Goal: Task Accomplishment & Management: Manage account settings

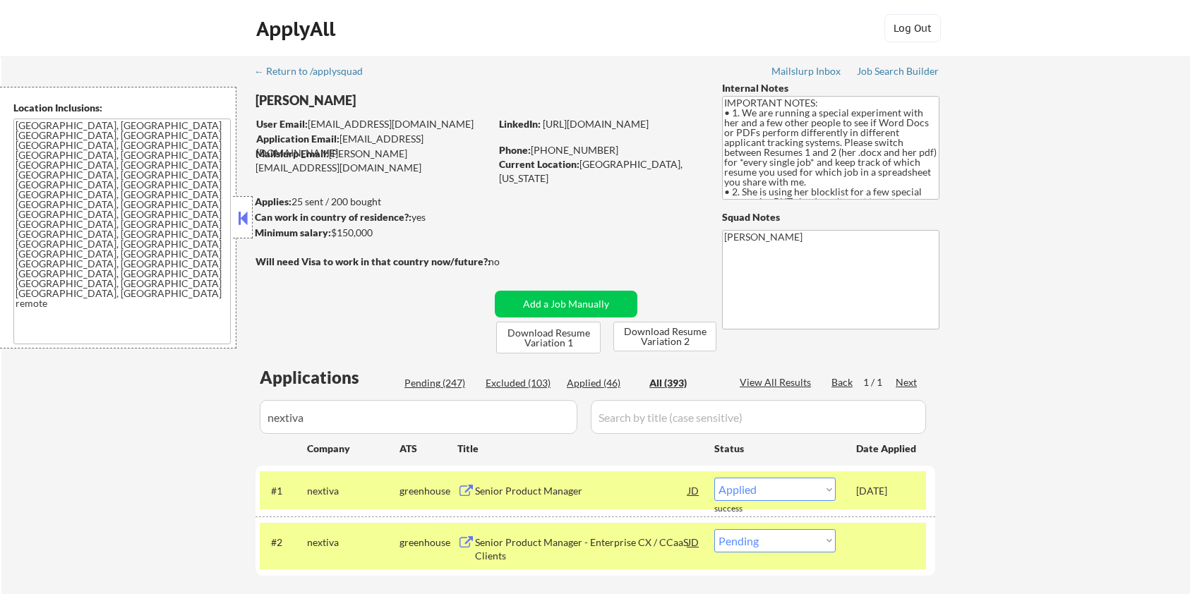
select select ""applied""
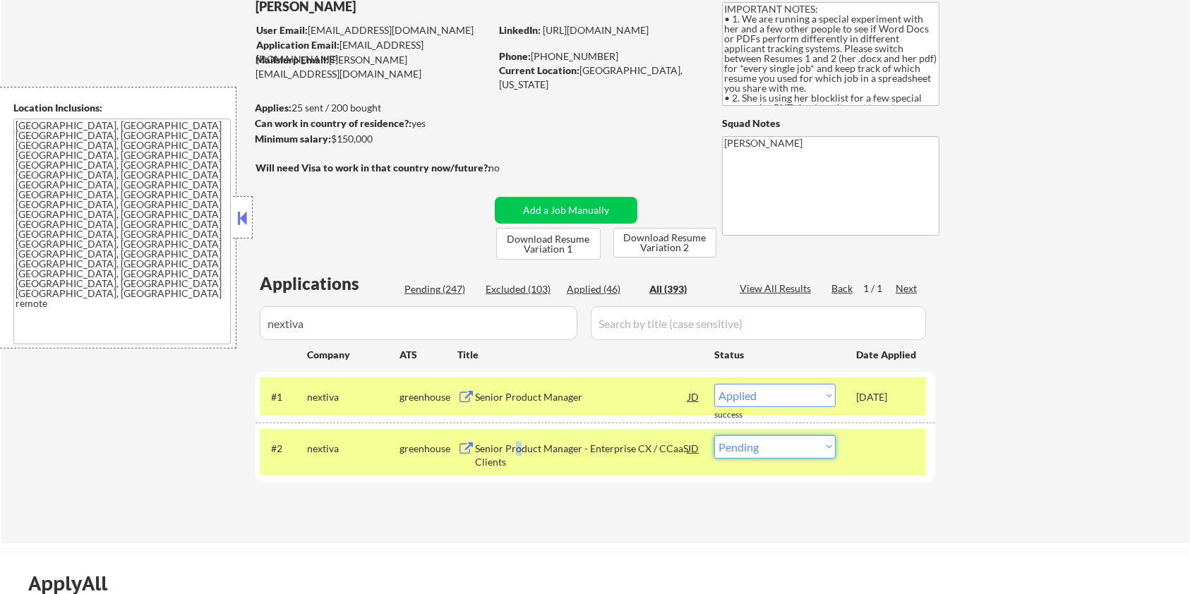
click at [788, 444] on select "Choose an option... Pending Applied Excluded (Questions) Excluded (Expired) Exc…" at bounding box center [774, 447] width 121 height 23
select select ""excluded__bad_match_""
click at [714, 436] on select "Choose an option... Pending Applied Excluded (Questions) Excluded (Expired) Exc…" at bounding box center [774, 447] width 121 height 23
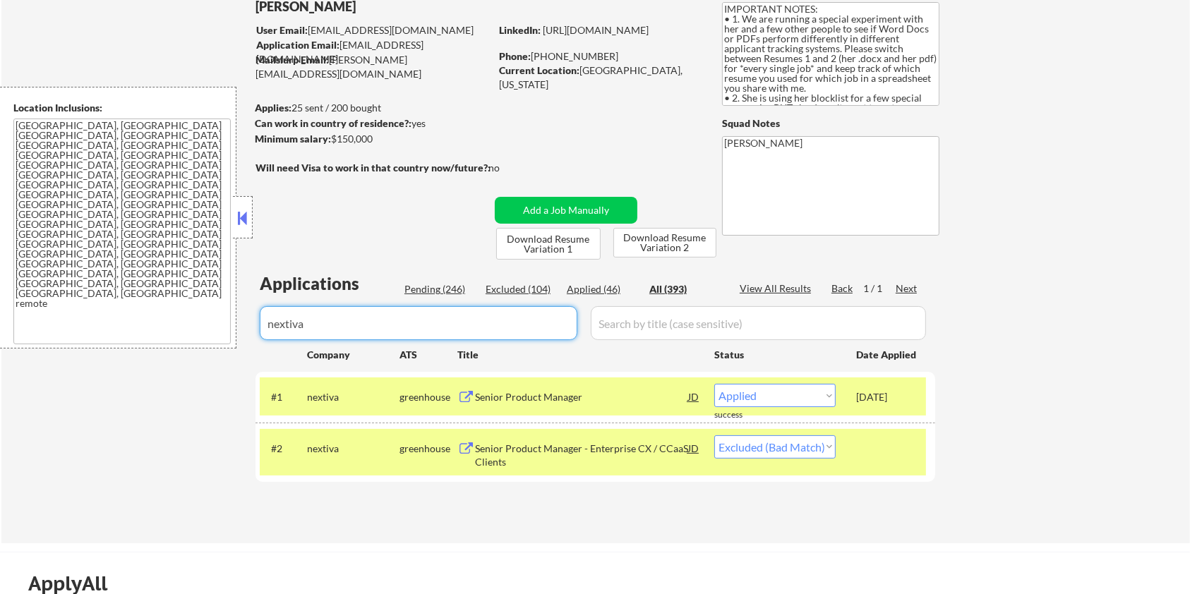
drag, startPoint x: 338, startPoint y: 319, endPoint x: 0, endPoint y: 393, distance: 346.0
click at [0, 393] on div "← Return to /applysquad Mailslurp Inbox Job Search Builder Zoe Henderson User E…" at bounding box center [595, 586] width 1190 height 1361
select select ""applied""
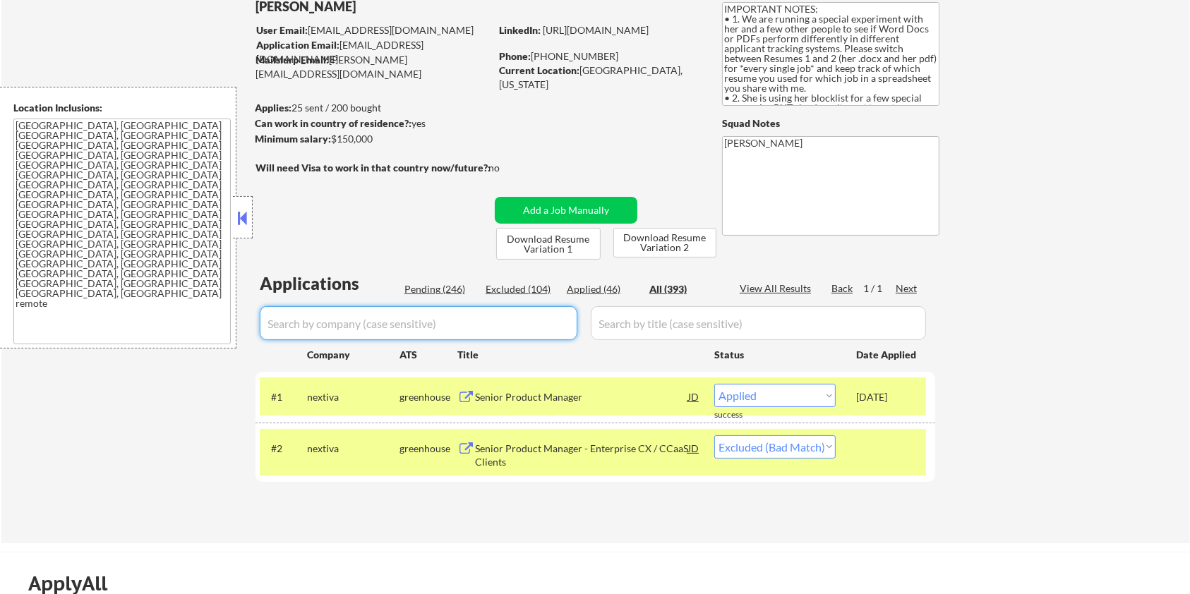
select select ""applied""
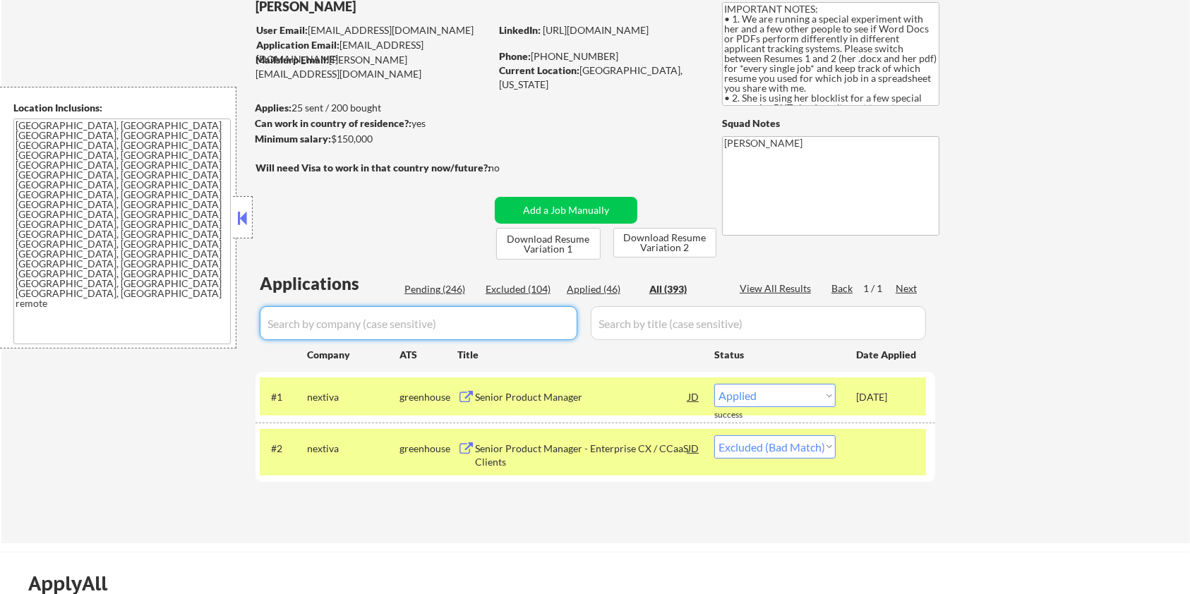
select select ""applied""
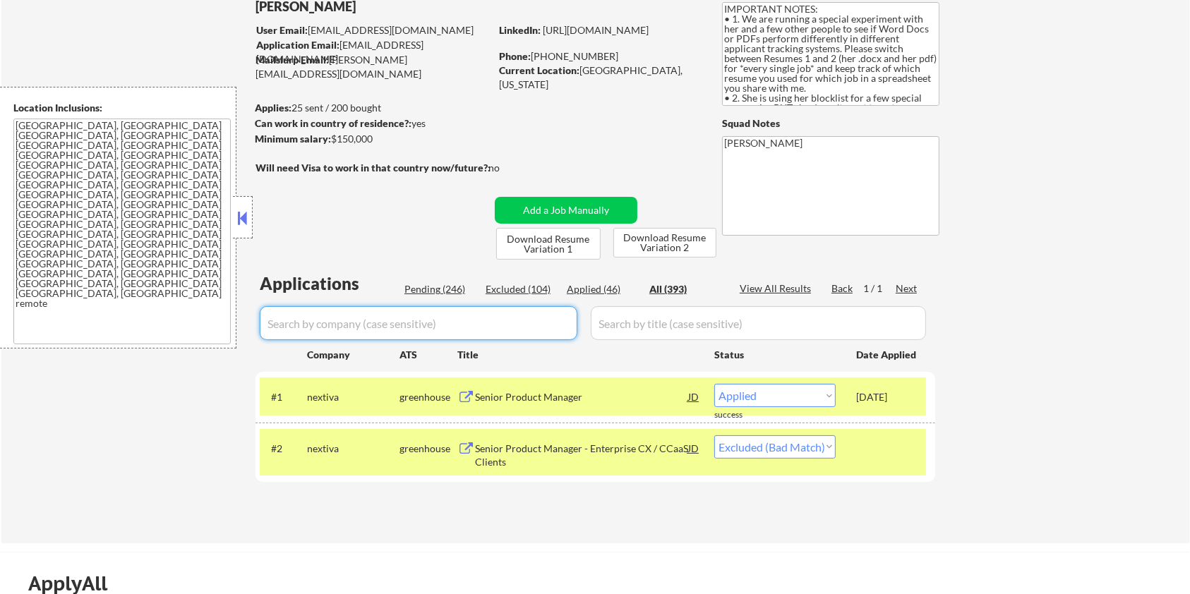
select select ""applied""
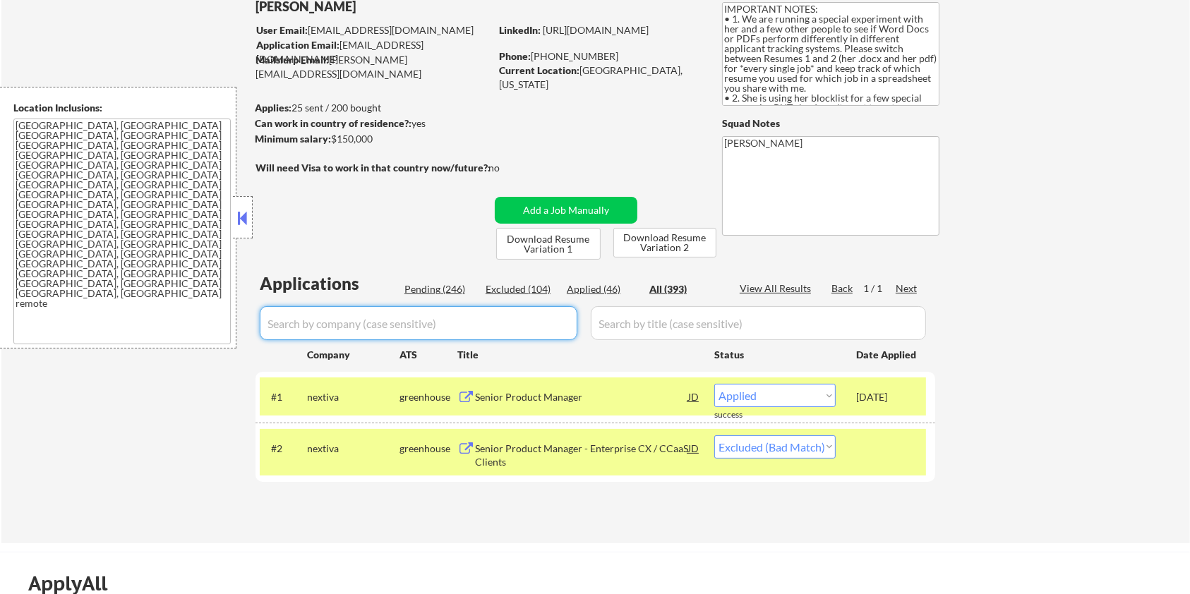
select select ""applied""
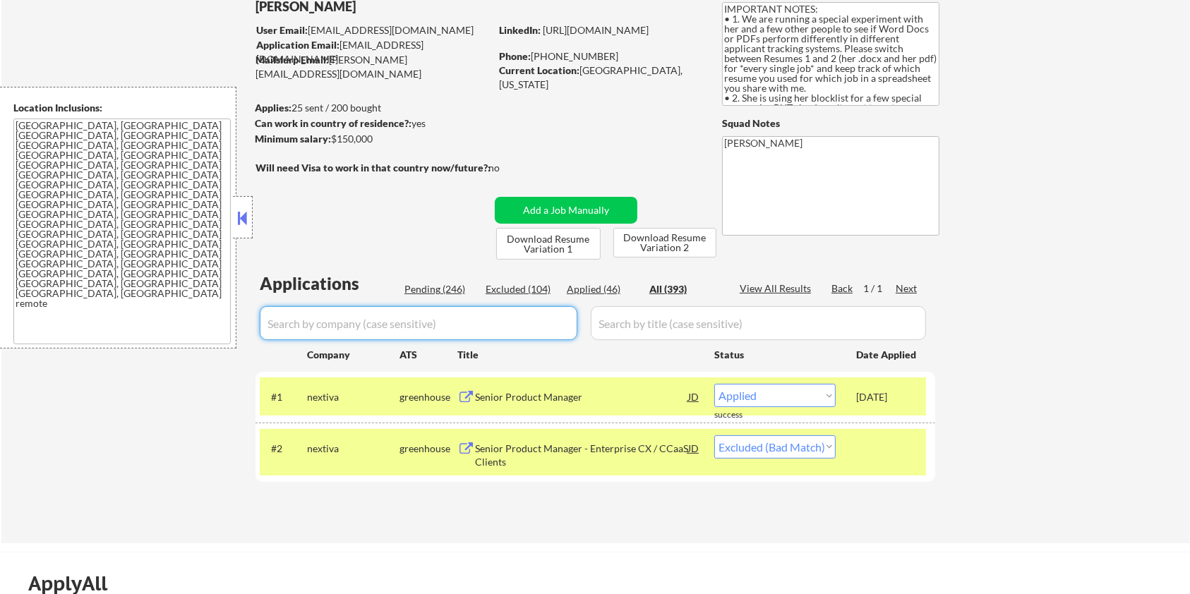
select select ""applied""
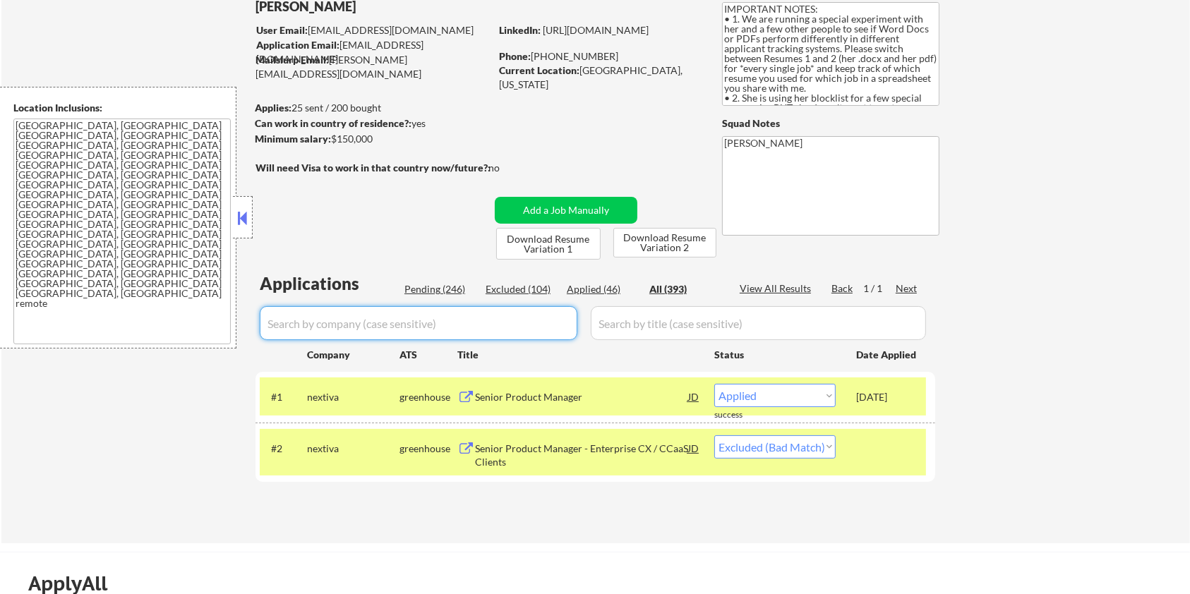
select select ""applied""
select select ""excluded__blocklist_""
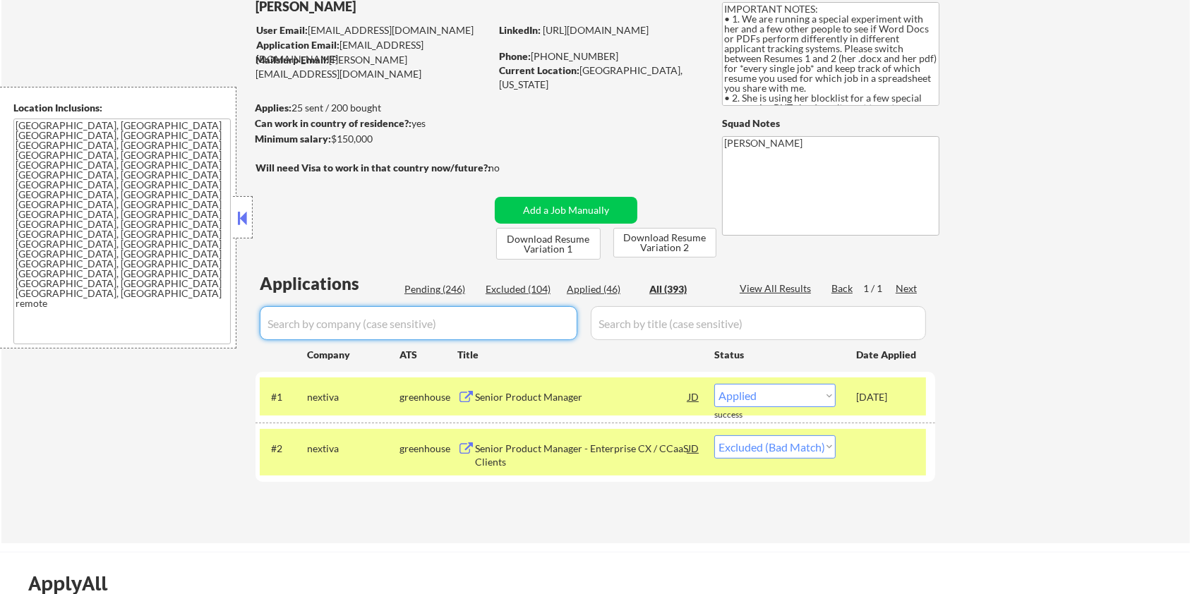
select select ""applied""
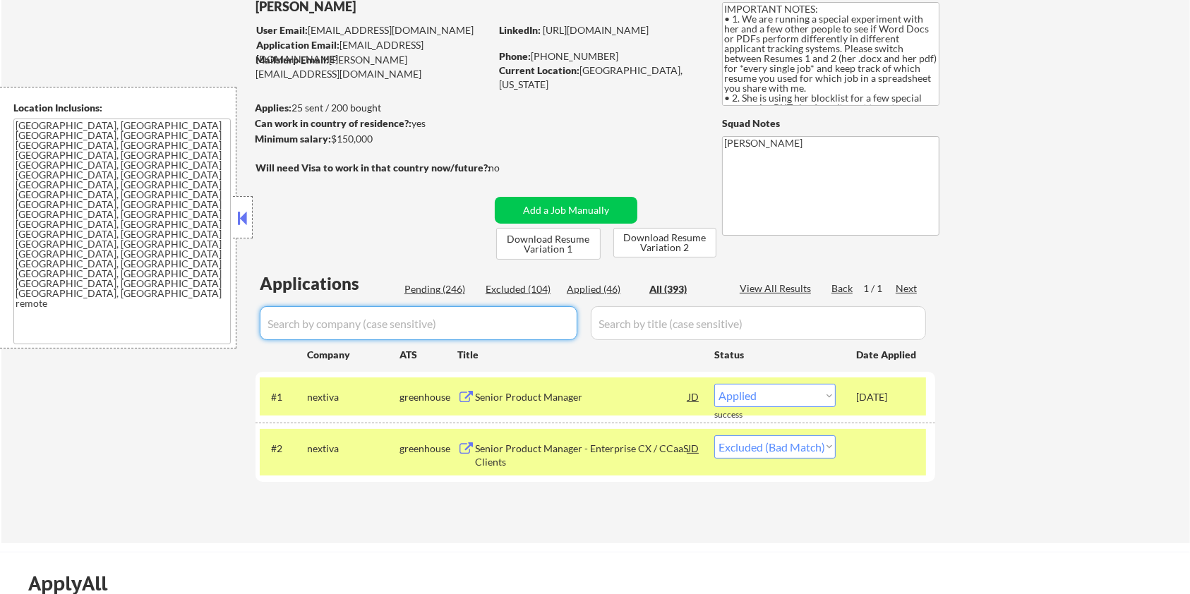
select select ""applied""
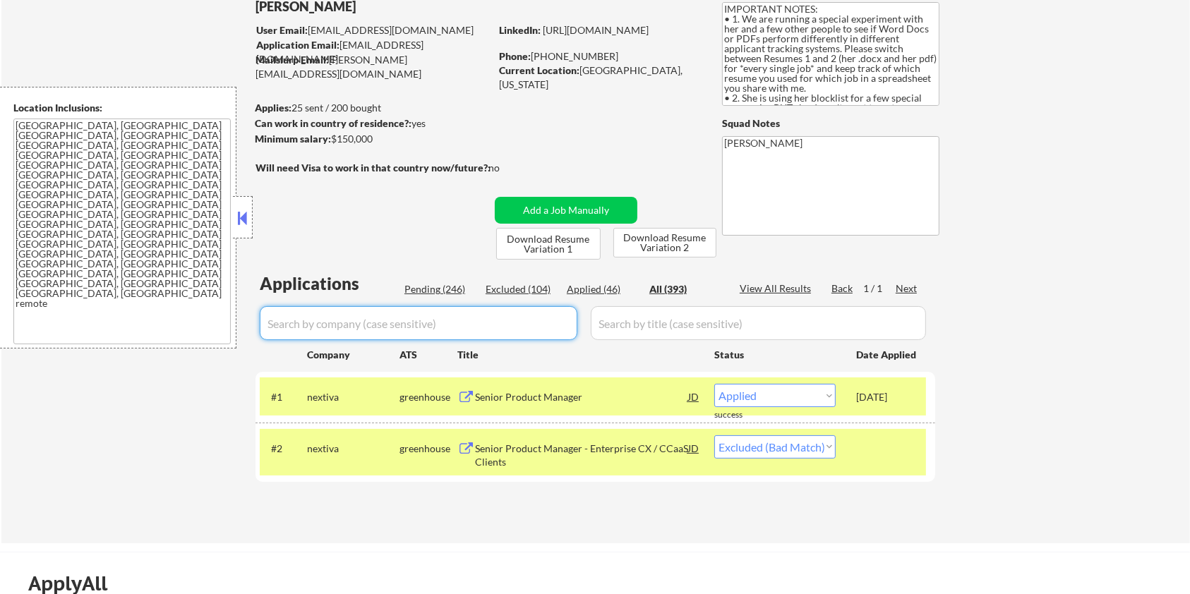
select select ""applied""
select select ""excluded__expired_""
select select ""excluded__location_""
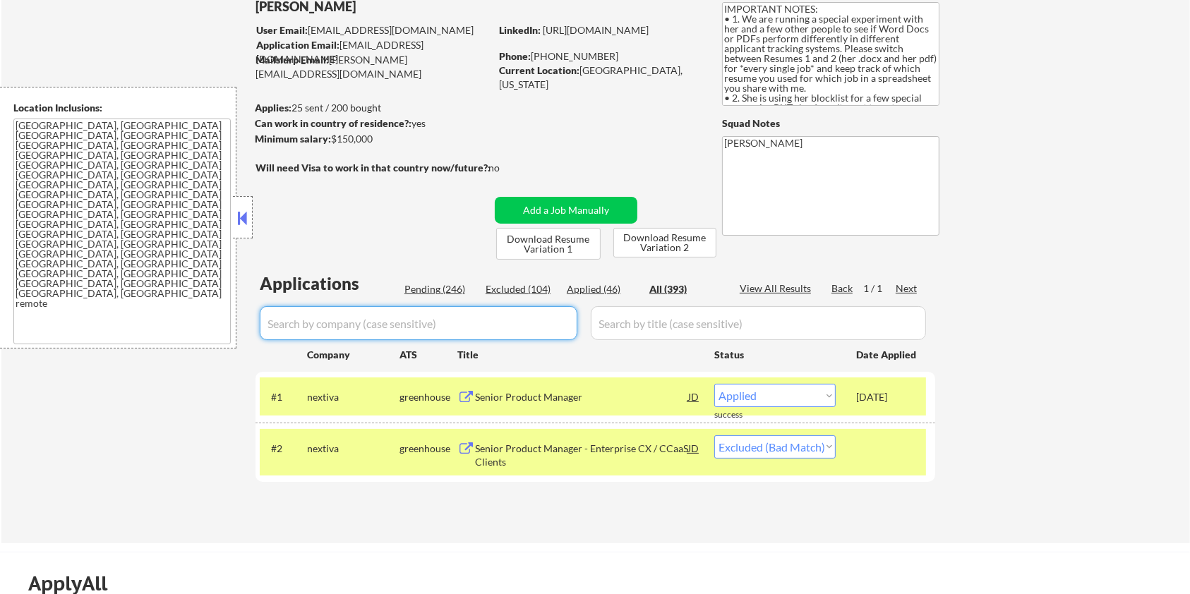
select select ""excluded__bad_match_""
select select ""excluded__expired_""
select select ""excluded""
select select ""excluded__location_""
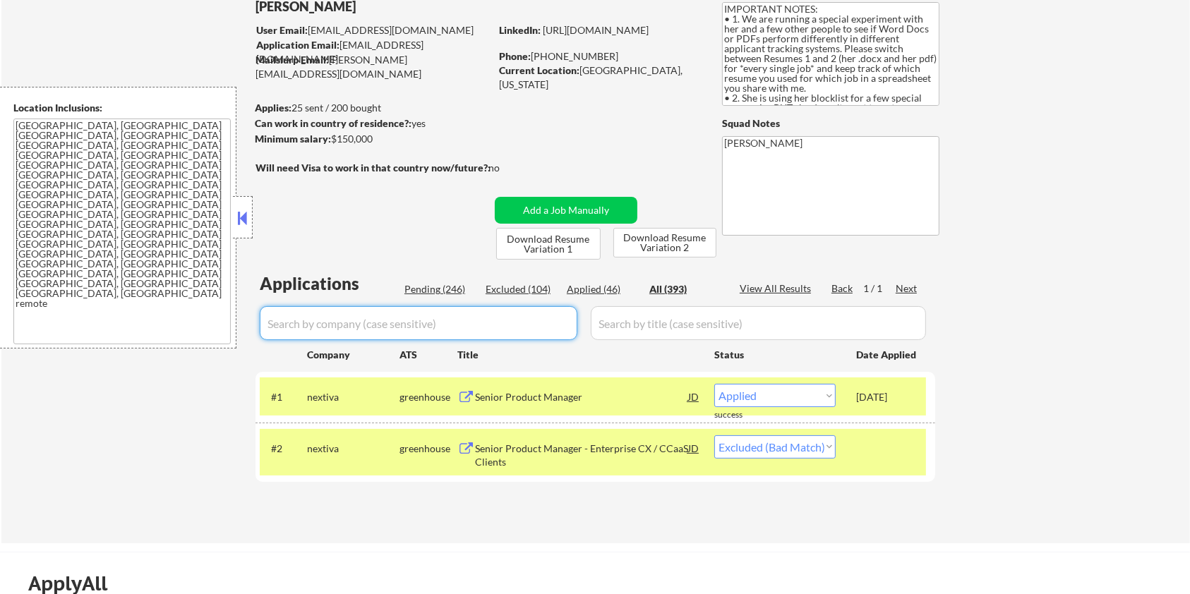
select select ""excluded""
select select ""excluded__location_""
select select ""excluded__blocklist_""
select select ""excluded__salary_""
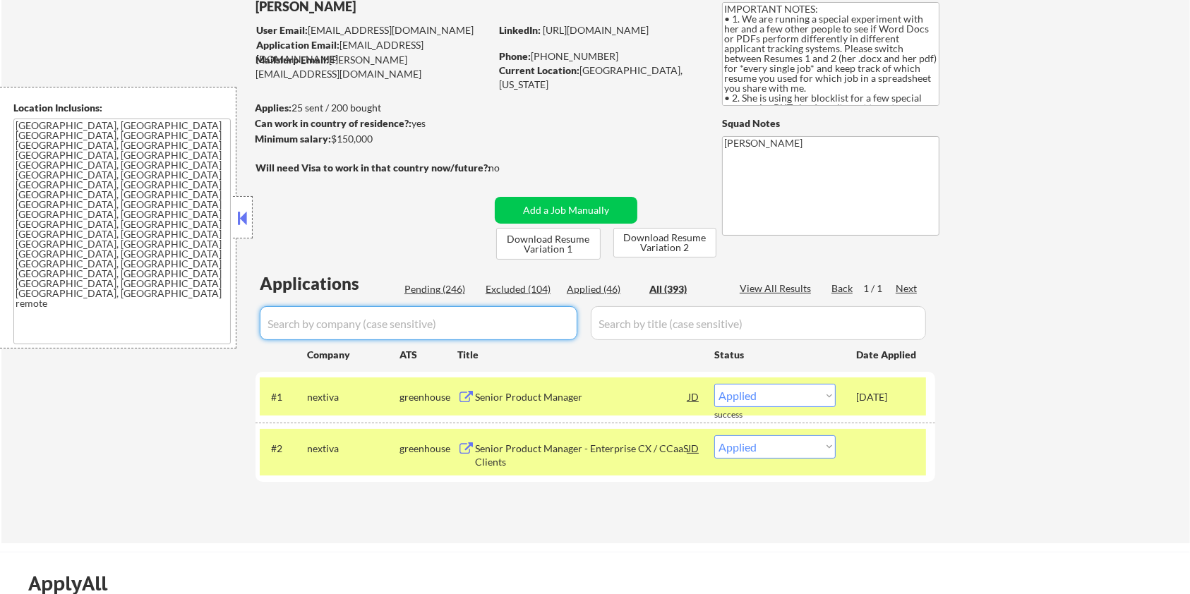
select select ""excluded__blocklist_""
select select ""excluded__location_""
select select ""excluded__salary_""
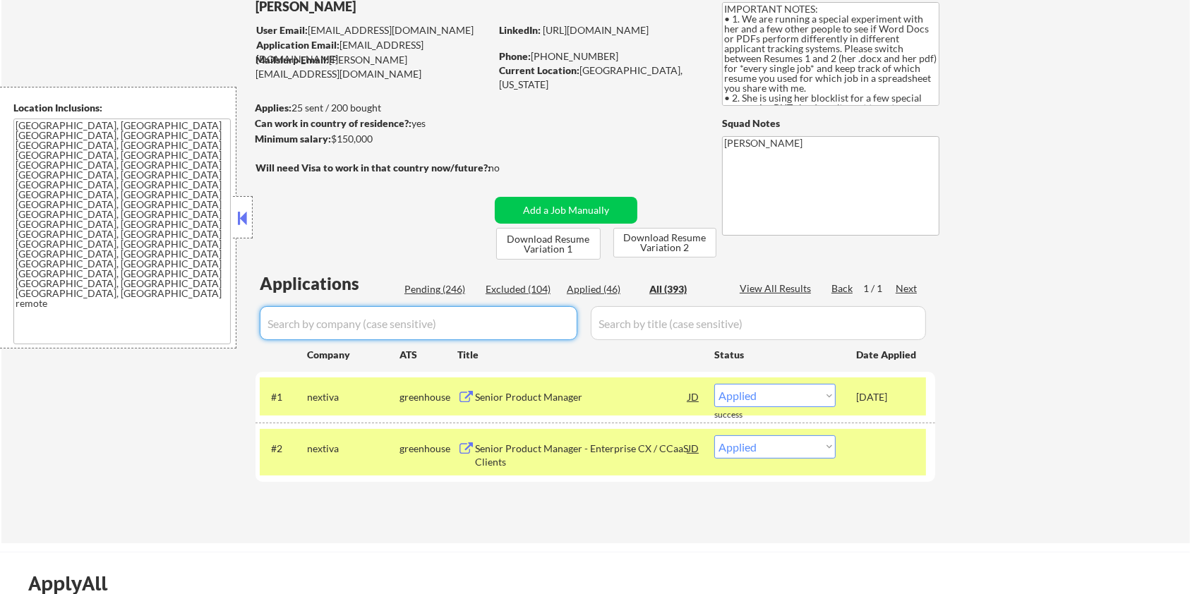
select select ""excluded__expired_""
select select ""excluded__bad_match_""
select select ""excluded__blocklist_""
select select ""excluded__bad_match_""
select select ""excluded__location_""
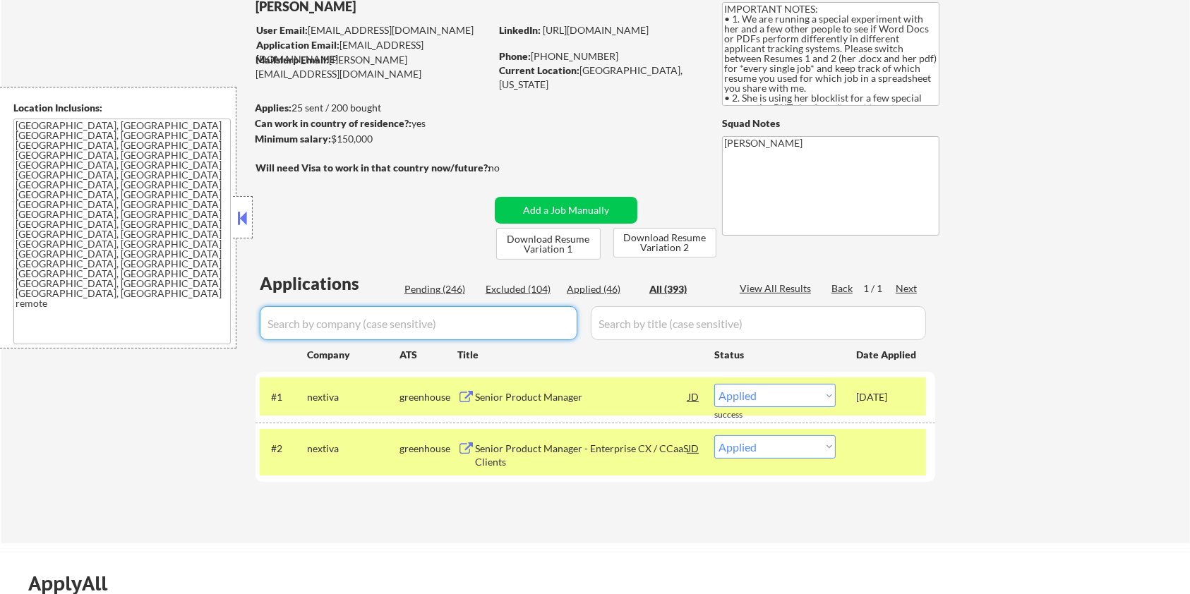
select select ""excluded__bad_match_""
select select ""excluded""
select select ""excluded__bad_match_""
select select ""excluded__blocklist_""
select select ""excluded__salary_""
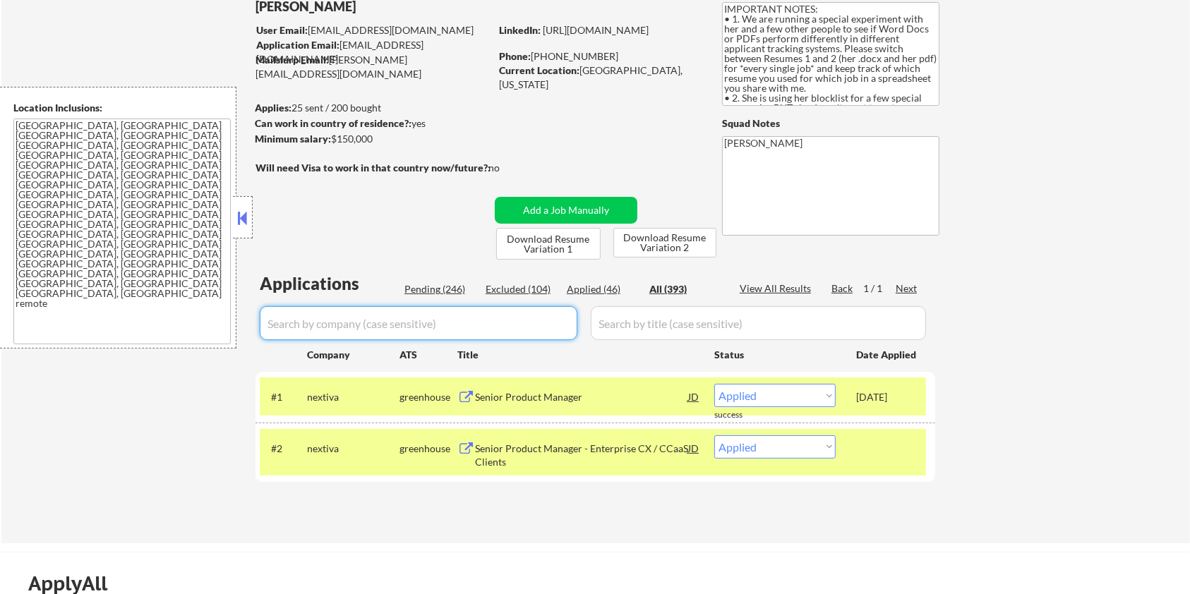
select select ""excluded__location_""
select select ""excluded""
select select ""excluded__location_""
select select ""excluded""
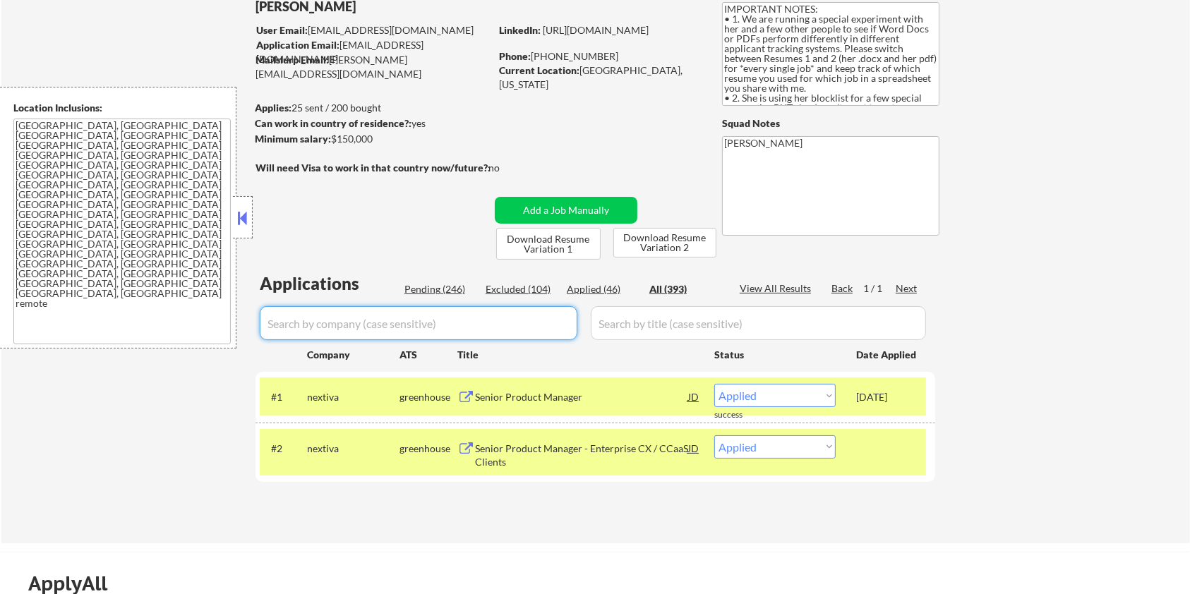
select select ""excluded__expired_""
select select ""excluded__bad_match_""
select select ""excluded__blocklist_""
select select ""excluded__bad_match_""
select select ""excluded__expired_""
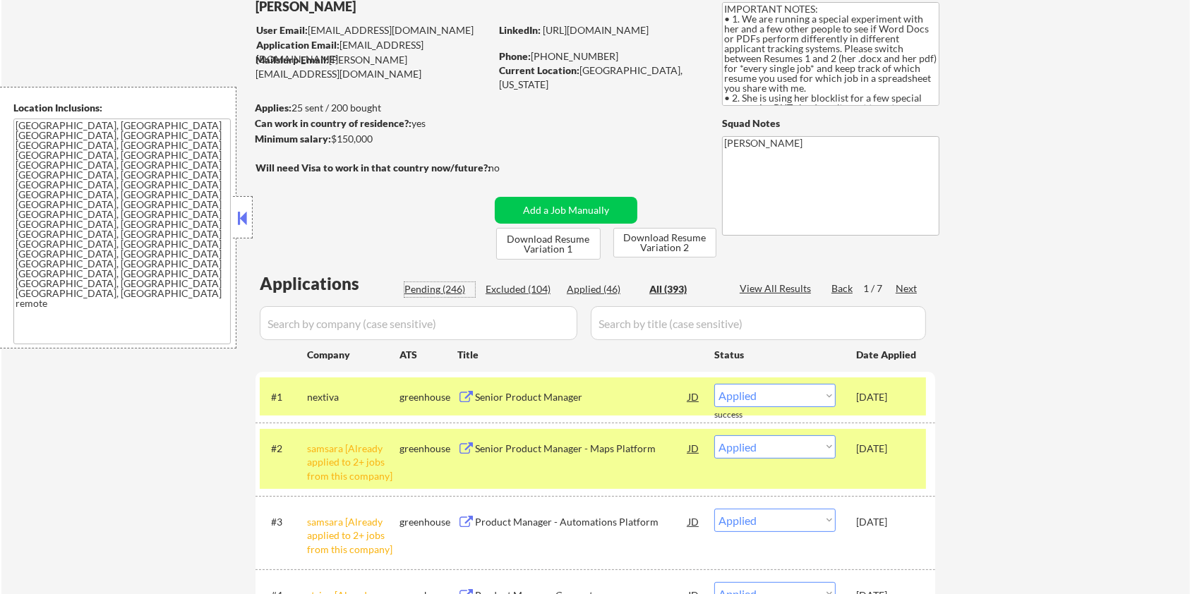
click at [424, 290] on div "Pending (246)" at bounding box center [440, 289] width 71 height 14
select select ""pending""
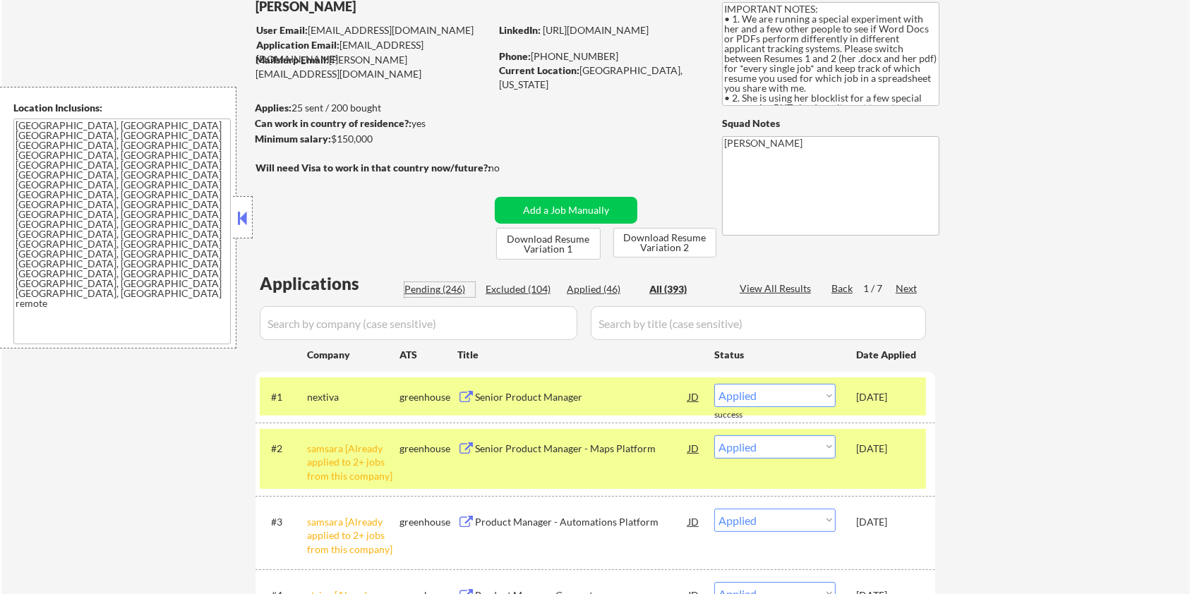
select select ""pending""
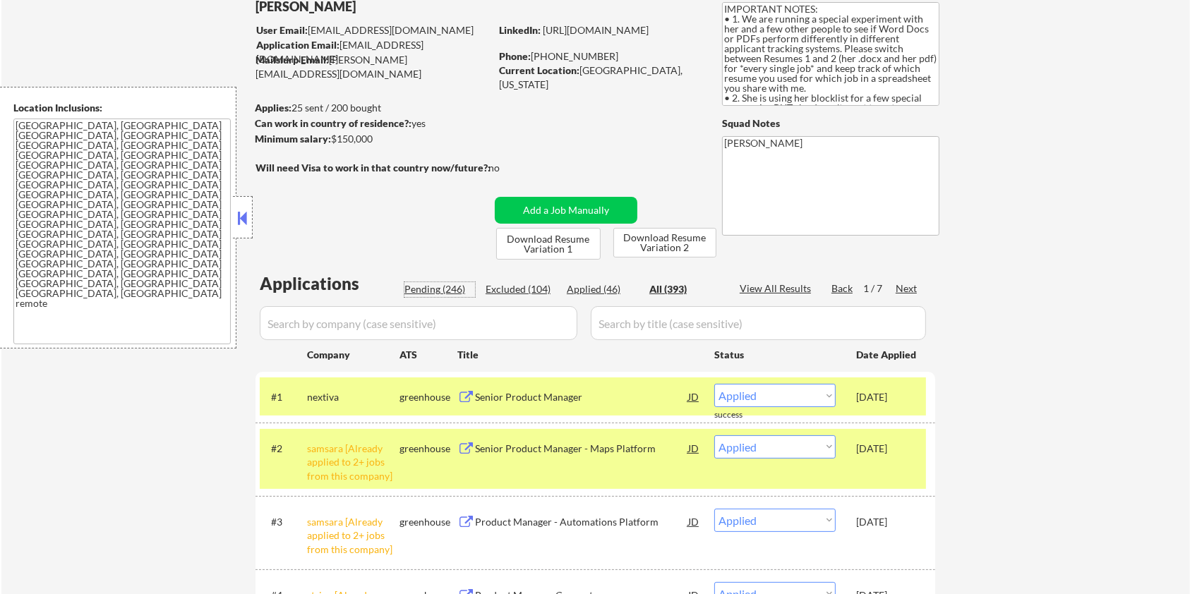
select select ""pending""
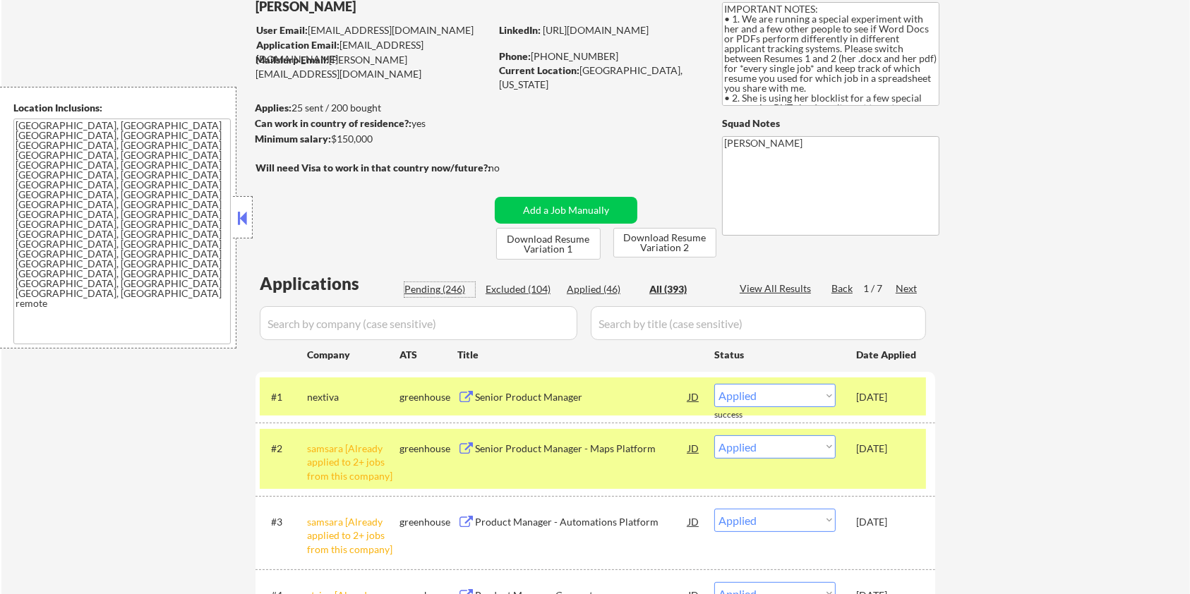
select select ""pending""
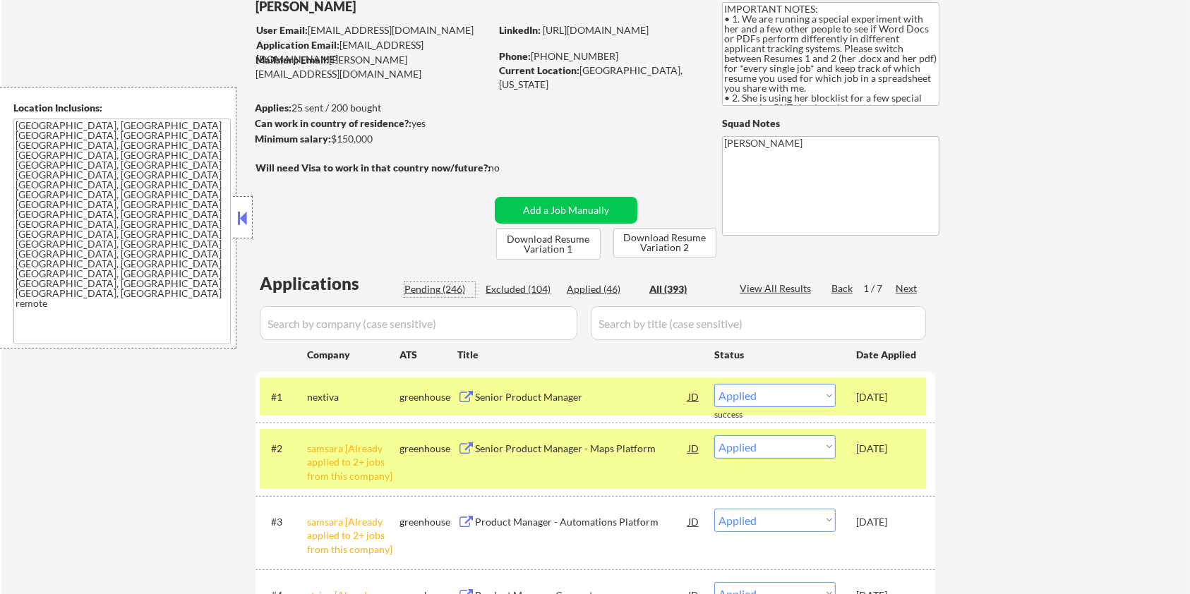
select select ""pending""
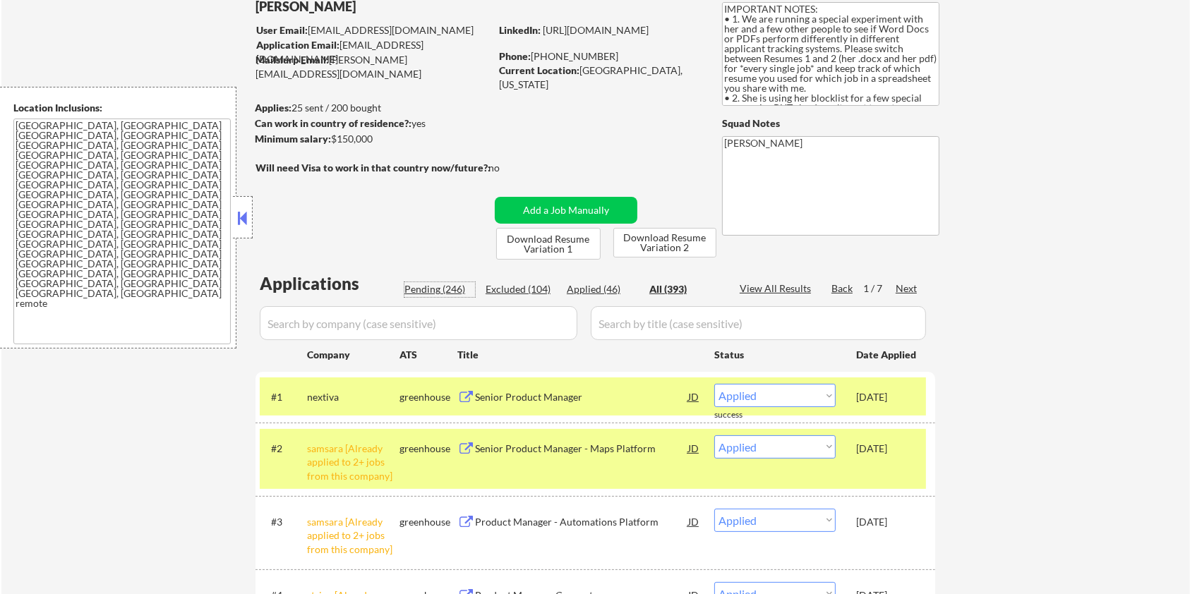
select select ""pending""
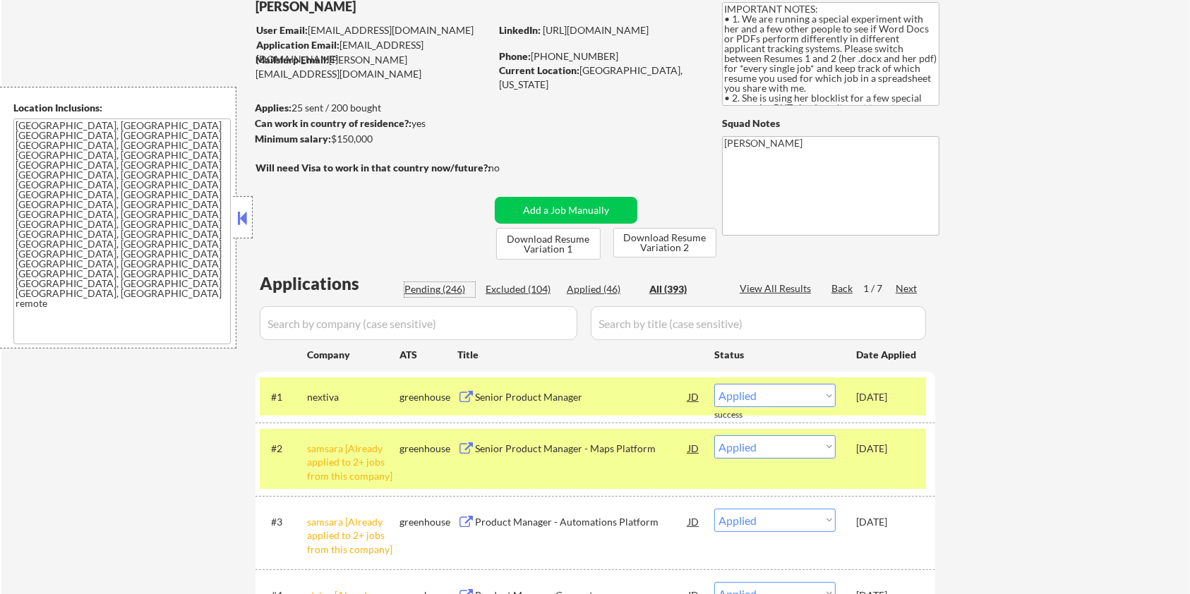
select select ""pending""
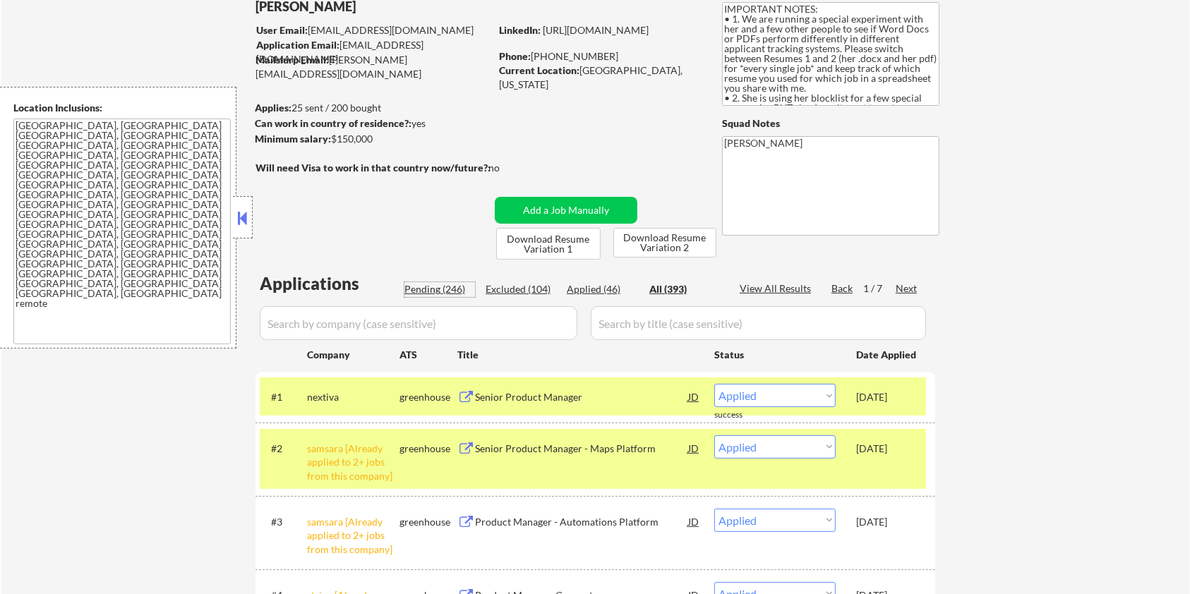
select select ""pending""
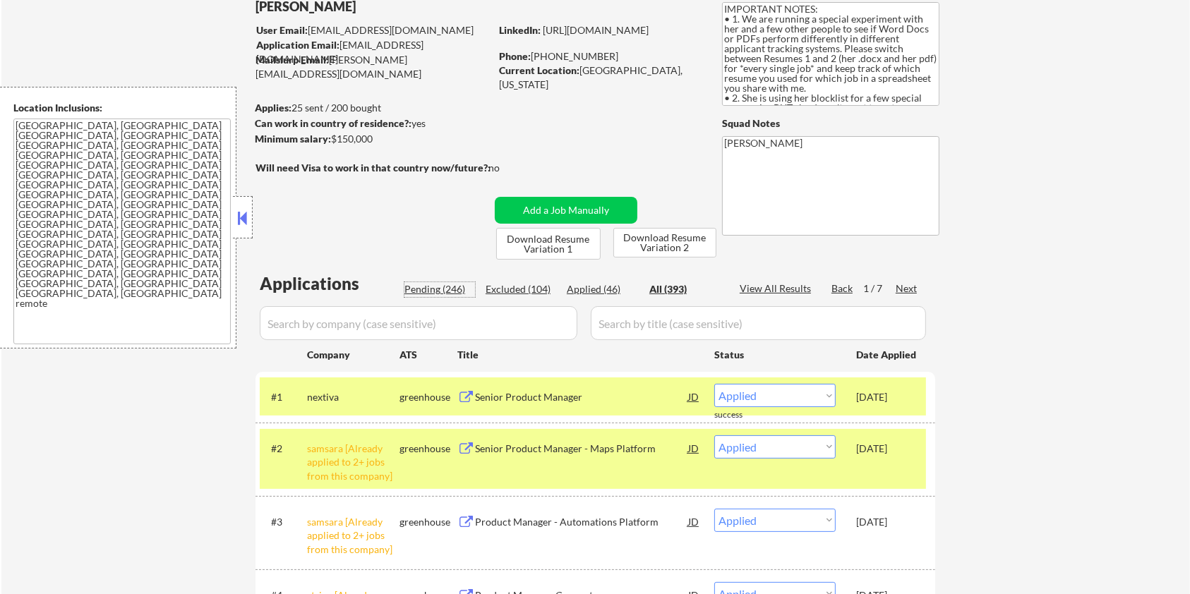
select select ""pending""
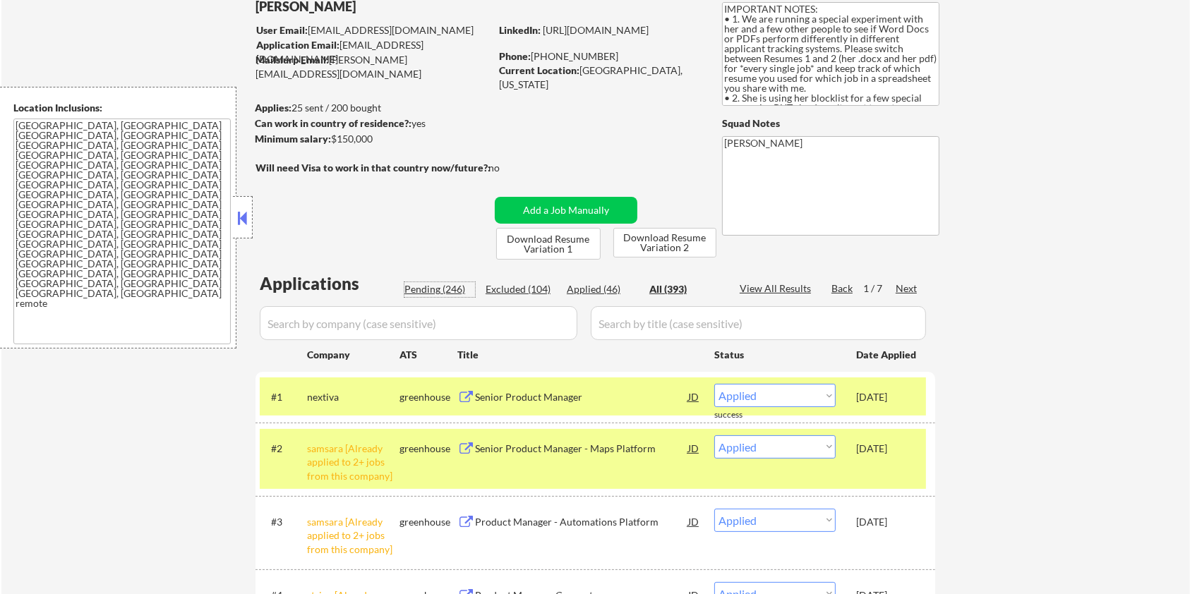
select select ""pending""
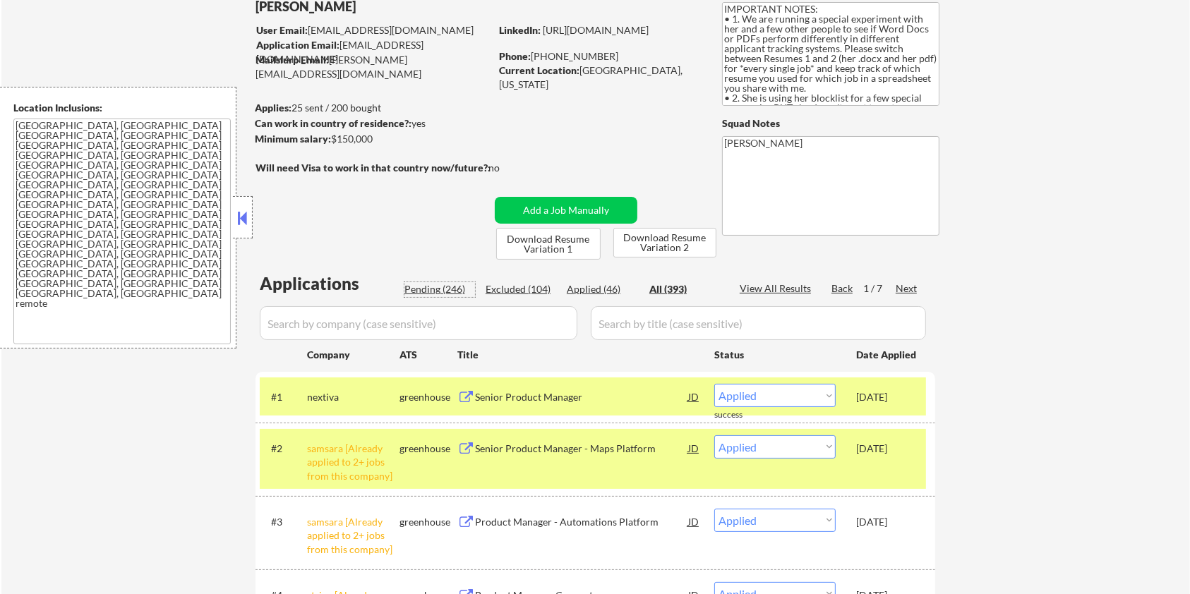
select select ""pending""
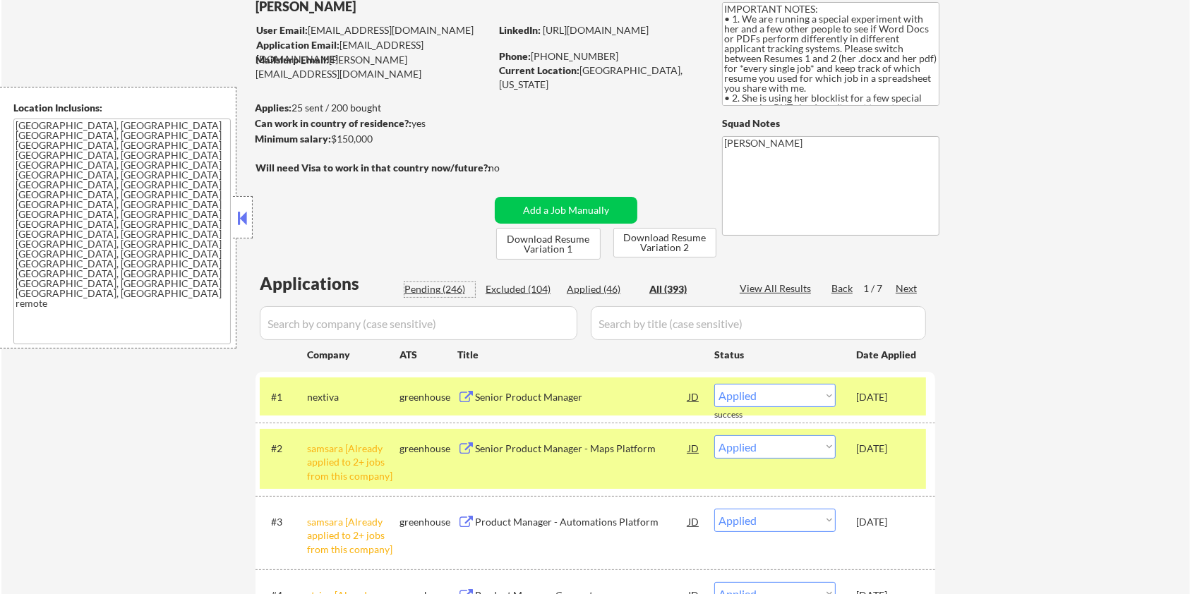
select select ""pending""
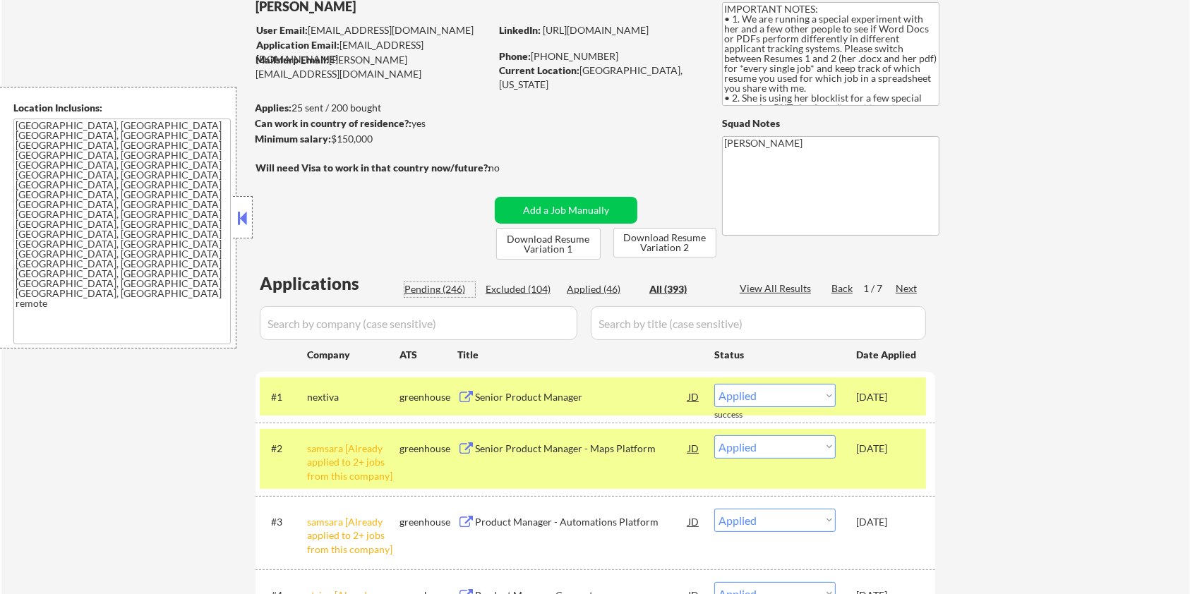
select select ""pending""
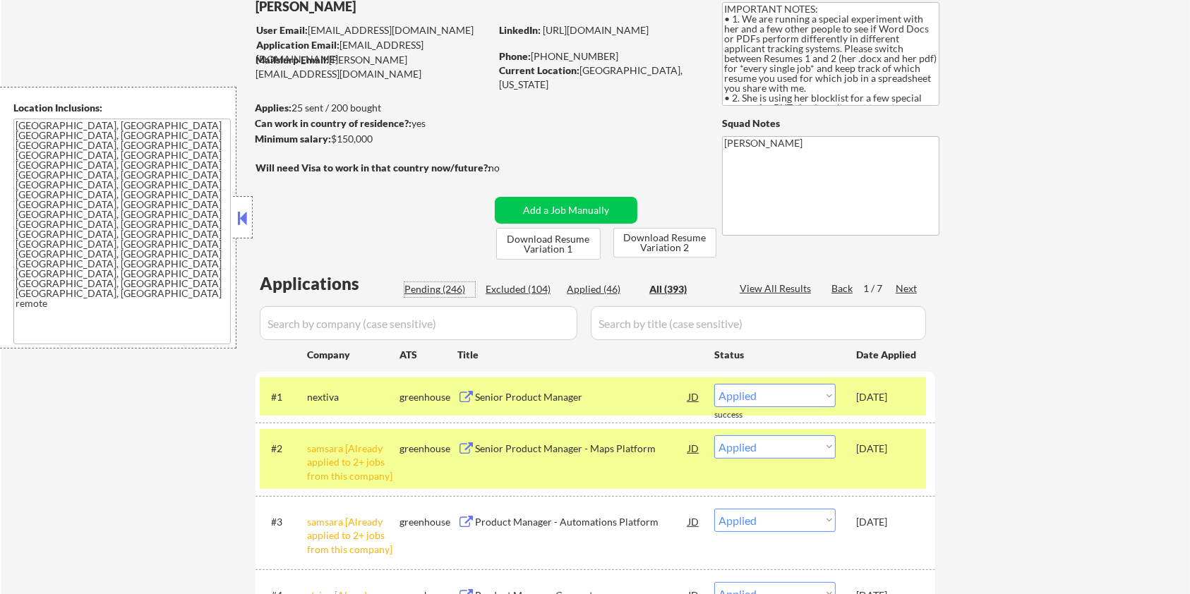
select select ""pending""
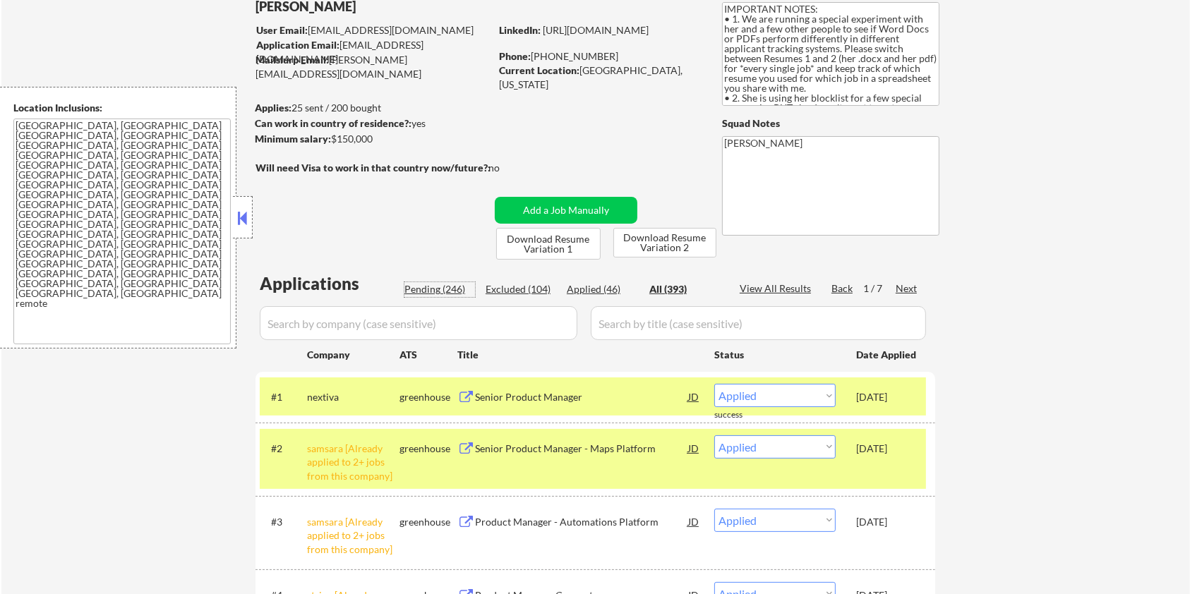
select select ""pending""
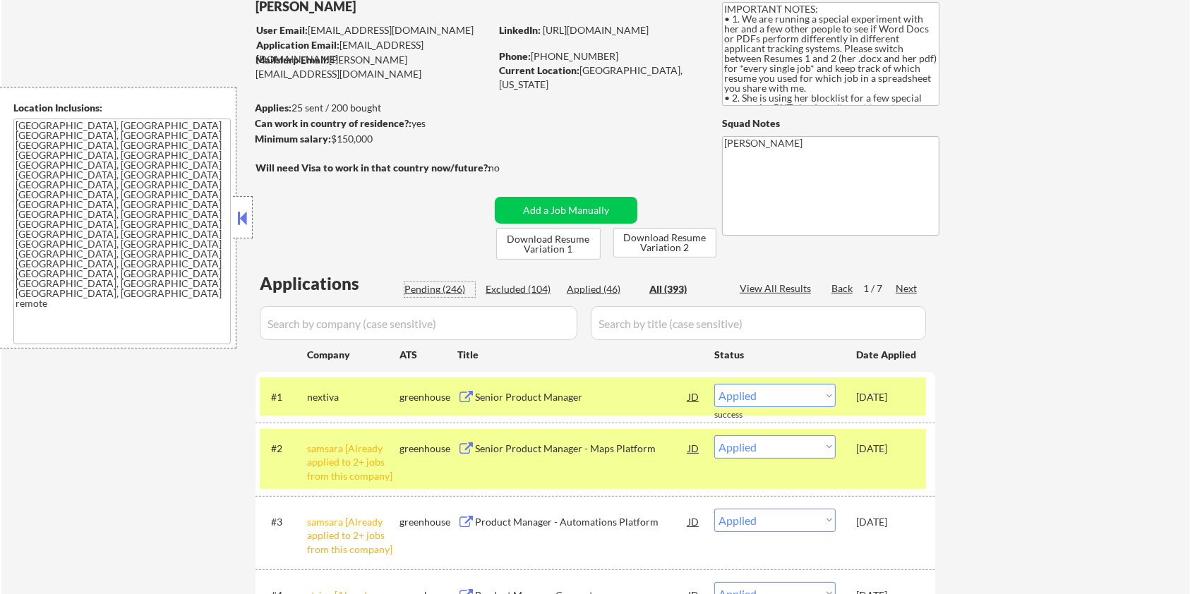
select select ""pending""
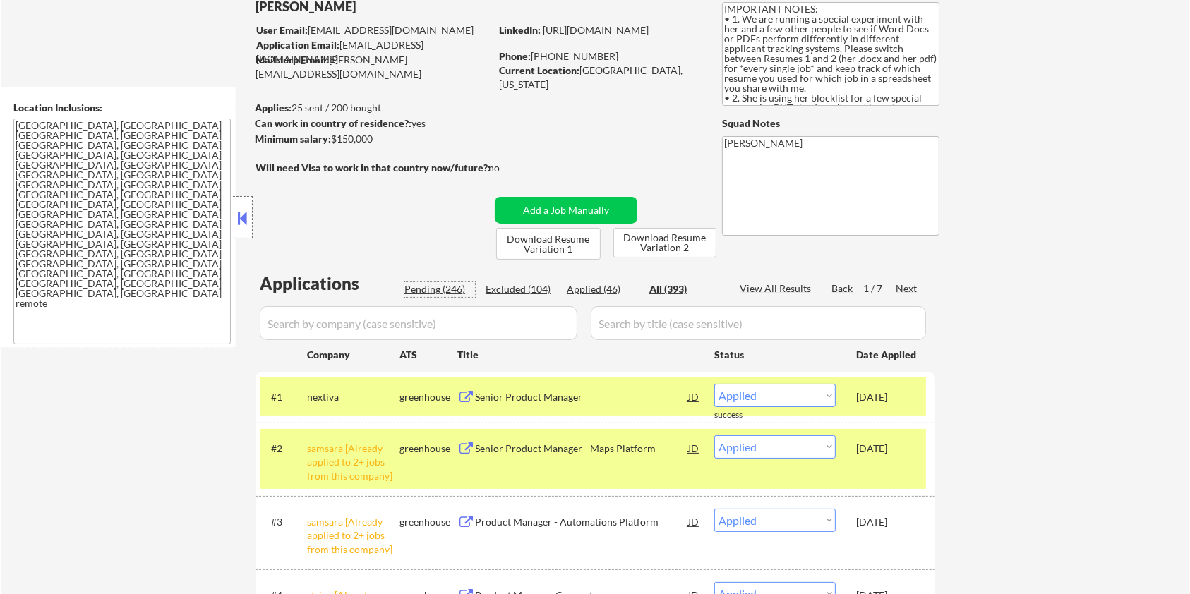
select select ""pending""
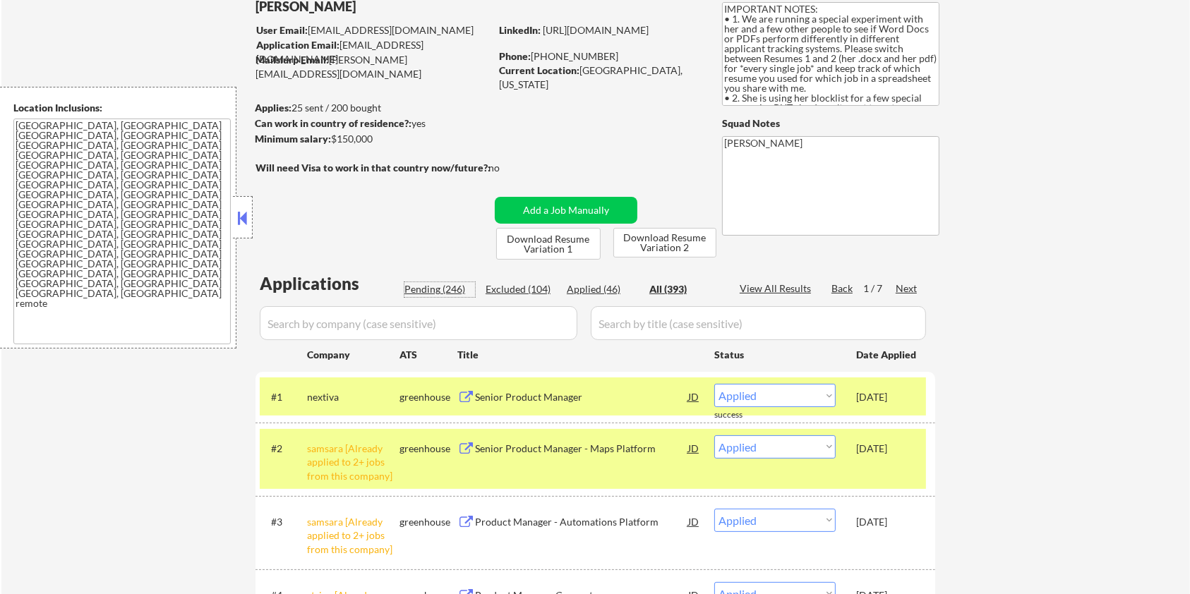
select select ""pending""
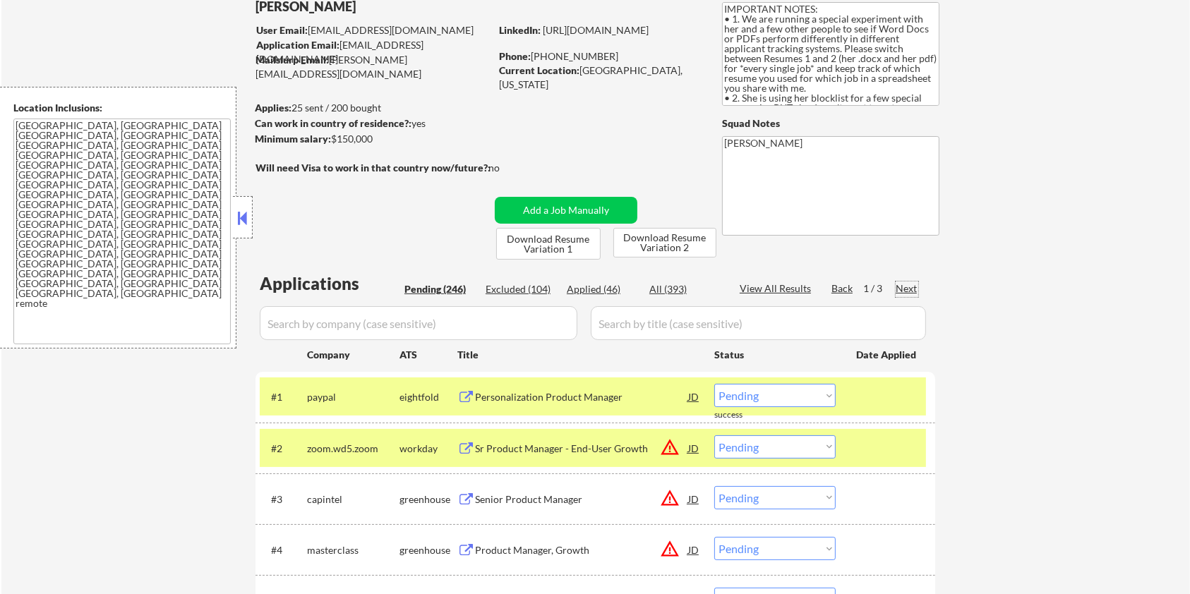
click at [902, 283] on div "Next" at bounding box center [907, 289] width 23 height 14
click at [890, 400] on div at bounding box center [887, 396] width 62 height 25
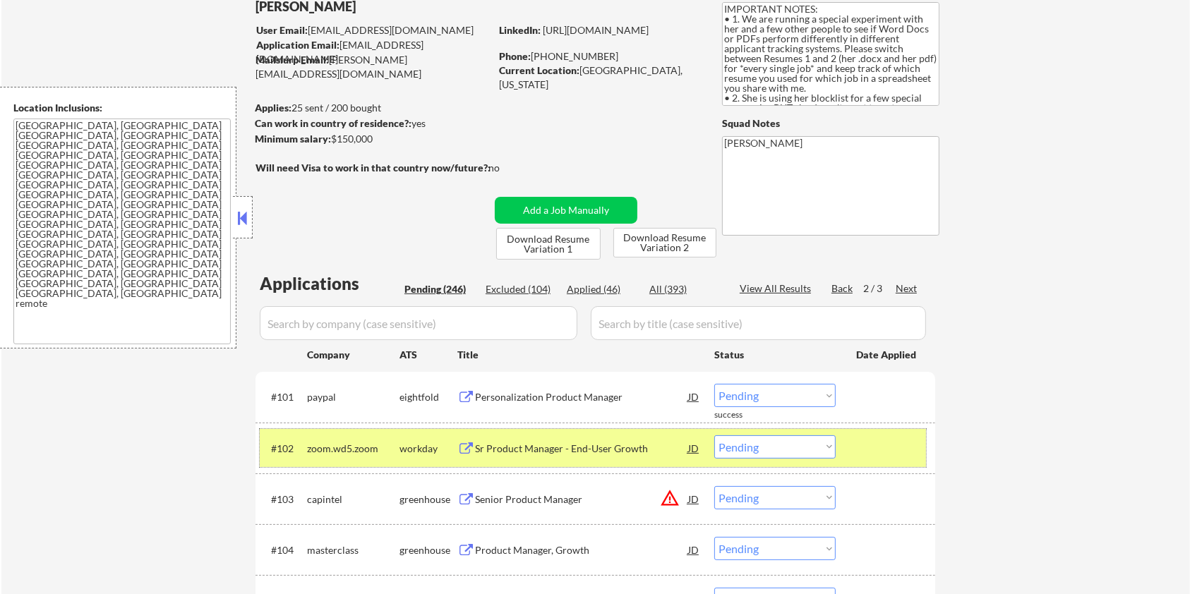
click at [879, 452] on div at bounding box center [887, 448] width 62 height 25
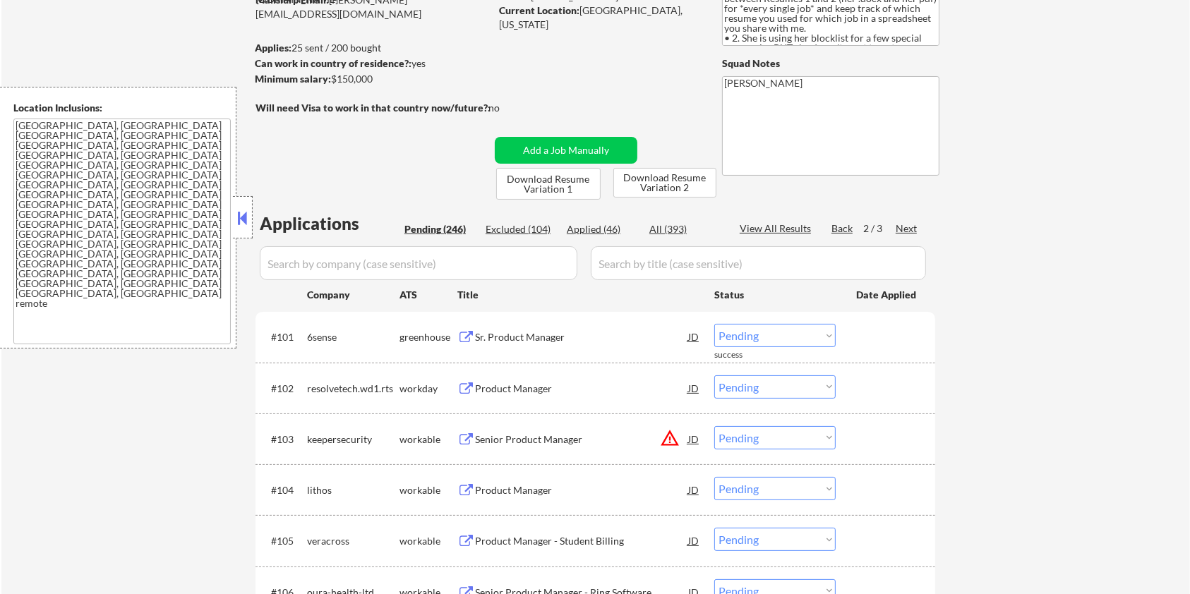
scroll to position [188, 0]
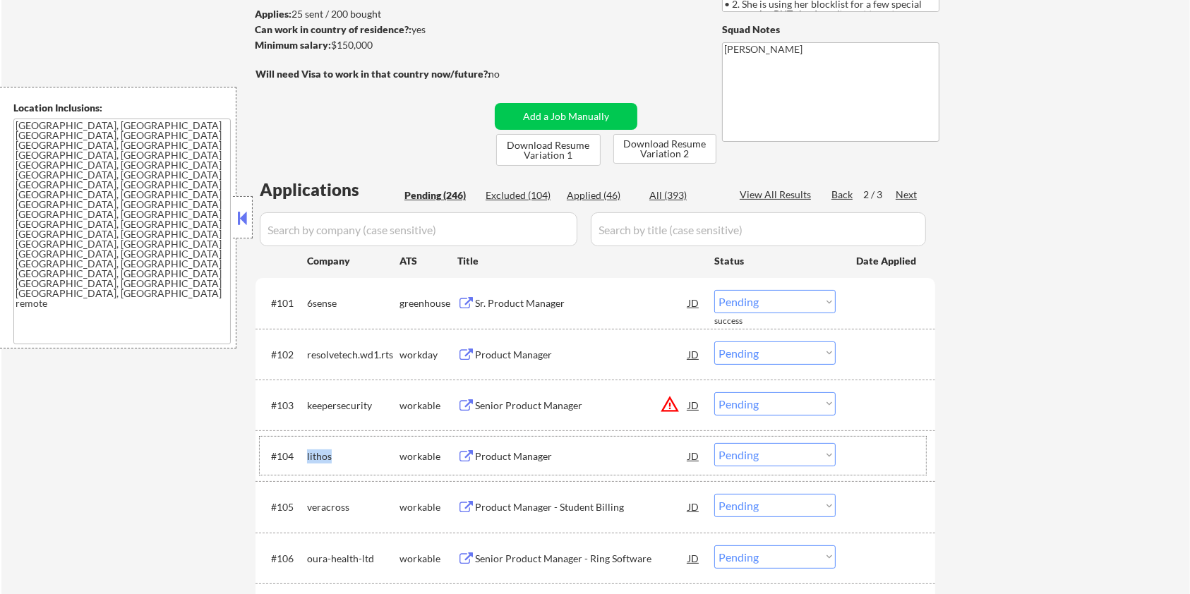
drag, startPoint x: 343, startPoint y: 462, endPoint x: 306, endPoint y: 466, distance: 36.9
click at [307, 466] on div "lithos" at bounding box center [353, 455] width 92 height 25
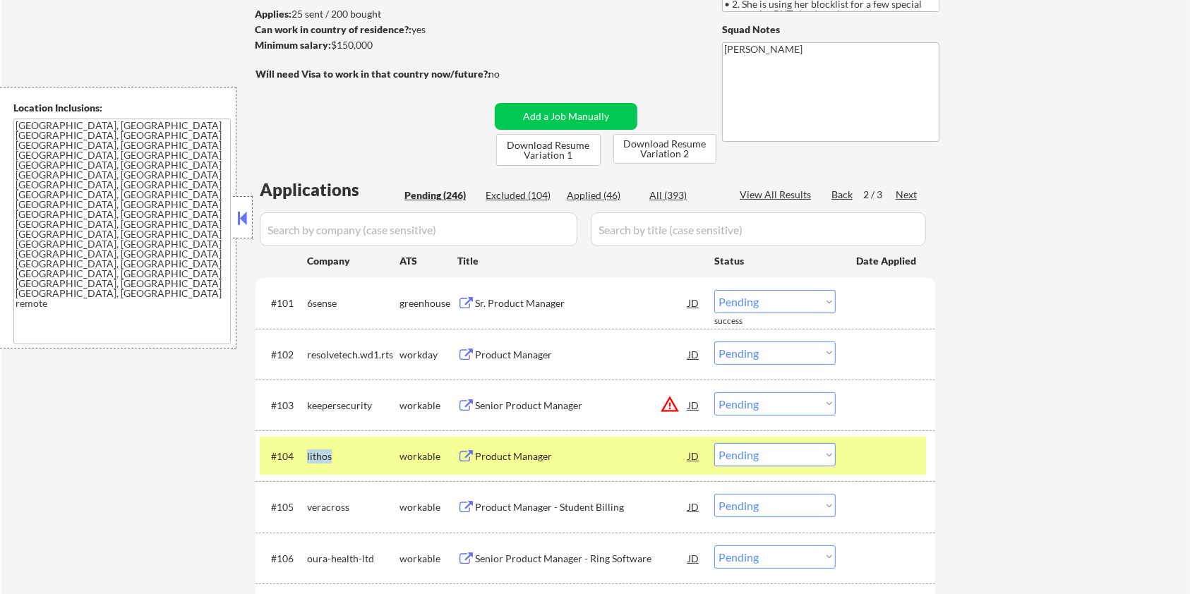
copy div "lithos"
click at [341, 228] on input "input" at bounding box center [419, 230] width 318 height 34
paste input "lithos"
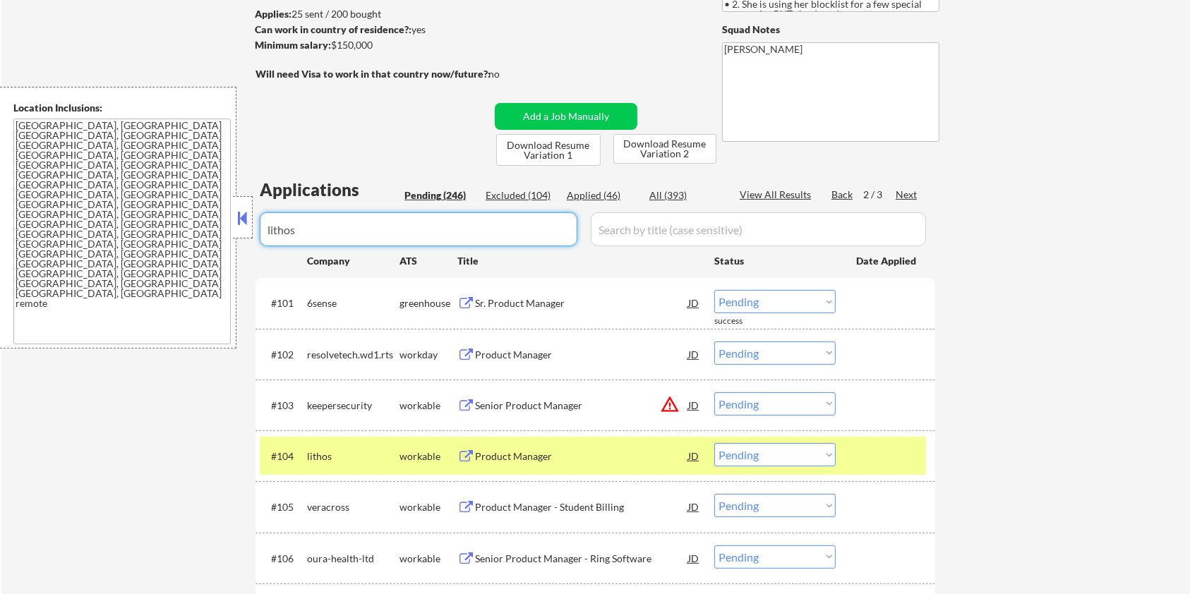
type input "lithos"
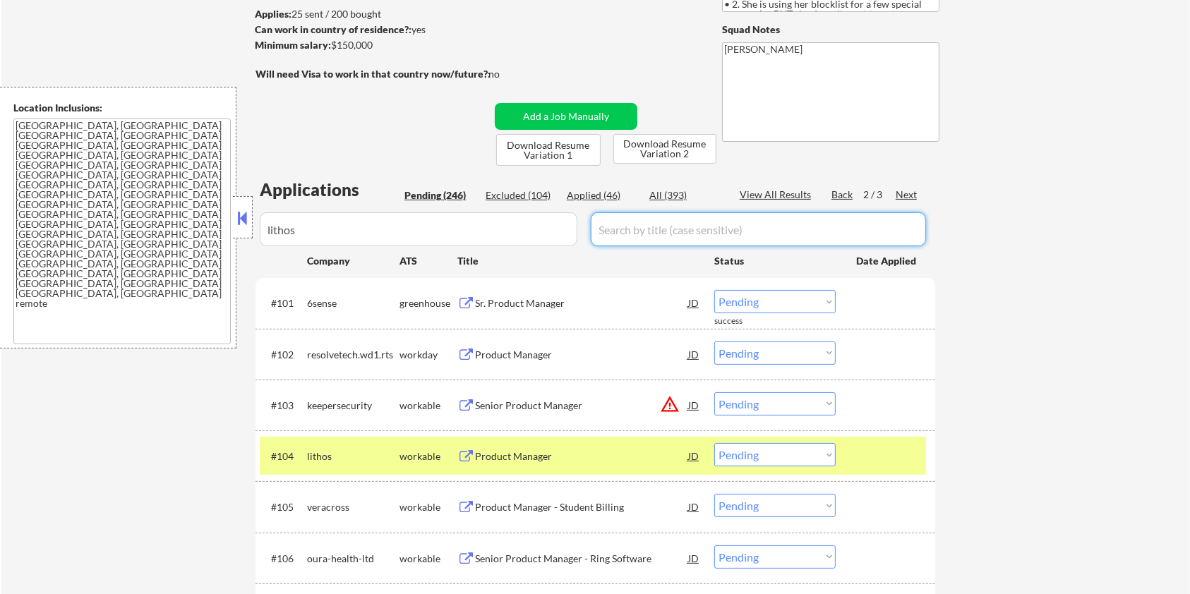
click at [671, 195] on div "All (393)" at bounding box center [685, 195] width 71 height 14
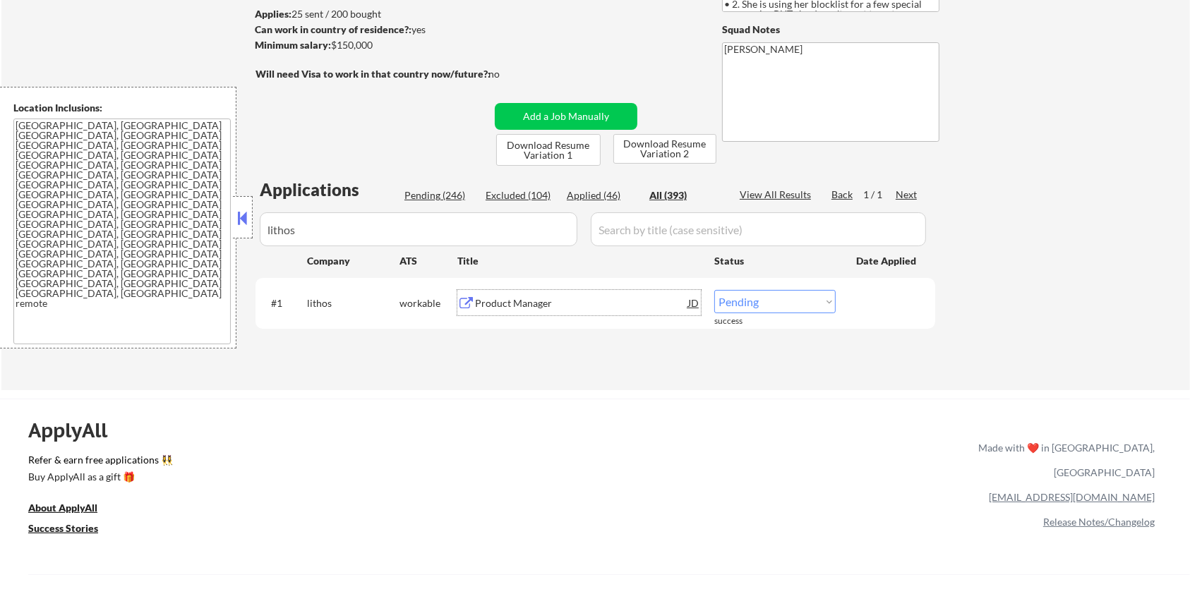
click at [501, 297] on div "Product Manager" at bounding box center [581, 304] width 213 height 14
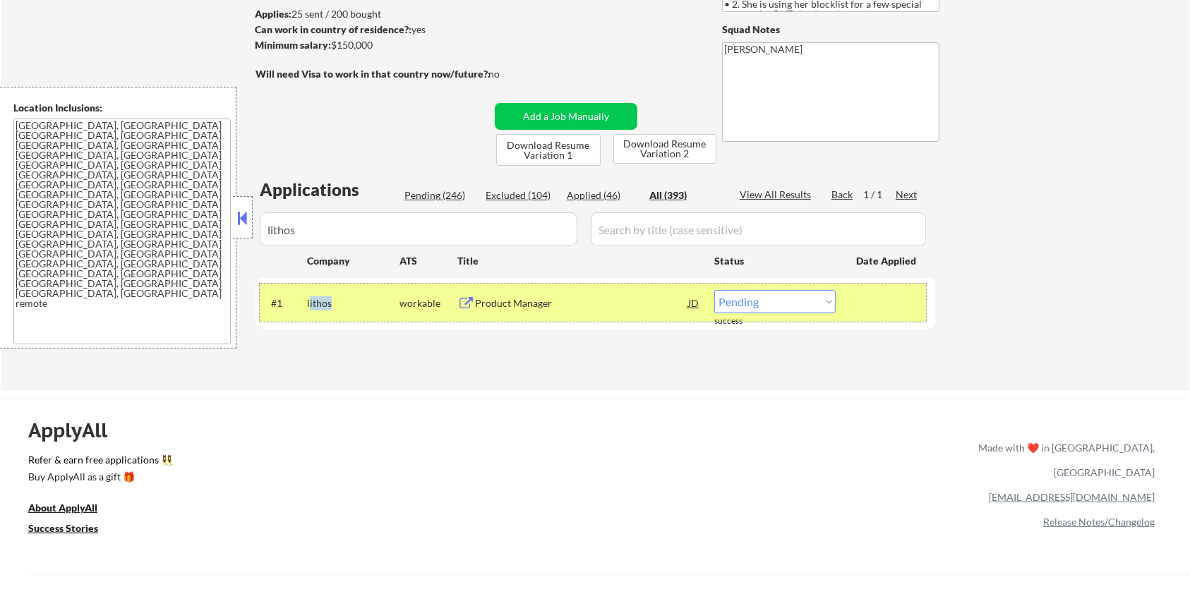
drag, startPoint x: 347, startPoint y: 308, endPoint x: 311, endPoint y: 300, distance: 36.8
click at [311, 300] on div "lithos" at bounding box center [353, 304] width 92 height 14
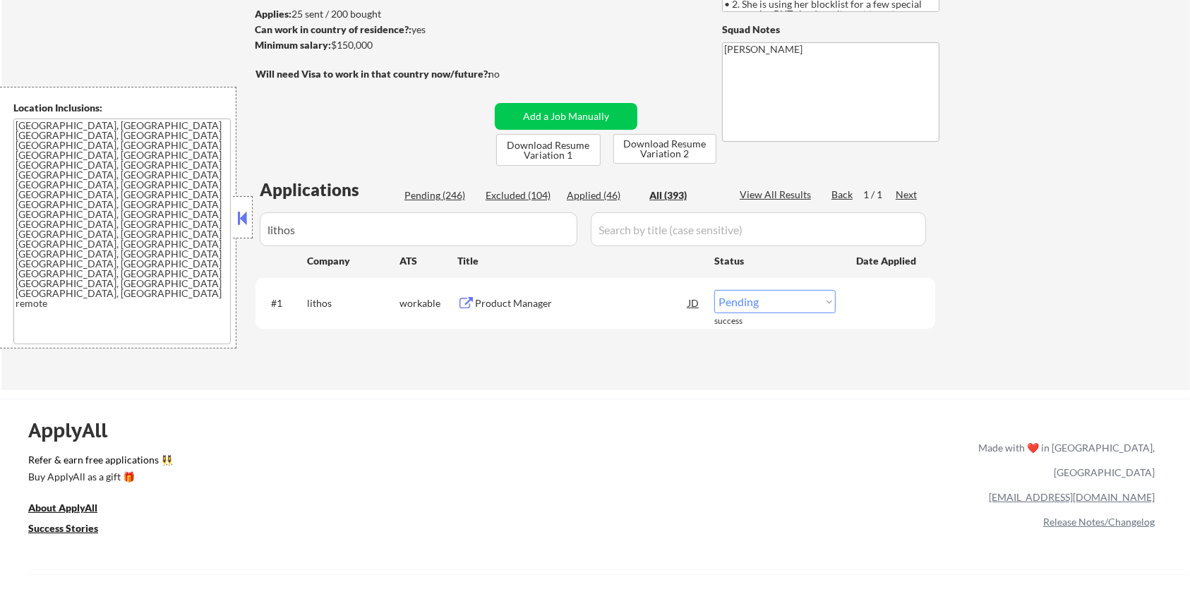
click at [322, 330] on div "Applications Pending (246) Excluded (104) Applied (46) All (393) View All Resul…" at bounding box center [596, 270] width 680 height 185
drag, startPoint x: 337, startPoint y: 304, endPoint x: 304, endPoint y: 306, distance: 33.2
click at [304, 306] on div "#1 lithos workable Product Manager JD Choose an option... Pending Applied Exclu…" at bounding box center [593, 303] width 666 height 38
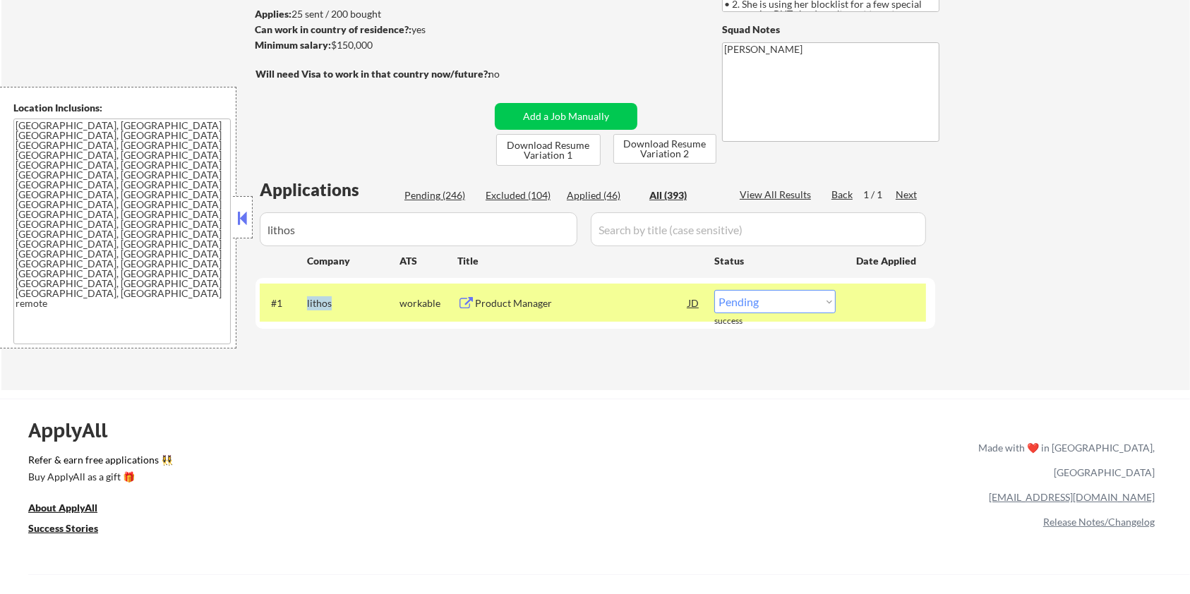
copy div "lithos"
click at [794, 297] on select "Choose an option... Pending Applied Excluded (Questions) Excluded (Expired) Exc…" at bounding box center [774, 301] width 121 height 23
select select ""applied""
click at [714, 290] on select "Choose an option... Pending Applied Excluded (Questions) Excluded (Expired) Exc…" at bounding box center [774, 301] width 121 height 23
drag, startPoint x: 400, startPoint y: 237, endPoint x: 249, endPoint y: 234, distance: 151.1
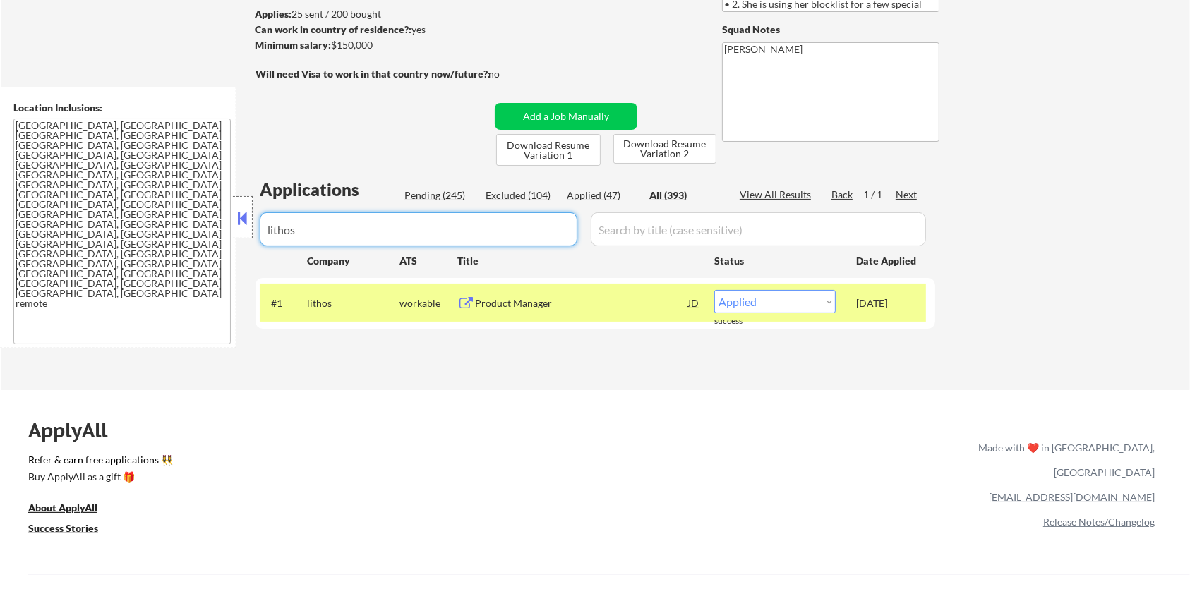
click at [249, 234] on body "← Return to /applysquad Mailslurp Inbox Job Search Builder Zoe Henderson User E…" at bounding box center [595, 109] width 1190 height 594
select select ""applied""
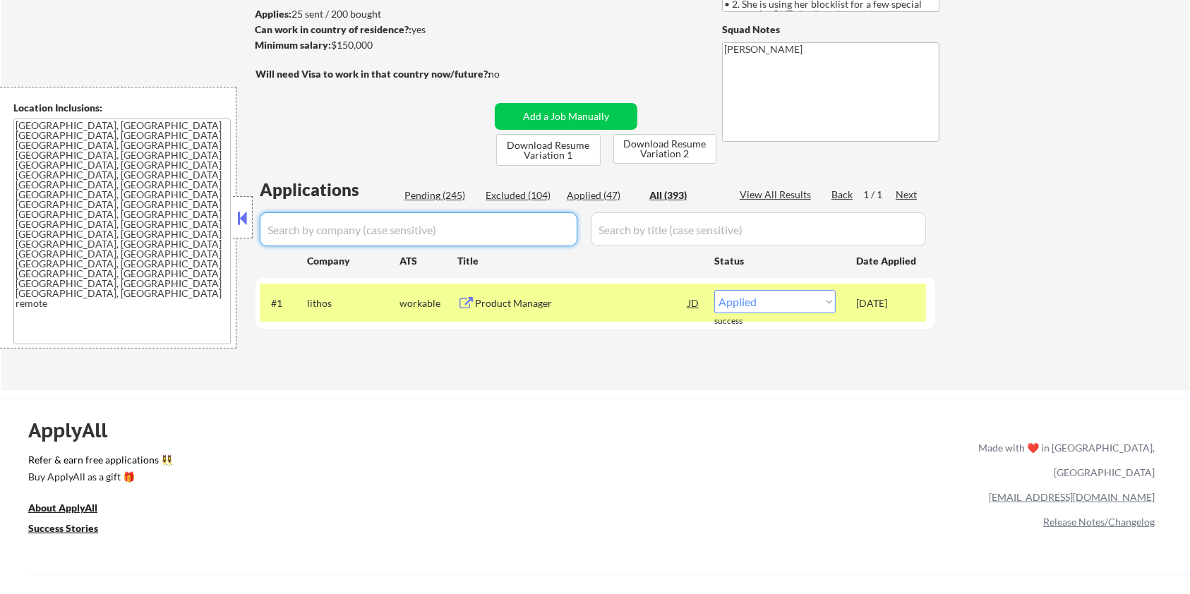
select select ""applied""
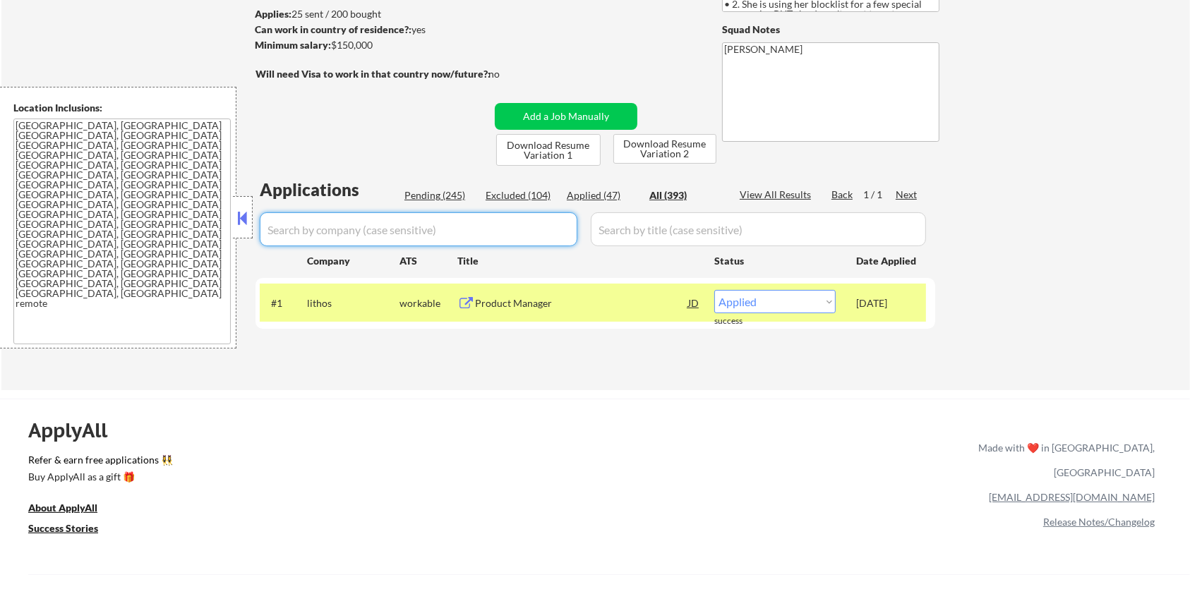
select select ""applied""
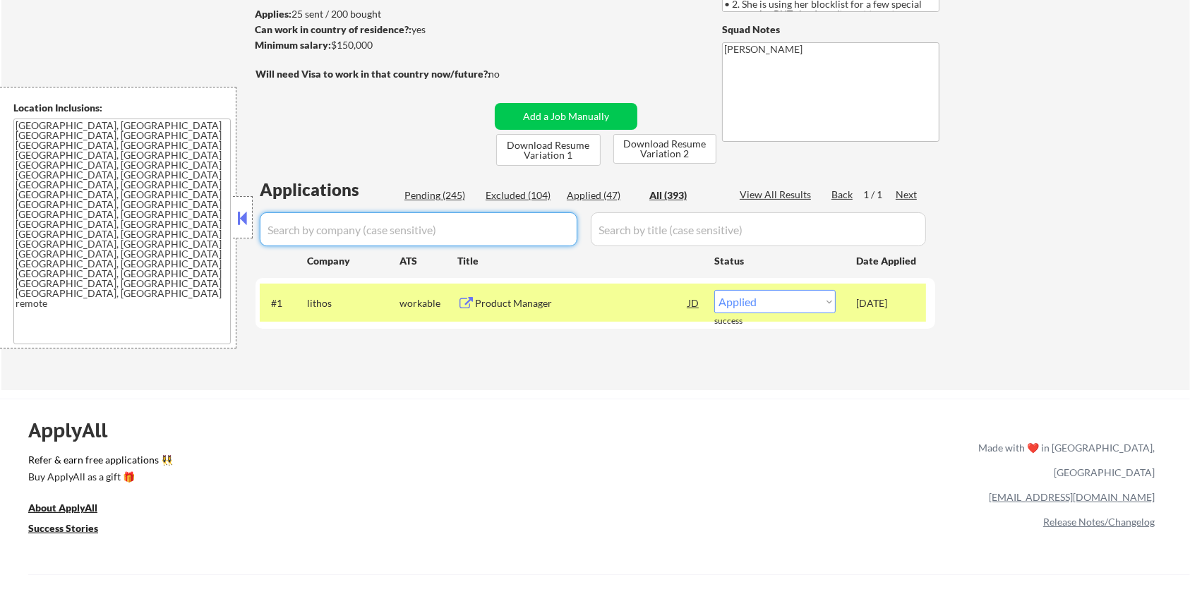
select select ""applied""
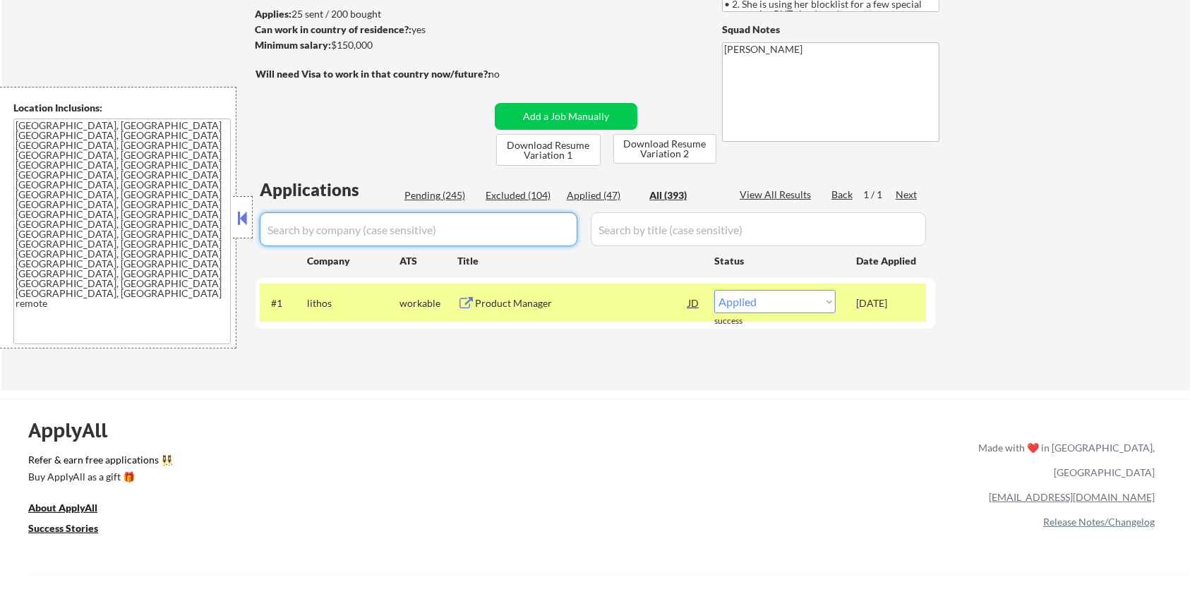
select select ""applied""
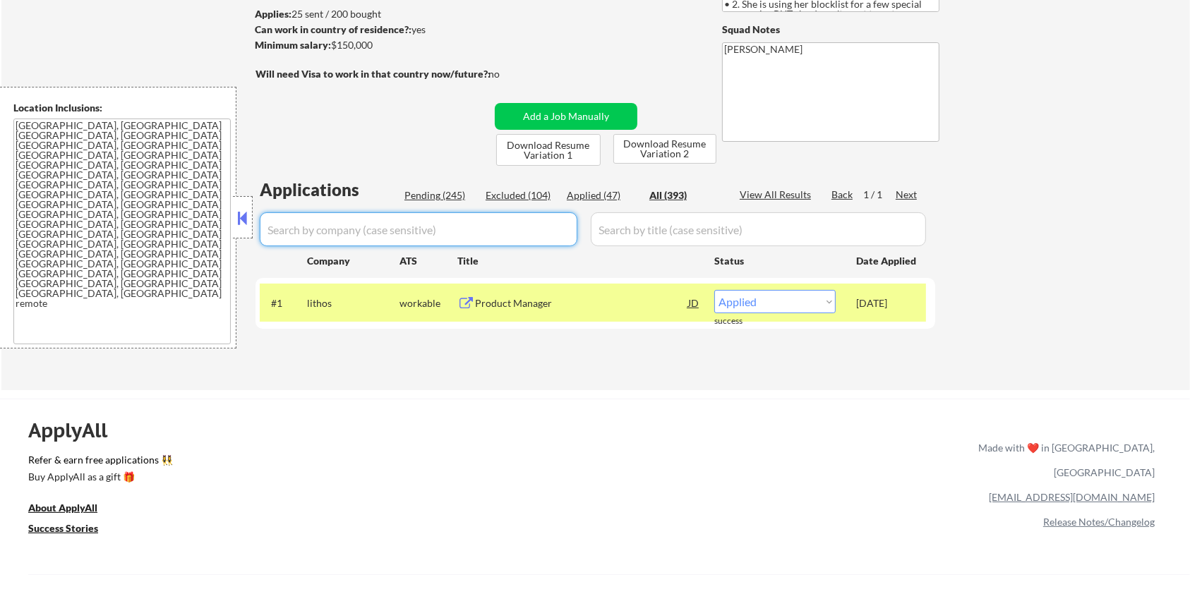
select select ""applied""
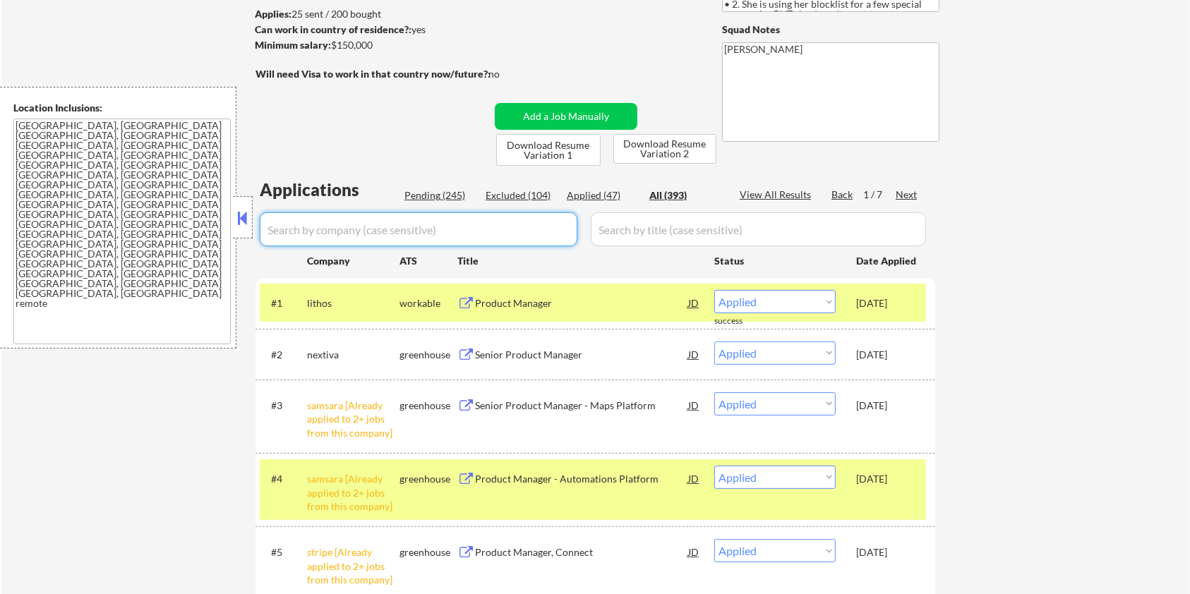
click at [387, 229] on input "input" at bounding box center [419, 230] width 318 height 34
click at [439, 194] on div "Pending (245)" at bounding box center [440, 195] width 71 height 14
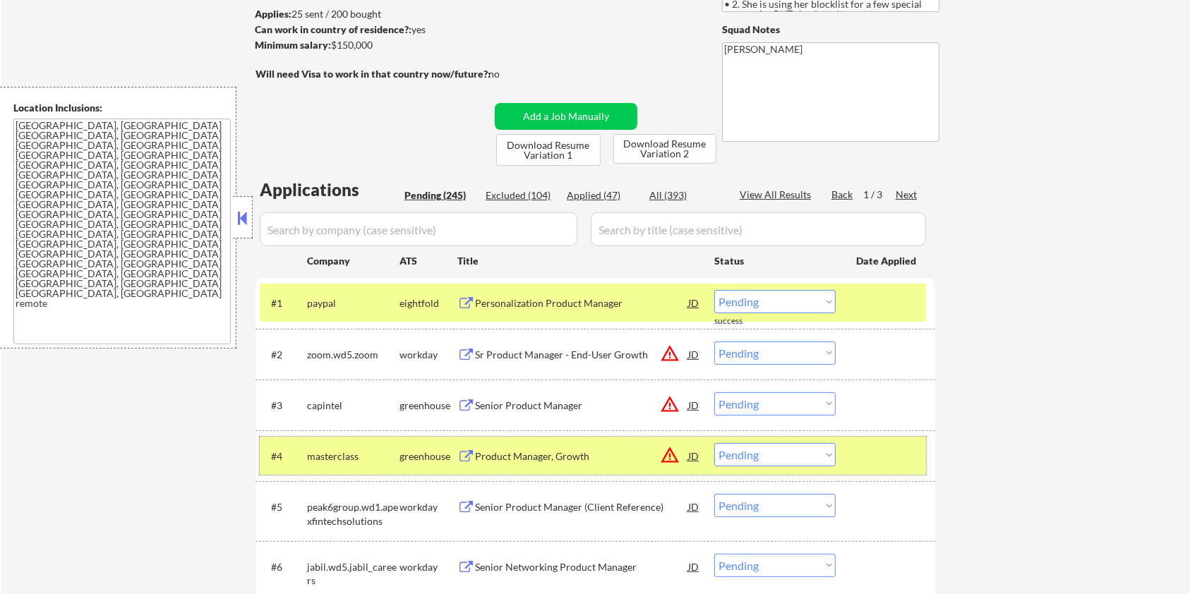
click at [875, 460] on div at bounding box center [887, 455] width 62 height 25
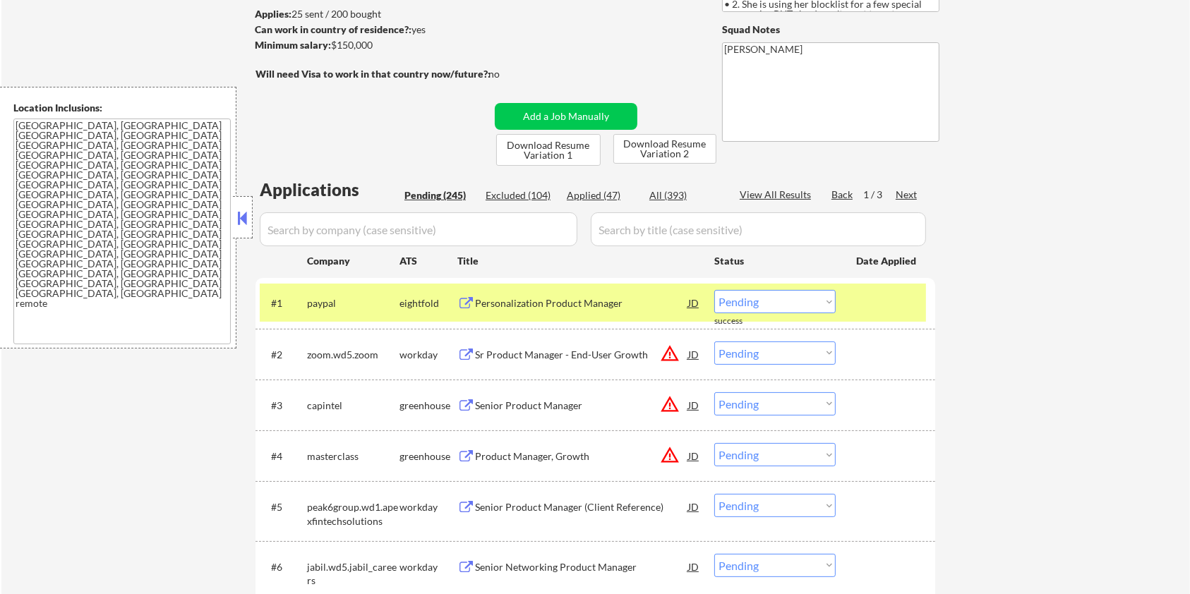
click at [881, 304] on div at bounding box center [887, 302] width 62 height 25
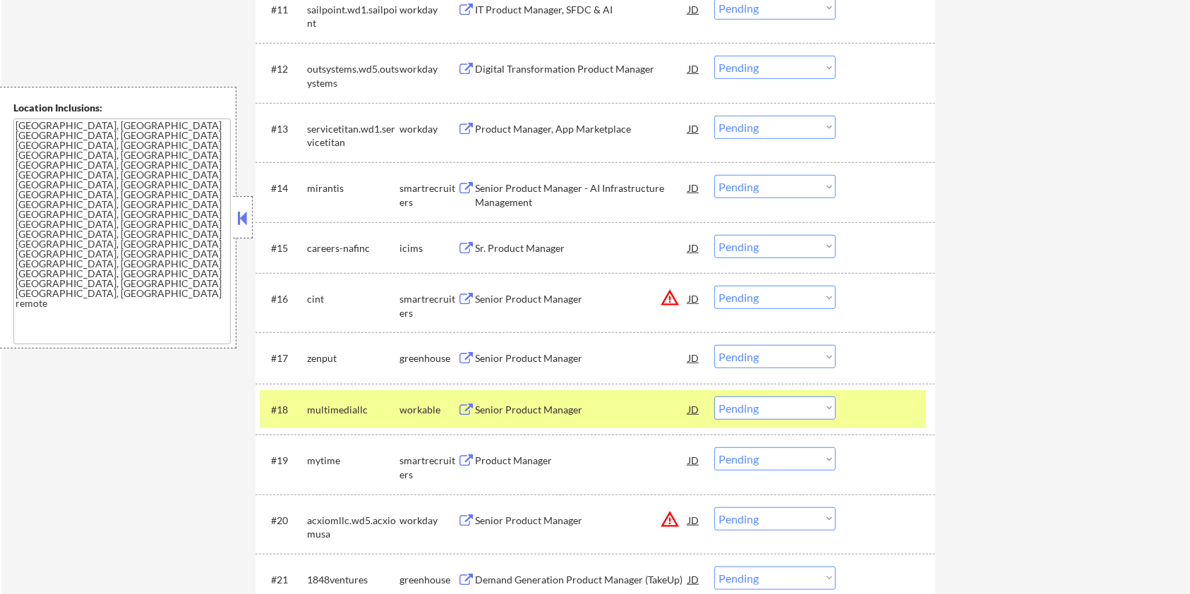
scroll to position [1035, 0]
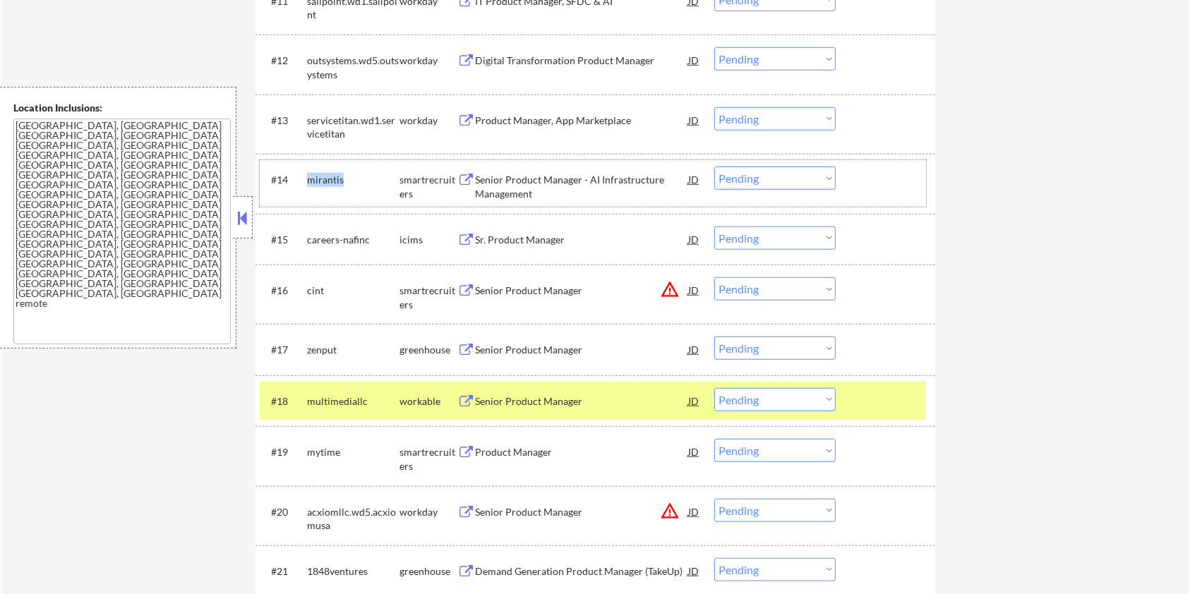
drag, startPoint x: 348, startPoint y: 178, endPoint x: 305, endPoint y: 174, distance: 43.2
click at [305, 174] on div "#14 mirantis smartrecruiters Senior Product Manager - AI Infrastructure Managem…" at bounding box center [593, 183] width 666 height 47
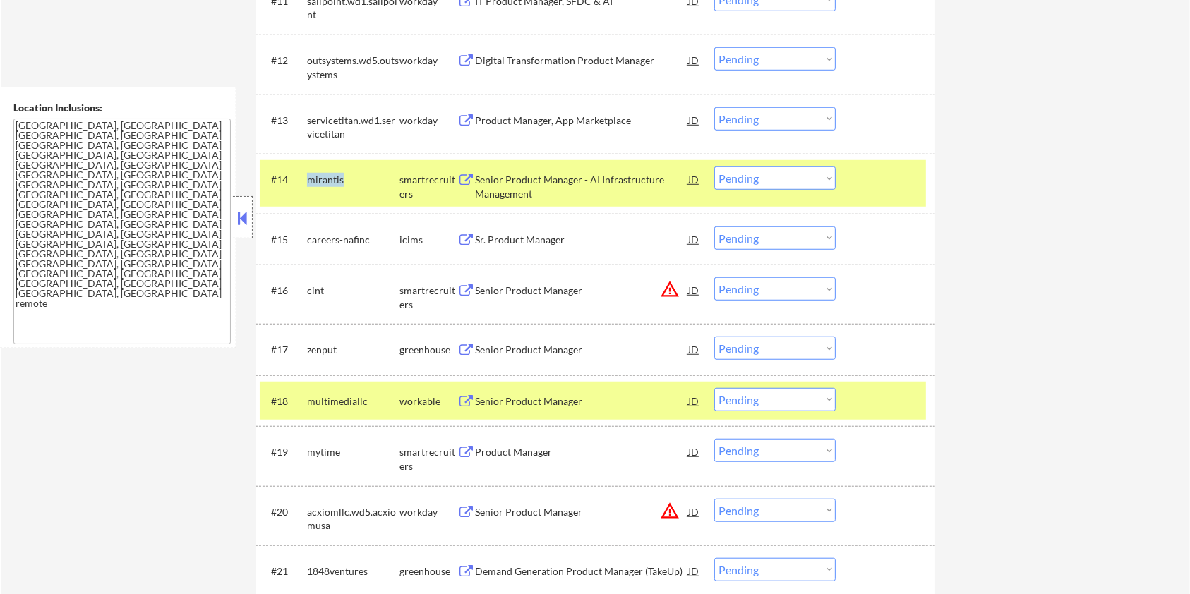
copy div "mirantis"
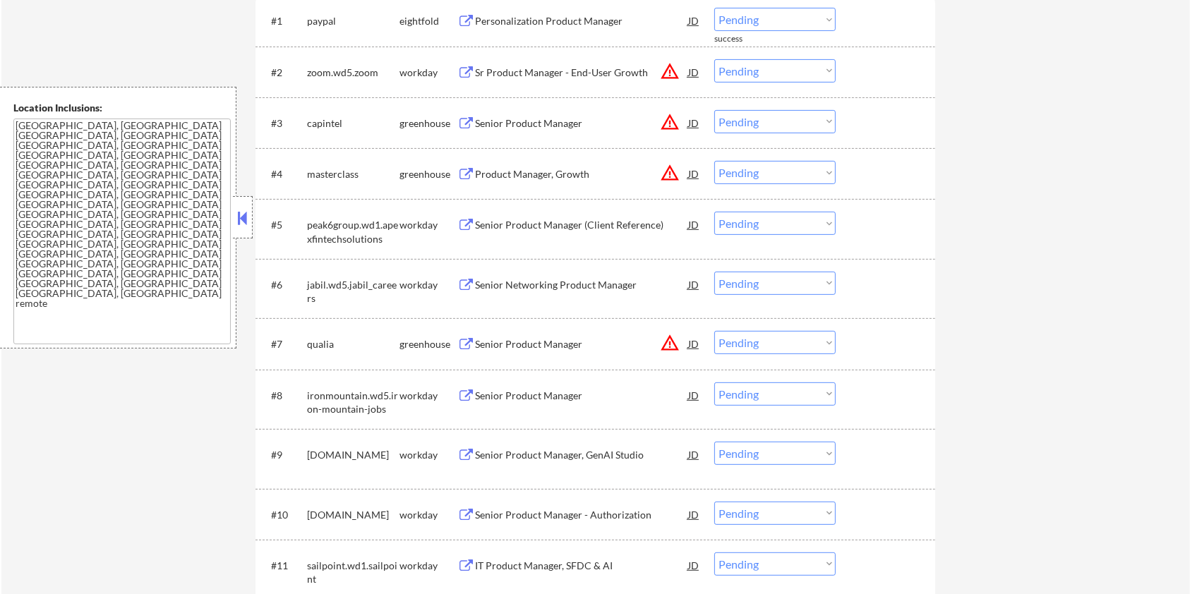
scroll to position [188, 0]
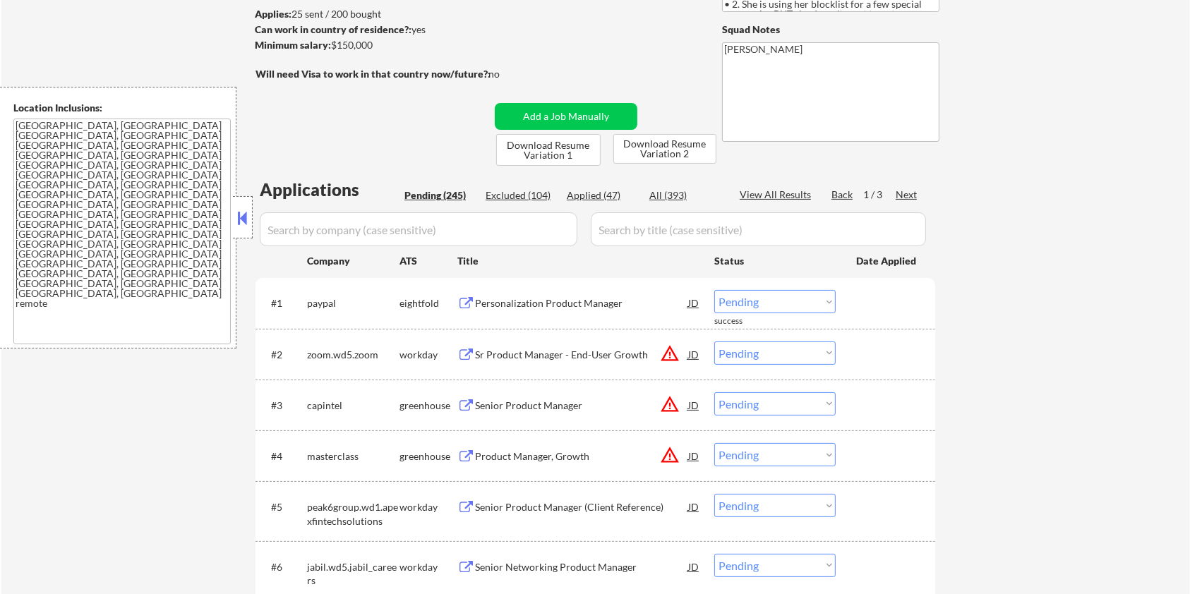
click at [384, 233] on input "input" at bounding box center [419, 230] width 318 height 34
paste input "mirantis"
click at [641, 229] on input "input" at bounding box center [758, 230] width 335 height 34
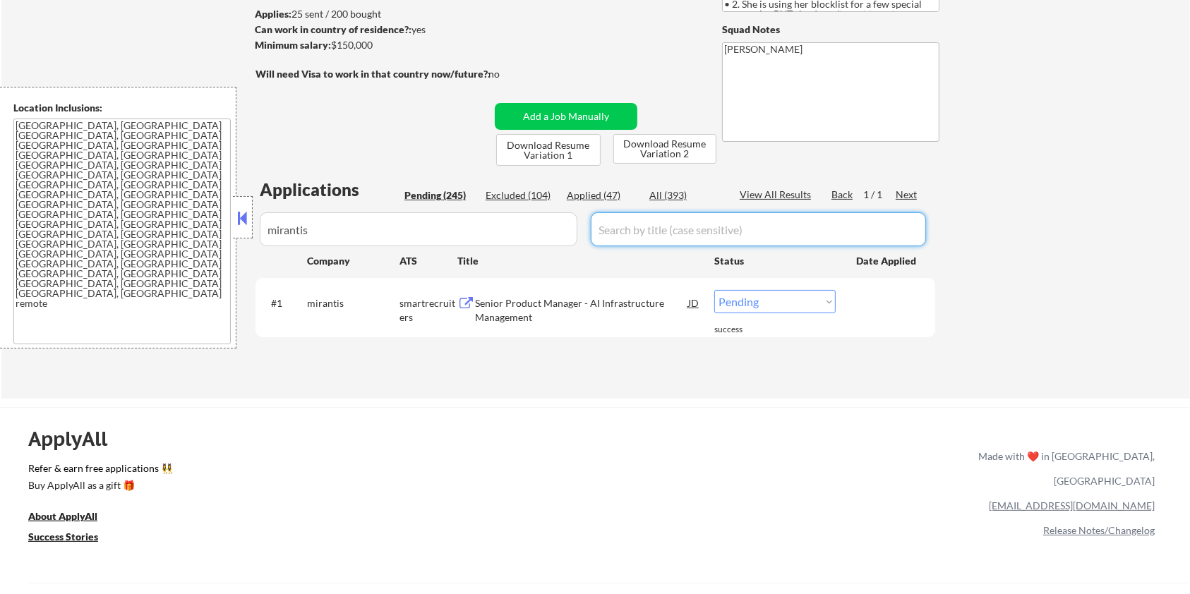
click at [666, 194] on div "All (393)" at bounding box center [685, 195] width 71 height 14
click at [546, 297] on div "Senior Product Manager - AI Infrastructure Management" at bounding box center [581, 311] width 213 height 28
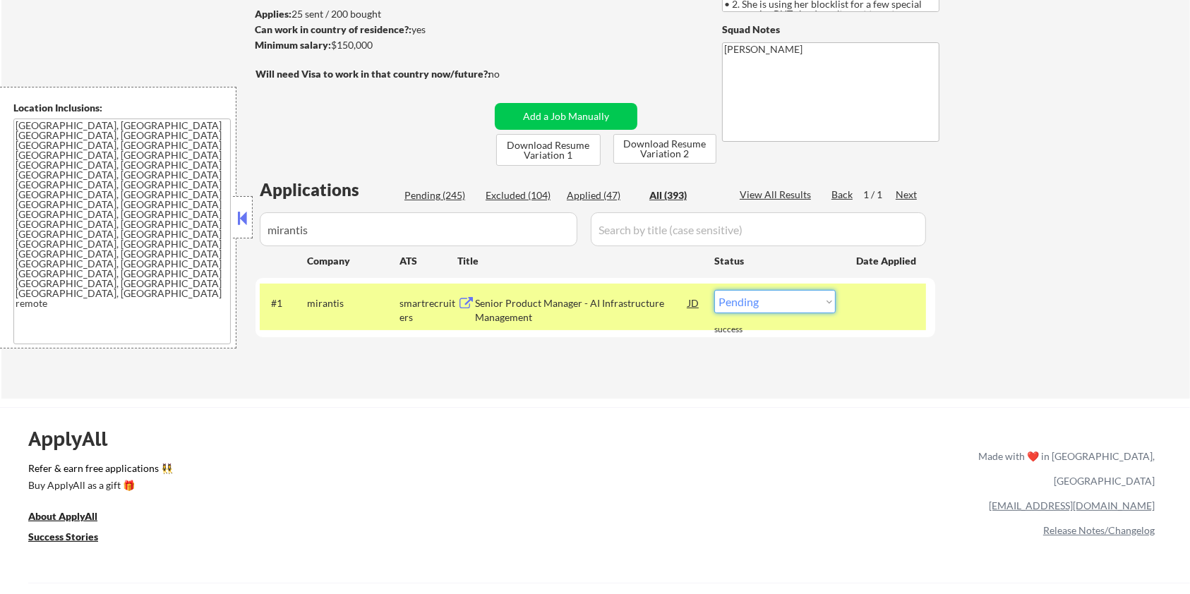
click at [751, 310] on select "Choose an option... Pending Applied Excluded (Questions) Excluded (Expired) Exc…" at bounding box center [774, 301] width 121 height 23
click at [714, 290] on select "Choose an option... Pending Applied Excluded (Questions) Excluded (Expired) Exc…" at bounding box center [774, 301] width 121 height 23
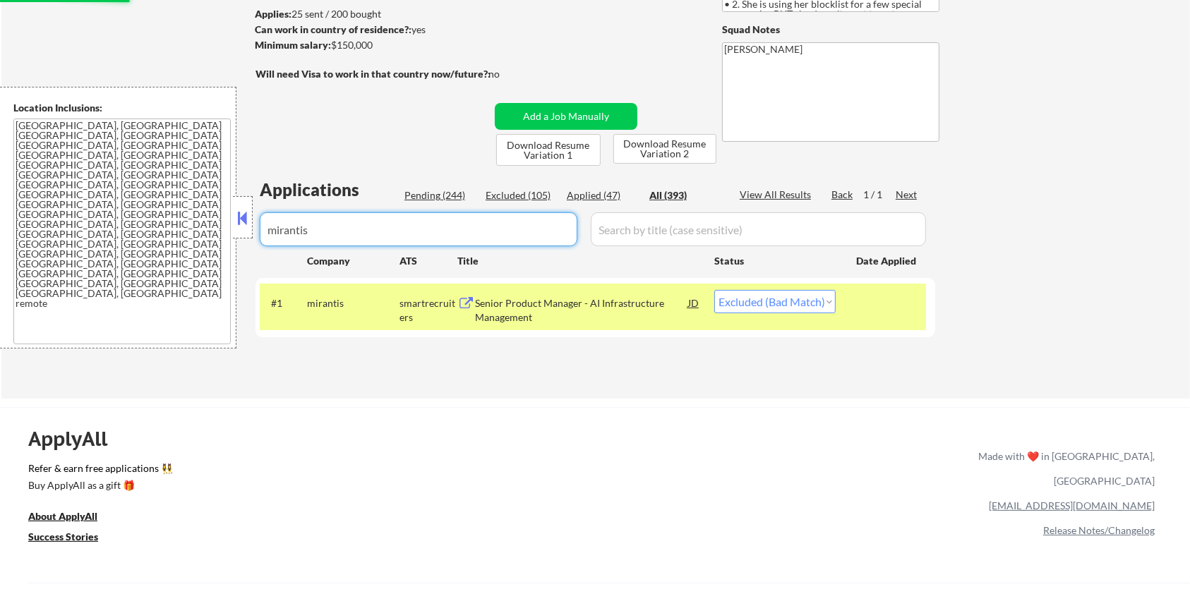
drag, startPoint x: 350, startPoint y: 223, endPoint x: 135, endPoint y: 265, distance: 219.3
click at [135, 265] on body "← Return to /applysquad Mailslurp Inbox Job Search Builder Zoe Henderson User E…" at bounding box center [595, 109] width 1190 height 594
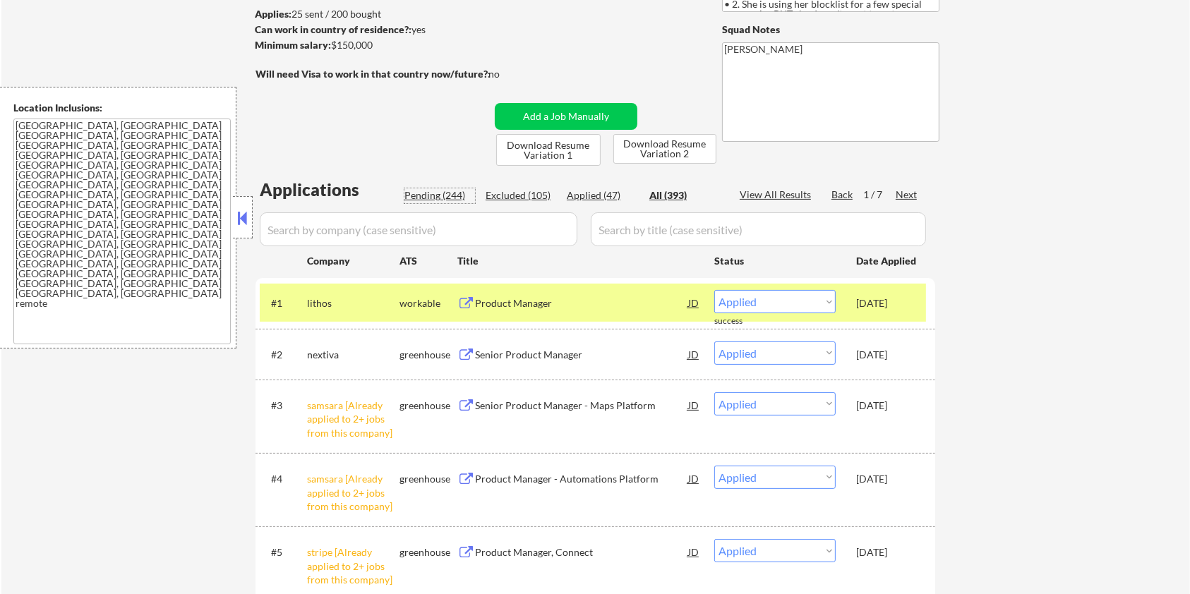
click at [426, 189] on div "Pending (244)" at bounding box center [440, 195] width 71 height 14
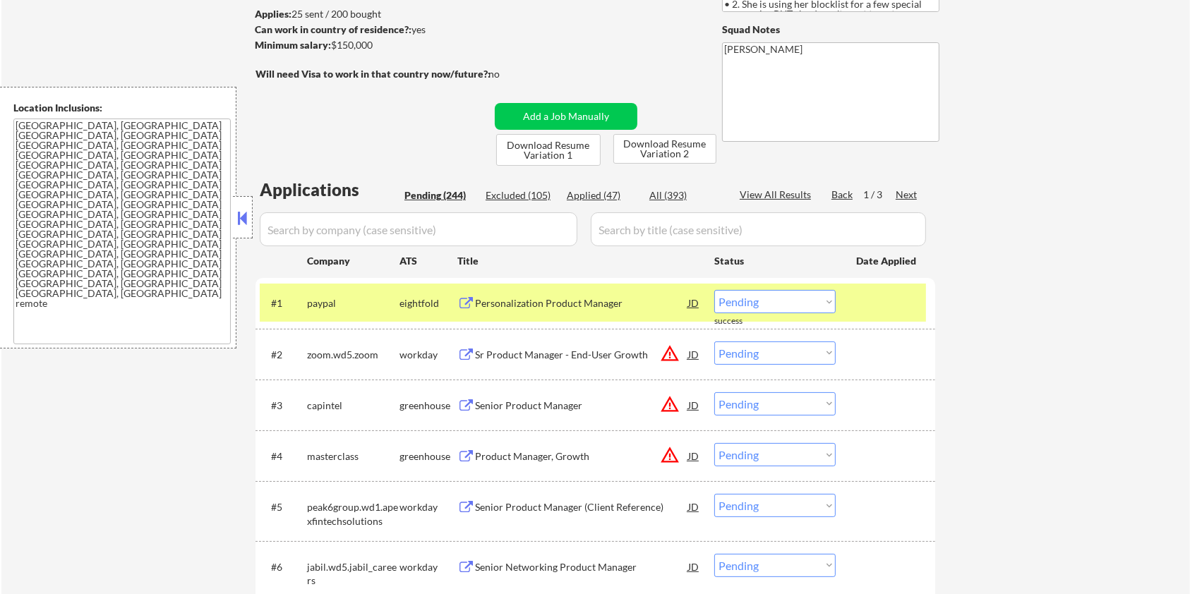
click at [869, 306] on div at bounding box center [887, 302] width 62 height 25
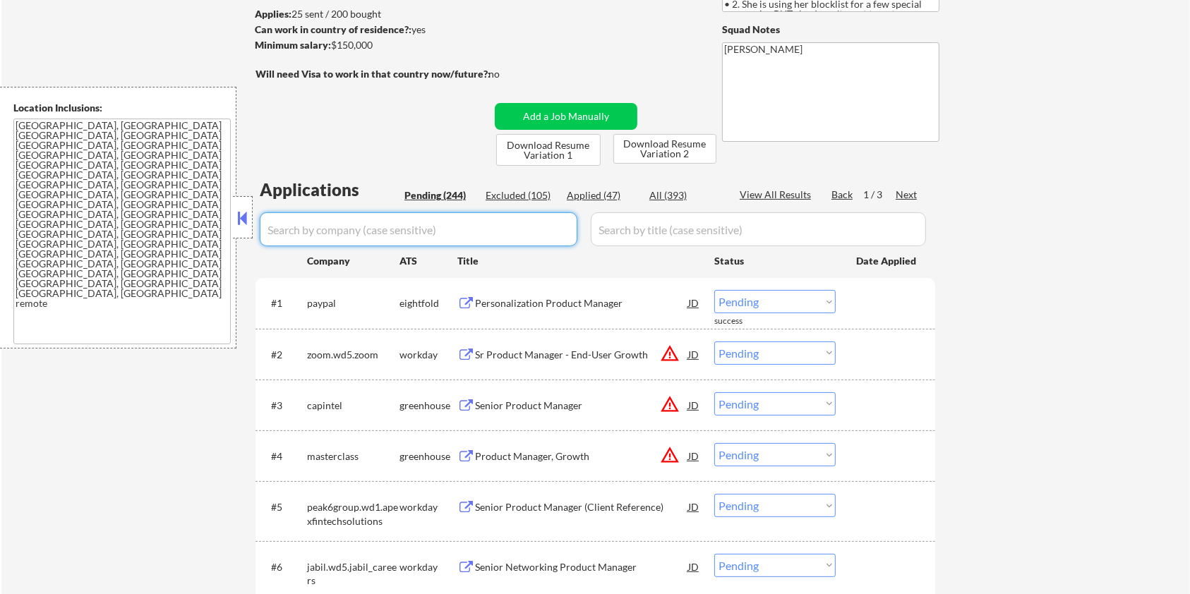
click at [350, 229] on input "input" at bounding box center [419, 230] width 318 height 34
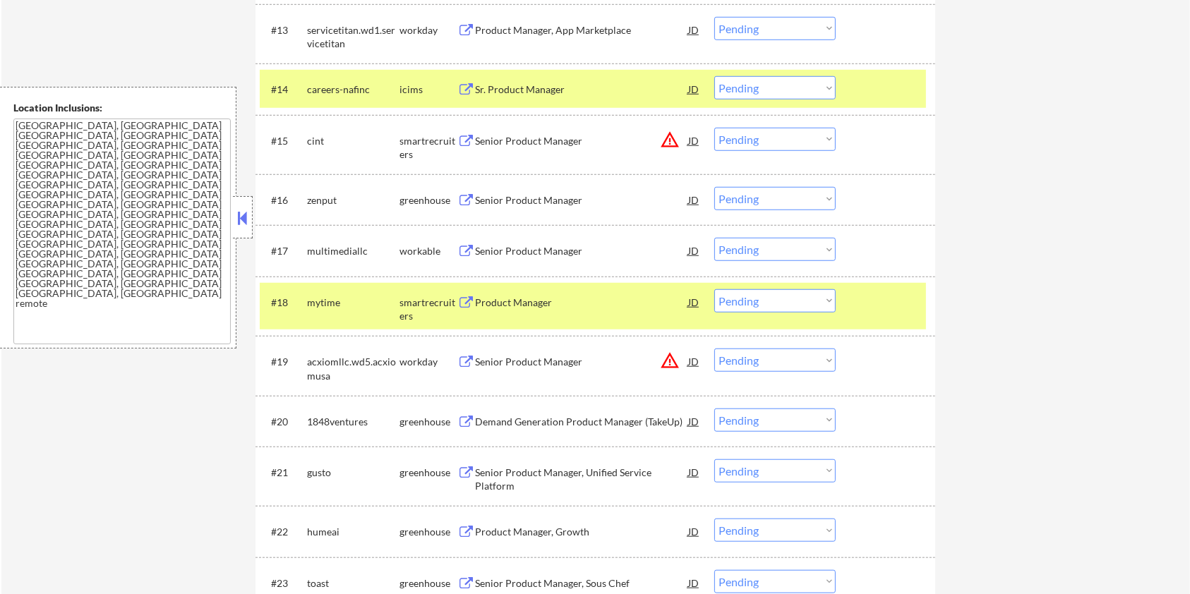
scroll to position [1130, 0]
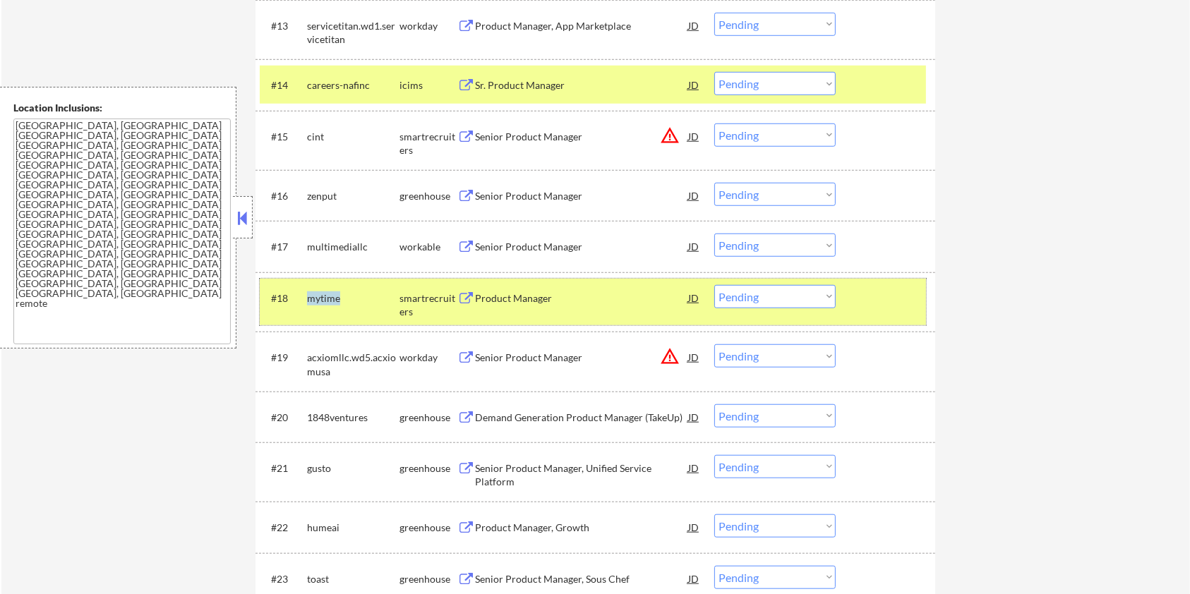
drag, startPoint x: 347, startPoint y: 291, endPoint x: 301, endPoint y: 295, distance: 45.4
click at [301, 295] on div "#18 mytime smartrecruiters Product Manager JD warning_amber Choose an option...…" at bounding box center [593, 302] width 666 height 47
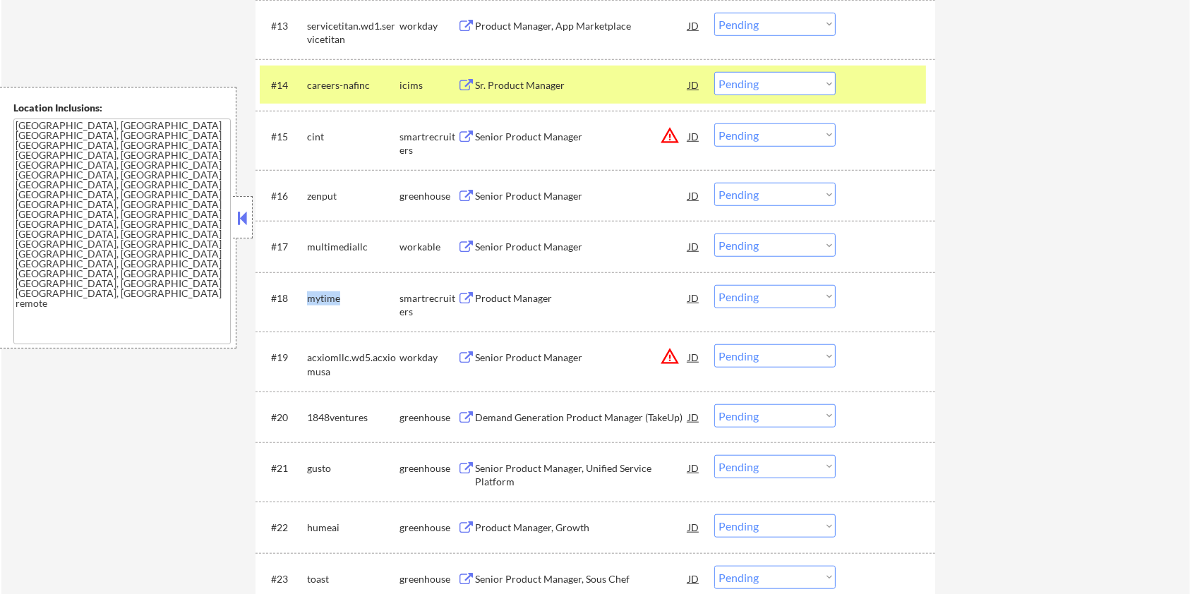
copy div "mytime"
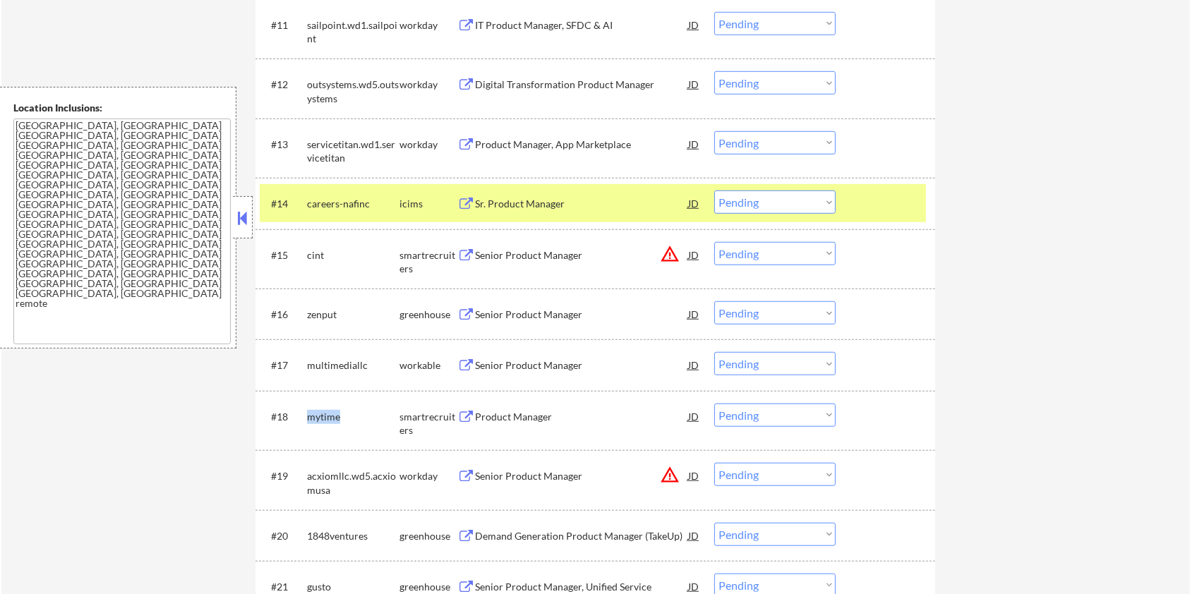
scroll to position [941, 0]
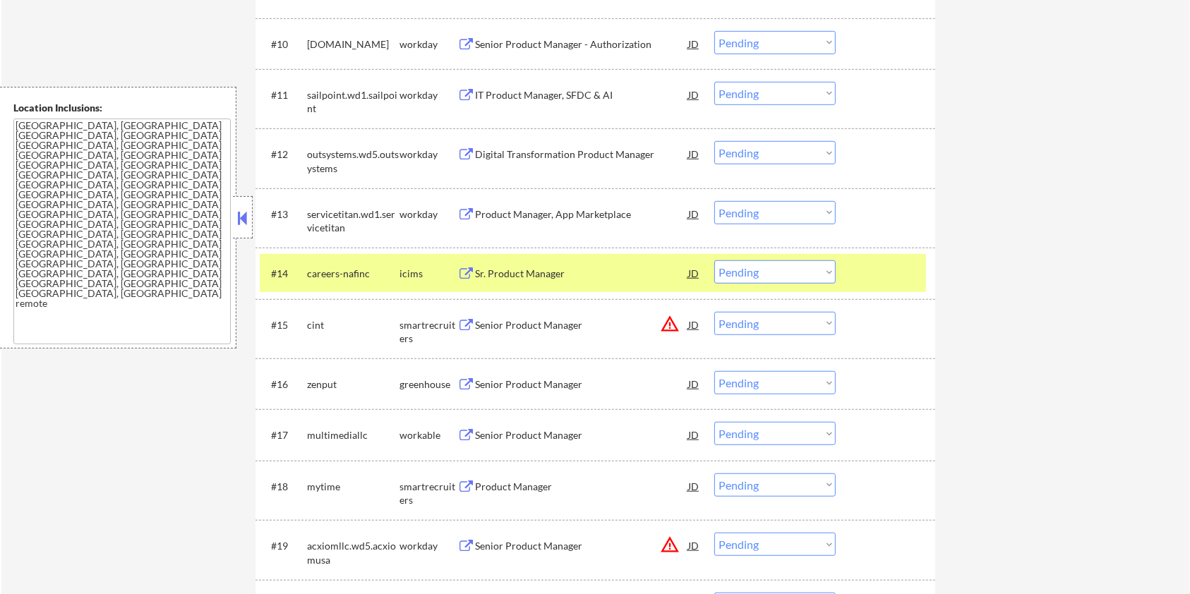
click at [875, 273] on div at bounding box center [887, 273] width 62 height 25
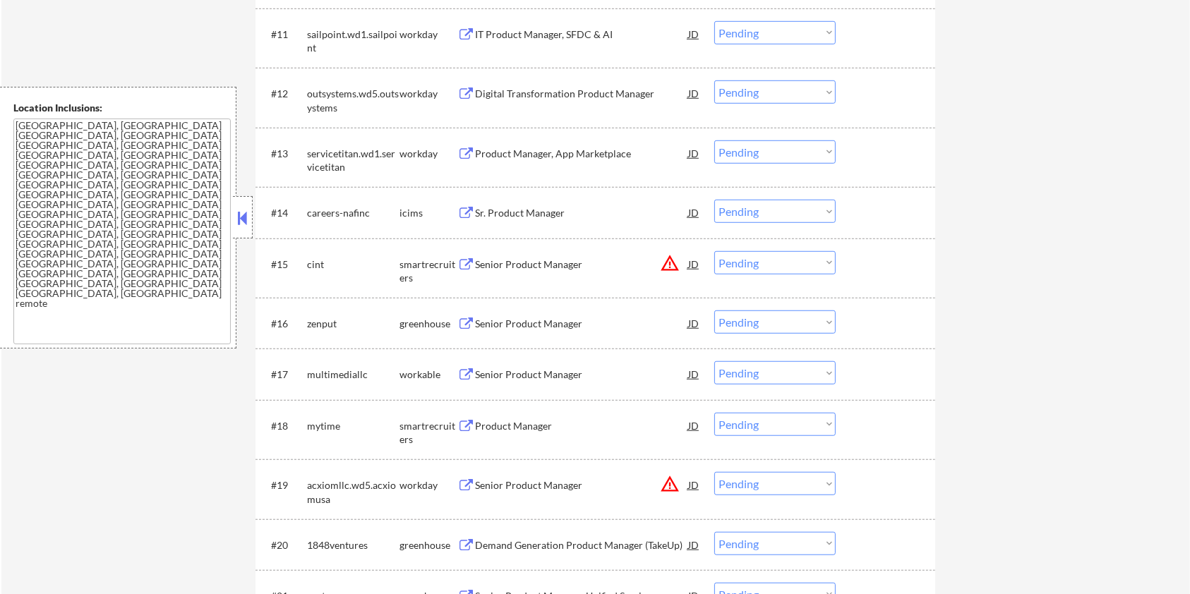
scroll to position [1035, 0]
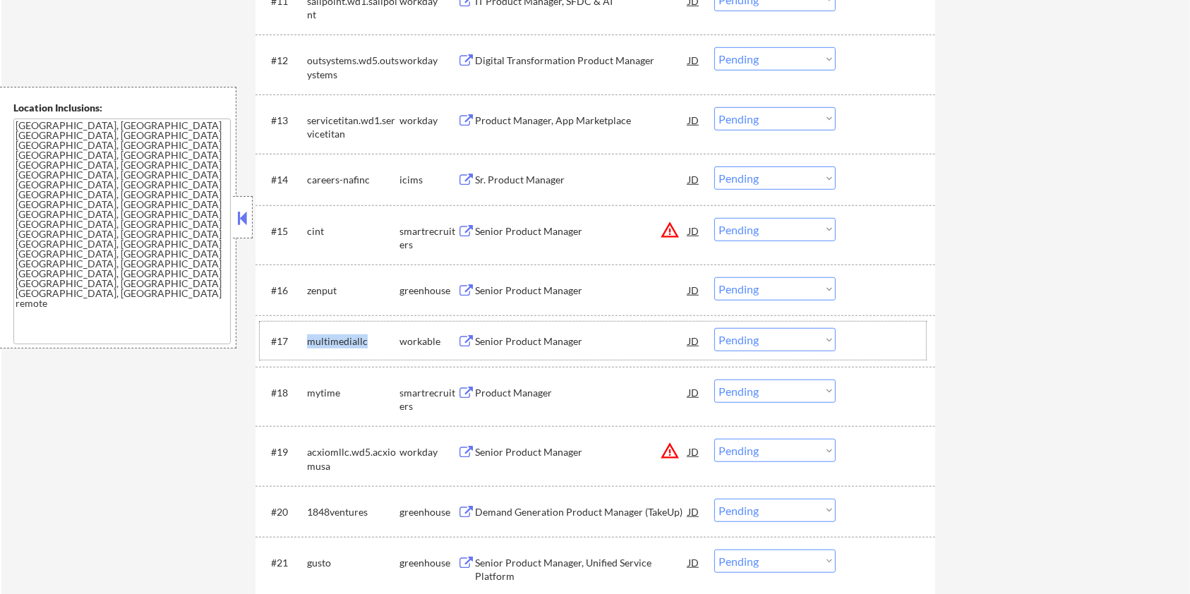
drag, startPoint x: 376, startPoint y: 342, endPoint x: 306, endPoint y: 337, distance: 70.0
click at [307, 337] on div "multimediallc" at bounding box center [353, 342] width 92 height 14
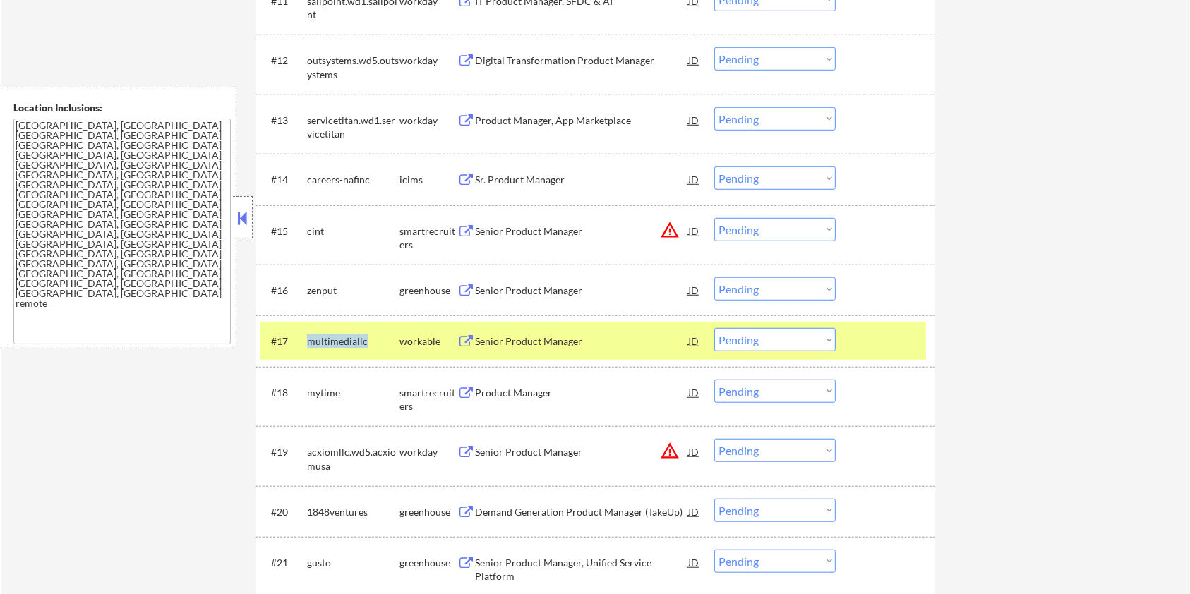
copy div "multimediallc"
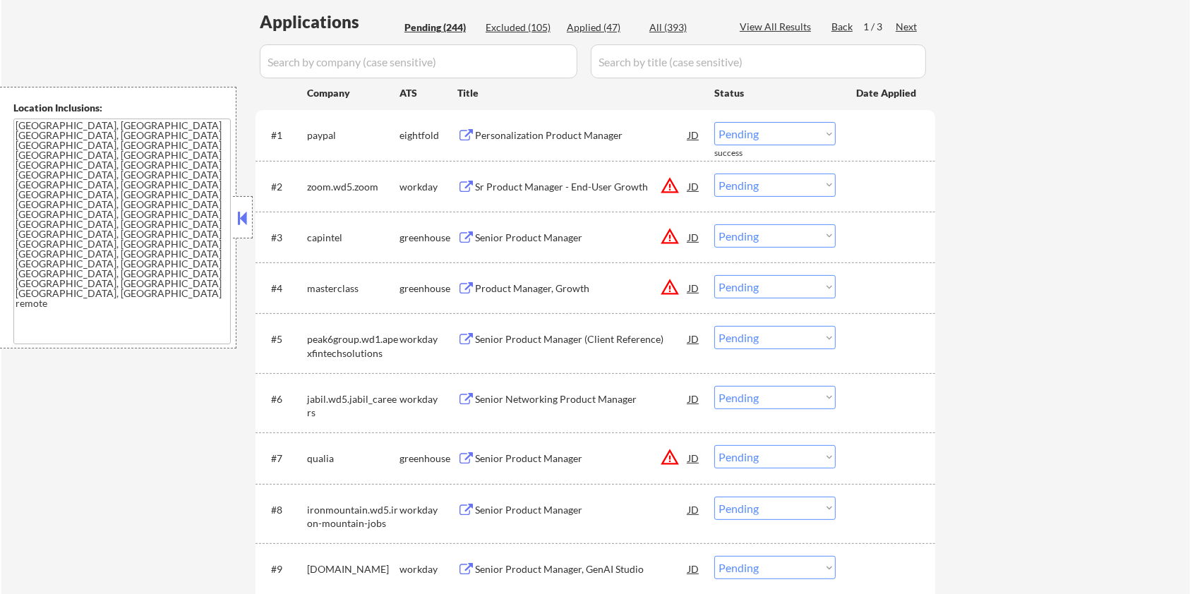
scroll to position [188, 0]
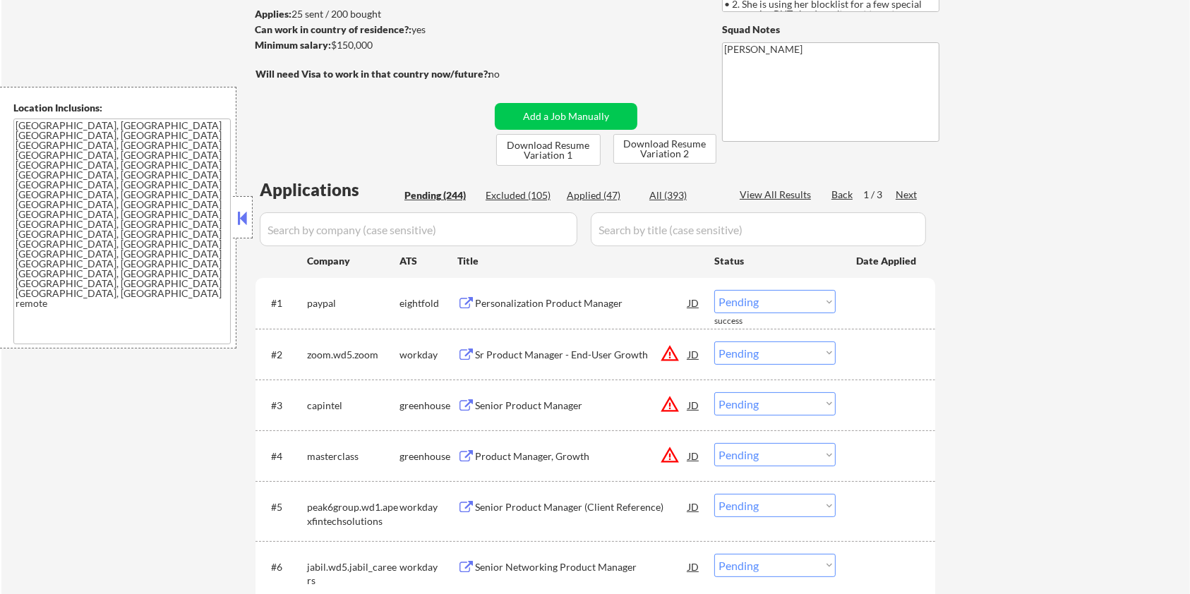
click at [435, 232] on input "input" at bounding box center [419, 230] width 318 height 34
paste input "multimediallc"
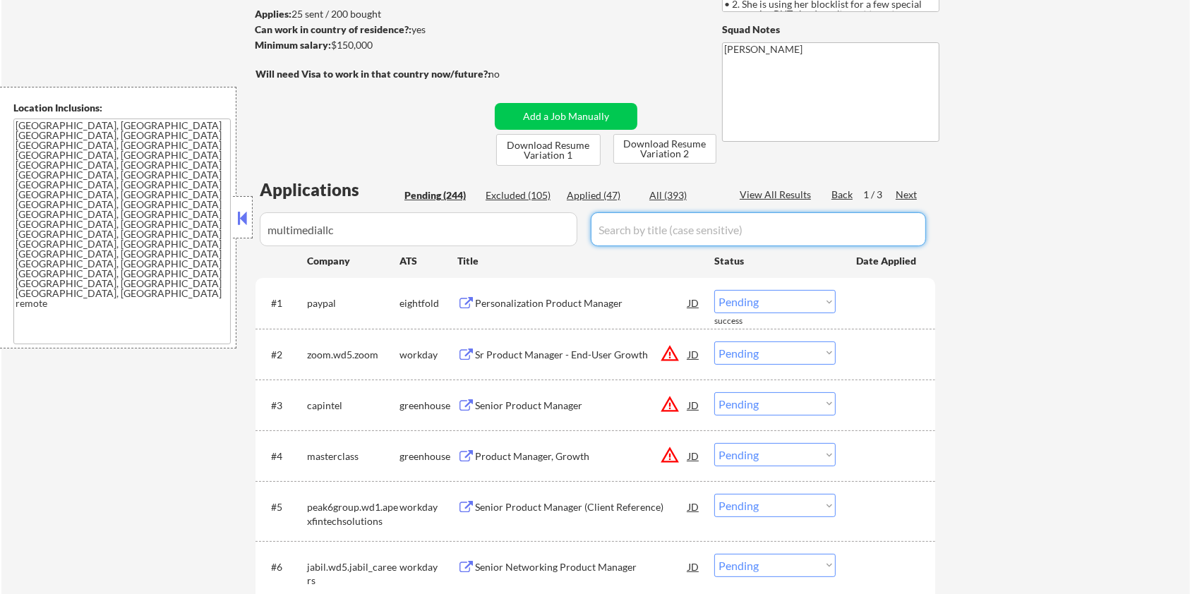
click at [650, 233] on input "input" at bounding box center [758, 230] width 335 height 34
click at [668, 193] on div "All (393)" at bounding box center [685, 195] width 71 height 14
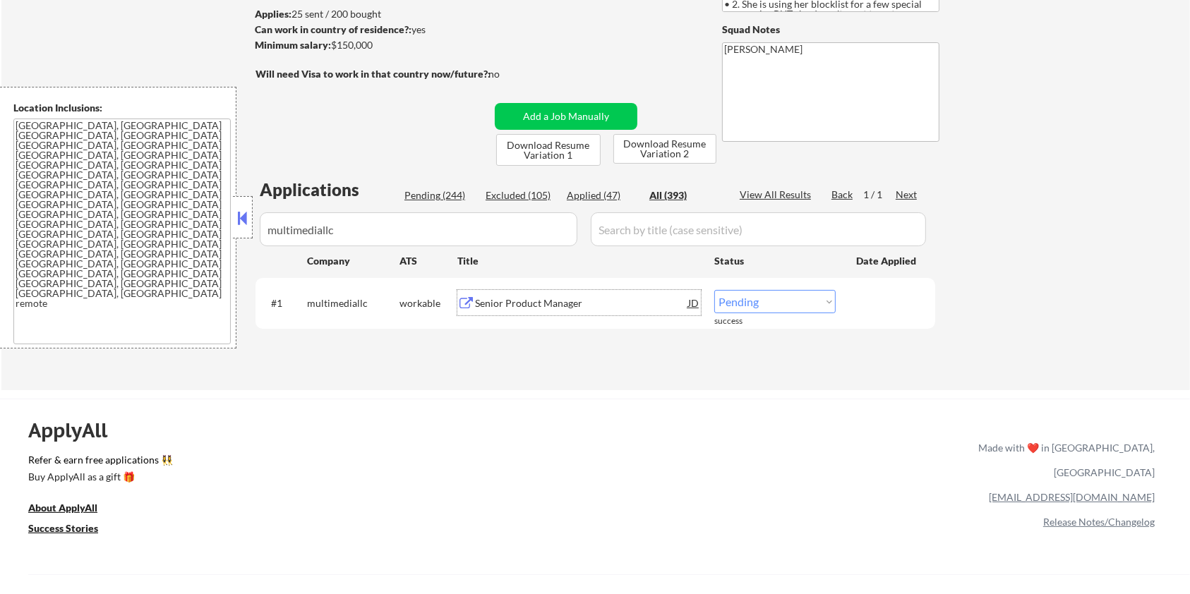
click at [509, 305] on div "Senior Product Manager" at bounding box center [581, 304] width 213 height 14
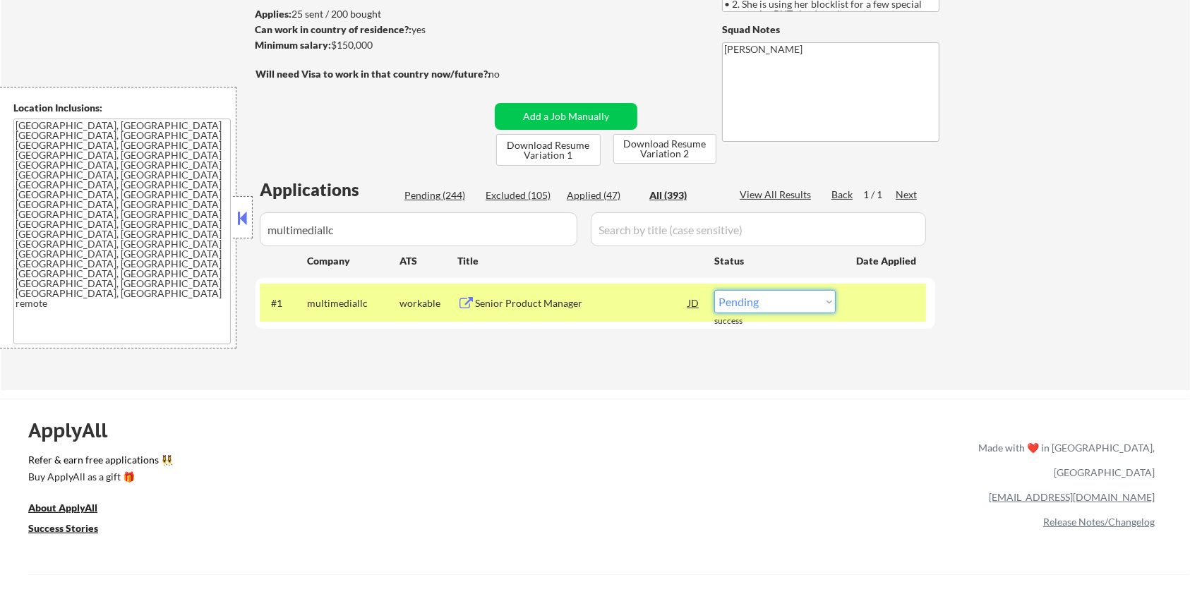
click at [774, 297] on select "Choose an option... Pending Applied Excluded (Questions) Excluded (Expired) Exc…" at bounding box center [774, 301] width 121 height 23
click at [714, 290] on select "Choose an option... Pending Applied Excluded (Questions) Excluded (Expired) Exc…" at bounding box center [774, 301] width 121 height 23
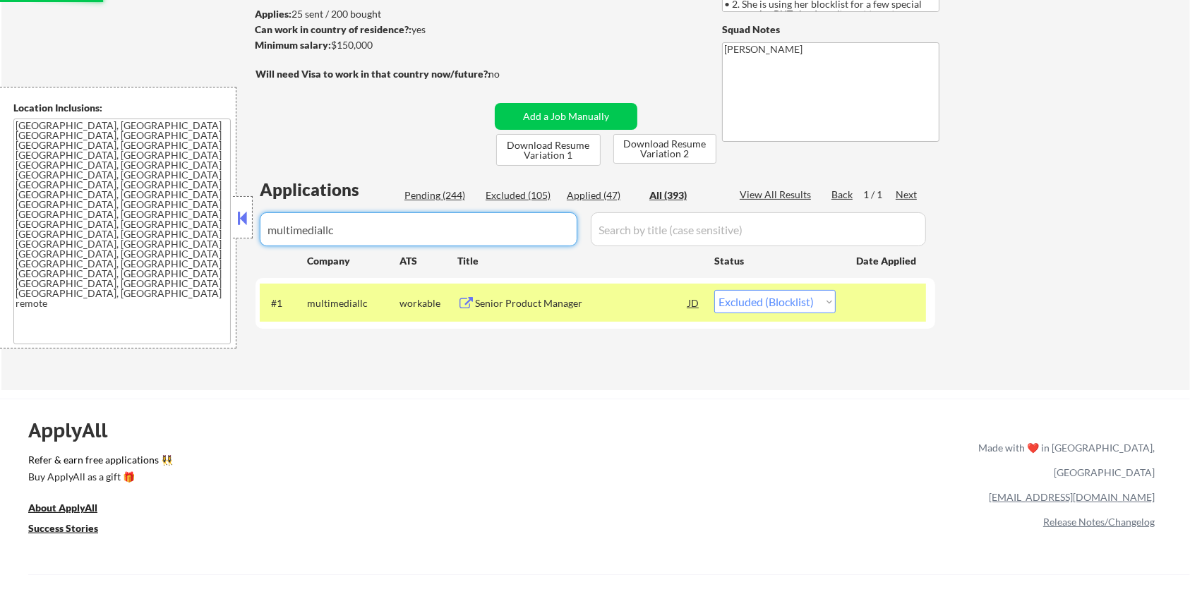
drag, startPoint x: 362, startPoint y: 231, endPoint x: 160, endPoint y: 256, distance: 203.5
click at [160, 256] on body "← Return to /applysquad Mailslurp Inbox Job Search Builder Zoe Henderson User E…" at bounding box center [595, 109] width 1190 height 594
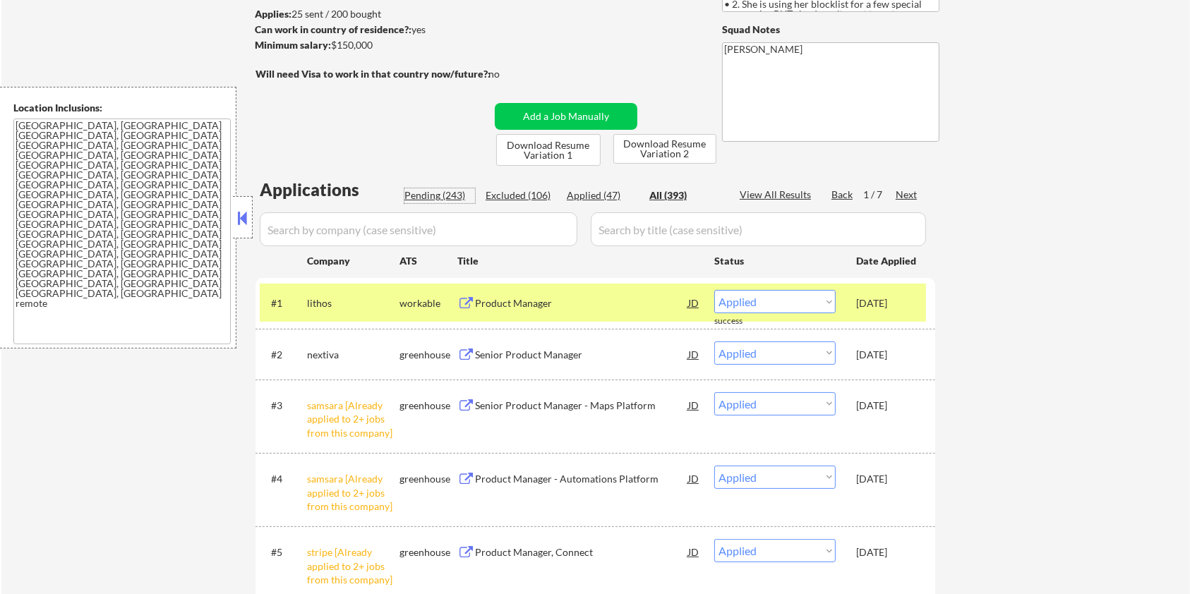
click at [413, 197] on div "Pending (243)" at bounding box center [440, 195] width 71 height 14
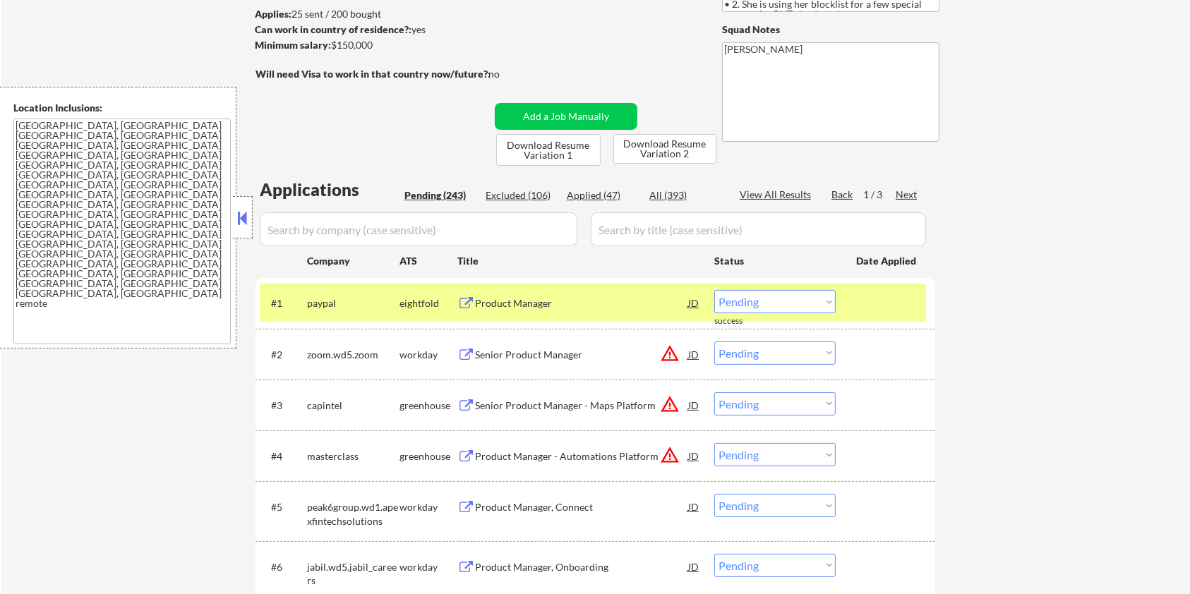
click at [424, 229] on input "input" at bounding box center [419, 230] width 318 height 34
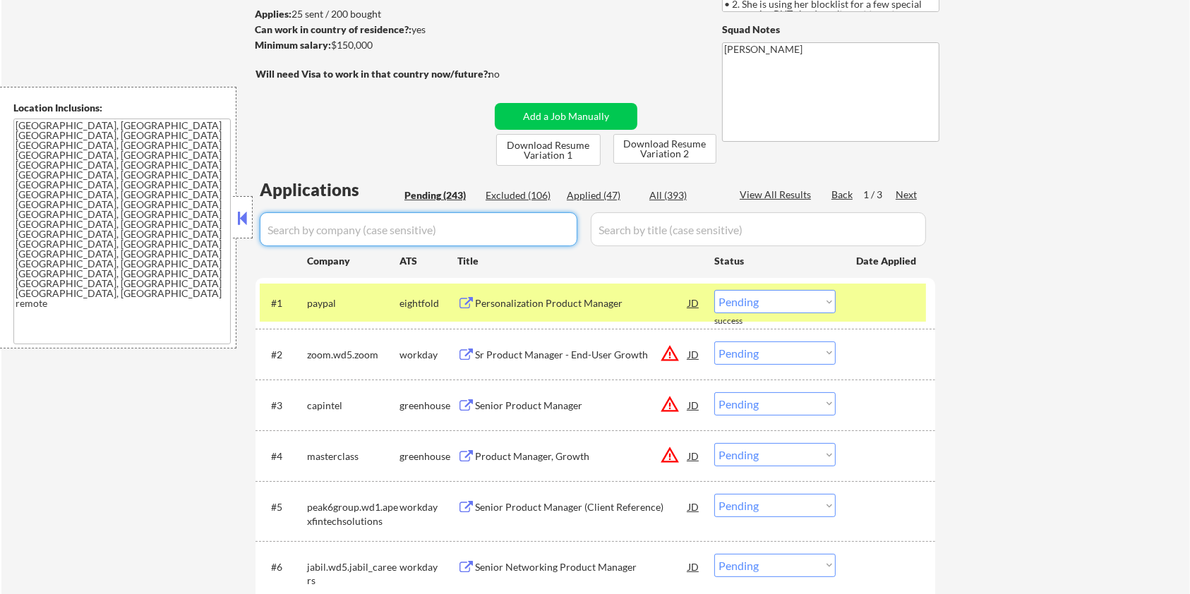
click at [892, 303] on div at bounding box center [887, 302] width 62 height 25
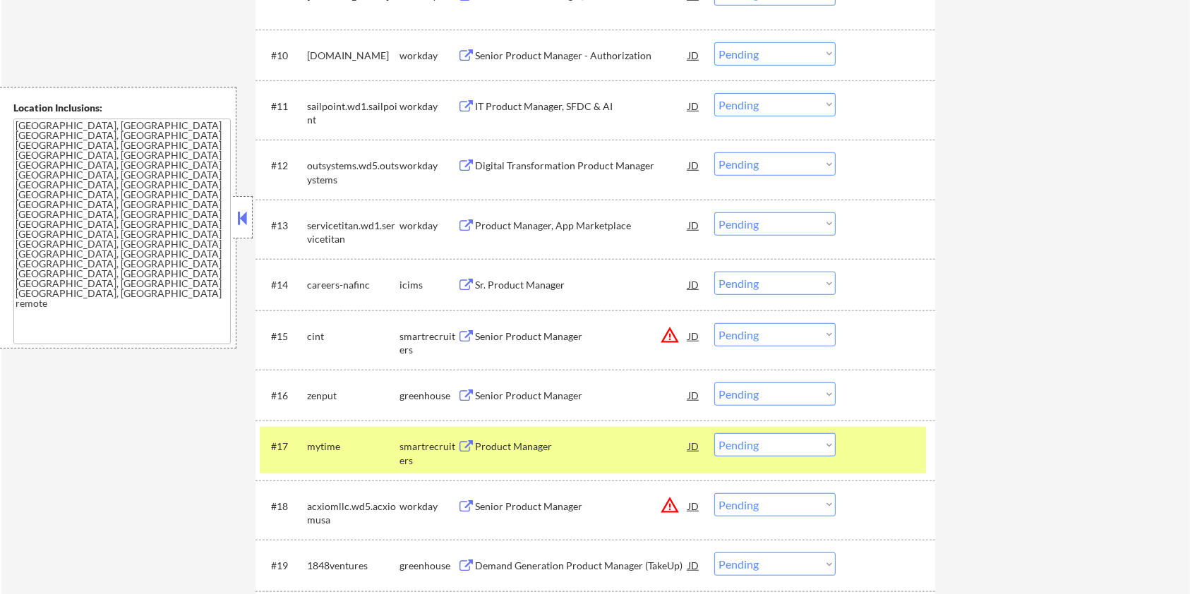
scroll to position [1035, 0]
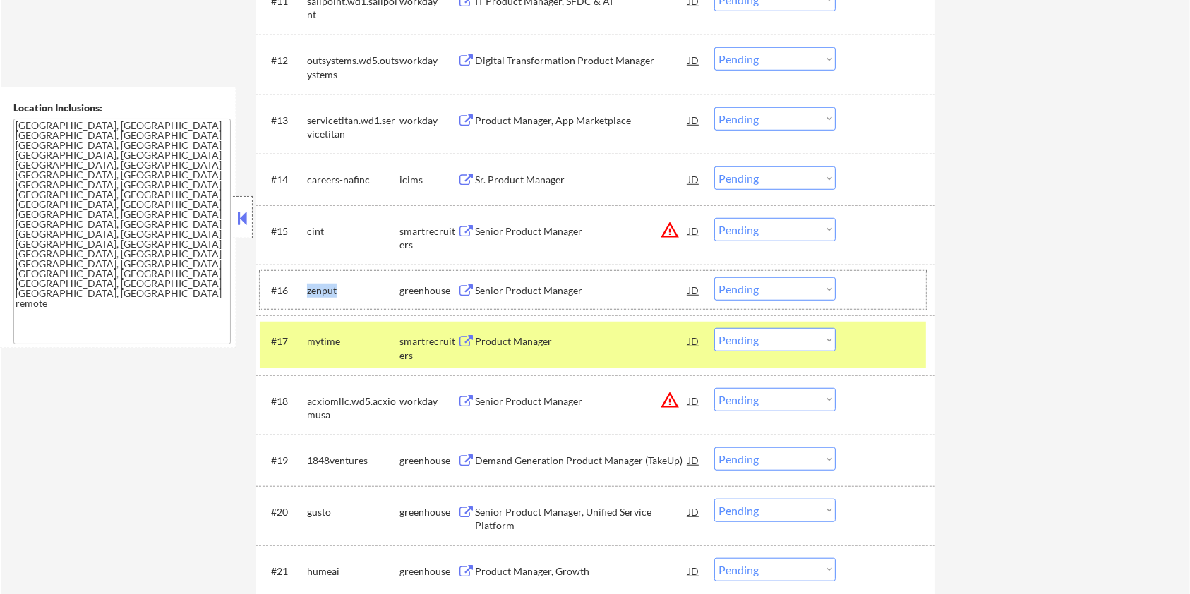
drag, startPoint x: 341, startPoint y: 285, endPoint x: 305, endPoint y: 285, distance: 36.0
click at [305, 285] on div "#16 zenput greenhouse Senior Product Manager JD warning_amber Choose an option.…" at bounding box center [593, 290] width 666 height 38
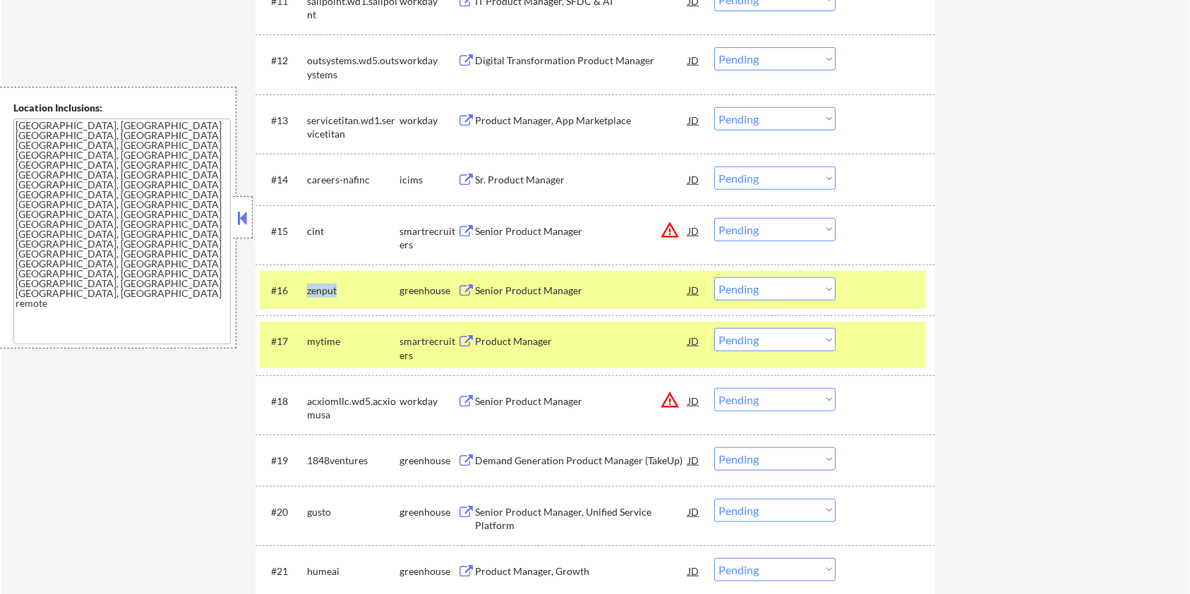
copy div "zenput"
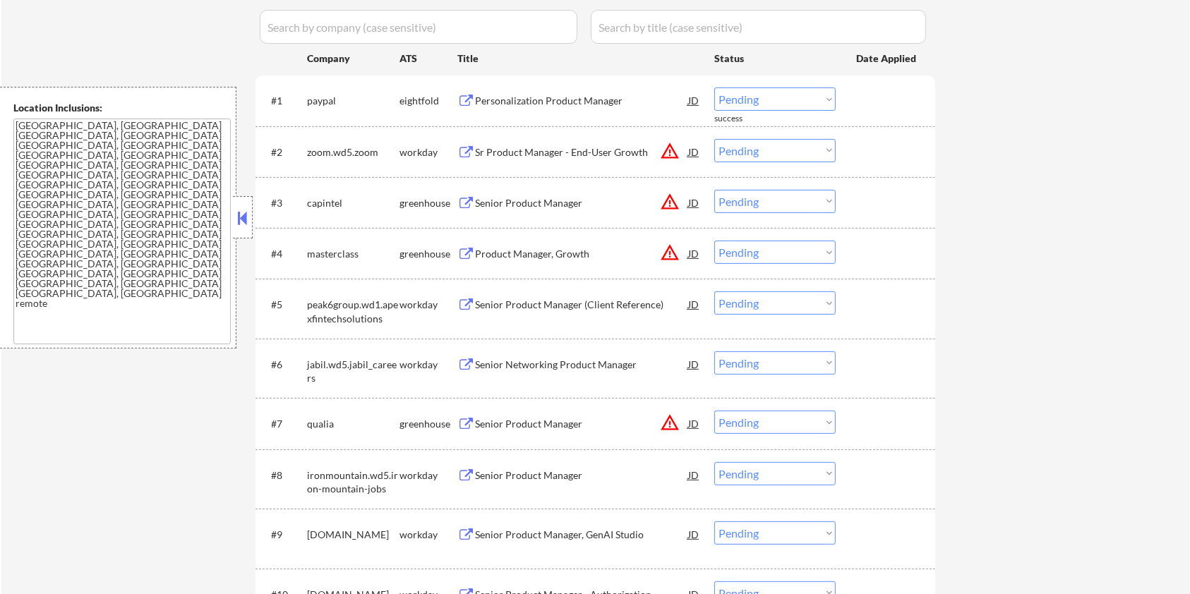
scroll to position [282, 0]
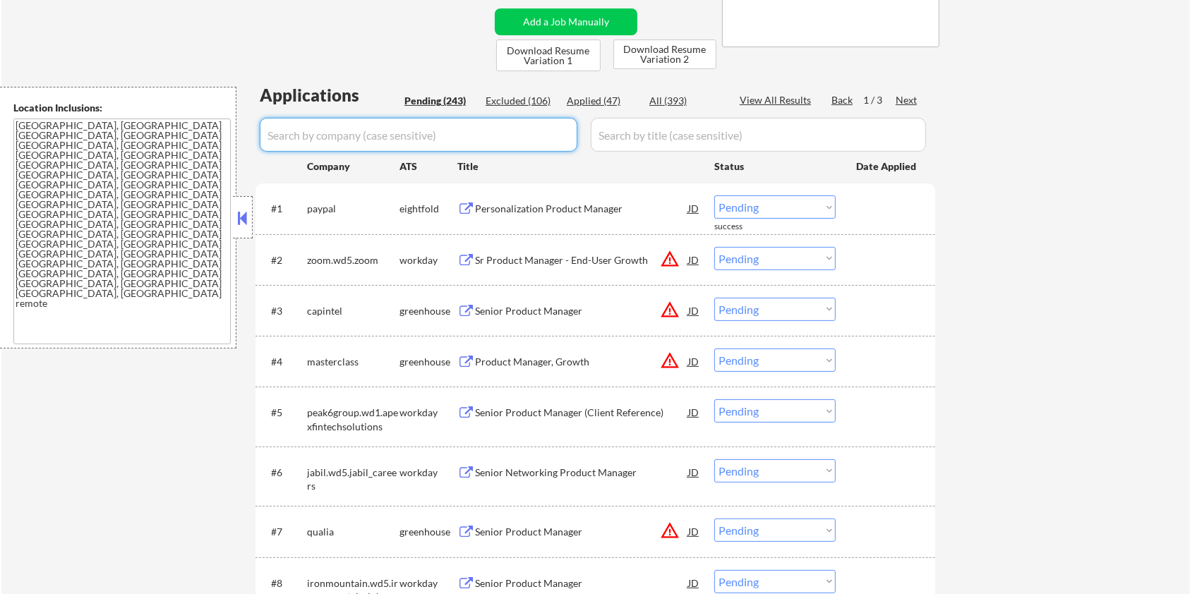
click at [405, 138] on input "input" at bounding box center [419, 135] width 318 height 34
paste input "zenput"
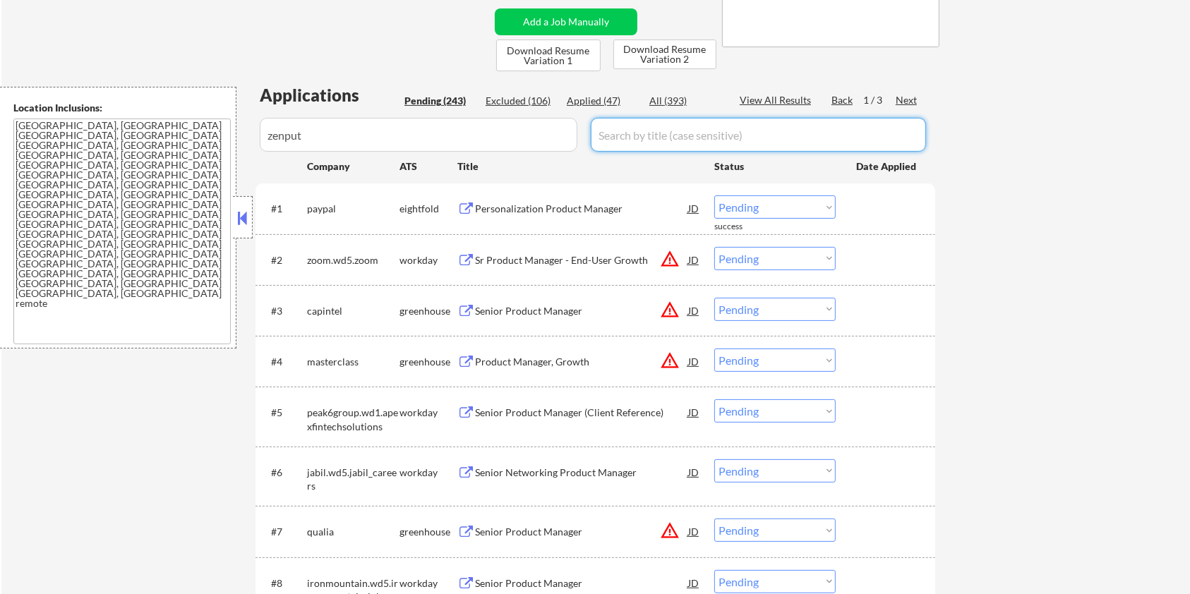
click at [688, 128] on input "input" at bounding box center [758, 135] width 335 height 34
click at [672, 102] on div "All (393)" at bounding box center [685, 101] width 71 height 14
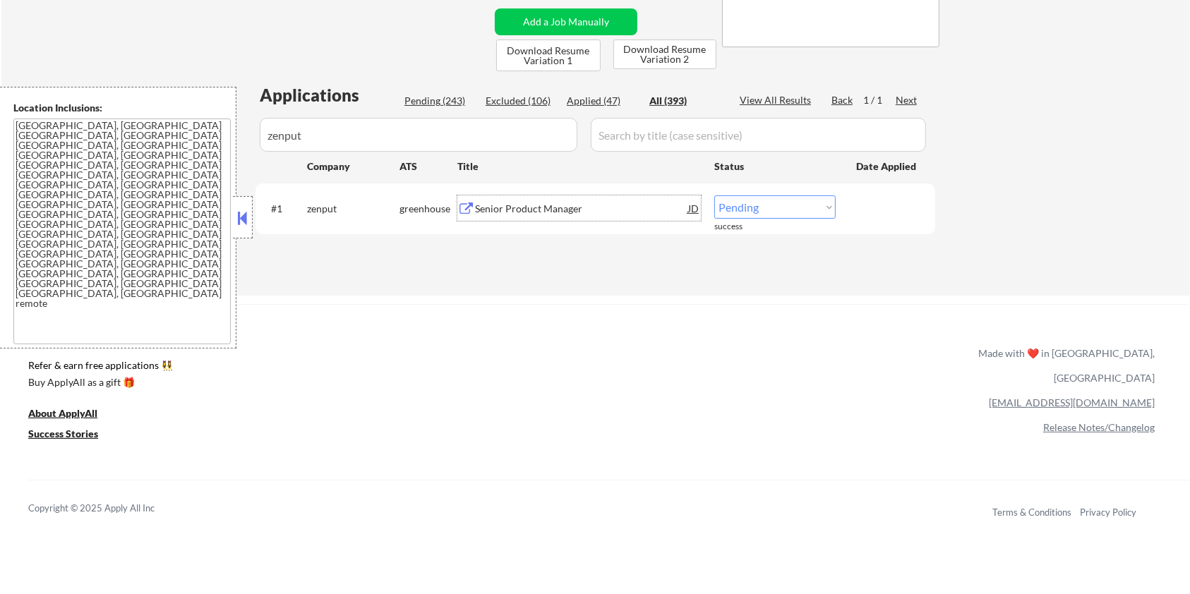
click at [503, 203] on div "Senior Product Manager" at bounding box center [581, 209] width 213 height 14
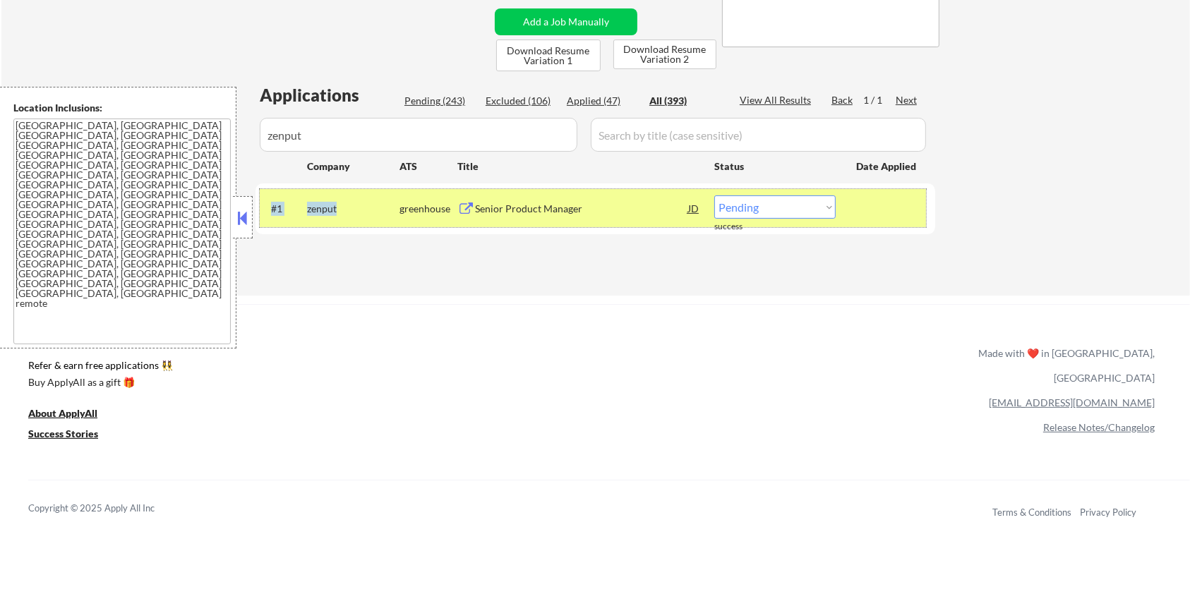
drag, startPoint x: 345, startPoint y: 205, endPoint x: 311, endPoint y: 207, distance: 34.0
click at [301, 201] on div "#1 zenput greenhouse Senior Product Manager JD Choose an option... Pending Appl…" at bounding box center [593, 208] width 666 height 38
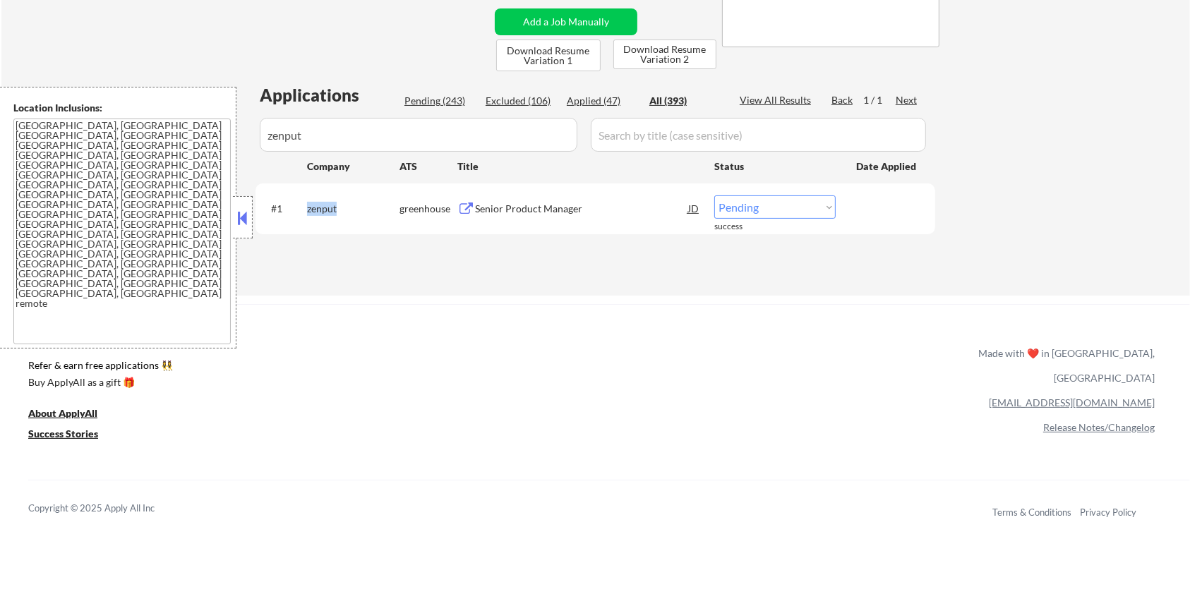
copy div "zenput"
click at [731, 206] on select "Choose an option... Pending Applied Excluded (Questions) Excluded (Expired) Exc…" at bounding box center [774, 207] width 121 height 23
click at [714, 196] on select "Choose an option... Pending Applied Excluded (Questions) Excluded (Expired) Exc…" at bounding box center [774, 207] width 121 height 23
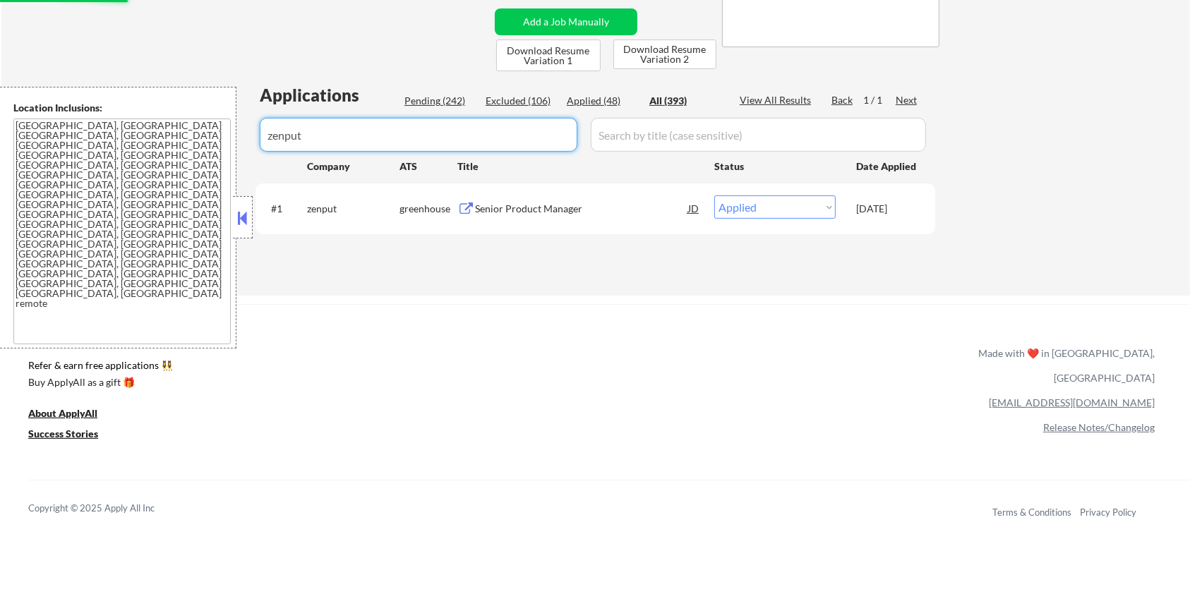
drag, startPoint x: 333, startPoint y: 140, endPoint x: 230, endPoint y: 144, distance: 103.1
click at [234, 145] on body "← Return to /applysquad Mailslurp Inbox Job Search Builder Zoe Henderson User E…" at bounding box center [595, 15] width 1190 height 594
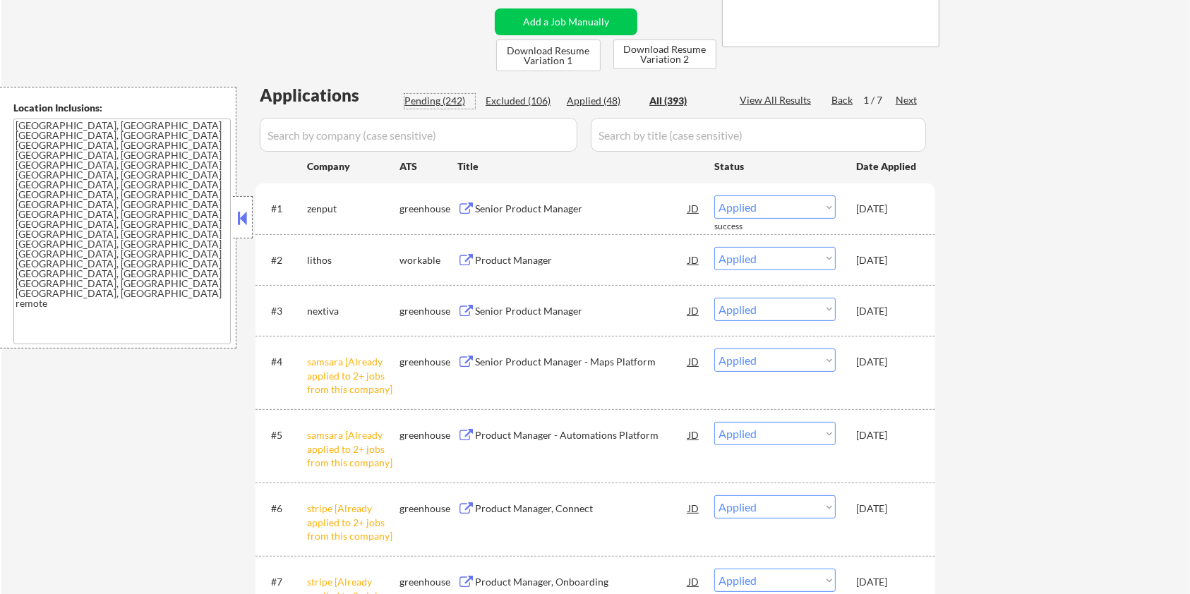
click at [424, 97] on div "Pending (242)" at bounding box center [440, 101] width 71 height 14
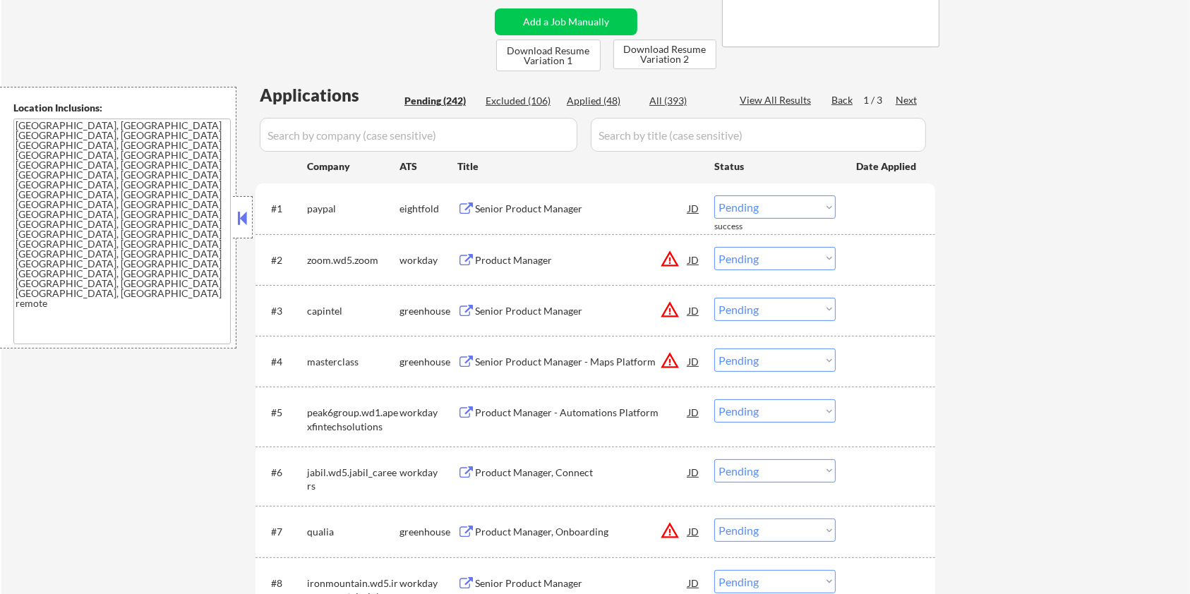
click at [388, 143] on input "input" at bounding box center [419, 135] width 318 height 34
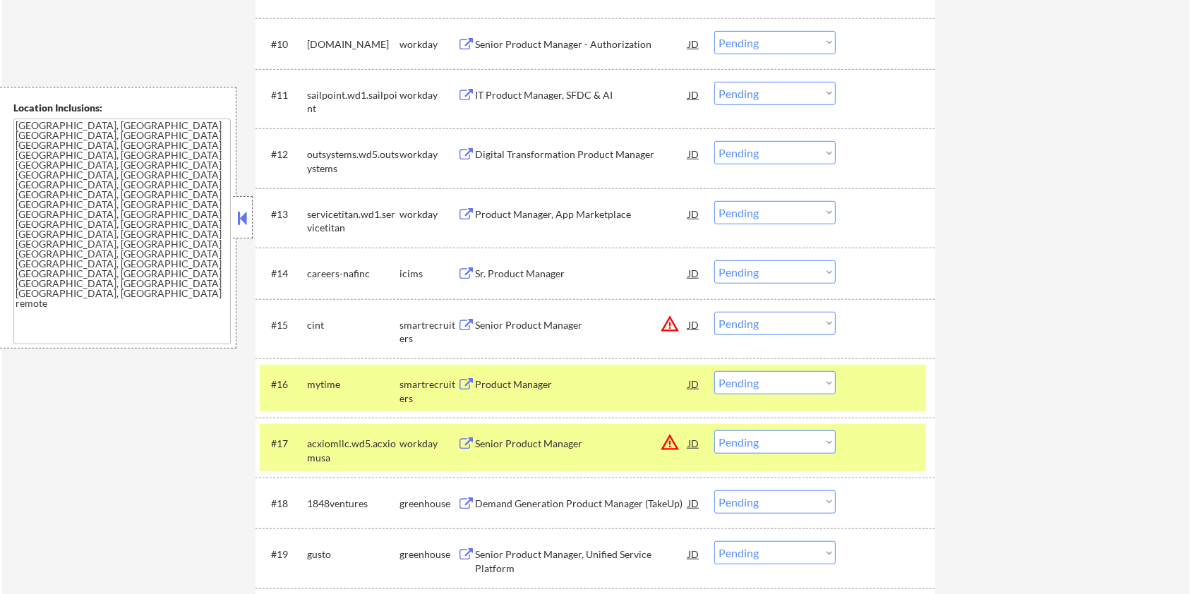
scroll to position [1130, 0]
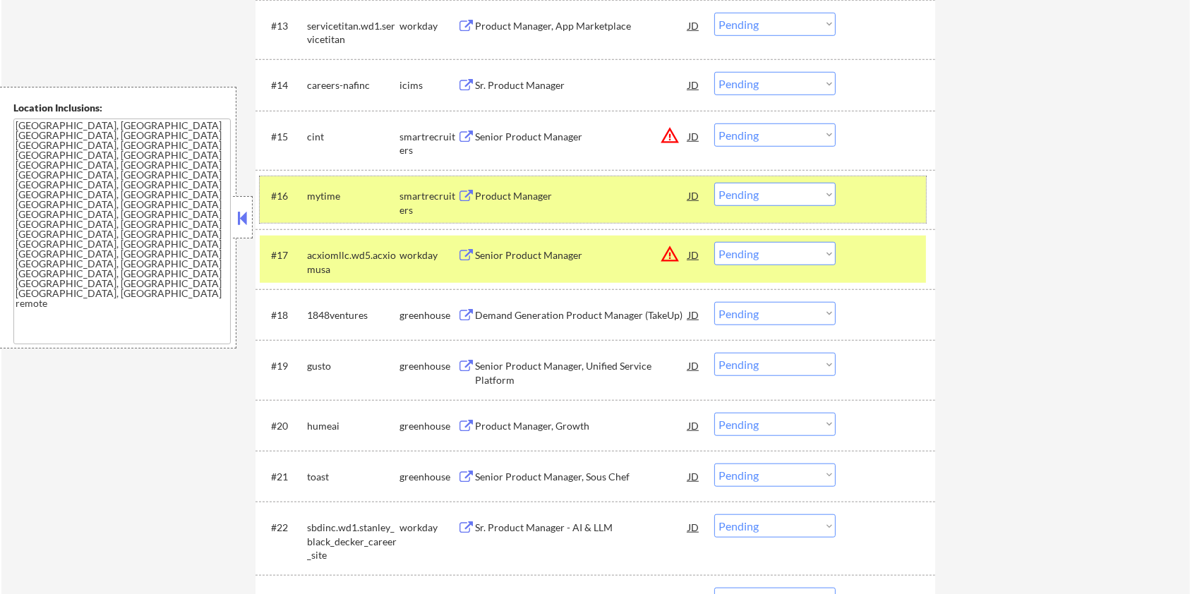
drag, startPoint x: 876, startPoint y: 202, endPoint x: 856, endPoint y: 246, distance: 48.7
click at [877, 202] on div at bounding box center [887, 195] width 62 height 25
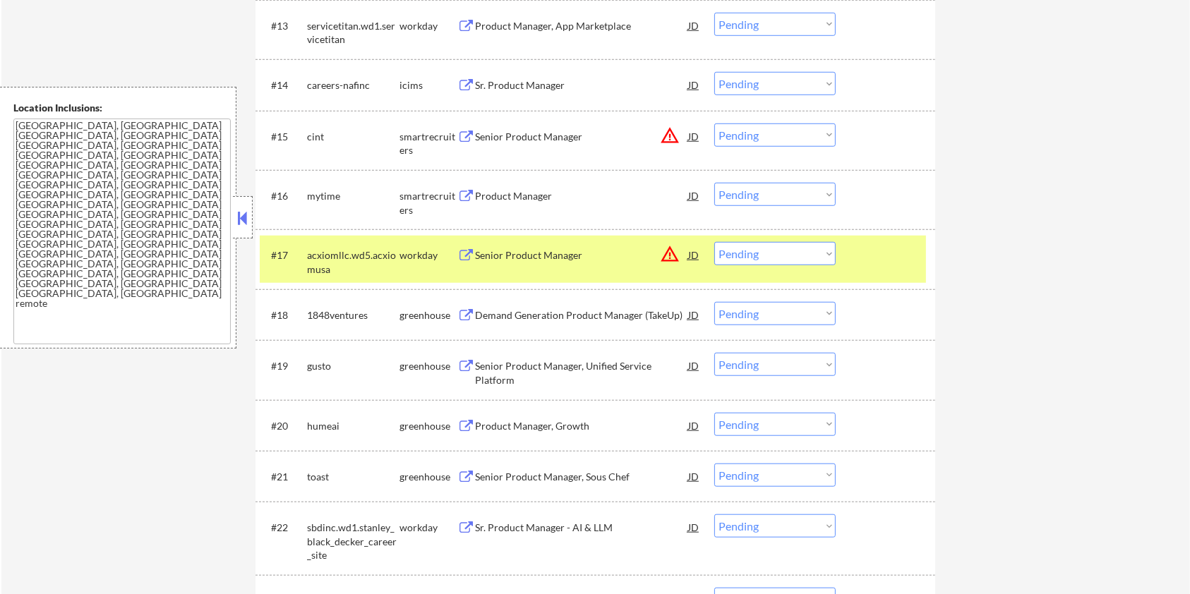
click at [856, 257] on div at bounding box center [887, 254] width 62 height 25
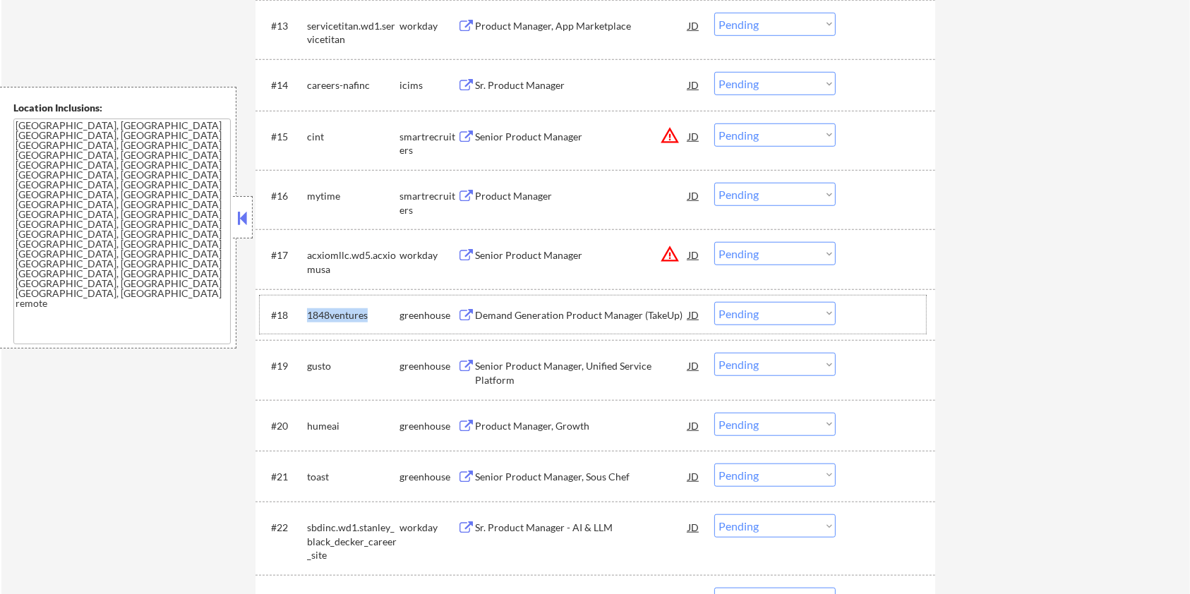
drag, startPoint x: 367, startPoint y: 312, endPoint x: 306, endPoint y: 319, distance: 61.1
click at [307, 319] on div "1848ventures" at bounding box center [353, 316] width 92 height 14
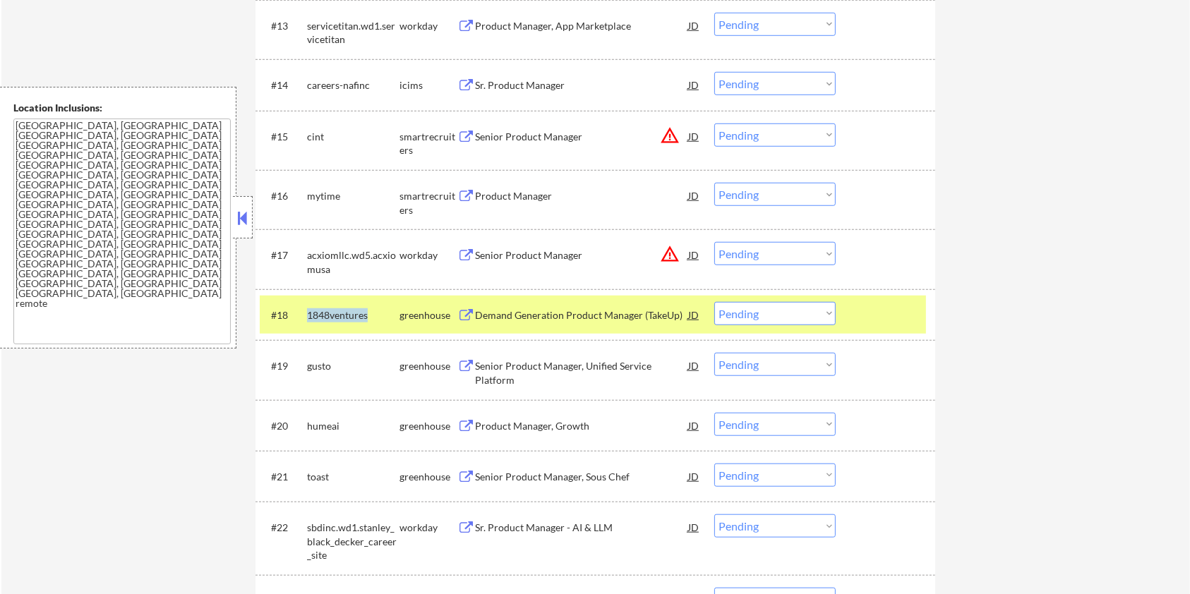
copy div "1848ventures"
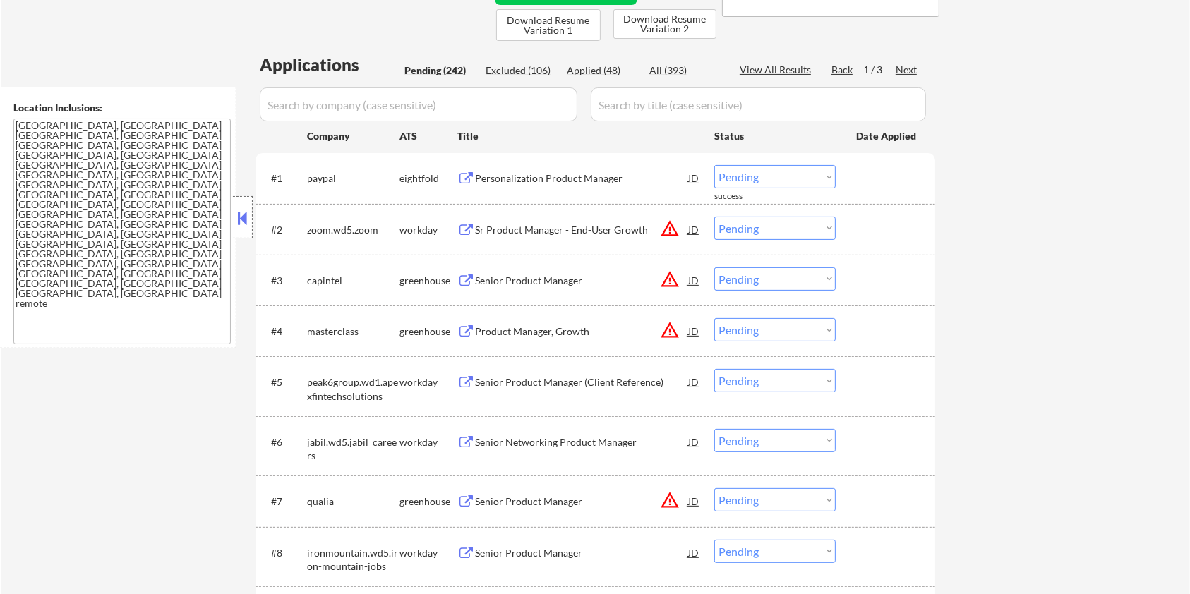
scroll to position [94, 0]
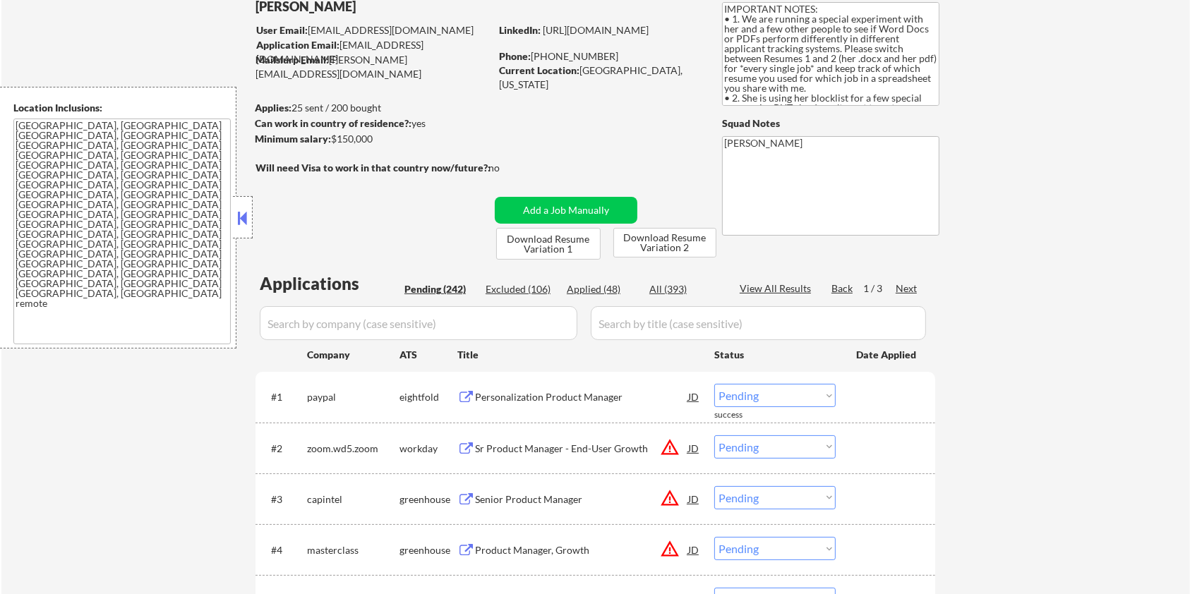
click at [378, 323] on input "input" at bounding box center [419, 323] width 318 height 34
paste input "1848ventures"
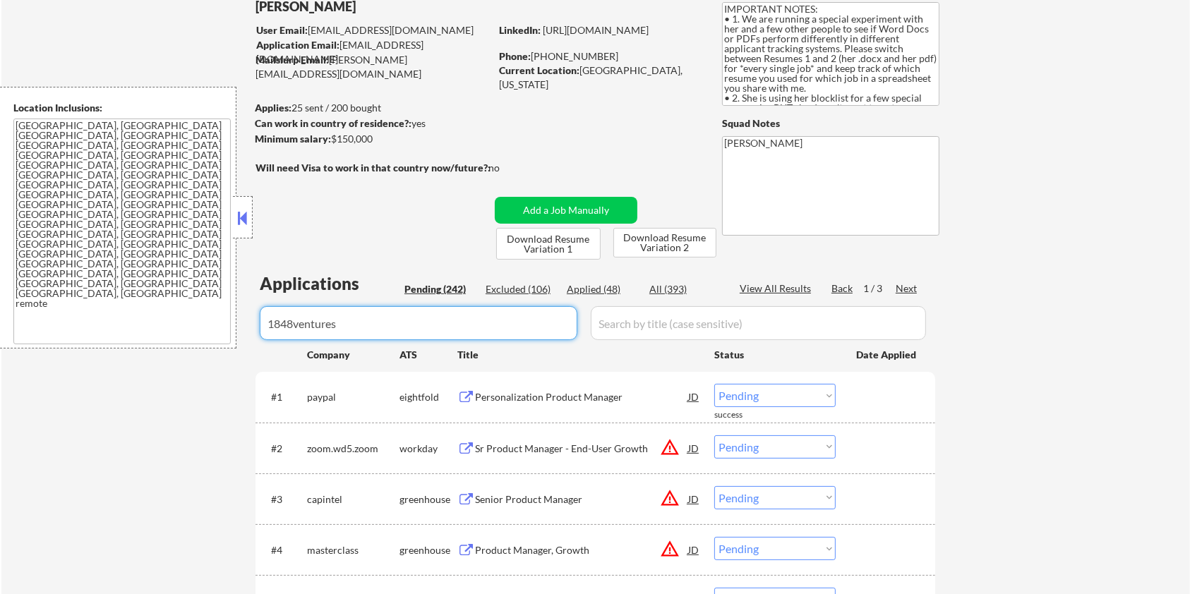
click at [669, 327] on input "input" at bounding box center [758, 323] width 335 height 34
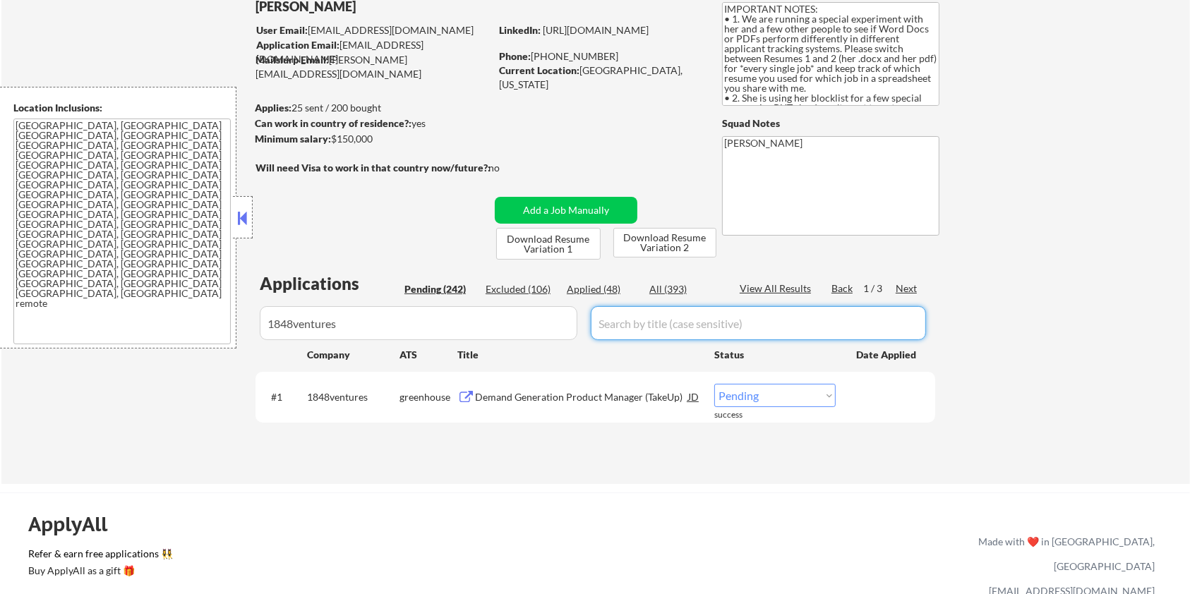
click at [669, 287] on div "All (393)" at bounding box center [685, 289] width 71 height 14
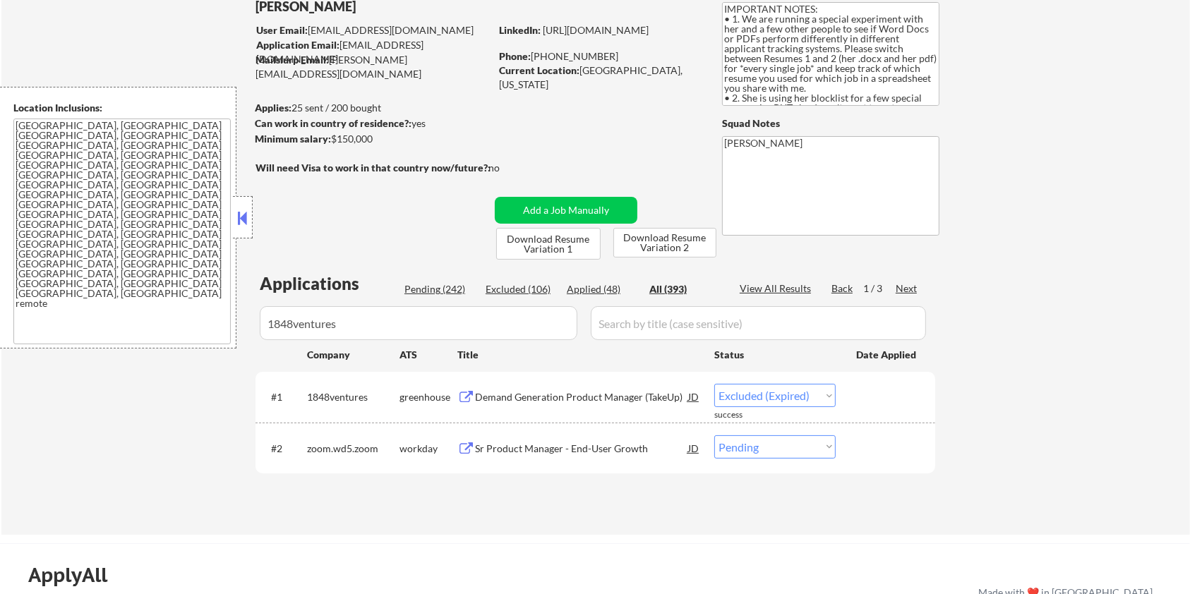
click at [509, 398] on div "Demand Generation Product Manager (TakeUp)" at bounding box center [581, 397] width 213 height 14
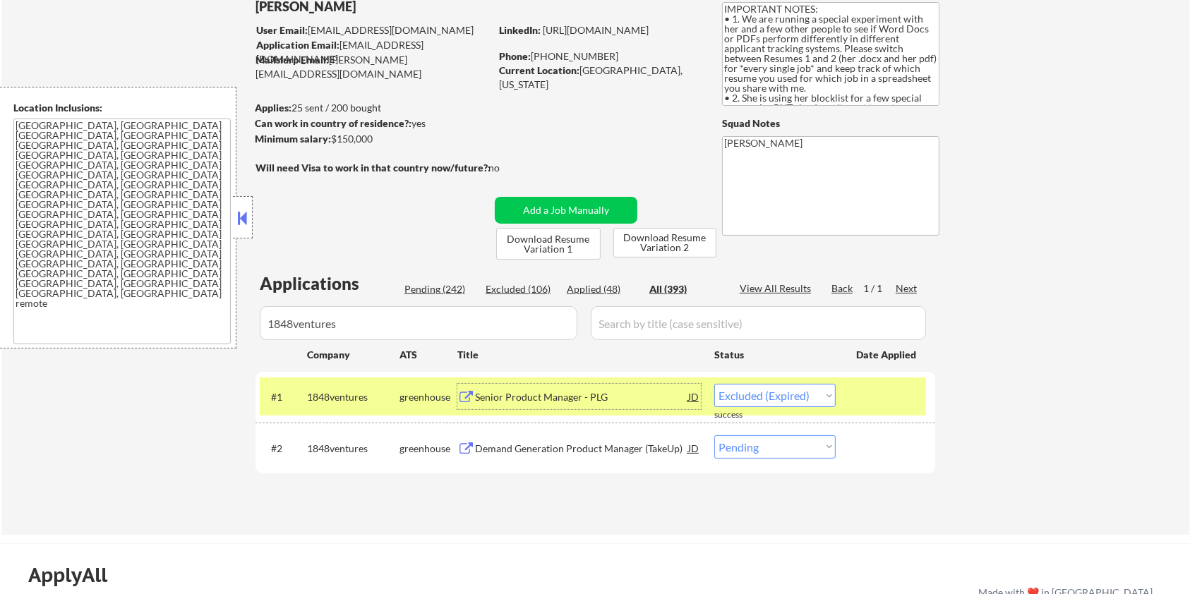
click at [536, 450] on div "Demand Generation Product Manager (TakeUp)" at bounding box center [581, 449] width 213 height 14
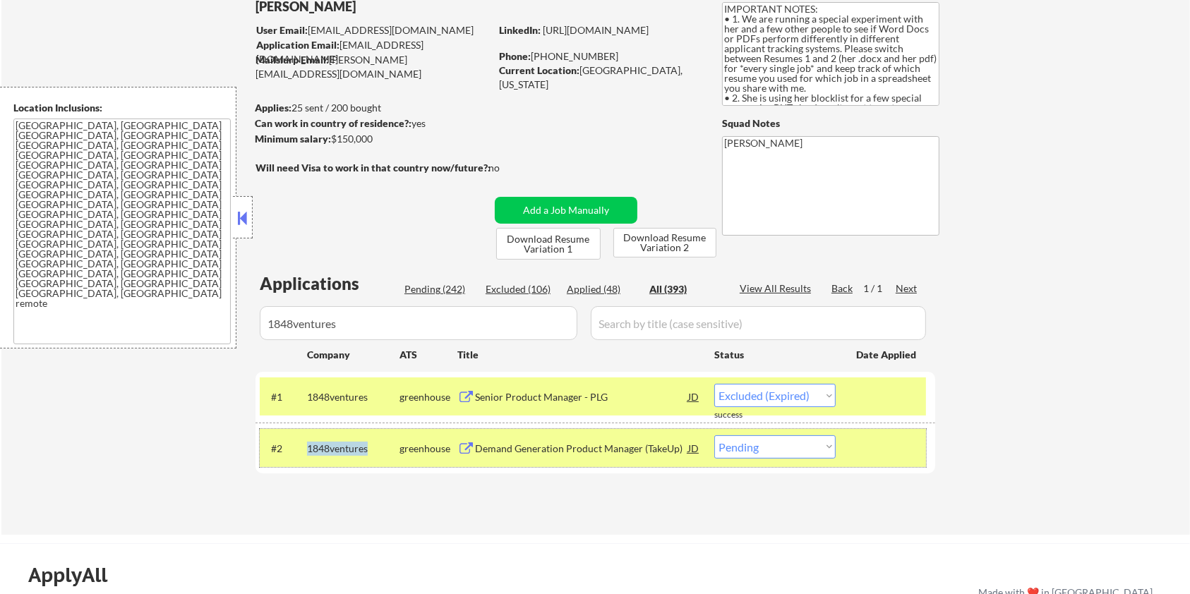
drag, startPoint x: 372, startPoint y: 448, endPoint x: 309, endPoint y: 452, distance: 63.7
click at [309, 452] on div "1848ventures" at bounding box center [353, 449] width 92 height 14
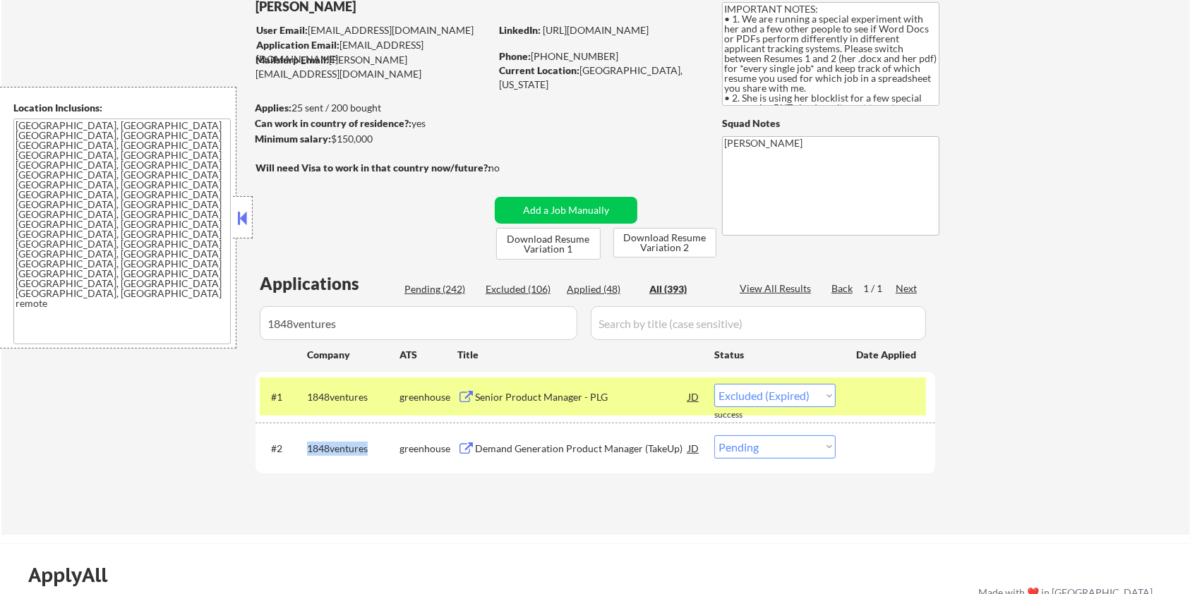
copy div "1848ventures"
click at [751, 448] on select "Choose an option... Pending Applied Excluded (Questions) Excluded (Expired) Exc…" at bounding box center [774, 447] width 121 height 23
click at [714, 436] on select "Choose an option... Pending Applied Excluded (Questions) Excluded (Expired) Exc…" at bounding box center [774, 447] width 121 height 23
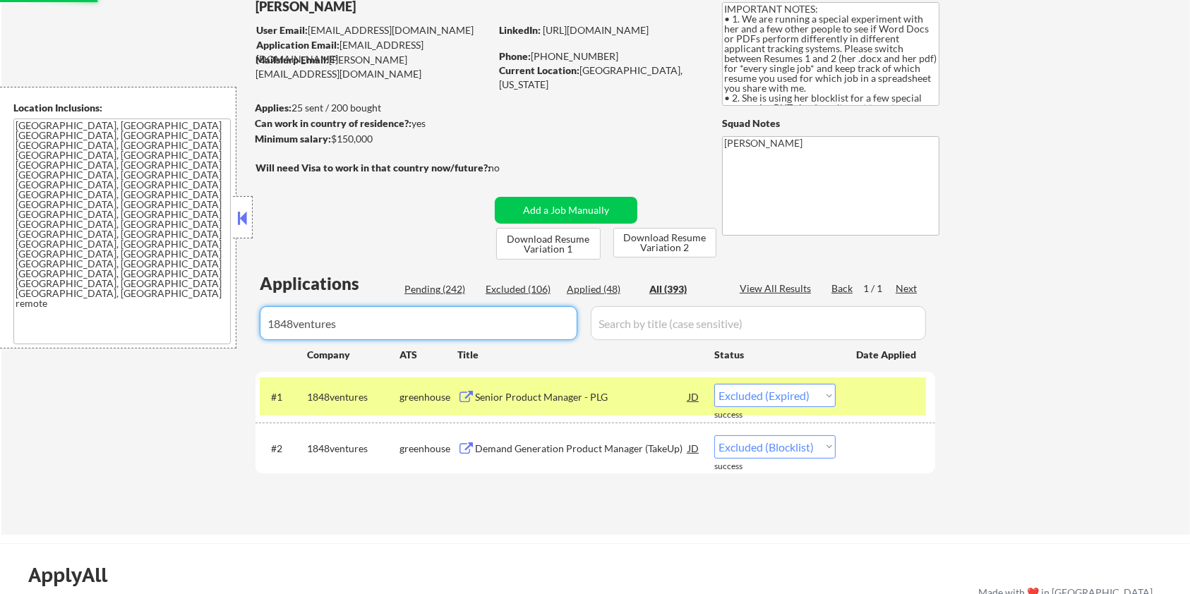
drag, startPoint x: 393, startPoint y: 336, endPoint x: 169, endPoint y: 336, distance: 223.8
click at [169, 336] on body "← Return to /applysquad Mailslurp Inbox Job Search Builder Zoe Henderson User E…" at bounding box center [595, 203] width 1190 height 594
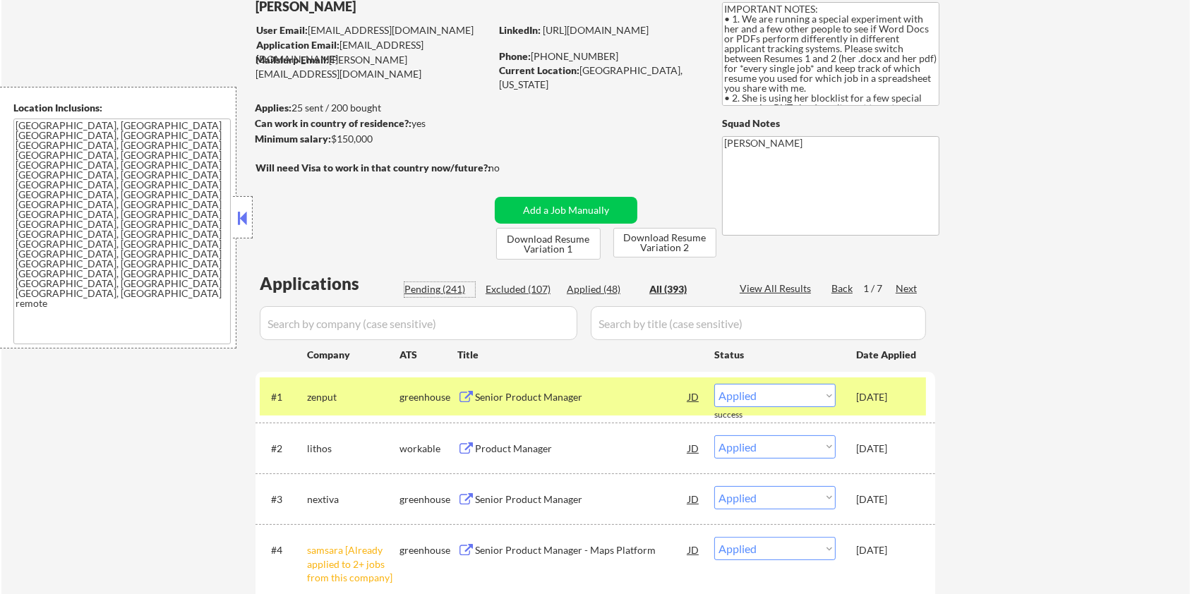
click at [433, 289] on div "Pending (241)" at bounding box center [440, 289] width 71 height 14
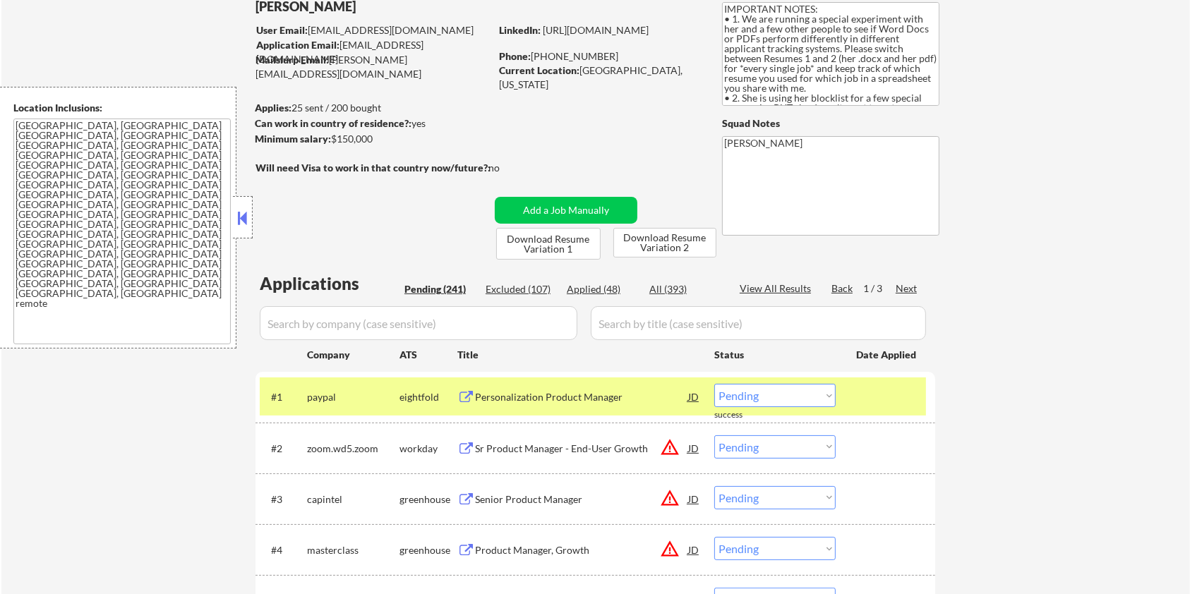
click at [456, 316] on input "input" at bounding box center [419, 323] width 318 height 34
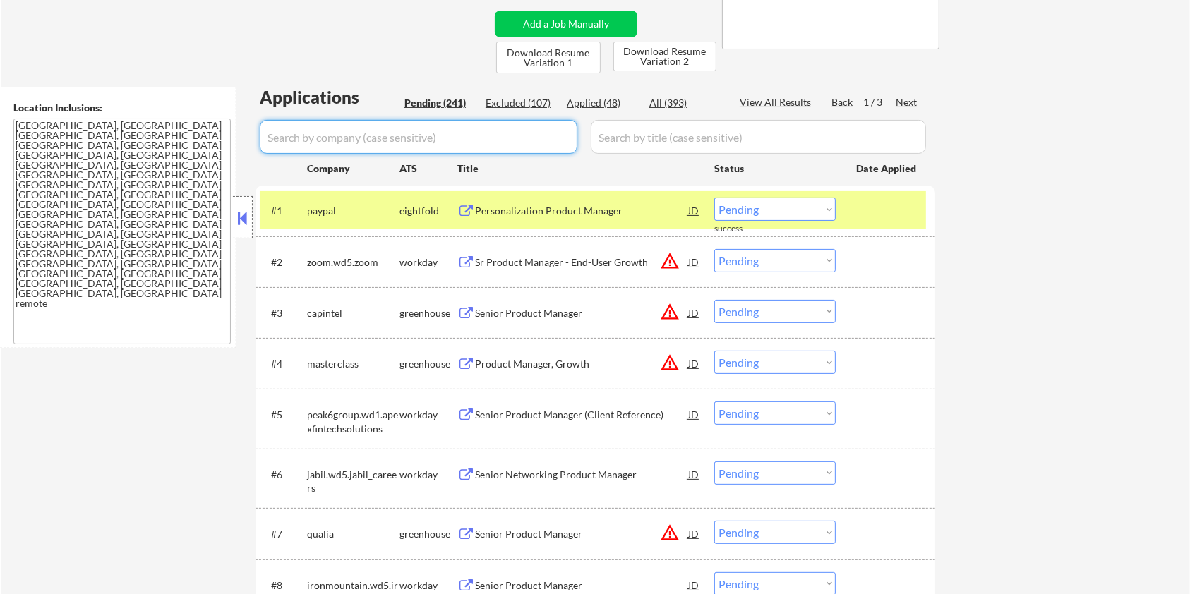
scroll to position [282, 0]
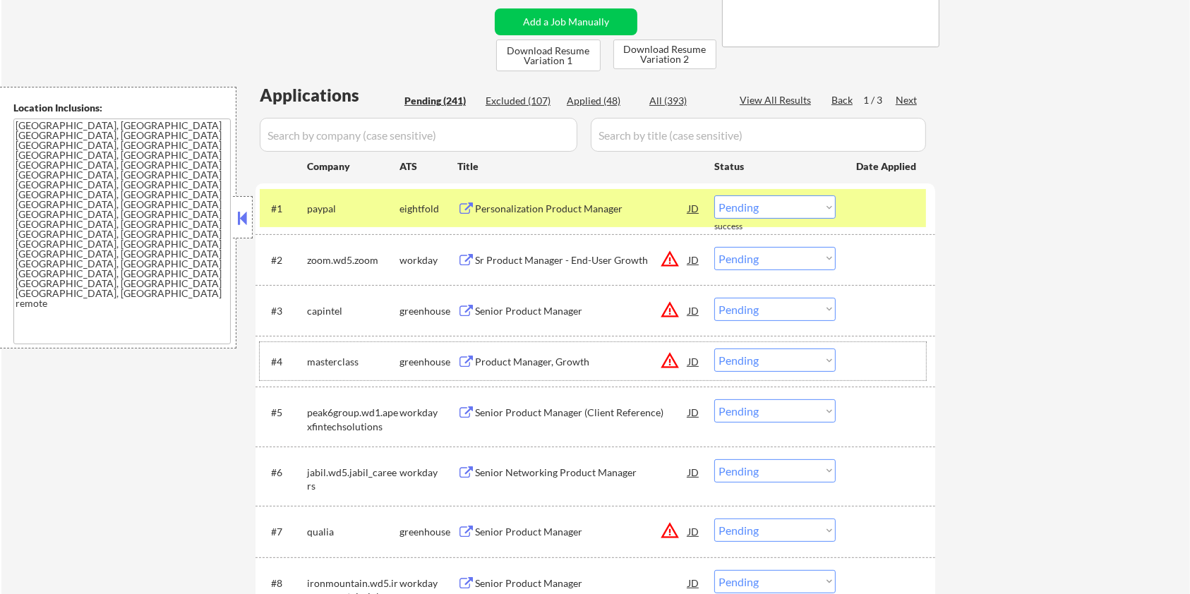
click at [361, 362] on div "masterclass" at bounding box center [353, 362] width 92 height 14
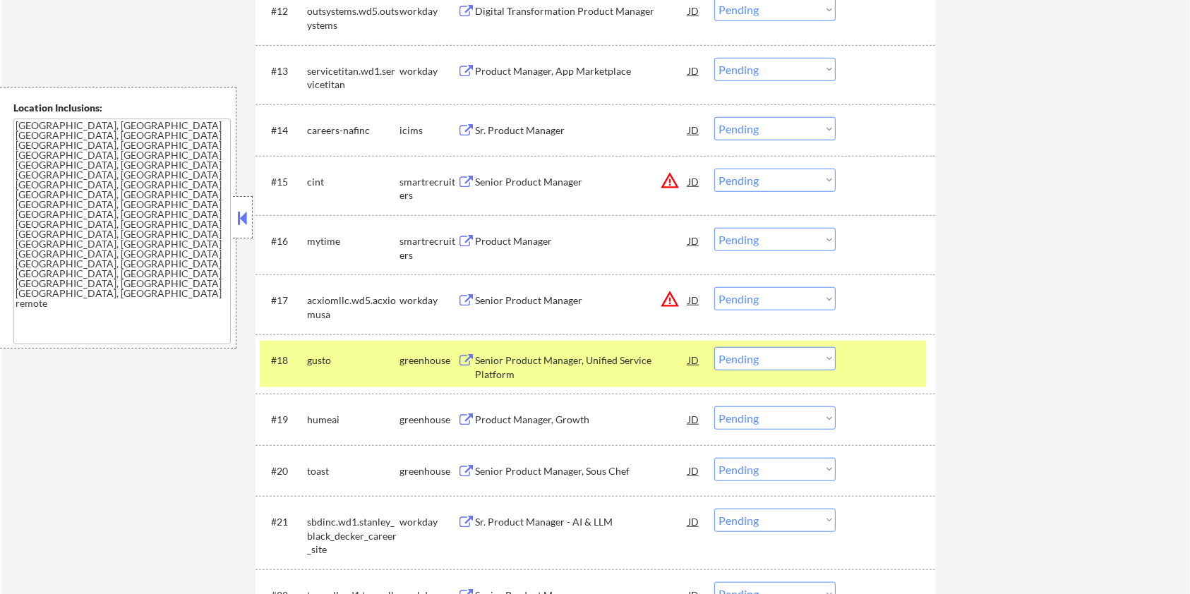
scroll to position [1130, 0]
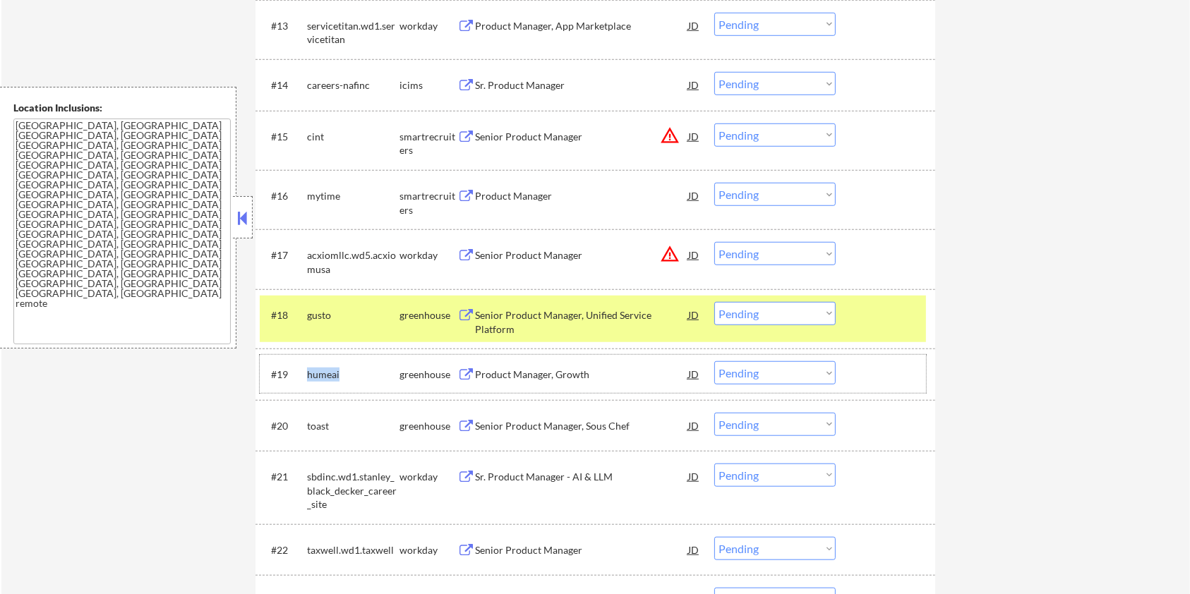
drag, startPoint x: 344, startPoint y: 373, endPoint x: 307, endPoint y: 376, distance: 36.8
click at [307, 376] on div "humeai" at bounding box center [353, 375] width 92 height 14
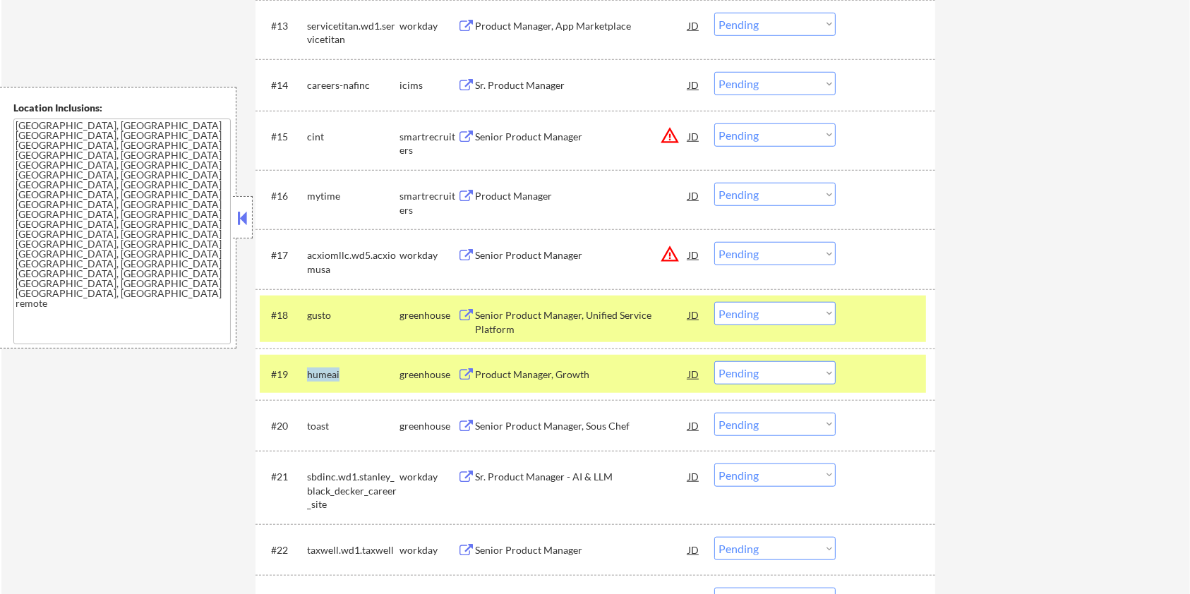
copy div "humeai"
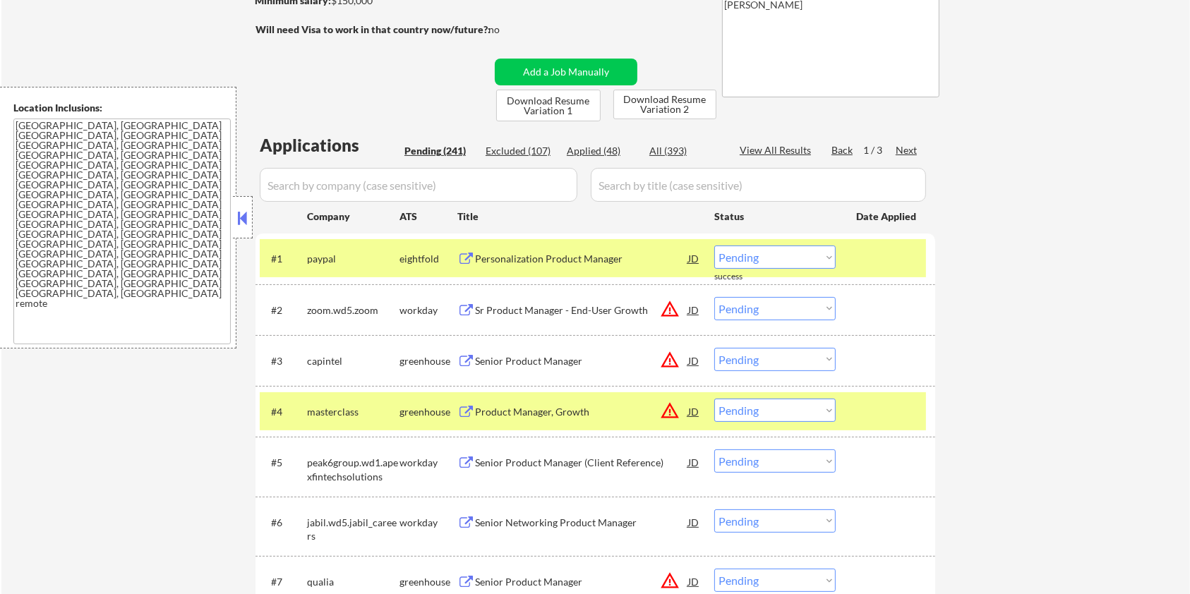
scroll to position [188, 0]
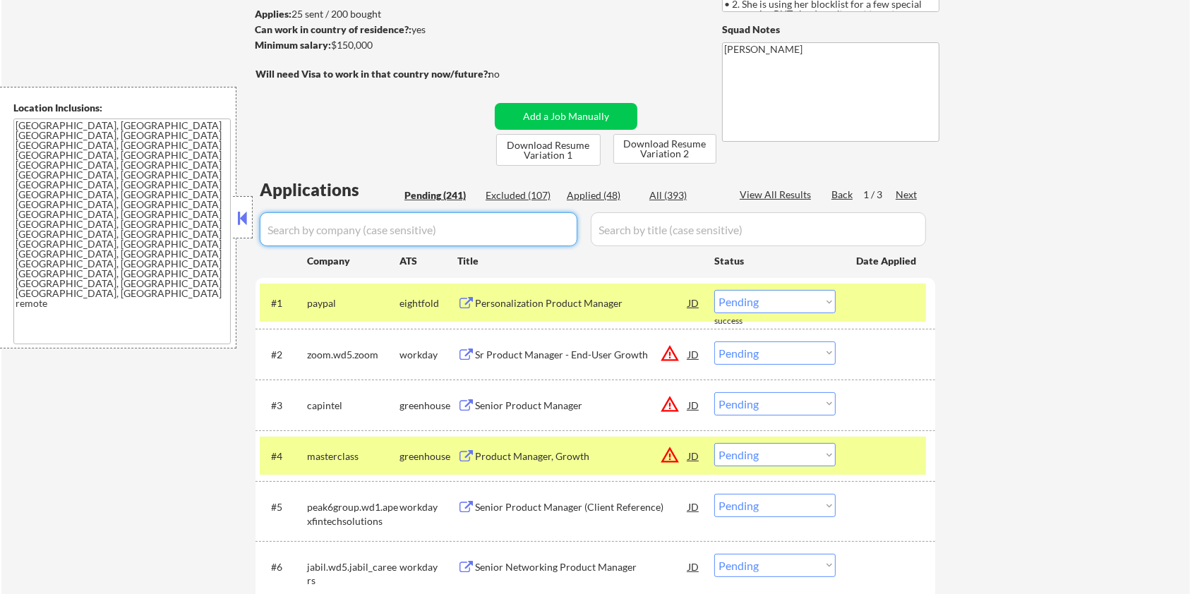
click at [430, 229] on input "input" at bounding box center [419, 230] width 318 height 34
paste input "humeai"
click at [635, 225] on input "input" at bounding box center [758, 230] width 335 height 34
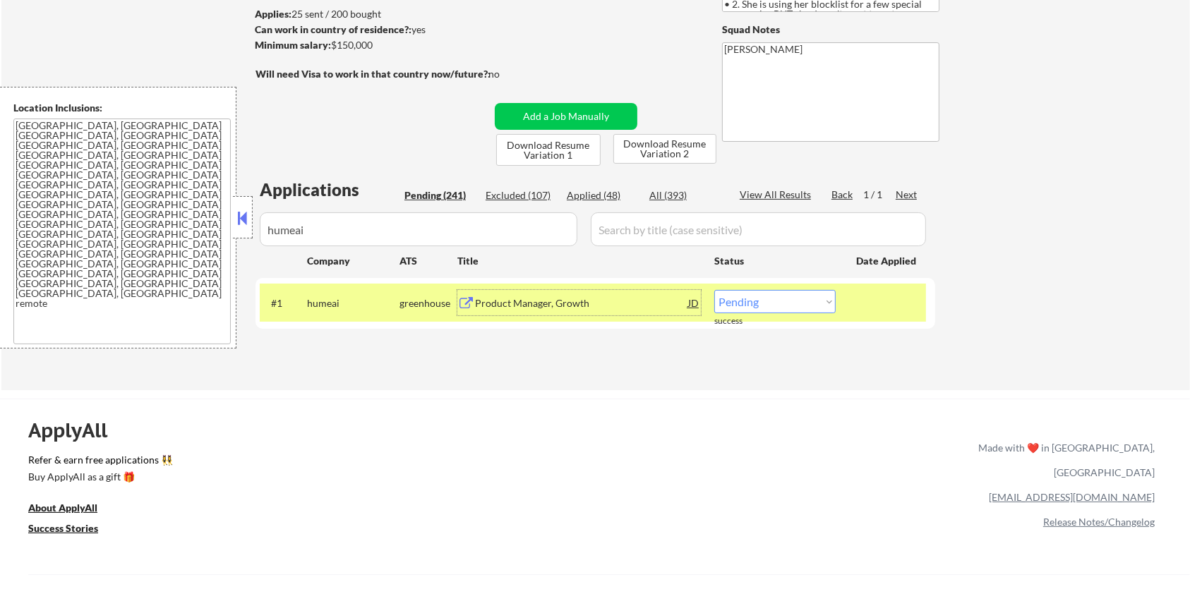
click at [520, 301] on div "Product Manager, Growth" at bounding box center [581, 304] width 213 height 14
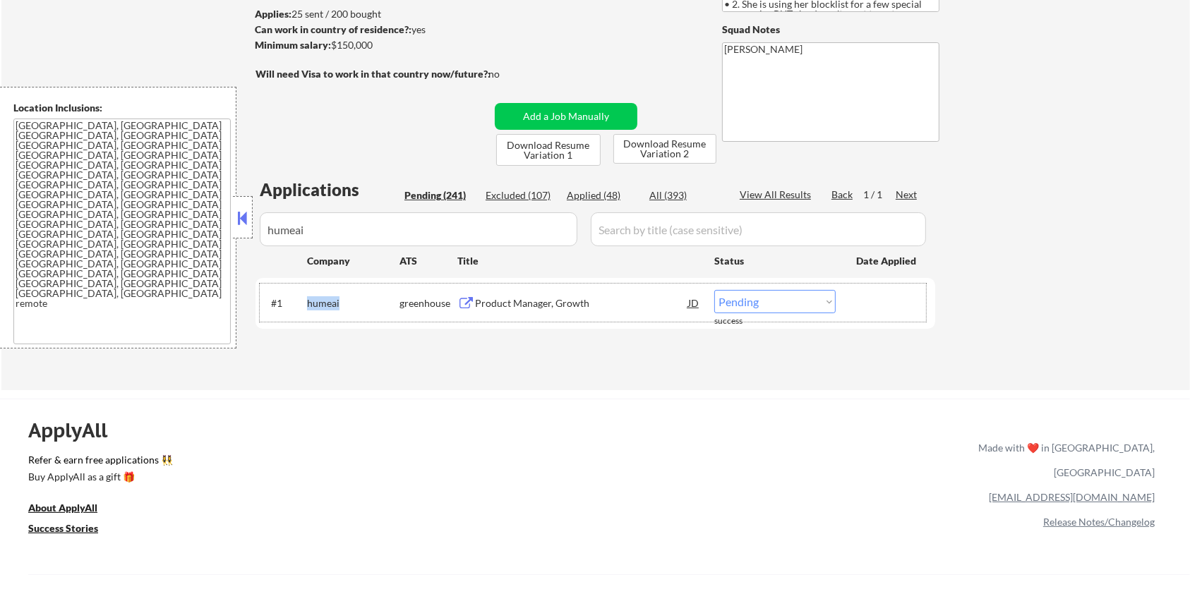
drag, startPoint x: 347, startPoint y: 308, endPoint x: 307, endPoint y: 292, distance: 43.1
click at [307, 292] on div "humeai" at bounding box center [353, 302] width 92 height 25
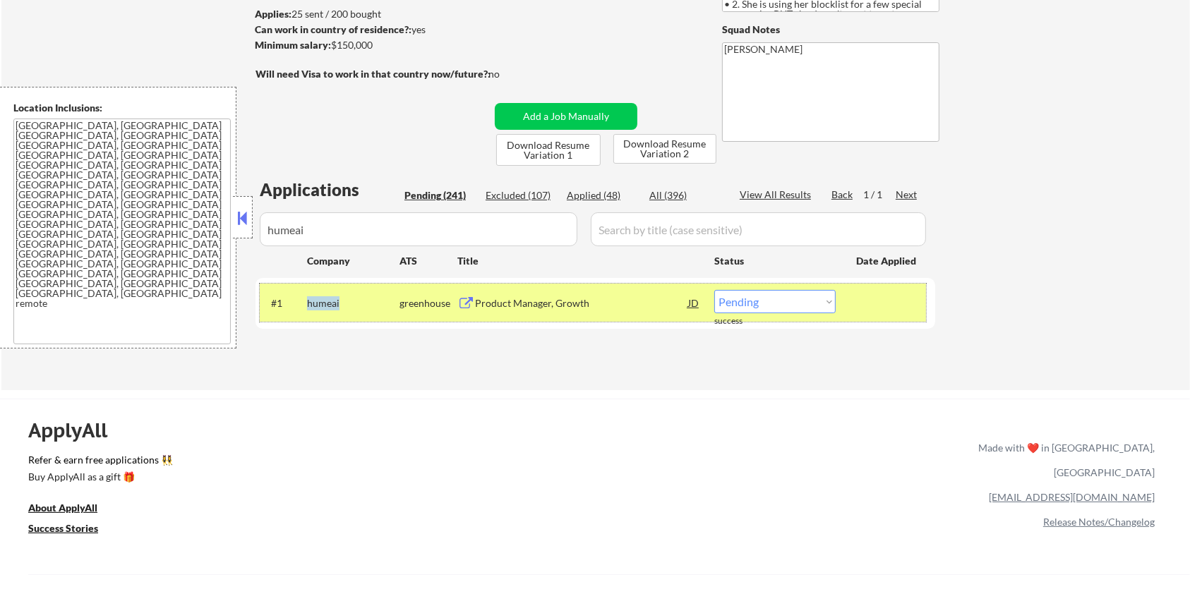
click at [357, 304] on div "humeai" at bounding box center [353, 304] width 92 height 14
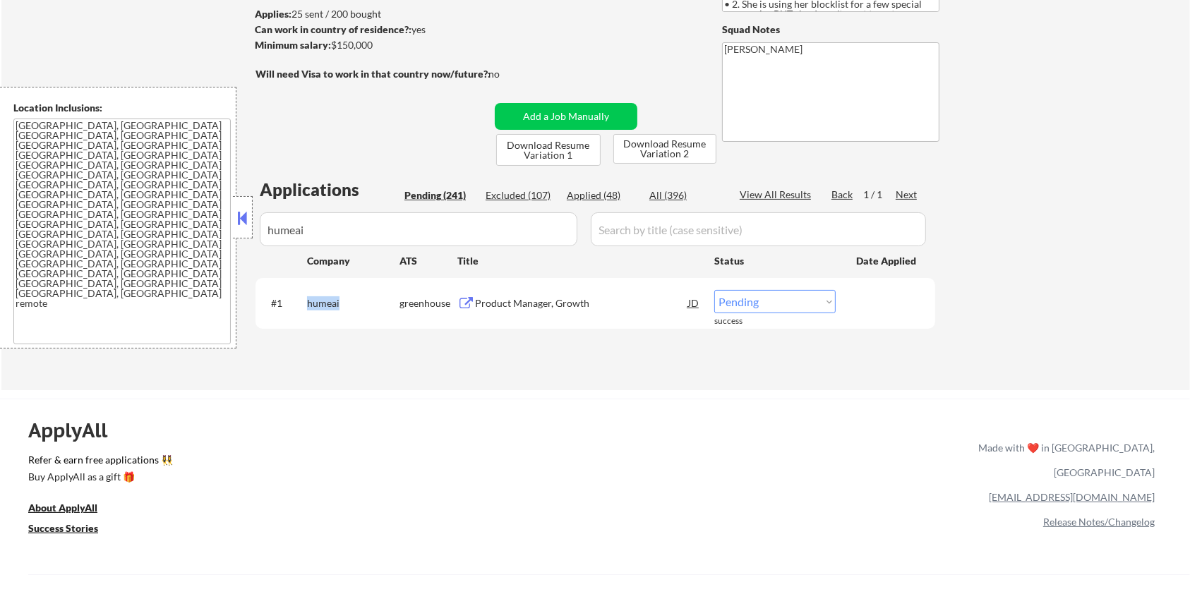
drag, startPoint x: 353, startPoint y: 304, endPoint x: 306, endPoint y: 297, distance: 47.9
click at [306, 297] on div "#1 humeai greenhouse Product Manager, Growth JD Choose an option... Pending App…" at bounding box center [593, 303] width 666 height 38
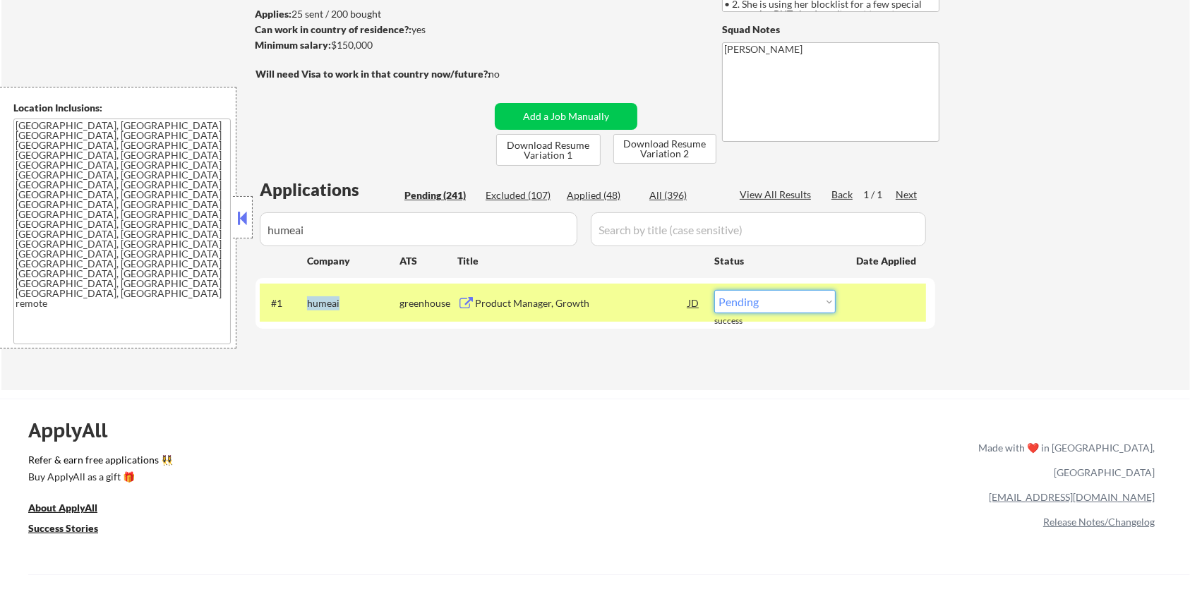
click at [782, 302] on select "Choose an option... Pending Applied Excluded (Questions) Excluded (Expired) Exc…" at bounding box center [774, 301] width 121 height 23
click at [714, 290] on select "Choose an option... Pending Applied Excluded (Questions) Excluded (Expired) Exc…" at bounding box center [774, 301] width 121 height 23
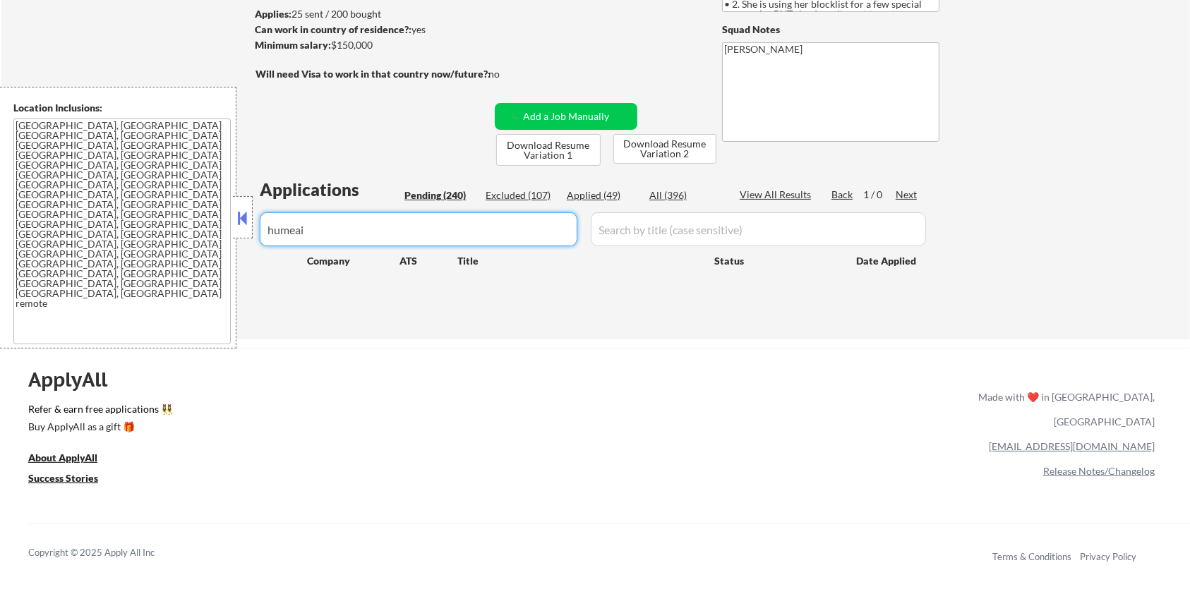
drag, startPoint x: 381, startPoint y: 220, endPoint x: 243, endPoint y: 222, distance: 137.7
click at [243, 222] on body "← Return to /applysquad Mailslurp Inbox Job Search Builder Zoe Henderson User E…" at bounding box center [595, 109] width 1190 height 594
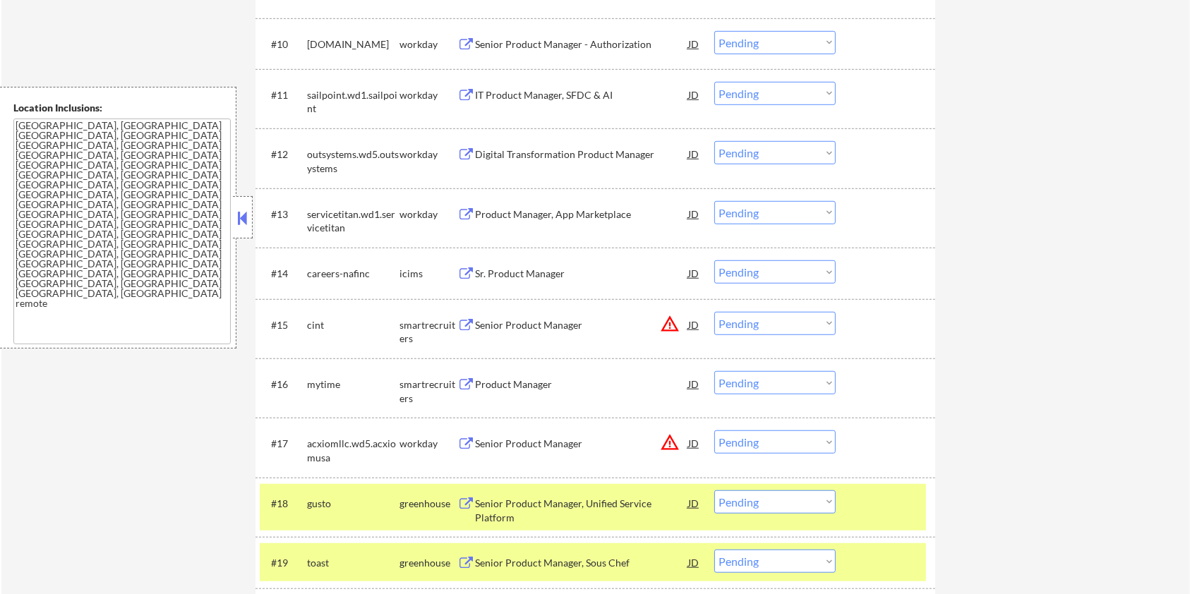
scroll to position [1130, 0]
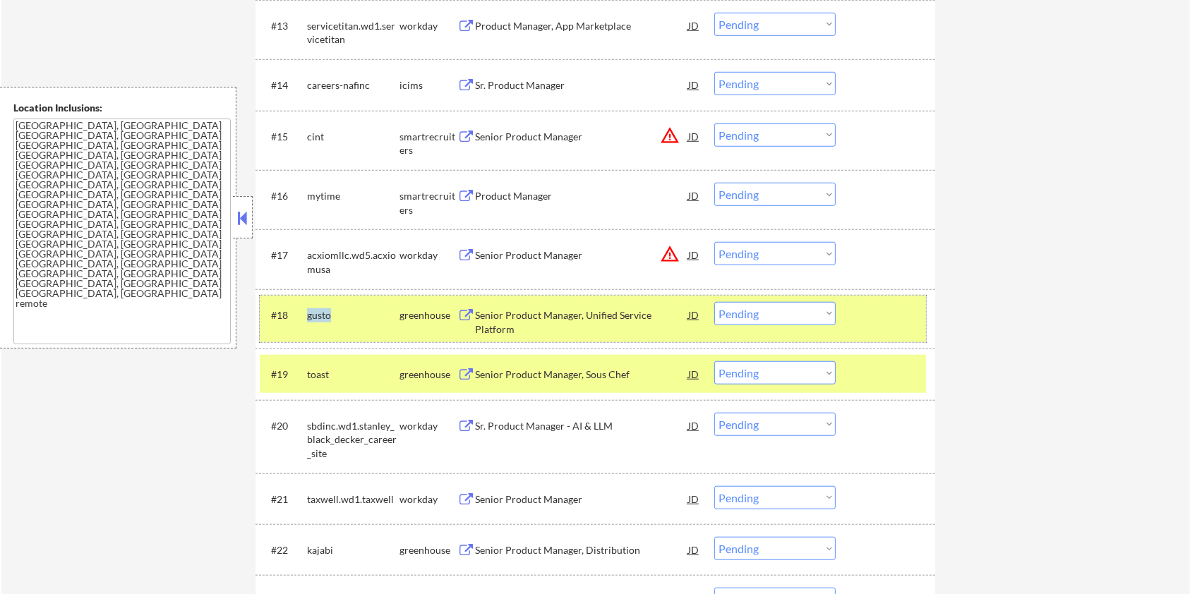
drag, startPoint x: 348, startPoint y: 316, endPoint x: 309, endPoint y: 308, distance: 40.3
click at [309, 309] on div "gusto" at bounding box center [353, 316] width 92 height 14
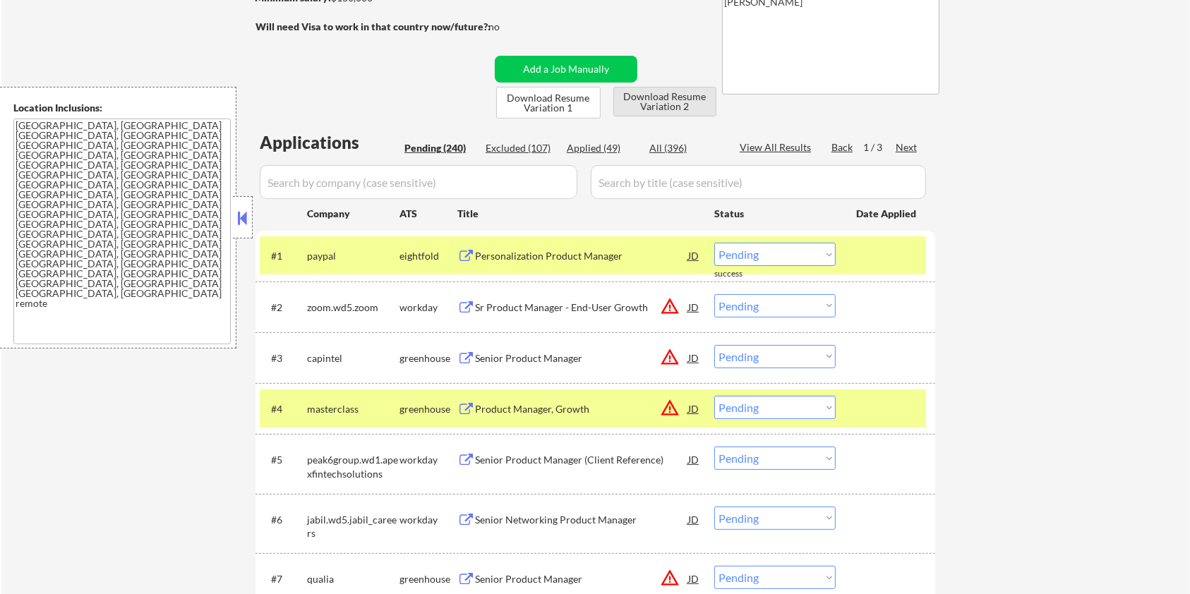
scroll to position [94, 0]
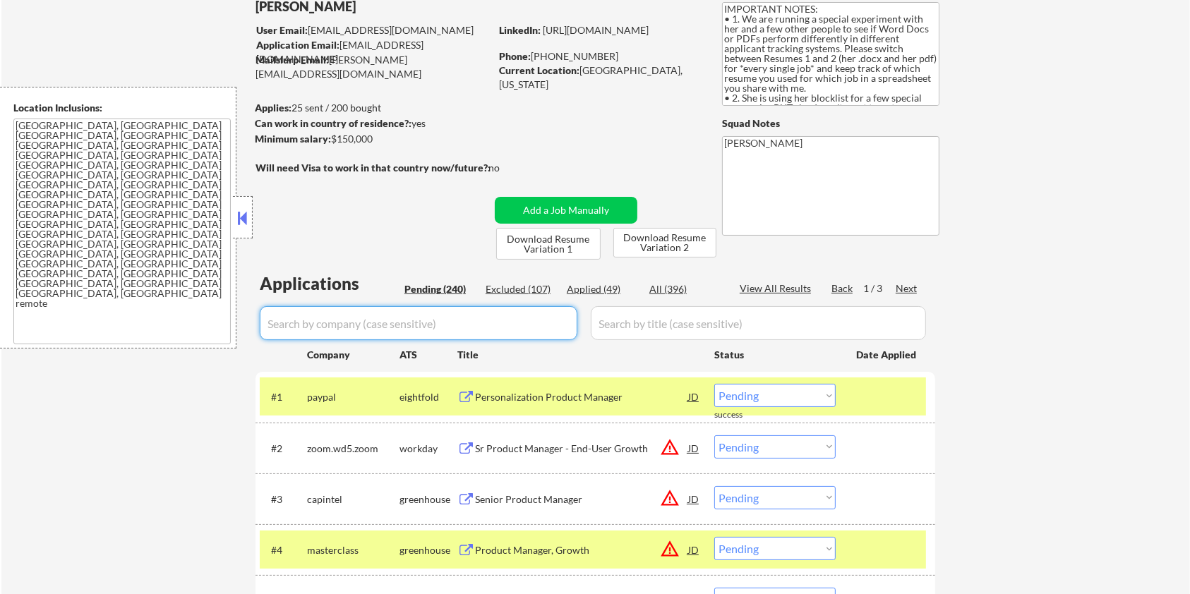
click at [305, 325] on input "input" at bounding box center [419, 323] width 318 height 34
paste input "gusto"
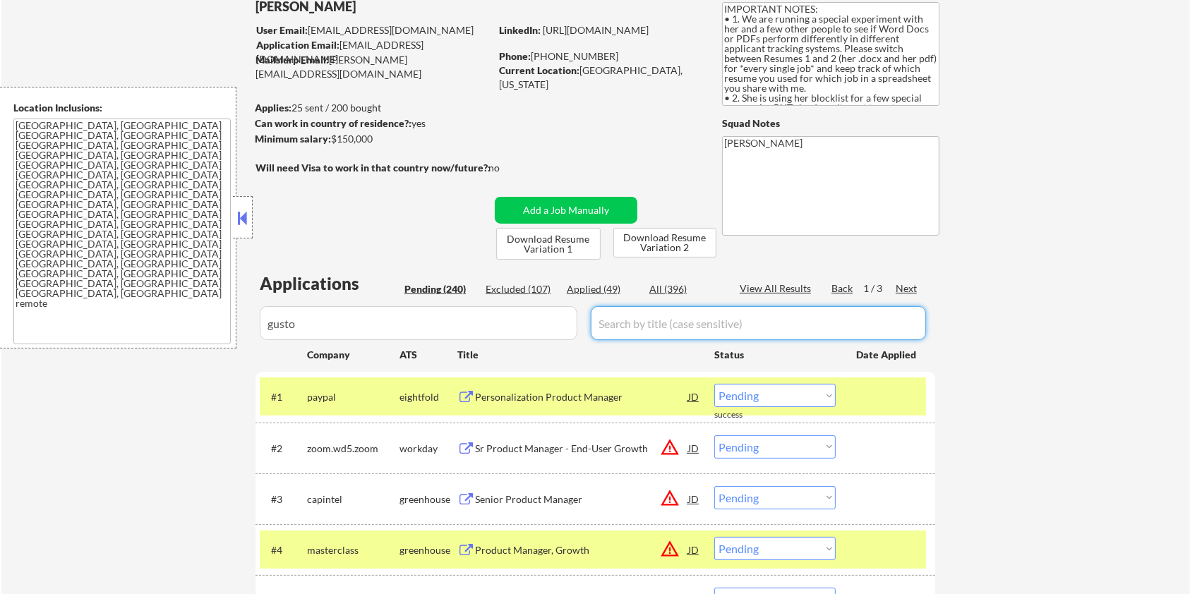
click at [661, 326] on input "input" at bounding box center [758, 323] width 335 height 34
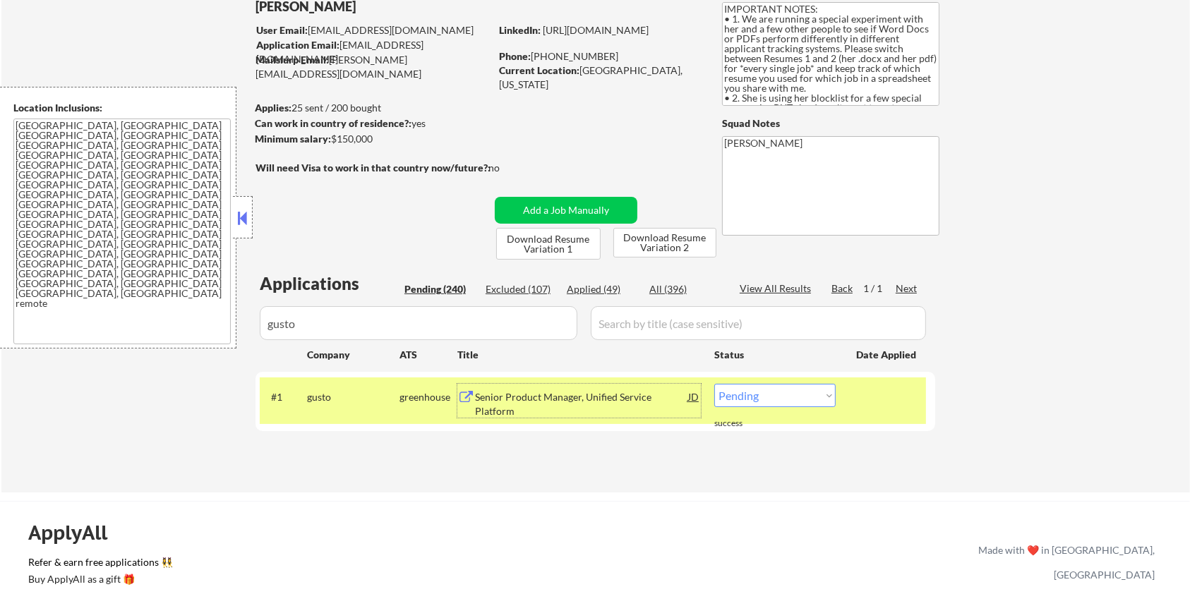
click at [560, 399] on div "Senior Product Manager, Unified Service Platform" at bounding box center [581, 404] width 213 height 28
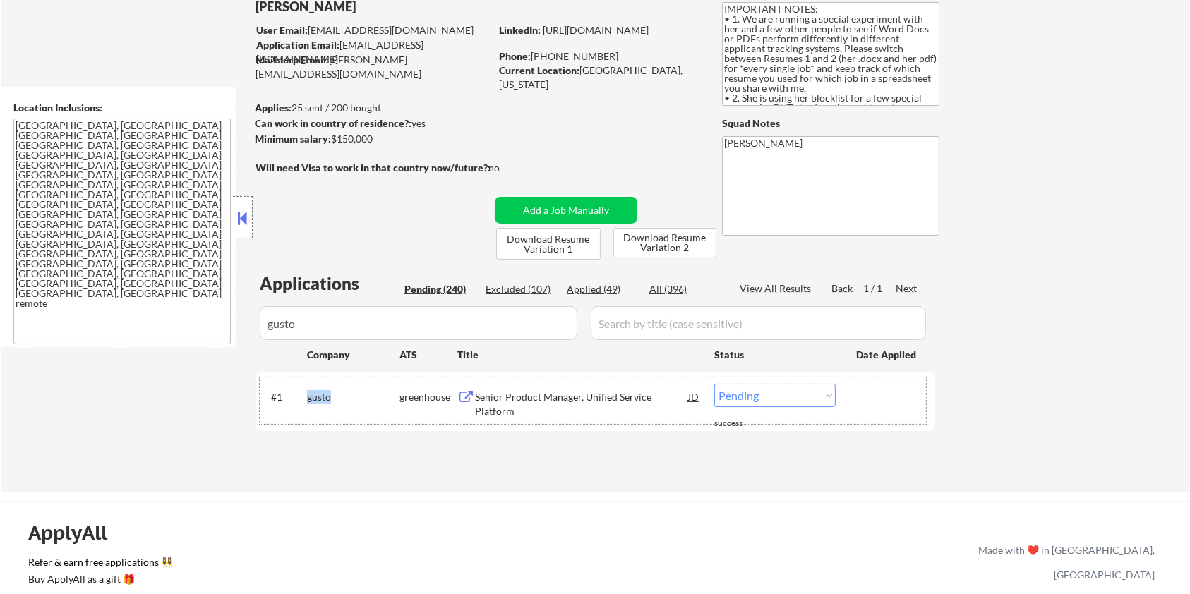
drag, startPoint x: 342, startPoint y: 402, endPoint x: 301, endPoint y: 403, distance: 41.7
click at [301, 403] on div "#1 gusto greenhouse Senior Product Manager, Unified Service Platform JD Choose …" at bounding box center [593, 401] width 666 height 47
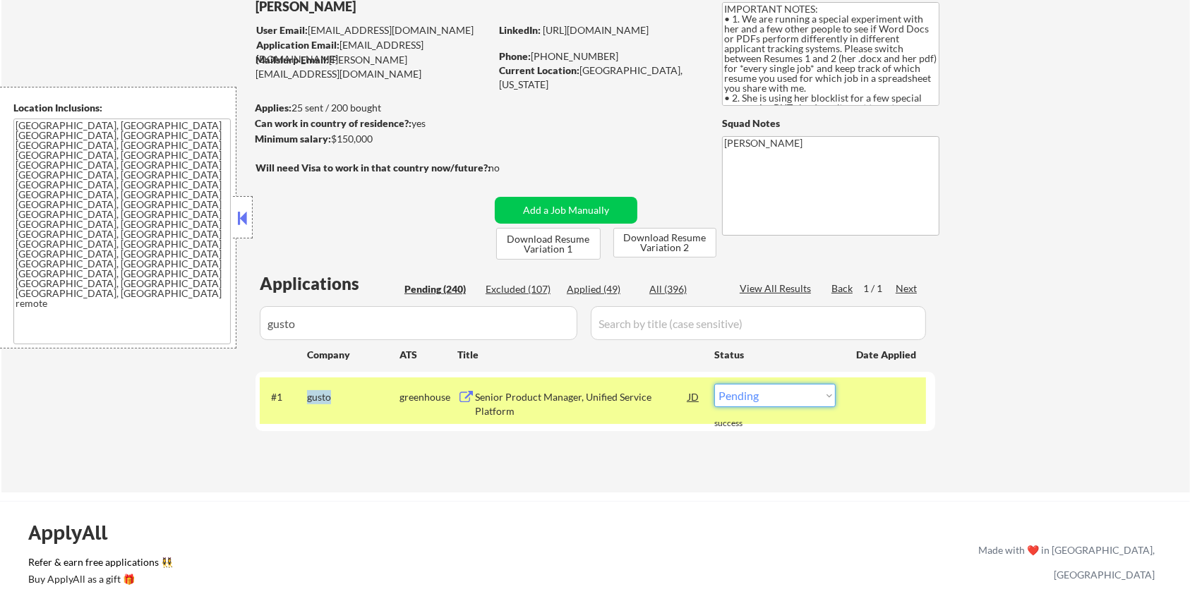
click at [755, 398] on select "Choose an option... Pending Applied Excluded (Questions) Excluded (Expired) Exc…" at bounding box center [774, 395] width 121 height 23
click at [714, 384] on select "Choose an option... Pending Applied Excluded (Questions) Excluded (Expired) Exc…" at bounding box center [774, 395] width 121 height 23
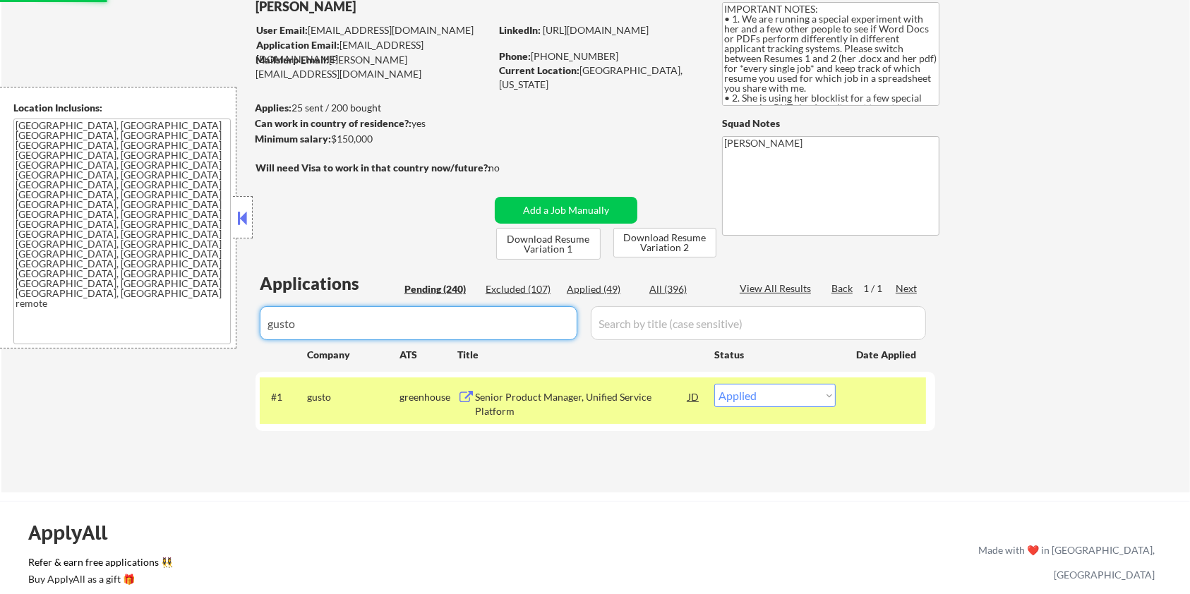
drag, startPoint x: 309, startPoint y: 329, endPoint x: 249, endPoint y: 331, distance: 60.0
click at [249, 331] on body "← Return to /applysquad Mailslurp Inbox Job Search Builder Zoe Henderson User E…" at bounding box center [595, 203] width 1190 height 594
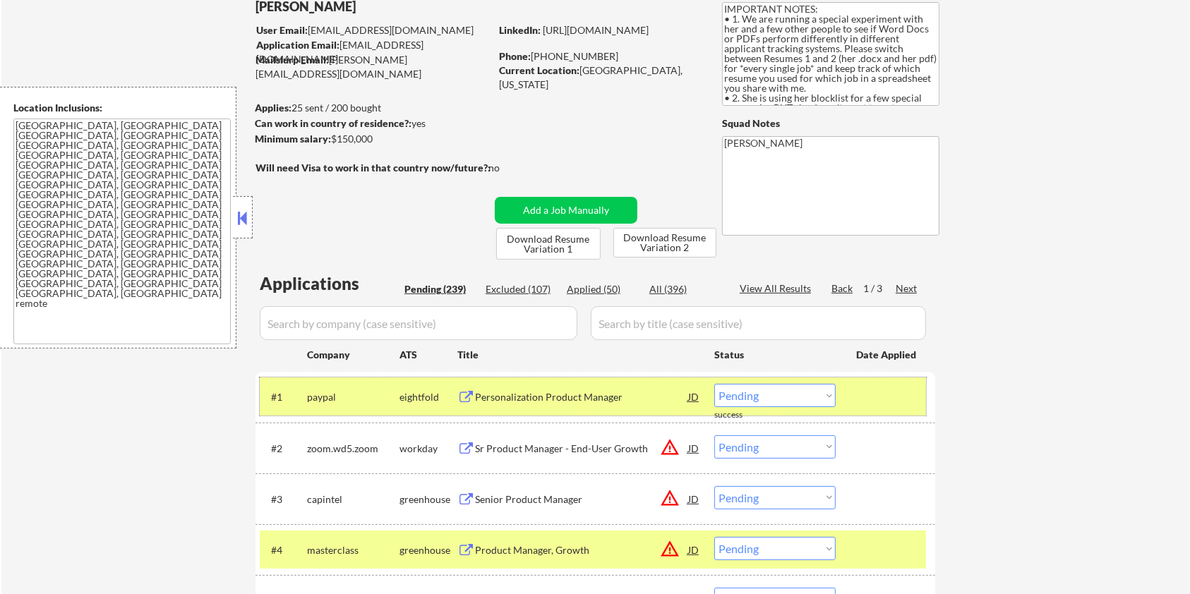
click at [871, 391] on div at bounding box center [887, 396] width 62 height 25
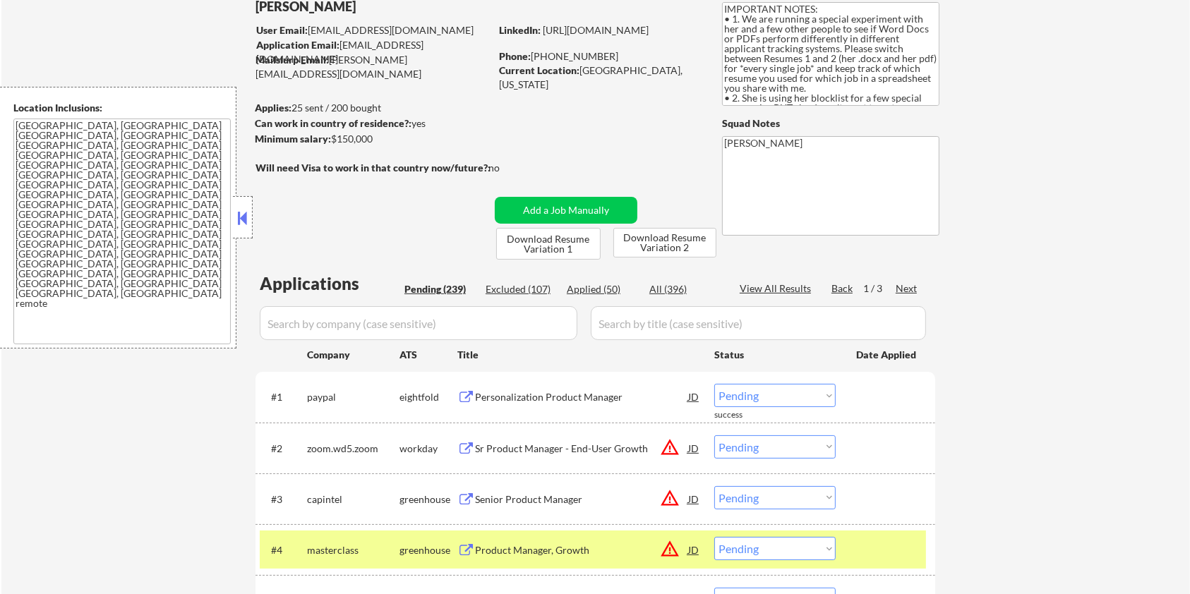
click at [860, 542] on div at bounding box center [887, 549] width 62 height 25
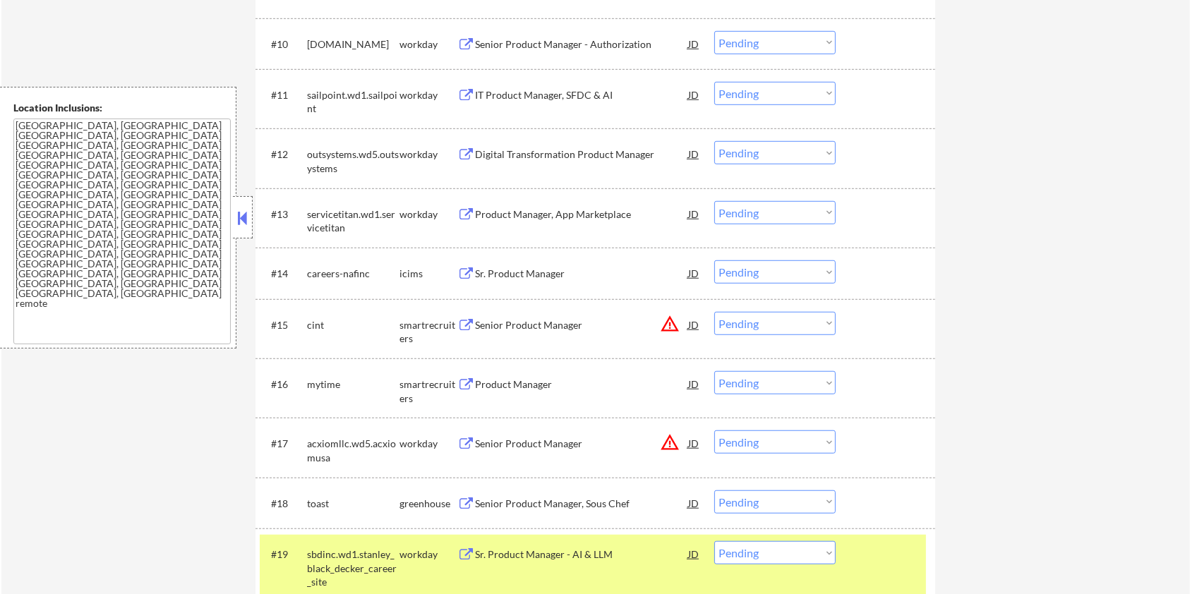
scroll to position [1130, 0]
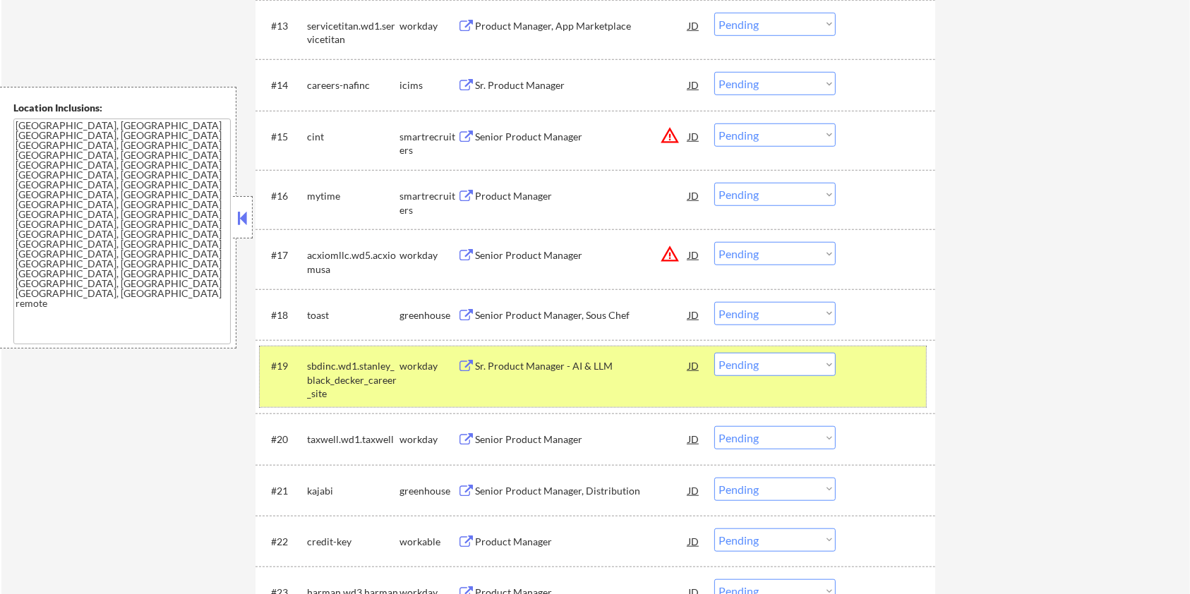
click at [882, 387] on div "#19 sbdinc.wd1.stanley_black_decker_career_site workday Sr. Product Manager - A…" at bounding box center [593, 377] width 666 height 61
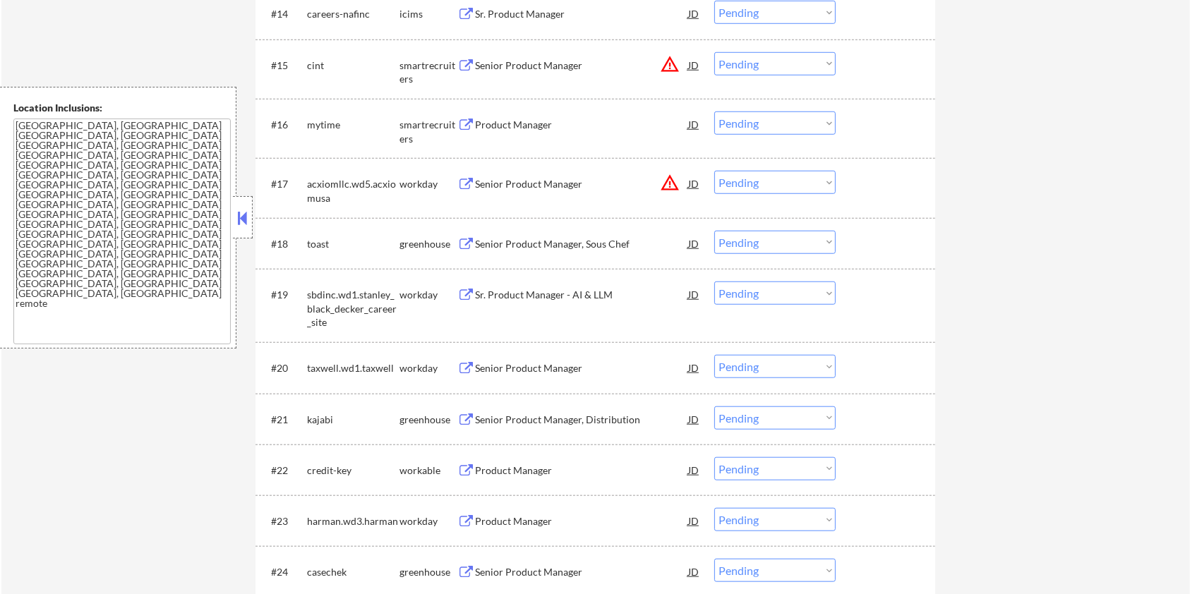
scroll to position [1317, 0]
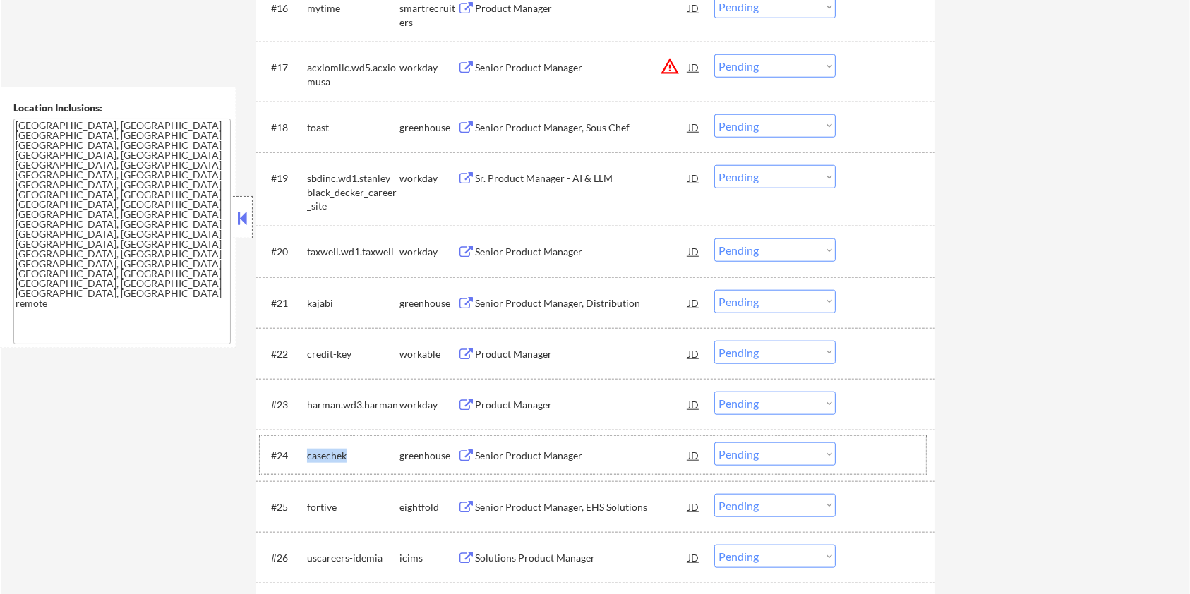
drag, startPoint x: 349, startPoint y: 455, endPoint x: 309, endPoint y: 458, distance: 40.3
click at [309, 458] on div "casechek" at bounding box center [353, 456] width 92 height 14
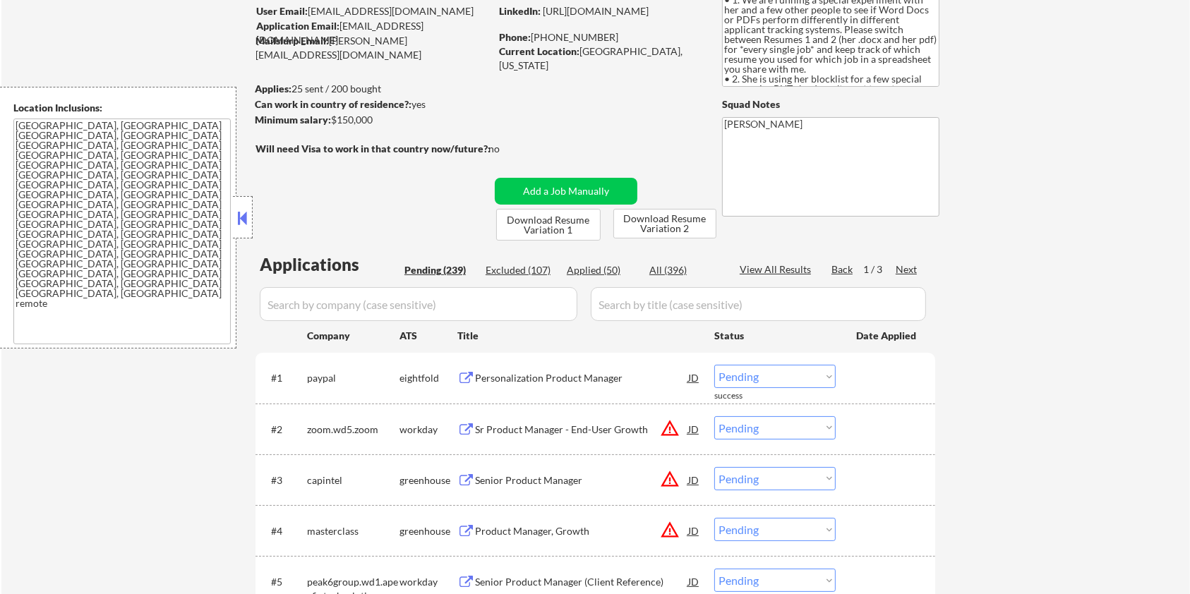
scroll to position [94, 0]
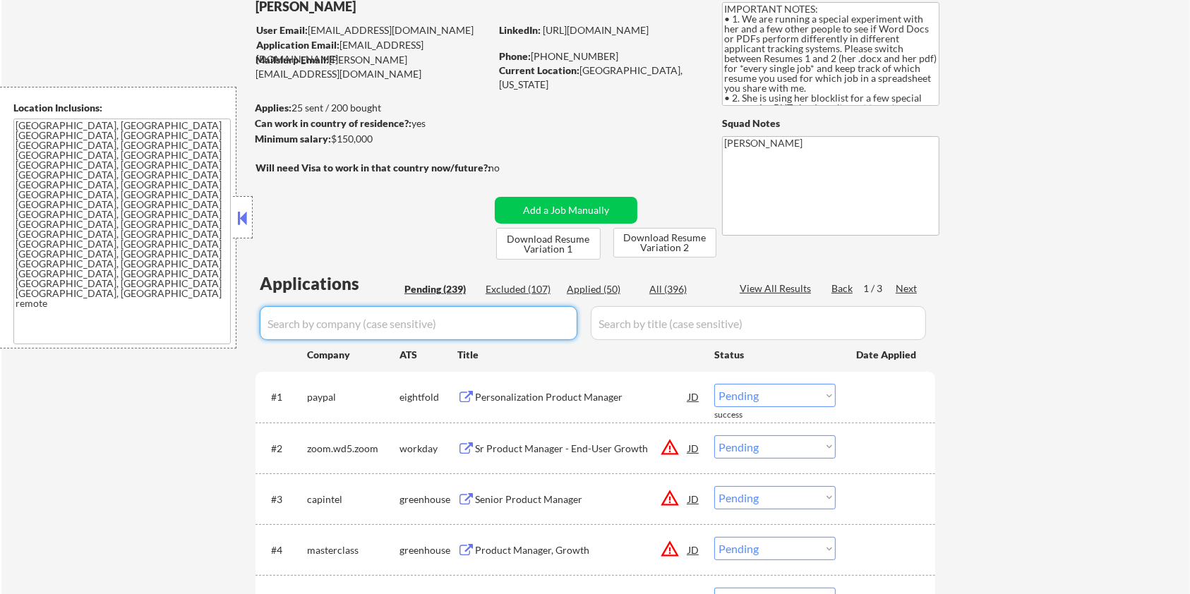
click at [383, 321] on input "input" at bounding box center [419, 323] width 318 height 34
paste input "casechek"
click at [669, 325] on input "input" at bounding box center [758, 323] width 335 height 34
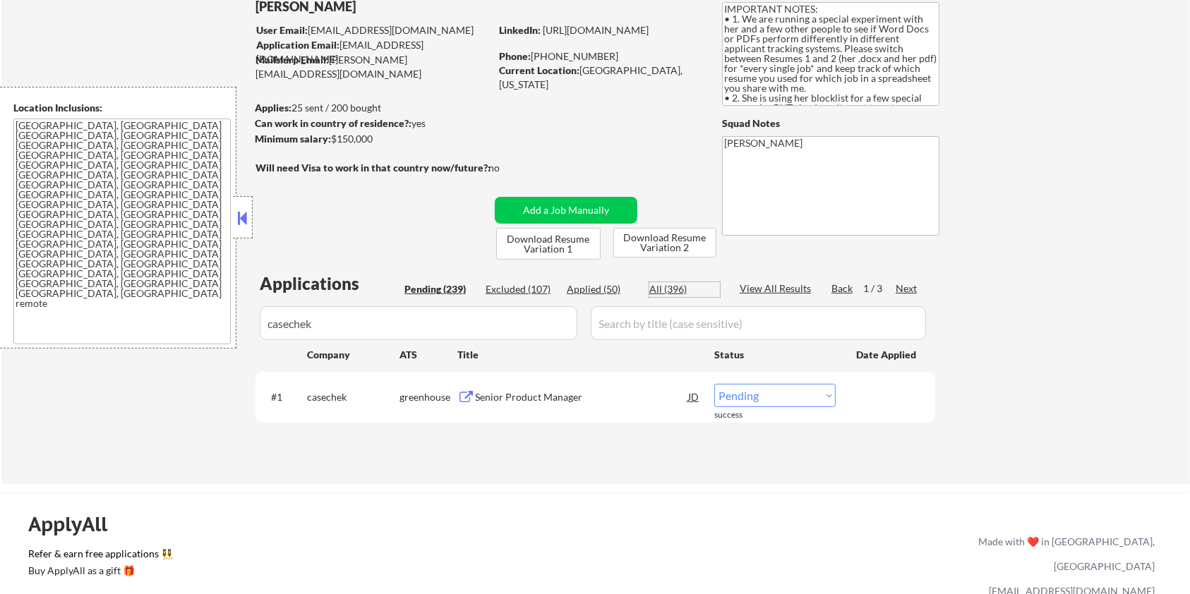
click at [672, 290] on div "All (396)" at bounding box center [685, 289] width 71 height 14
click at [531, 402] on div "Senior Product Manager" at bounding box center [581, 397] width 213 height 14
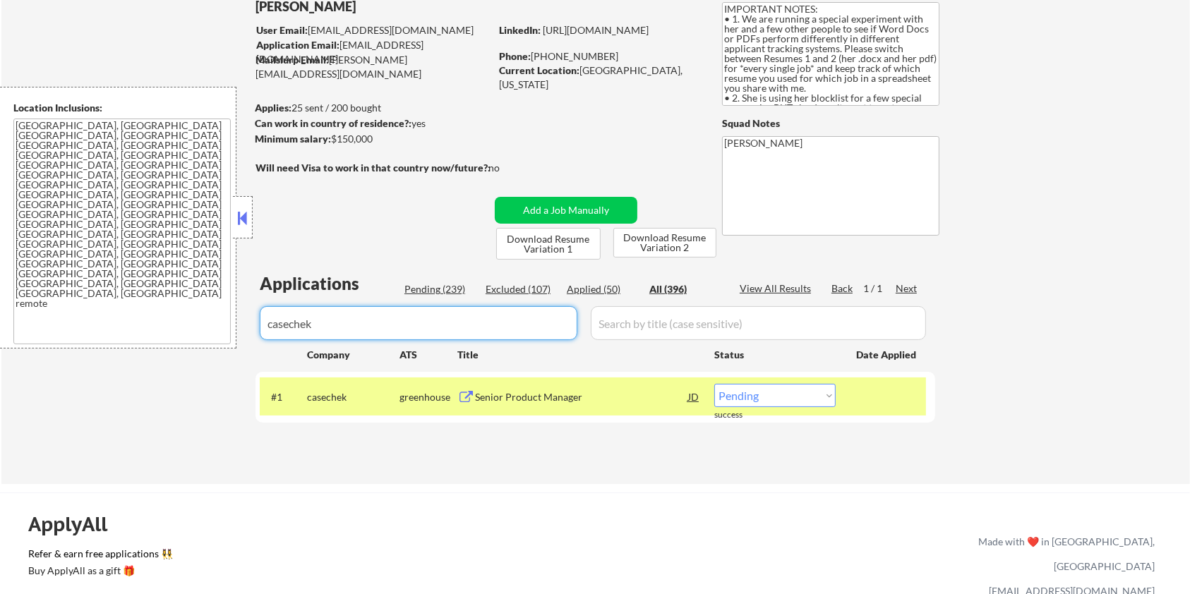
drag, startPoint x: 328, startPoint y: 324, endPoint x: 265, endPoint y: 326, distance: 62.9
click at [265, 326] on input "input" at bounding box center [419, 323] width 318 height 34
click at [785, 398] on select "Choose an option... Pending Applied Excluded (Questions) Excluded (Expired) Exc…" at bounding box center [774, 395] width 121 height 23
click at [714, 384] on select "Choose an option... Pending Applied Excluded (Questions) Excluded (Expired) Exc…" at bounding box center [774, 395] width 121 height 23
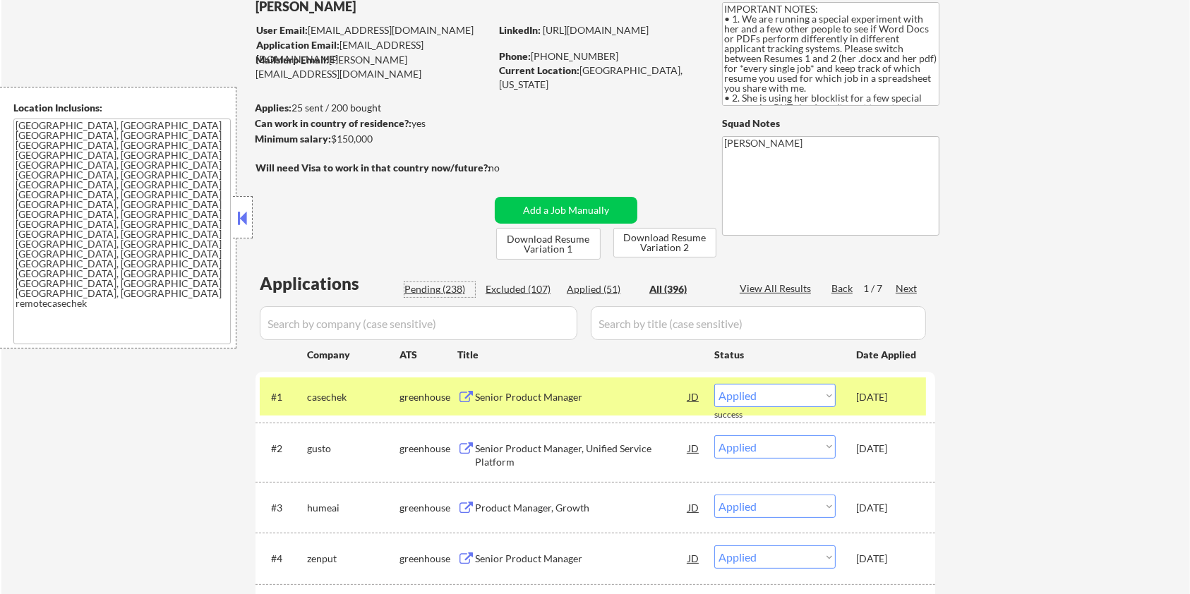
click at [419, 287] on div "Pending (238)" at bounding box center [440, 289] width 71 height 14
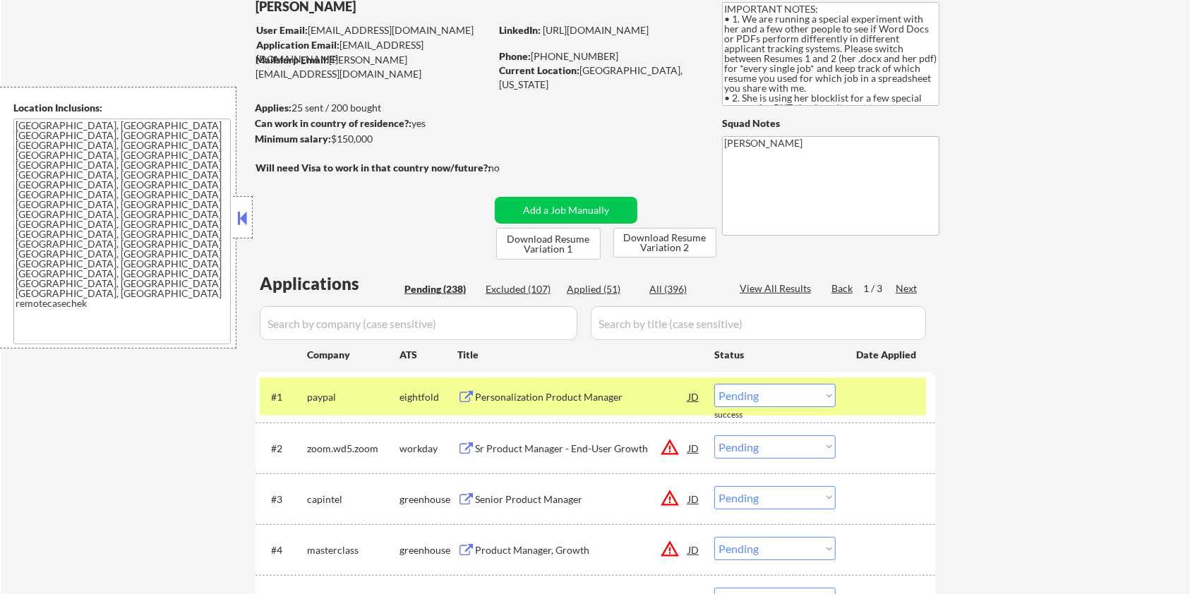
scroll to position [282, 0]
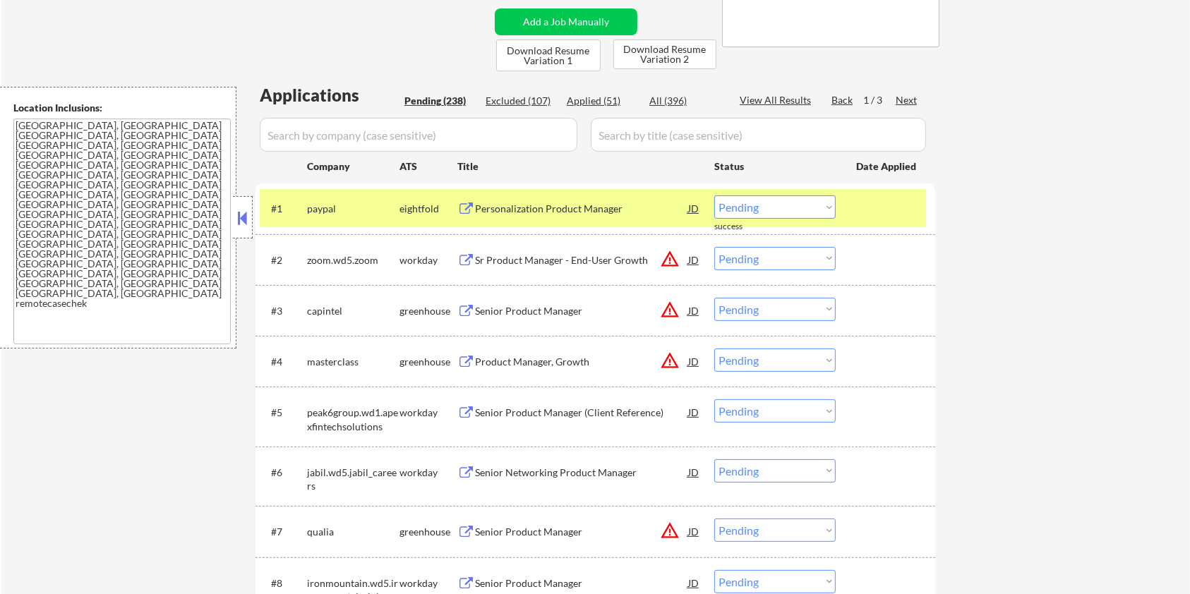
click at [905, 99] on div "Next" at bounding box center [907, 100] width 23 height 14
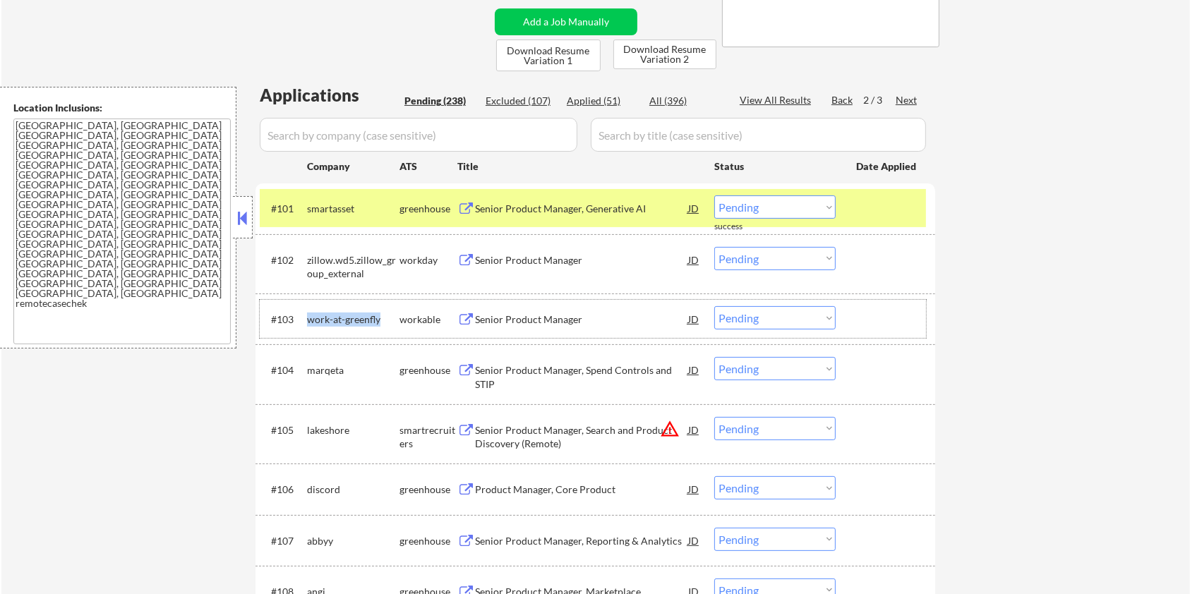
drag, startPoint x: 381, startPoint y: 319, endPoint x: 307, endPoint y: 321, distance: 73.4
click at [307, 321] on div "work-at-greenfly" at bounding box center [353, 320] width 92 height 14
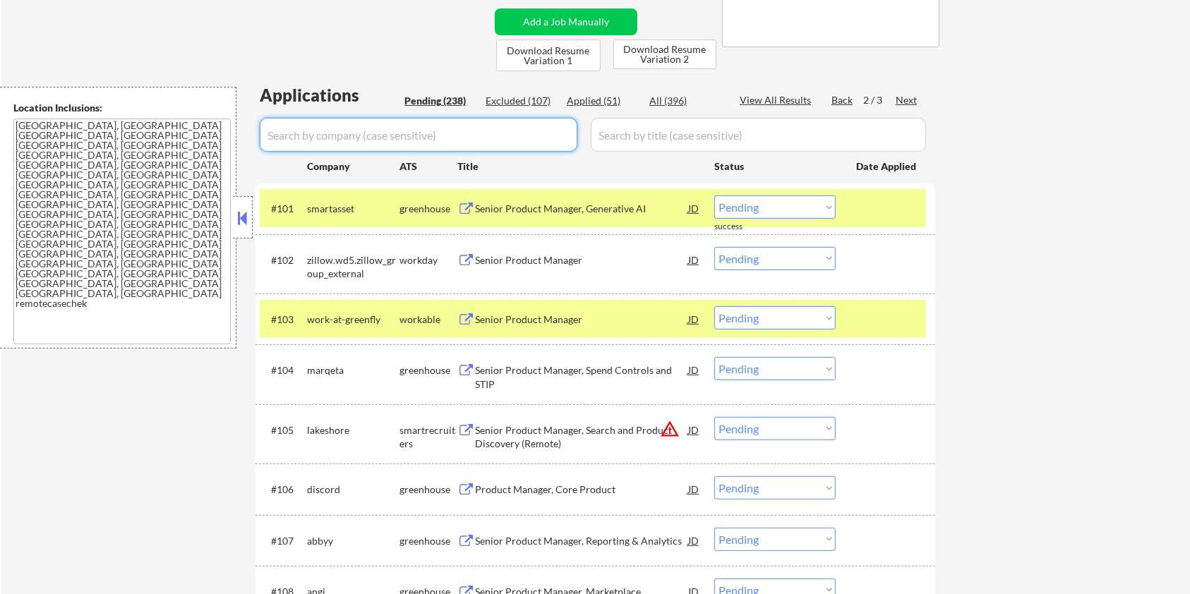
click at [342, 139] on input "input" at bounding box center [419, 135] width 318 height 34
paste input "work-at-greenfly"
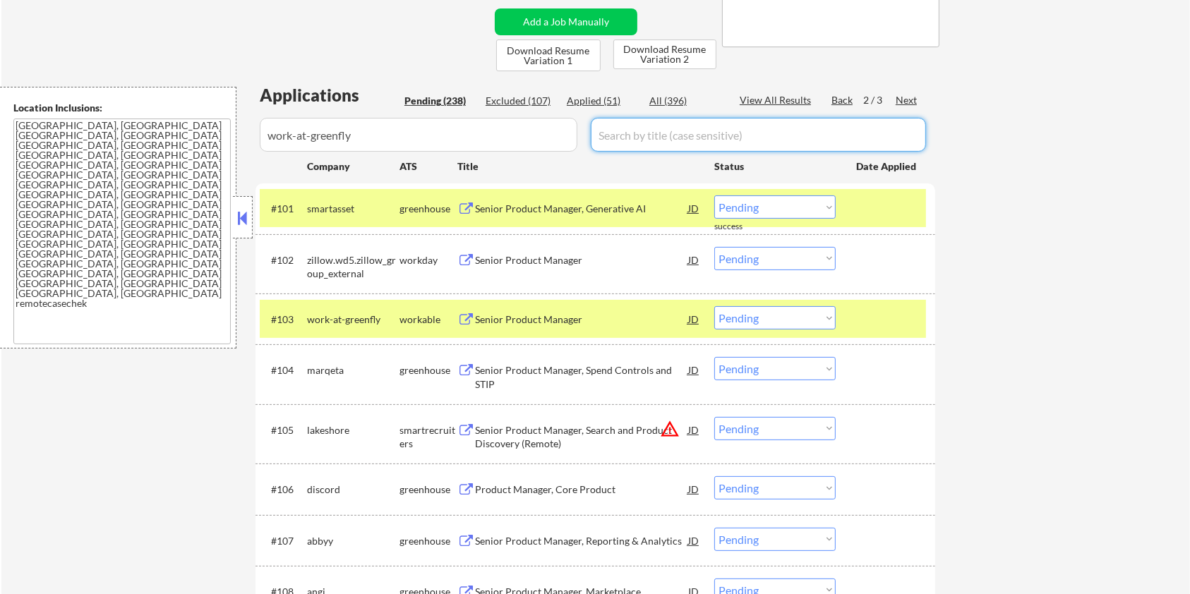
click at [627, 140] on input "input" at bounding box center [758, 135] width 335 height 34
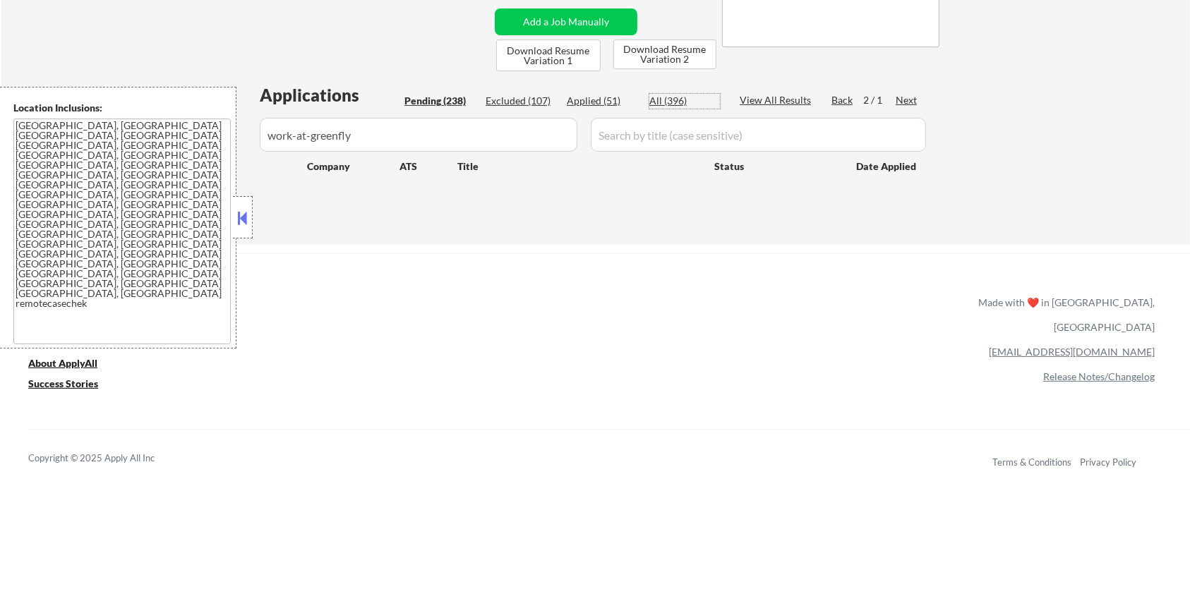
click at [673, 97] on div "All (396)" at bounding box center [685, 101] width 71 height 14
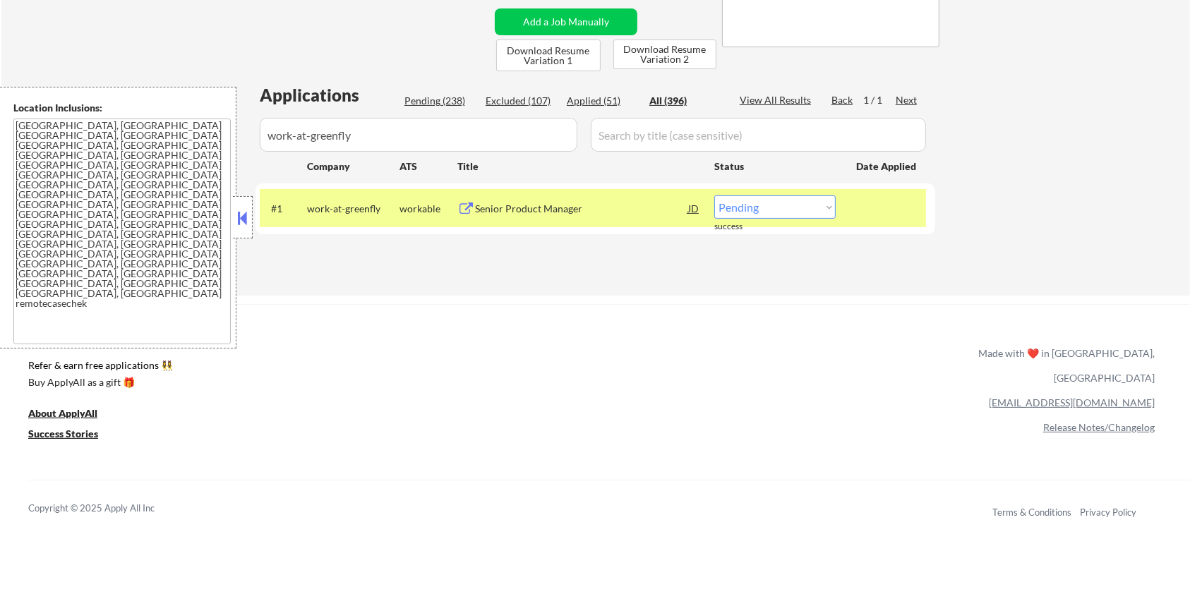
click at [540, 210] on div "Senior Product Manager" at bounding box center [581, 209] width 213 height 14
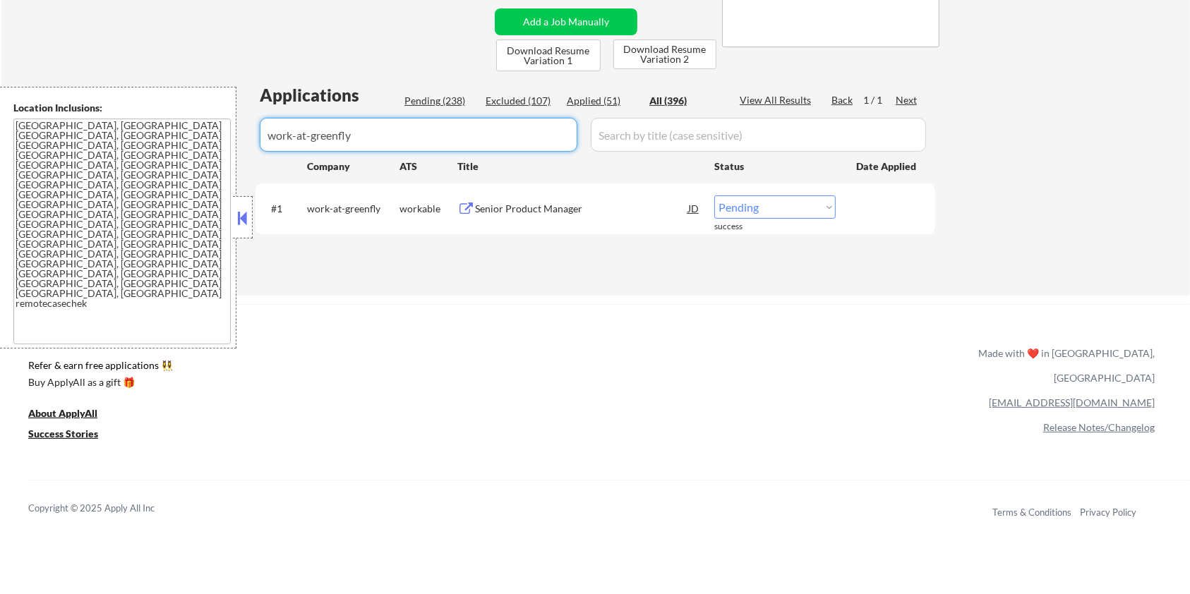
drag, startPoint x: 364, startPoint y: 140, endPoint x: 256, endPoint y: 147, distance: 108.9
click at [256, 147] on div "Applications Pending (238) Excluded (107) Applied (51) All (396) View All Resul…" at bounding box center [596, 175] width 680 height 185
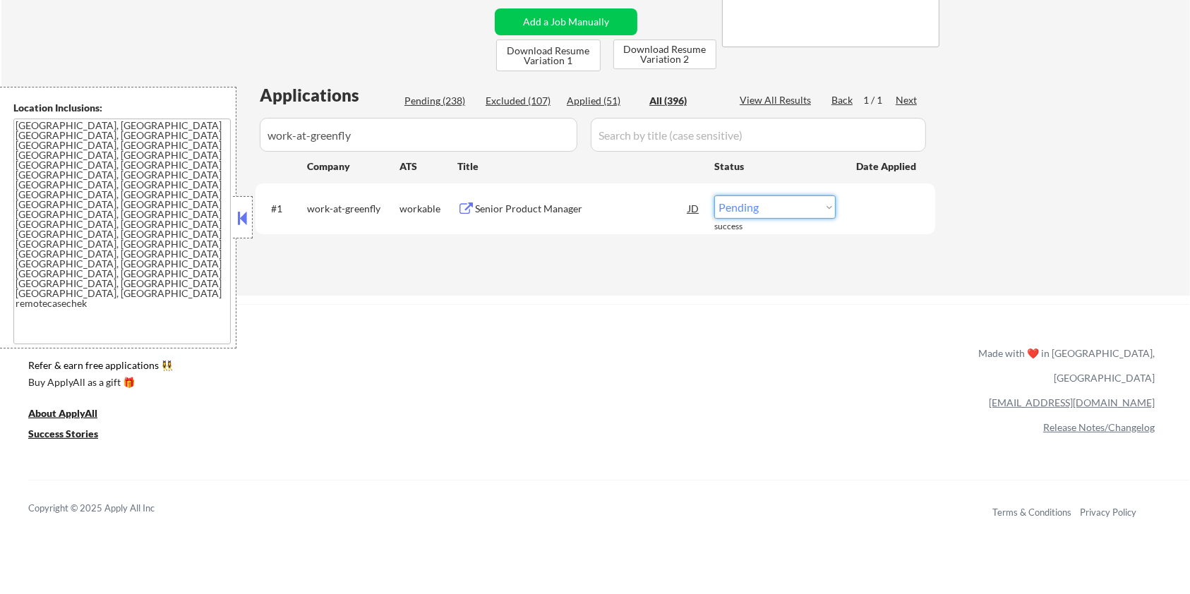
click at [774, 209] on select "Choose an option... Pending Applied Excluded (Questions) Excluded (Expired) Exc…" at bounding box center [774, 207] width 121 height 23
click at [714, 196] on select "Choose an option... Pending Applied Excluded (Questions) Excluded (Expired) Exc…" at bounding box center [774, 207] width 121 height 23
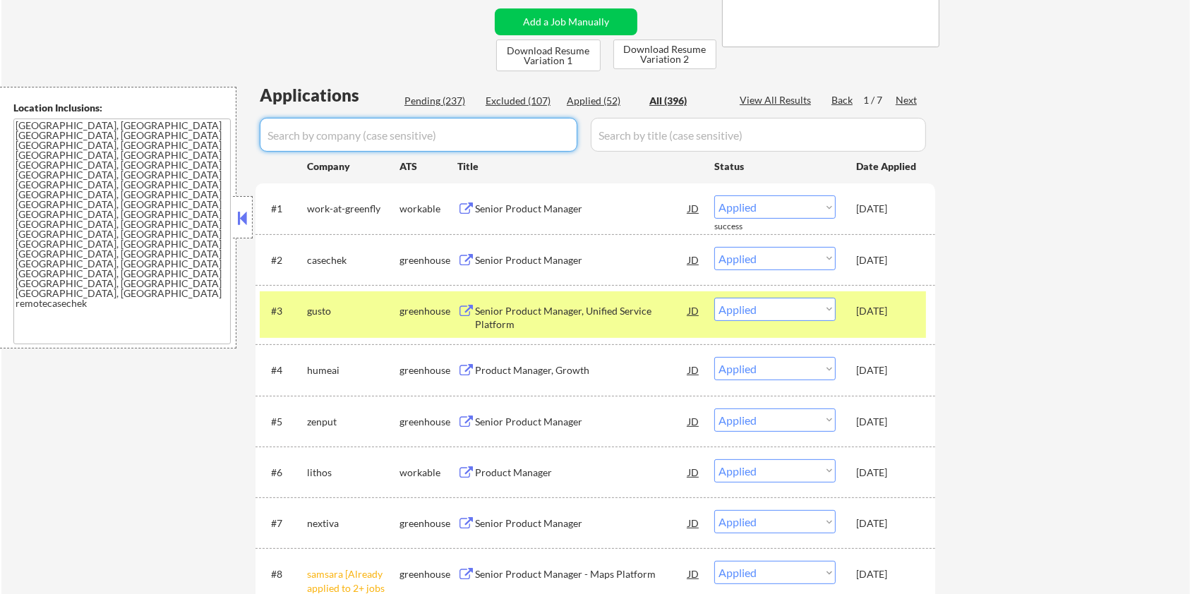
click at [438, 102] on div "Pending (237)" at bounding box center [440, 101] width 71 height 14
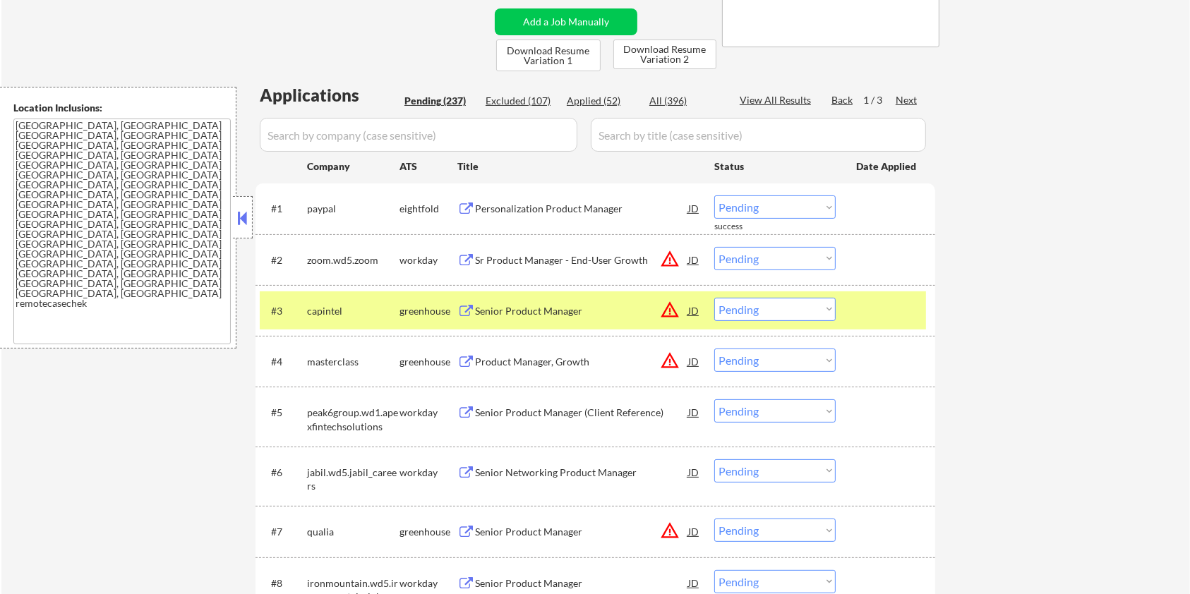
click at [906, 96] on div "Next" at bounding box center [907, 100] width 23 height 14
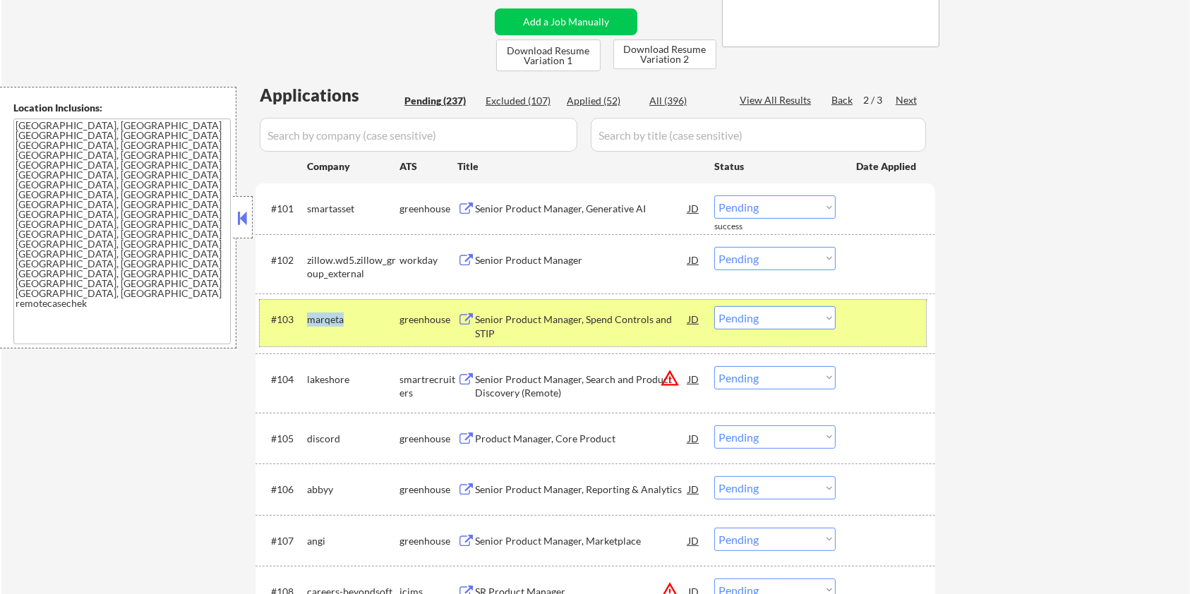
drag, startPoint x: 352, startPoint y: 318, endPoint x: 306, endPoint y: 320, distance: 45.9
click at [306, 320] on div "#103 marqeta greenhouse Senior Product Manager, Spend Controls and STIP JD warn…" at bounding box center [593, 323] width 666 height 47
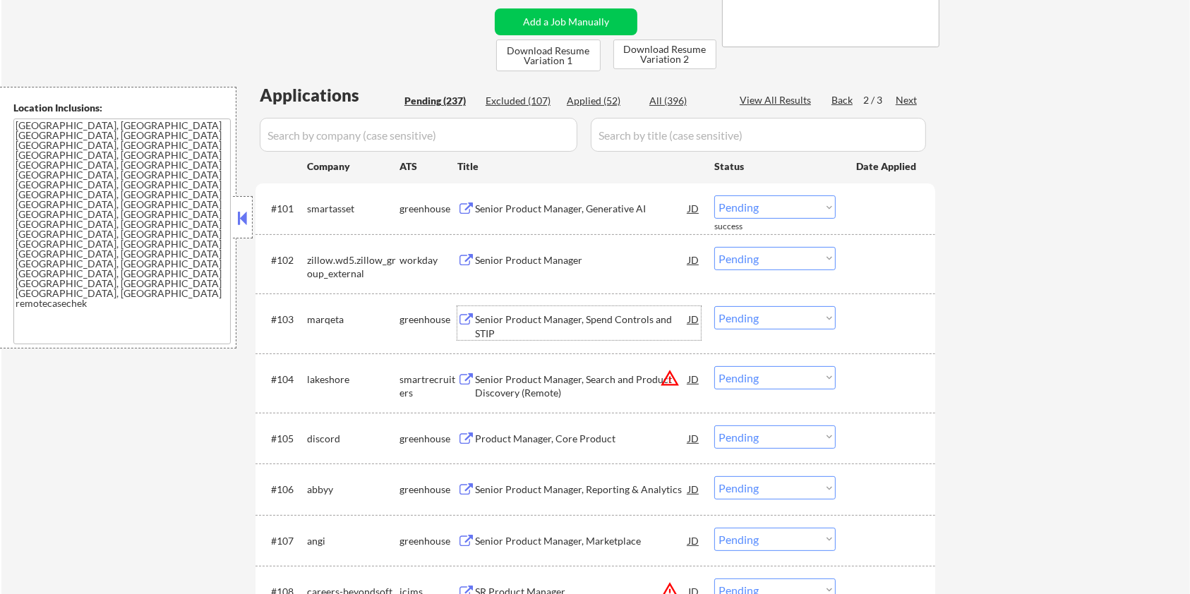
click at [527, 321] on div "Senior Product Manager, Spend Controls and STIP" at bounding box center [581, 327] width 213 height 28
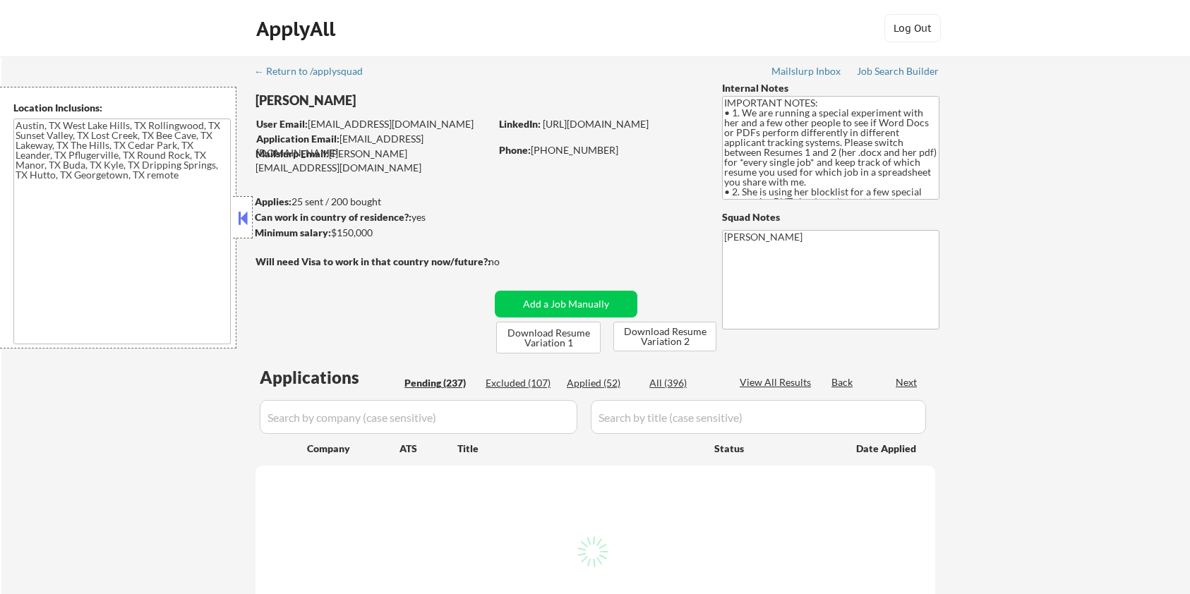
type textarea "Austin, TX West Lake Hills, TX Rollingwood, TX Sunset Valley, TX Lost Creek, TX…"
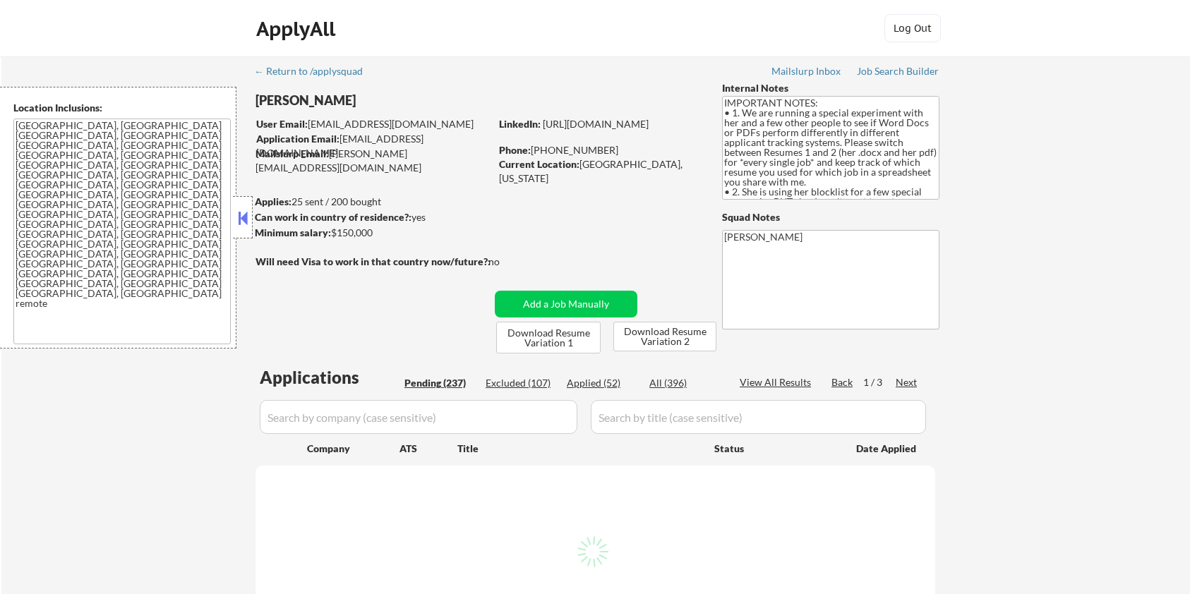
select select ""pending""
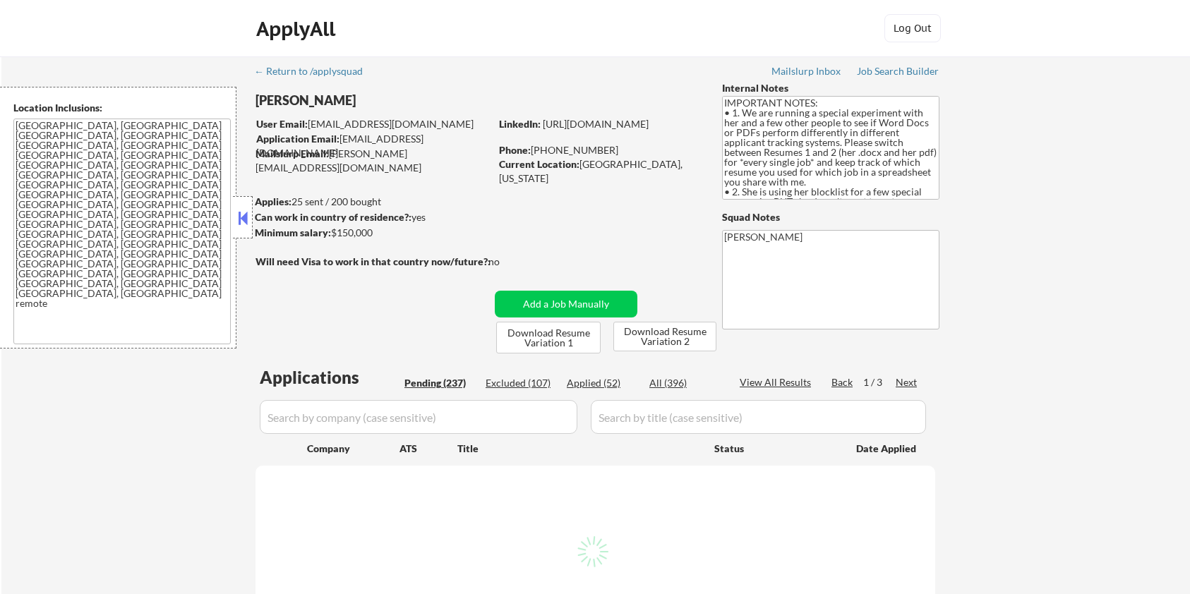
select select ""pending""
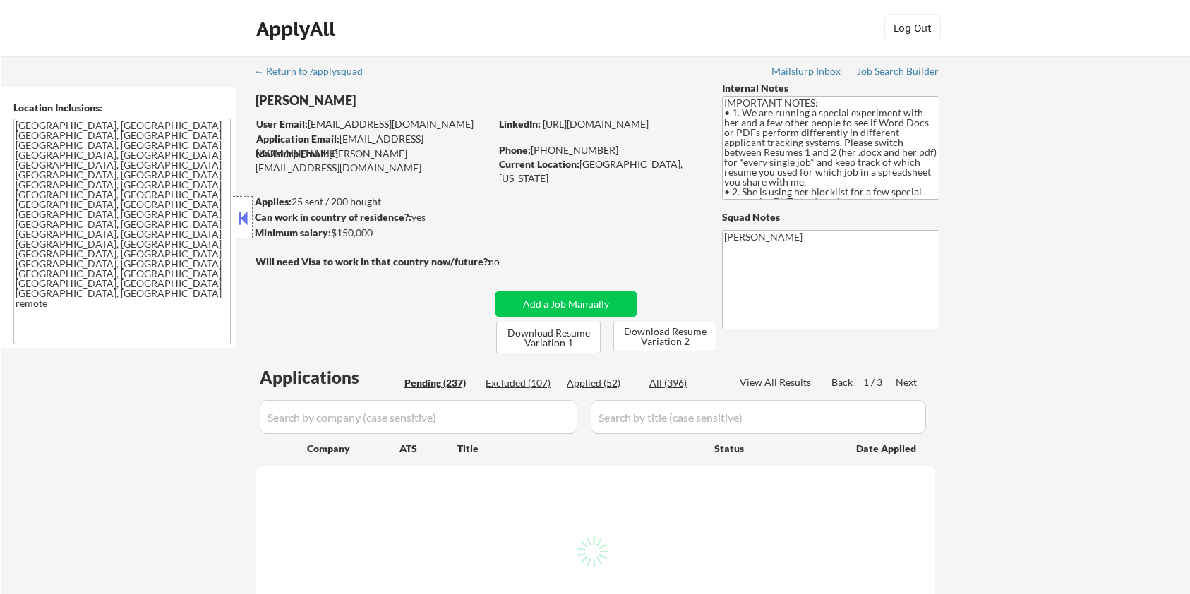
select select ""pending""
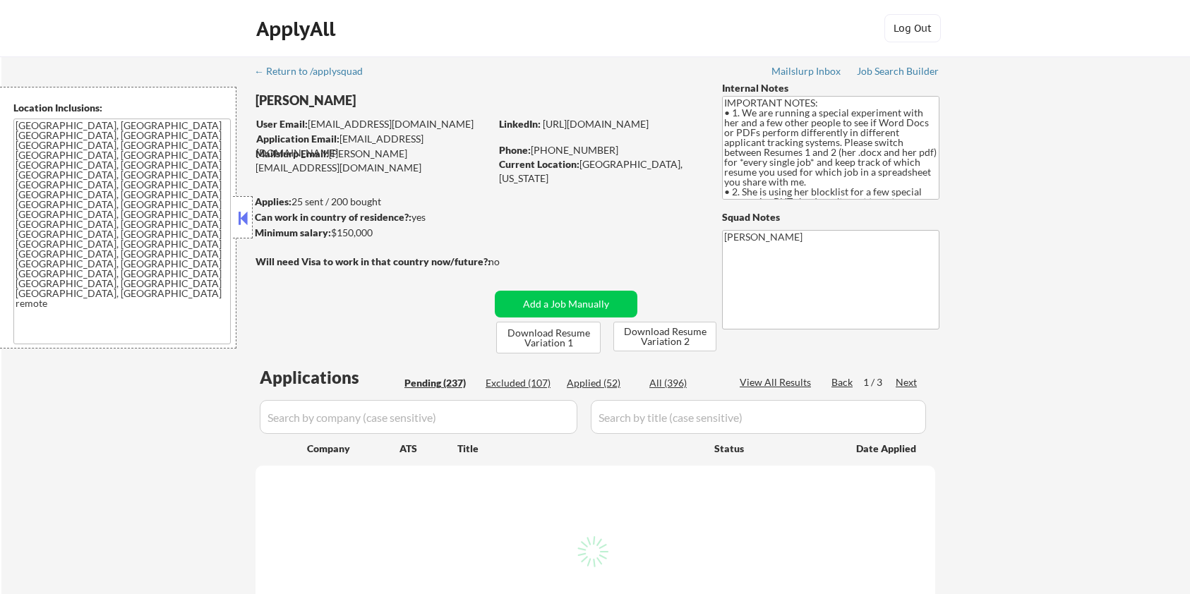
select select ""pending""
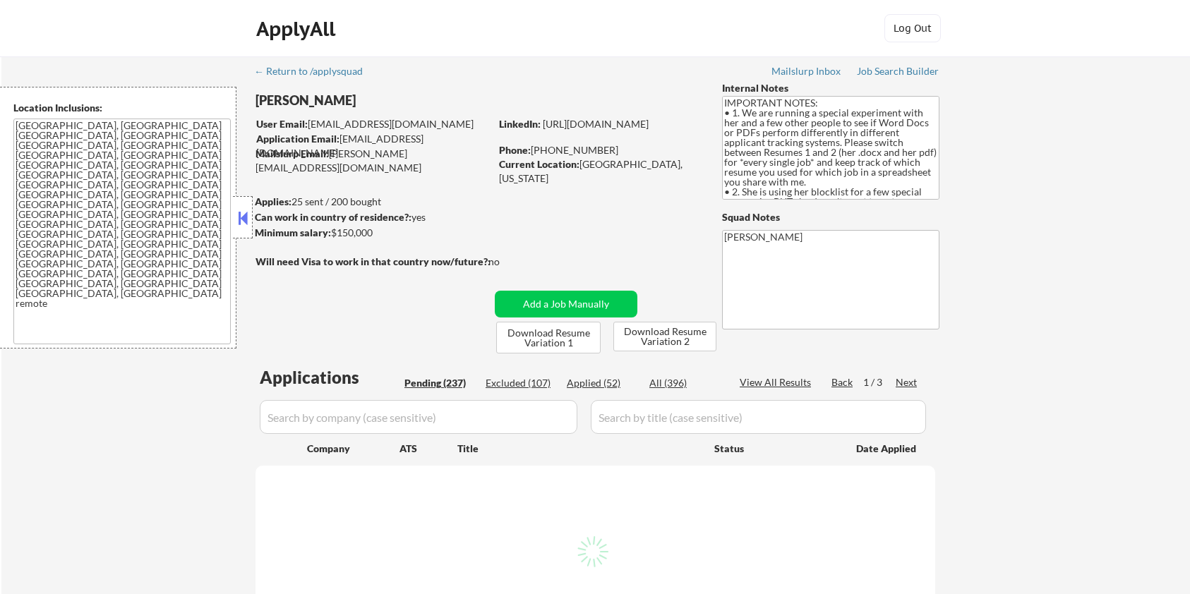
select select ""pending""
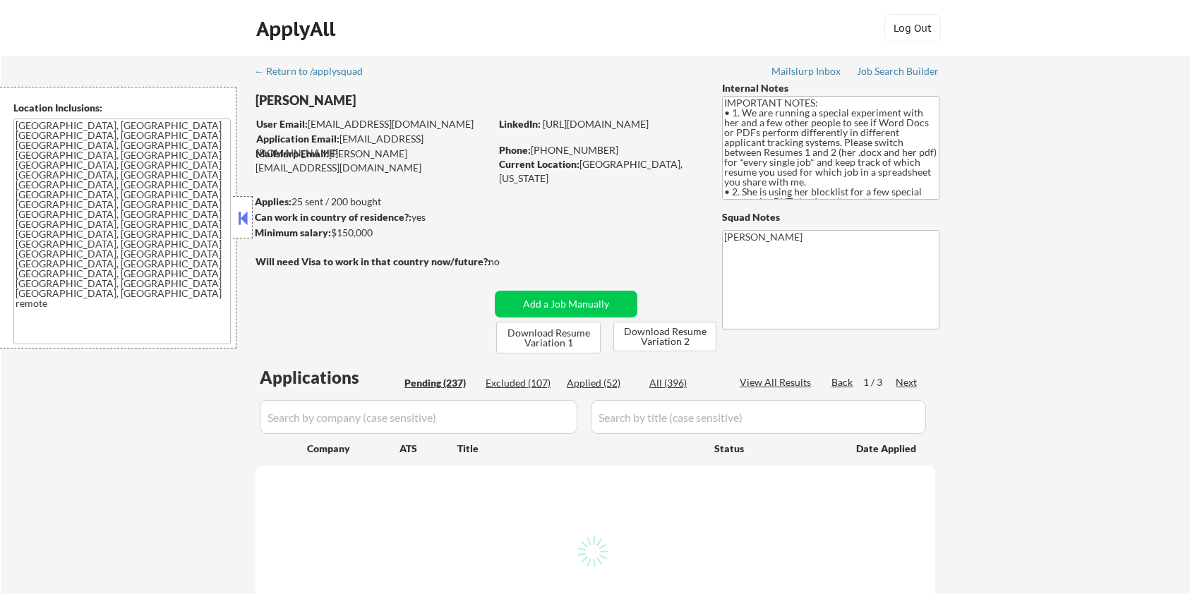
select select ""pending""
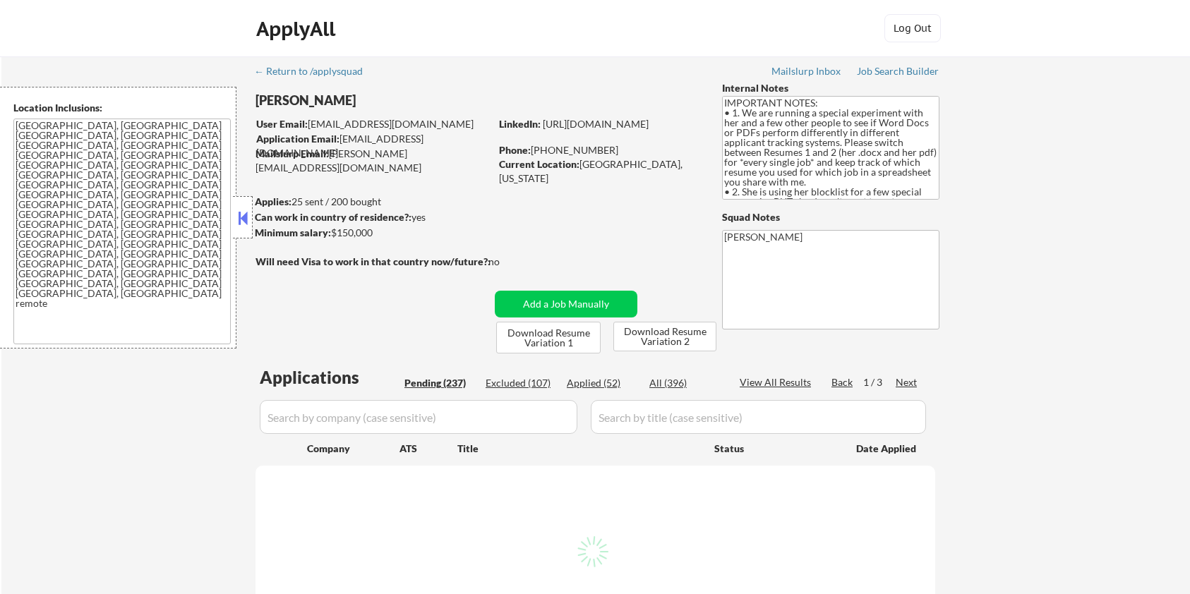
select select ""pending""
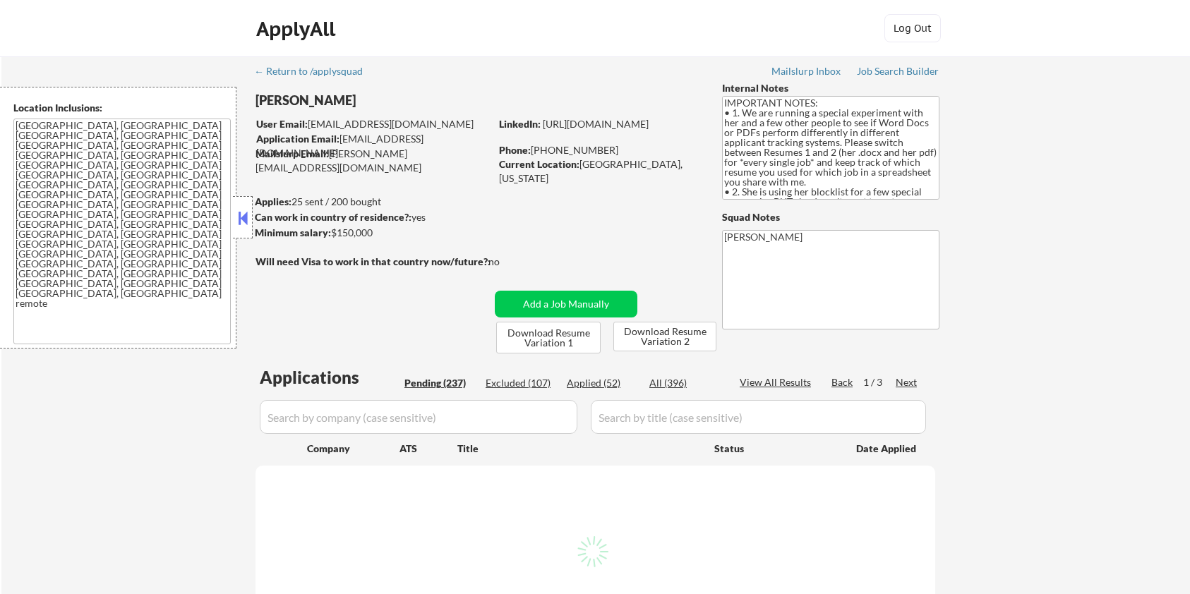
select select ""pending""
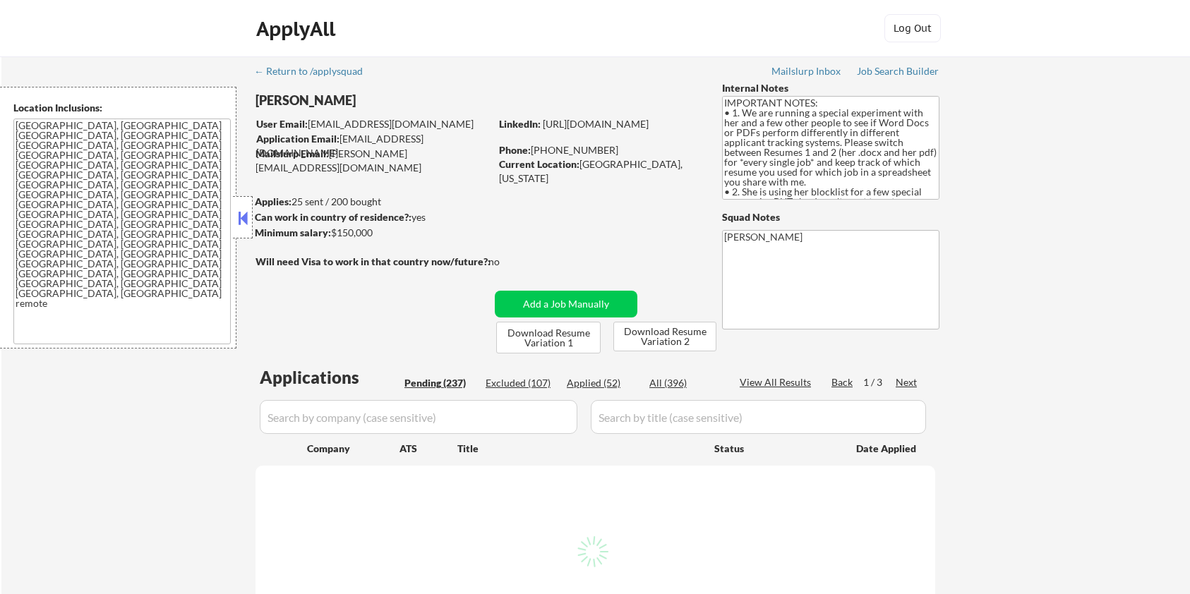
select select ""pending""
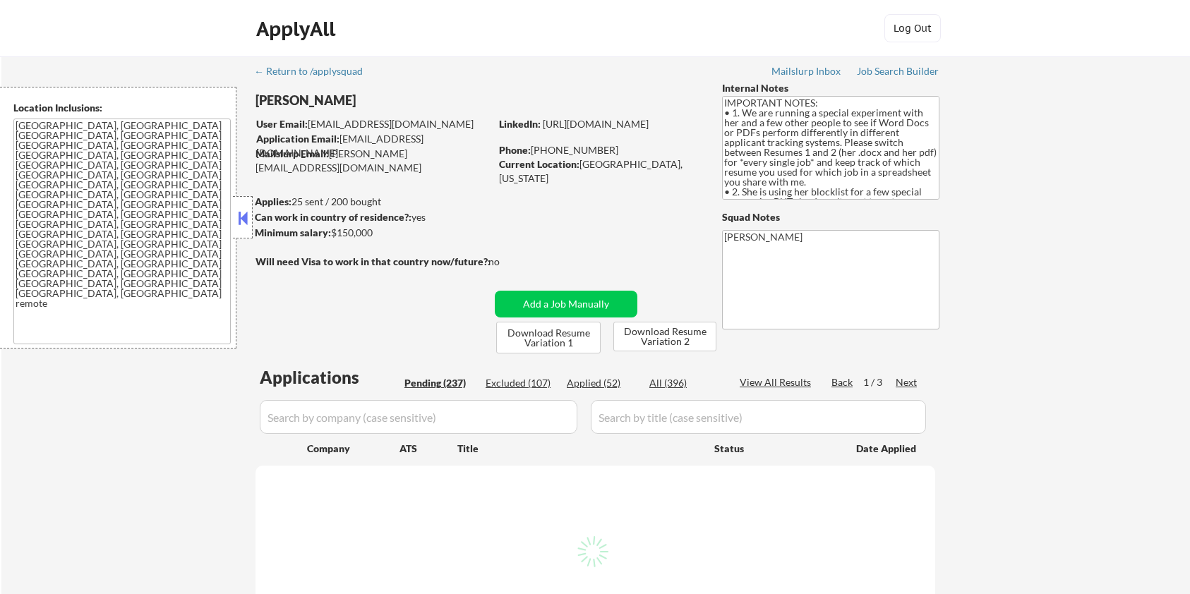
select select ""pending""
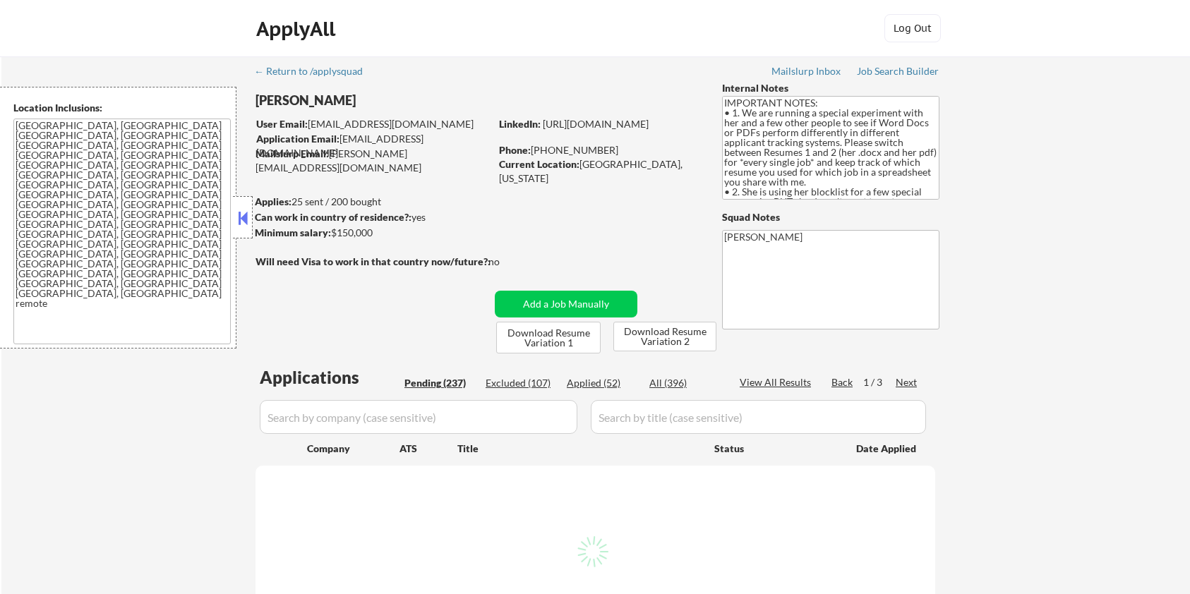
select select ""pending""
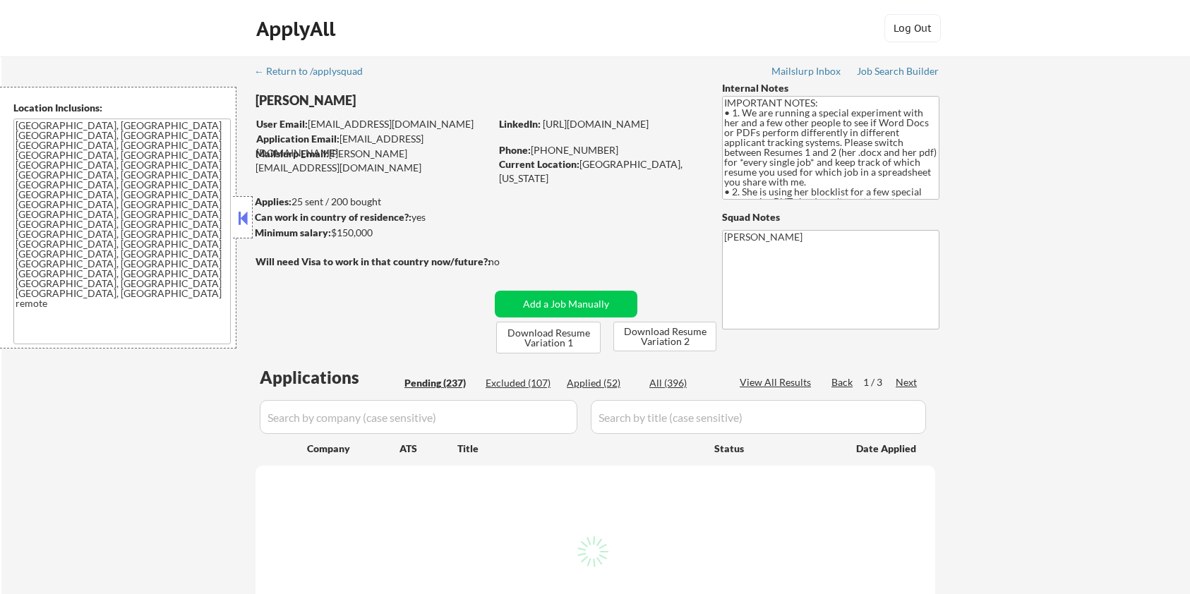
select select ""pending""
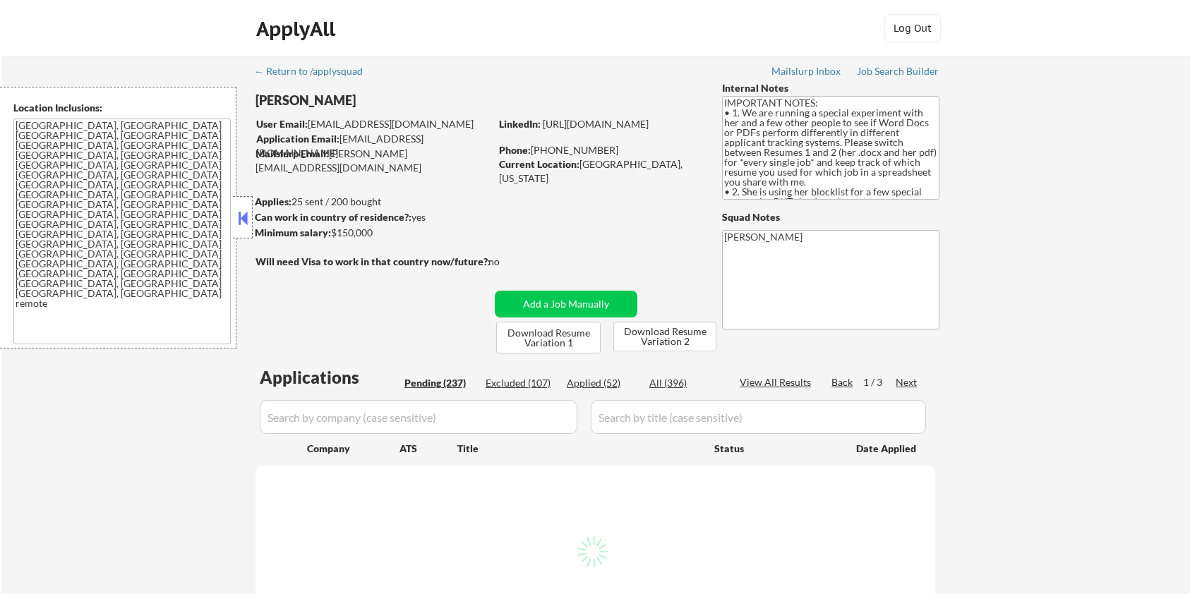
select select ""pending""
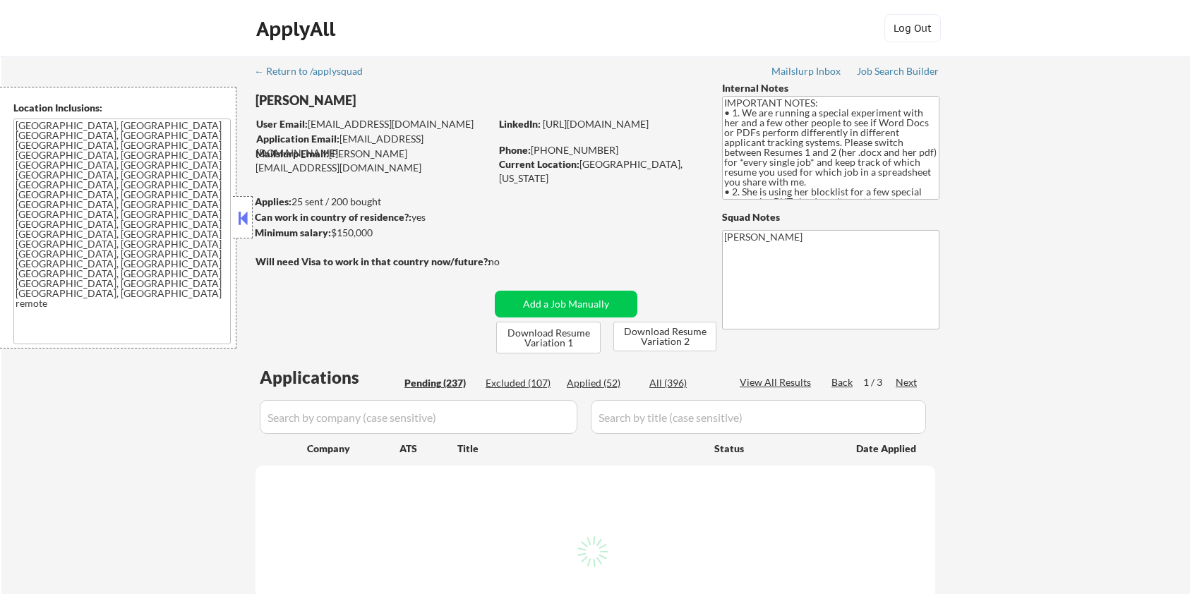
select select ""pending""
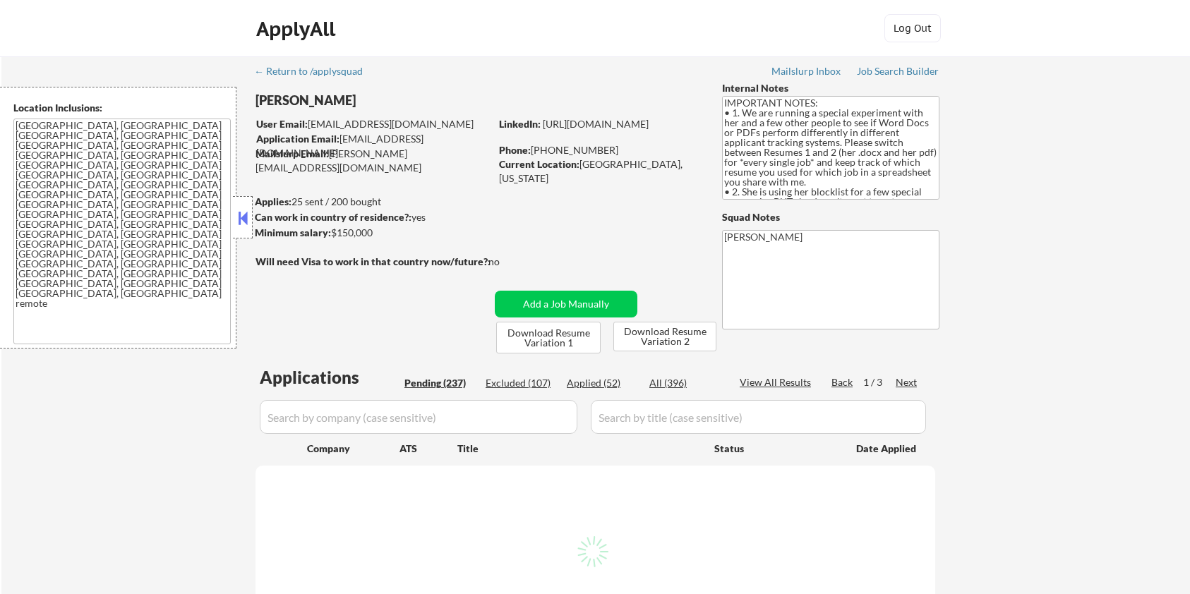
select select ""pending""
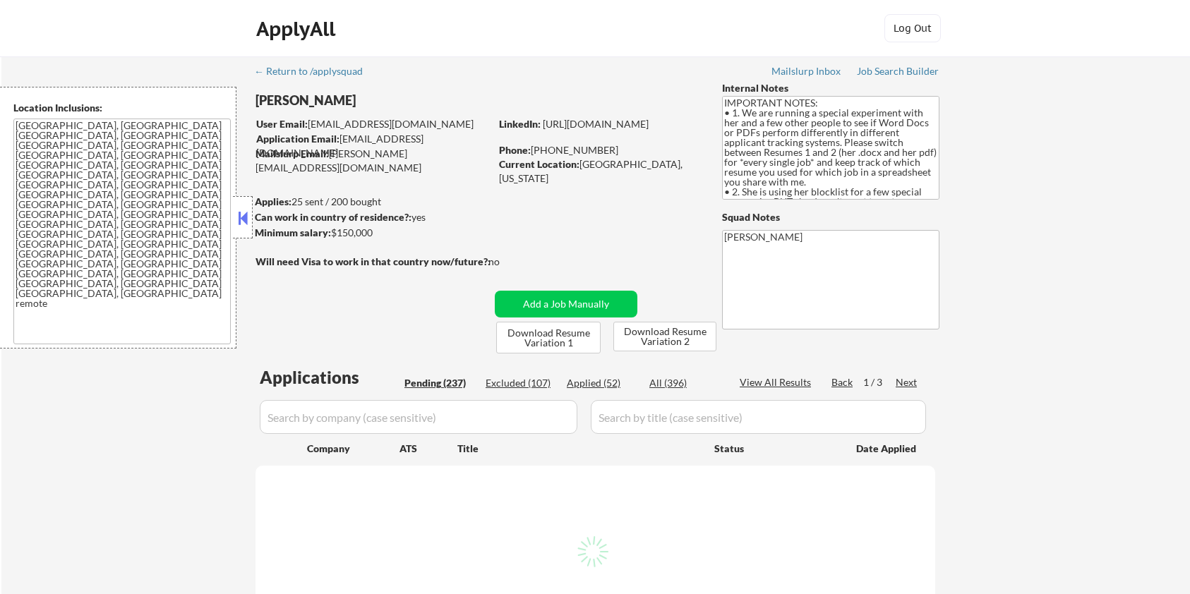
select select ""pending""
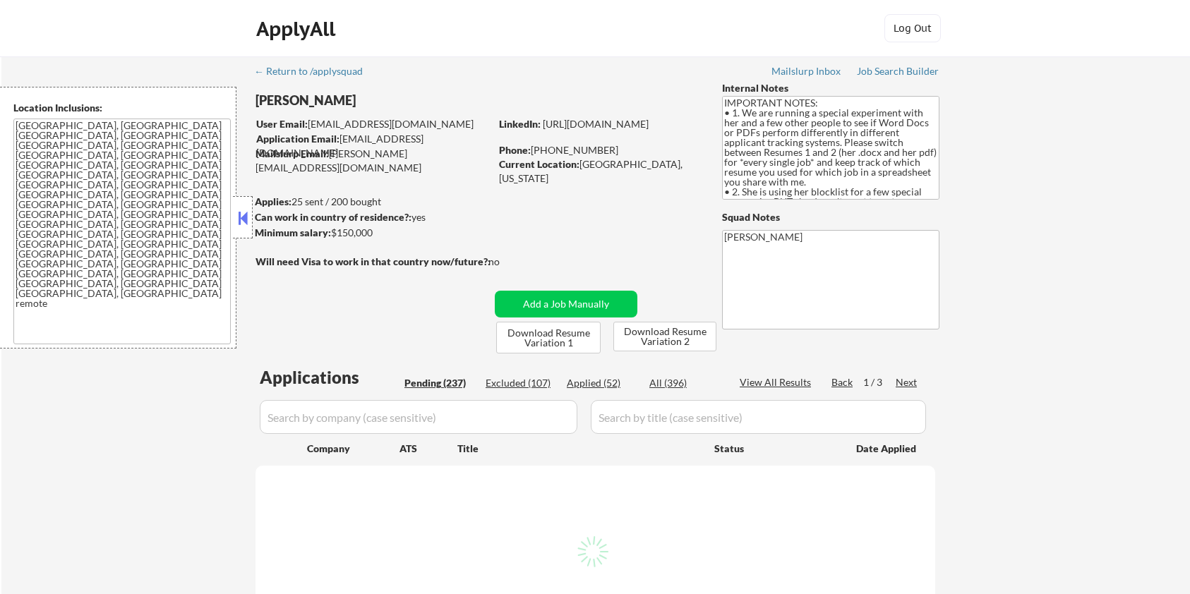
select select ""pending""
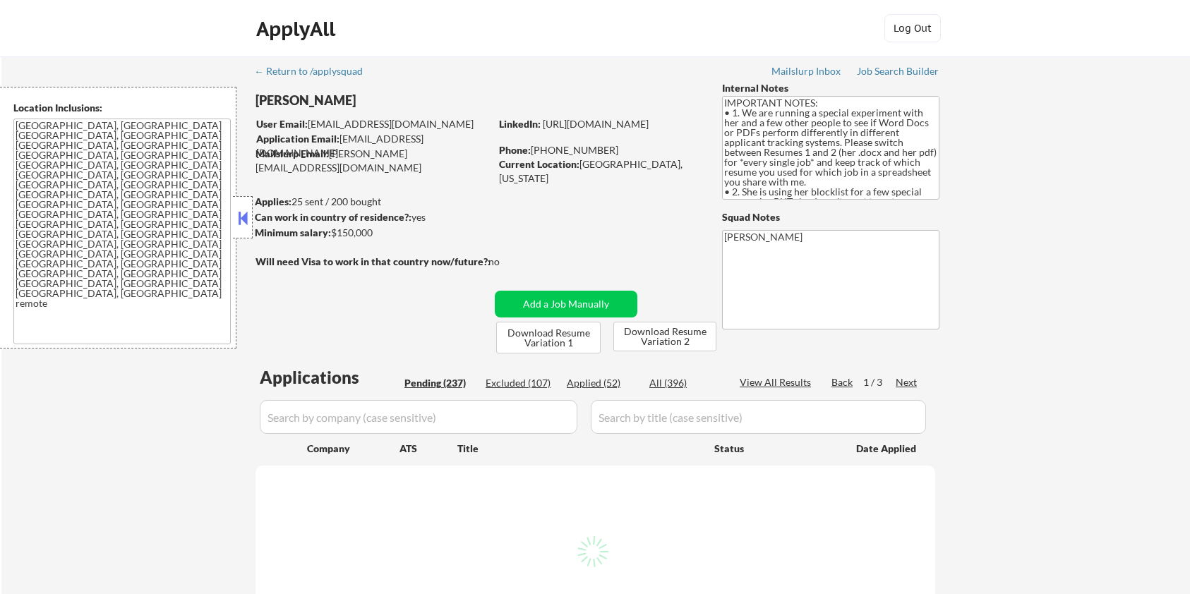
select select ""pending""
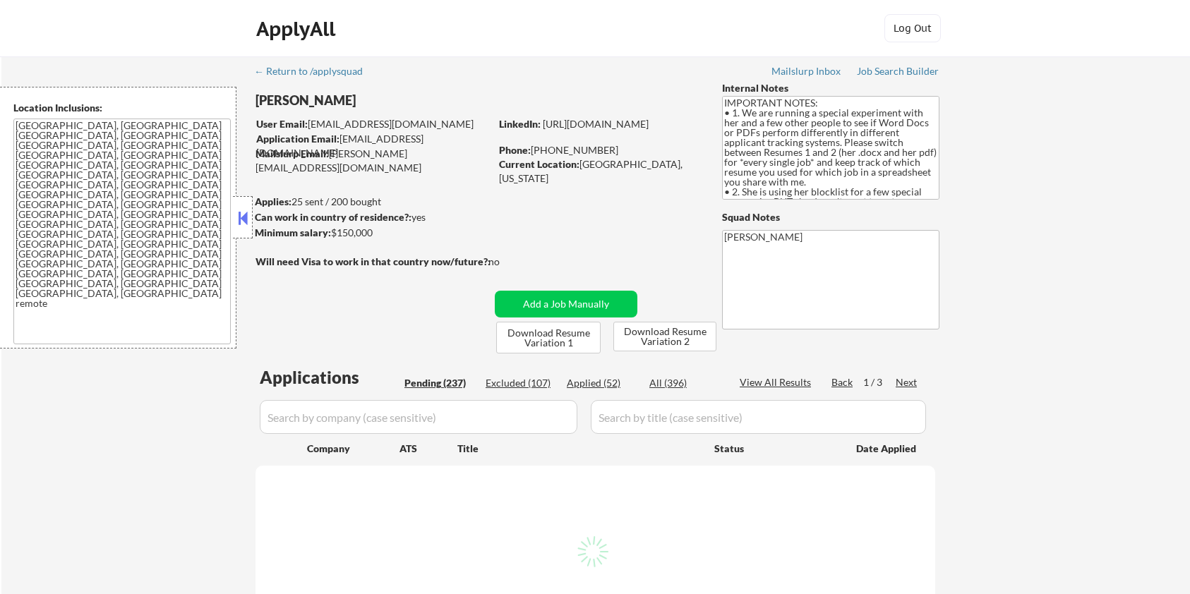
select select ""pending""
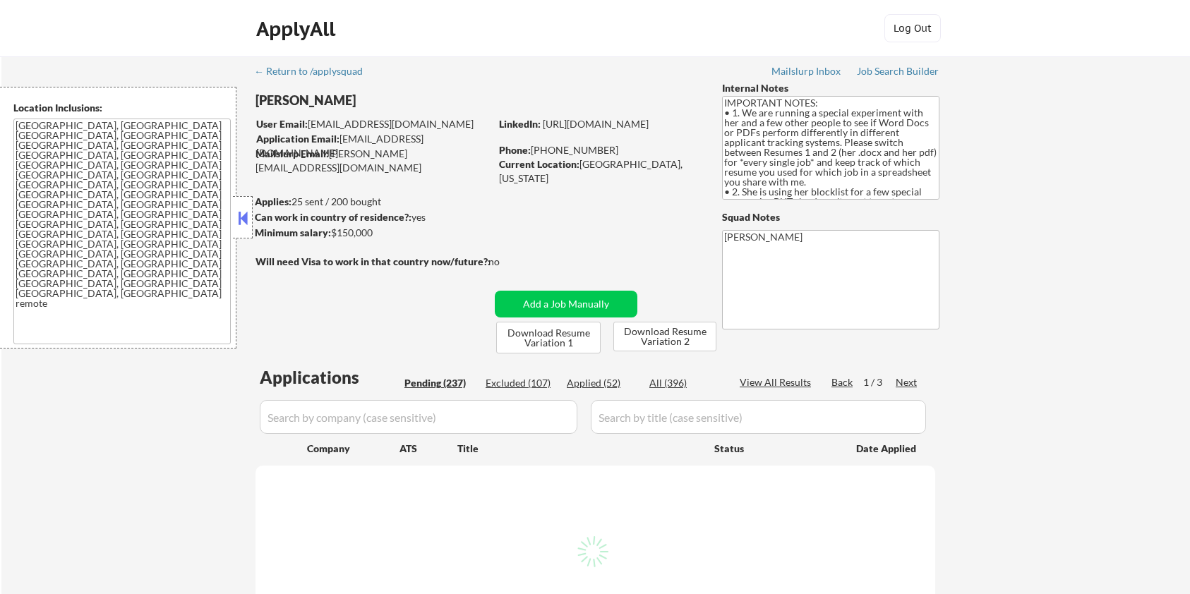
select select ""pending""
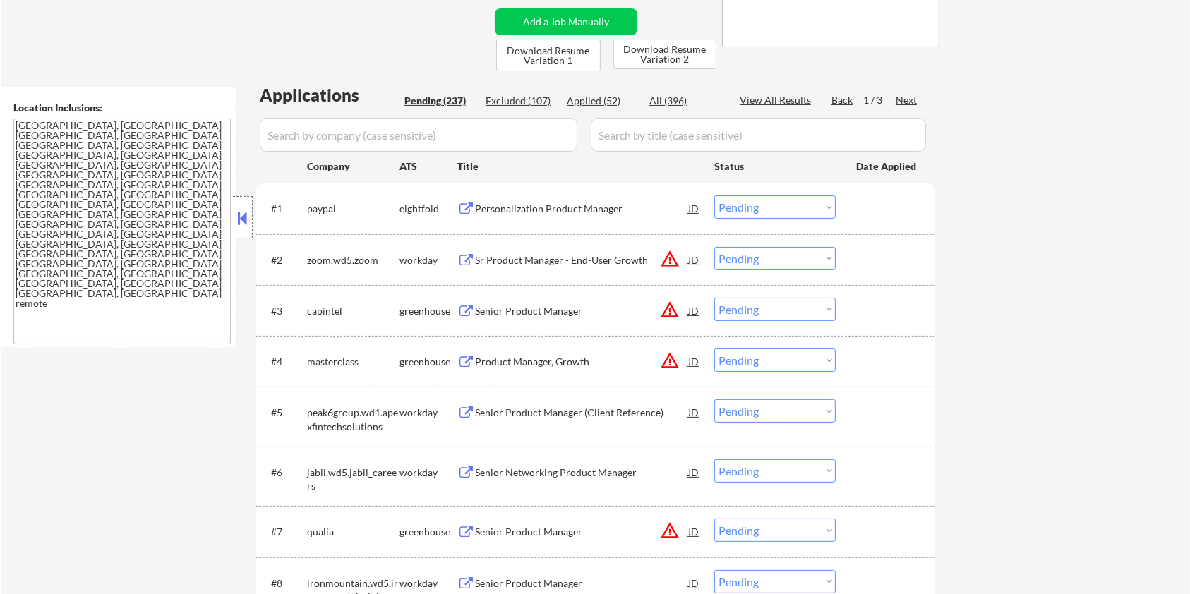
scroll to position [282, 0]
click at [486, 133] on input "input" at bounding box center [419, 135] width 318 height 34
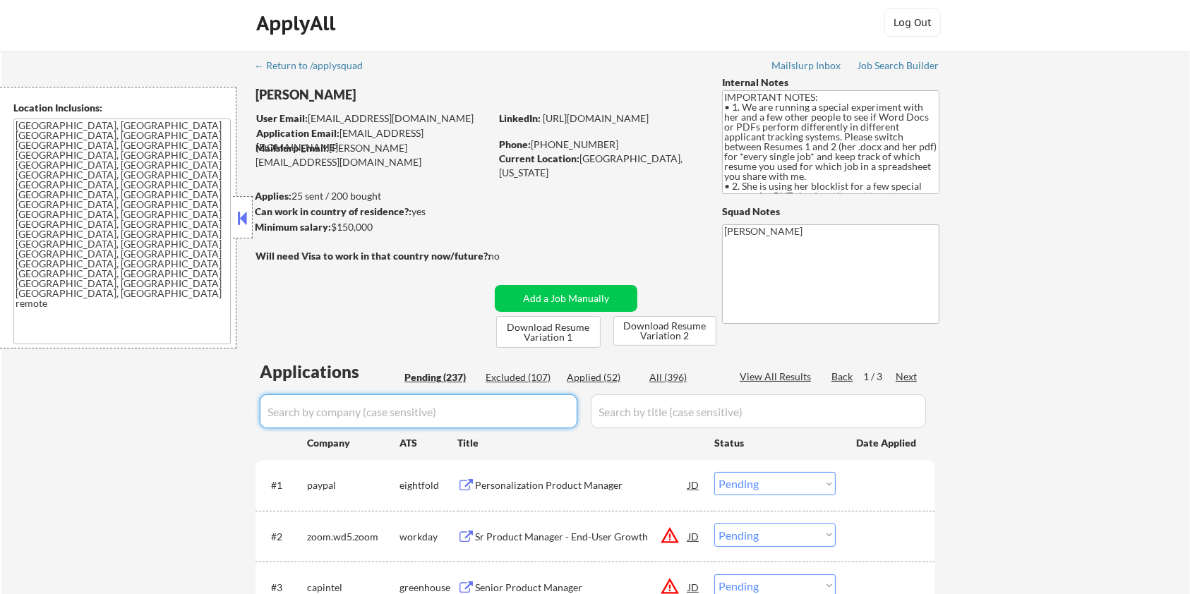
scroll to position [0, 0]
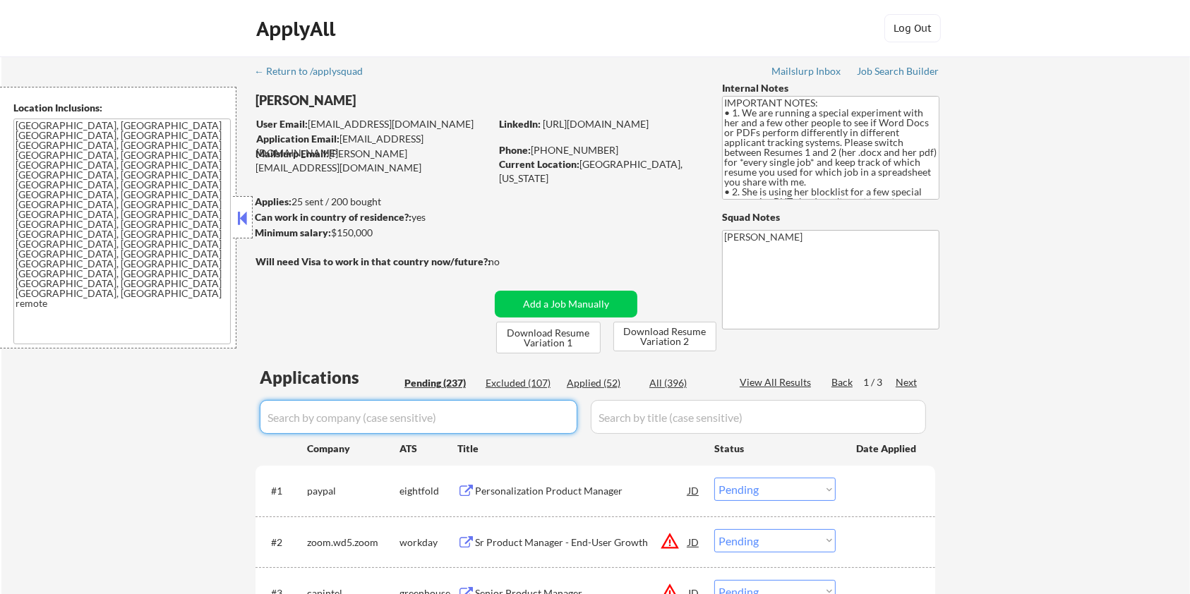
click at [903, 378] on div "Next" at bounding box center [907, 383] width 23 height 14
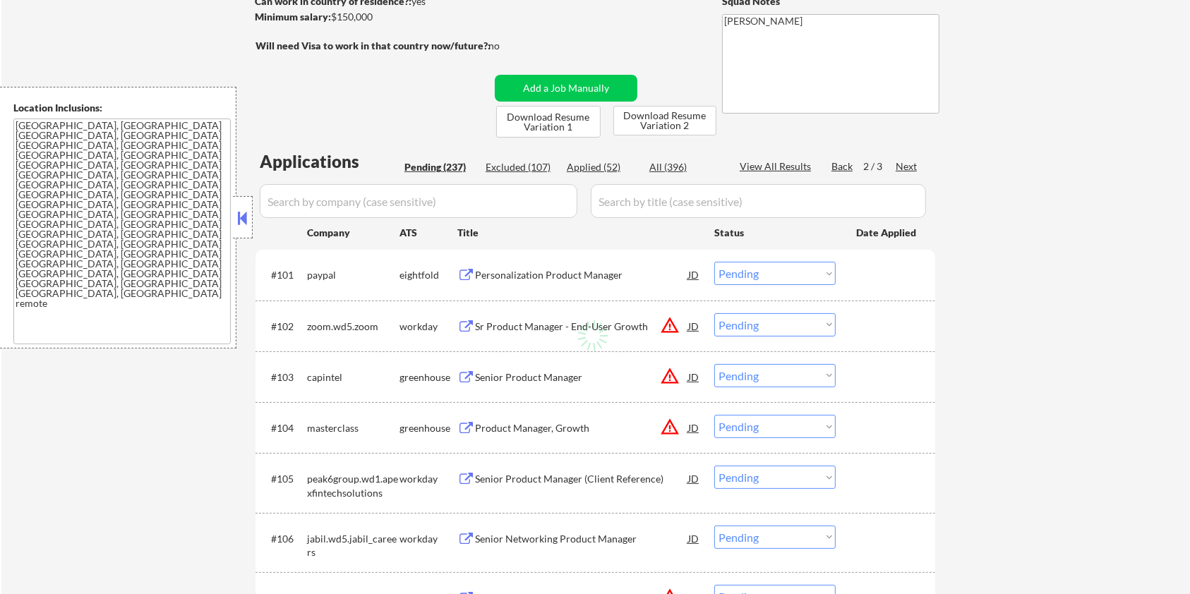
scroll to position [282, 0]
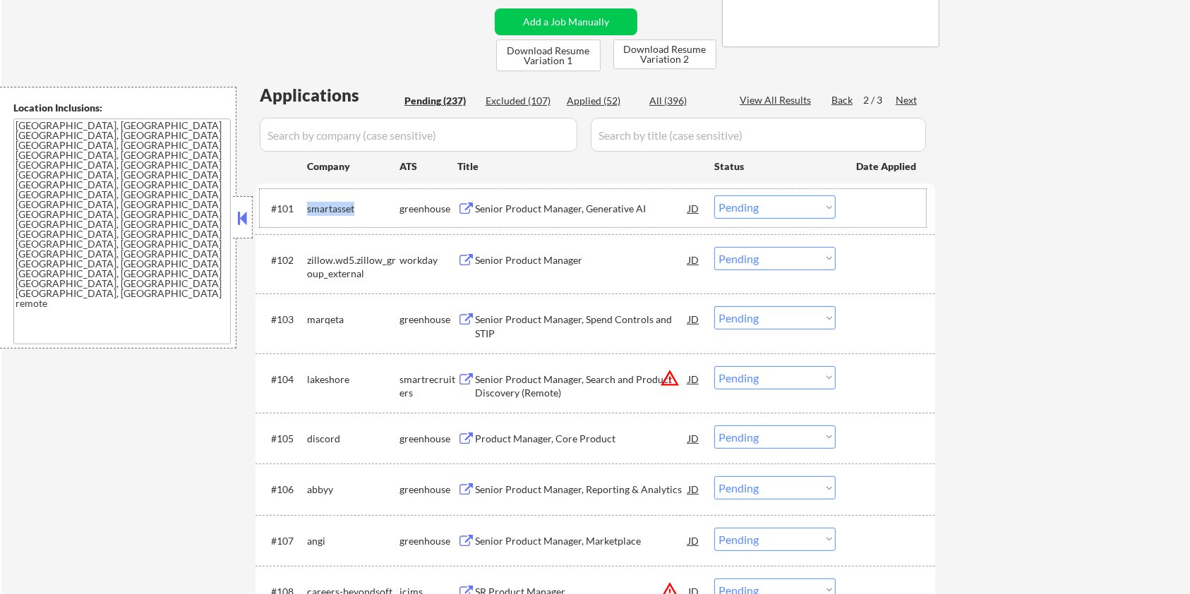
drag, startPoint x: 357, startPoint y: 201, endPoint x: 305, endPoint y: 208, distance: 52.0
click at [305, 208] on div "#101 smartasset greenhouse Senior Product Manager, Generative AI JD Choose an o…" at bounding box center [593, 208] width 666 height 38
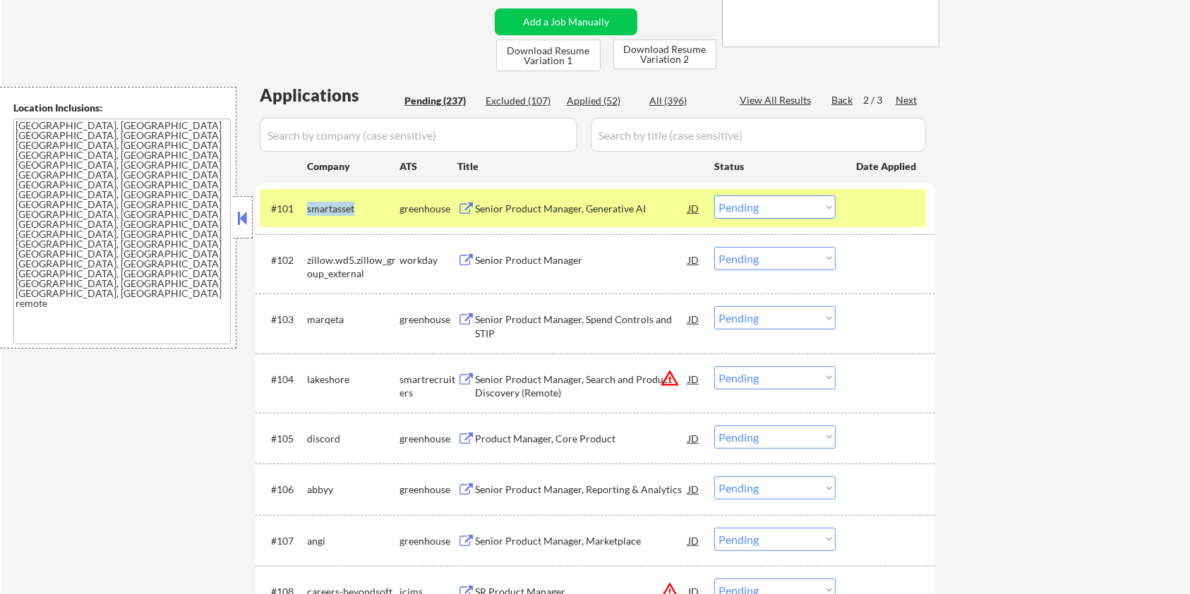
copy div "smartasset"
click at [335, 138] on input "input" at bounding box center [419, 135] width 318 height 34
paste input "smartasset"
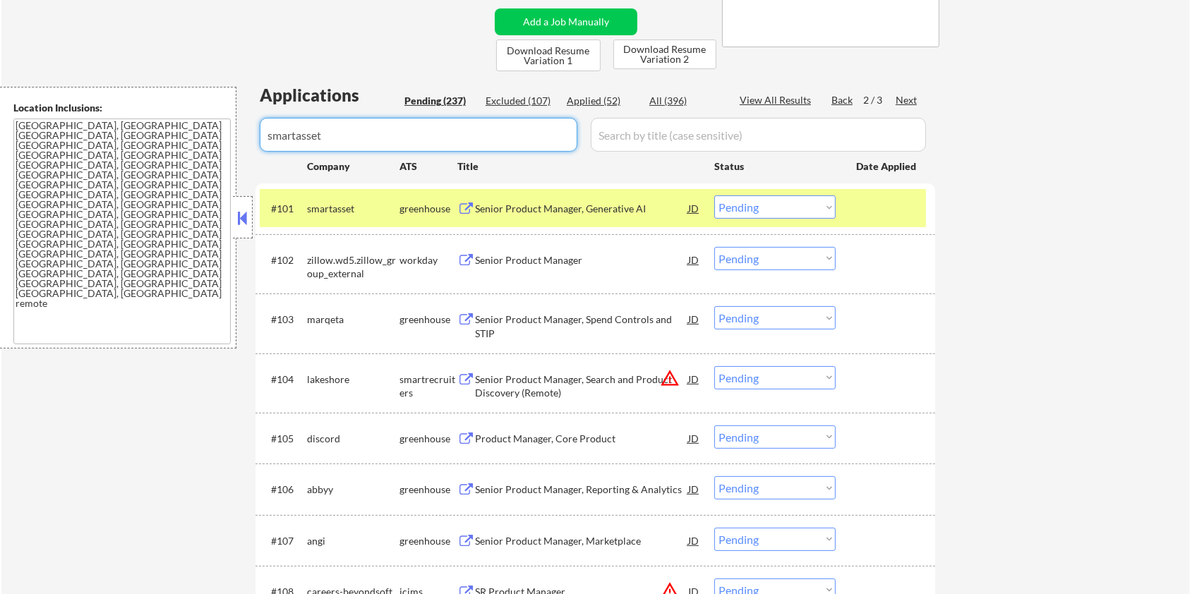
type input "smartasset"
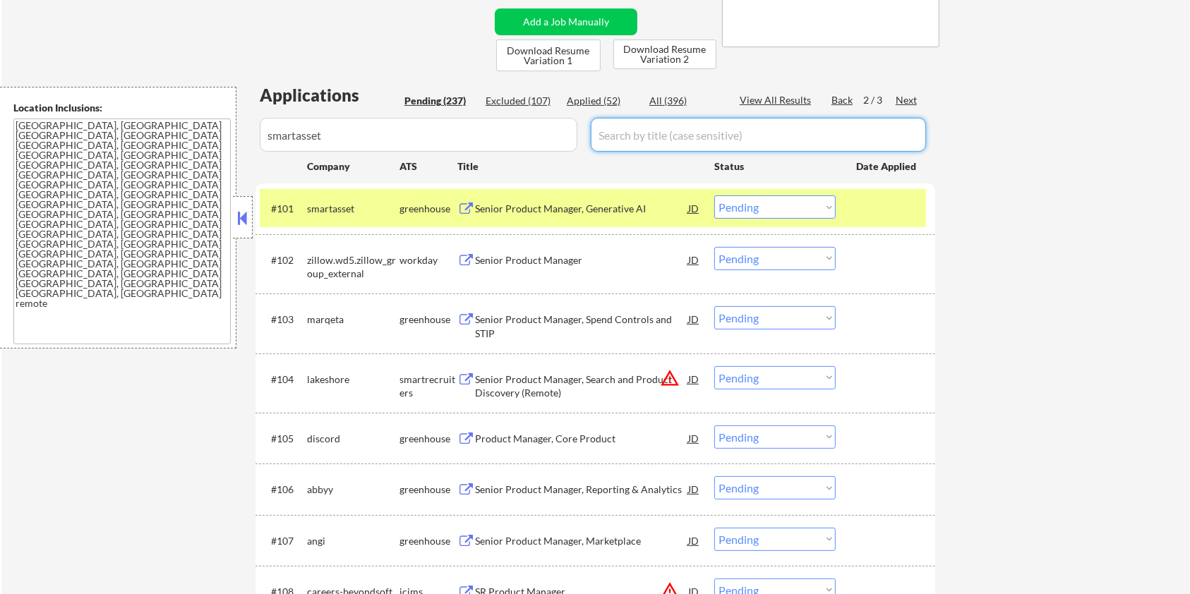
click at [600, 136] on input "input" at bounding box center [758, 135] width 335 height 34
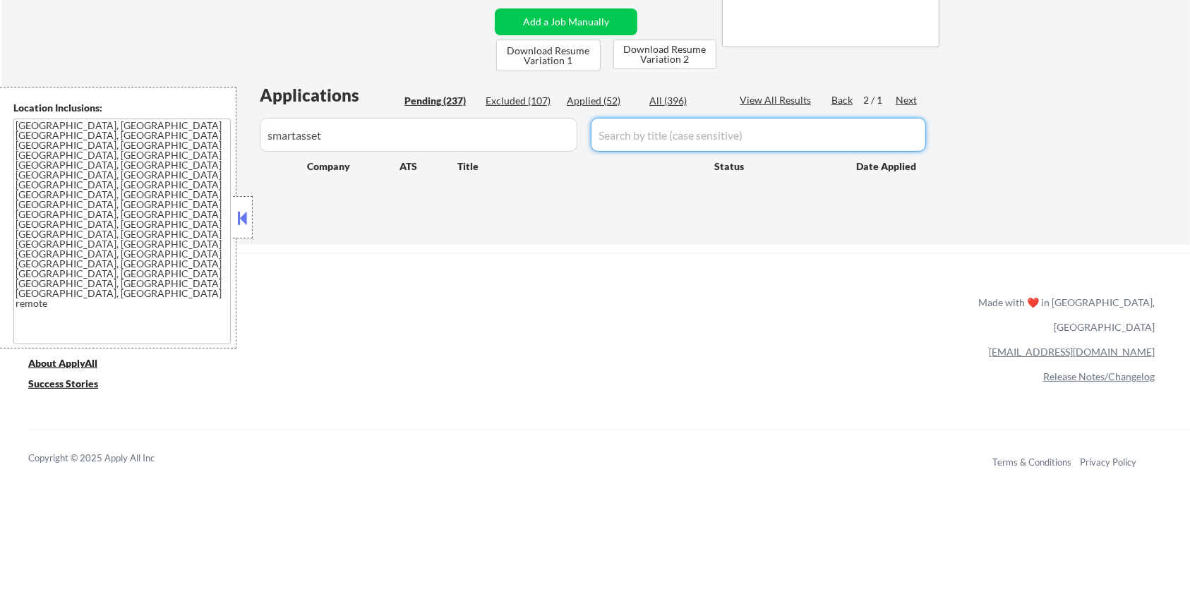
click at [666, 99] on div "All (396)" at bounding box center [685, 101] width 71 height 14
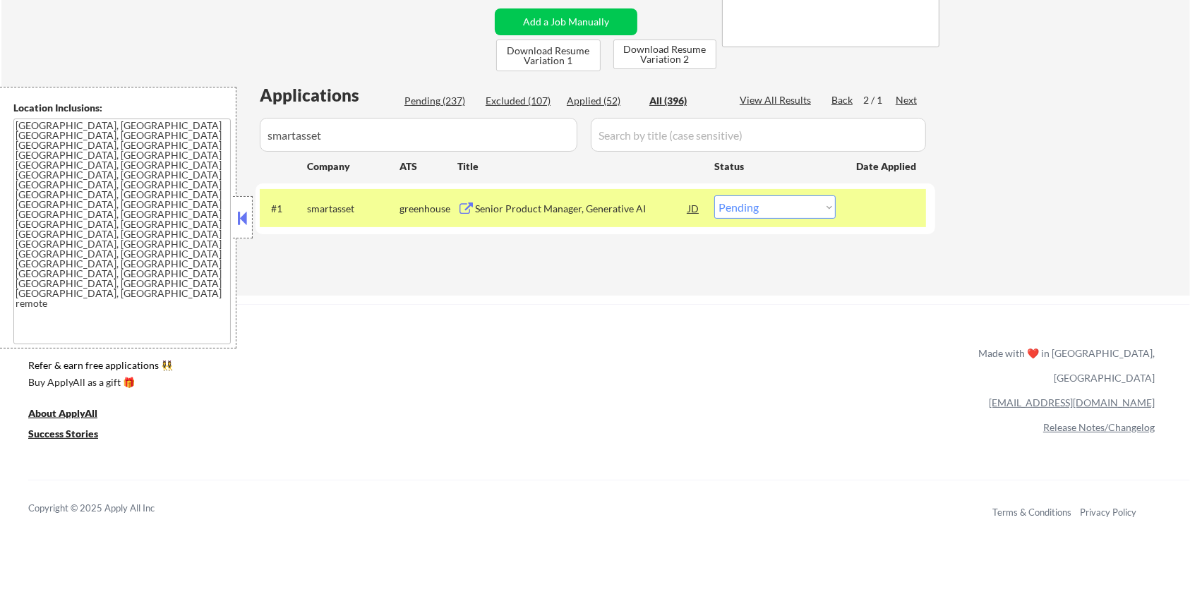
click at [550, 208] on div "Senior Product Manager, Generative AI" at bounding box center [581, 209] width 213 height 14
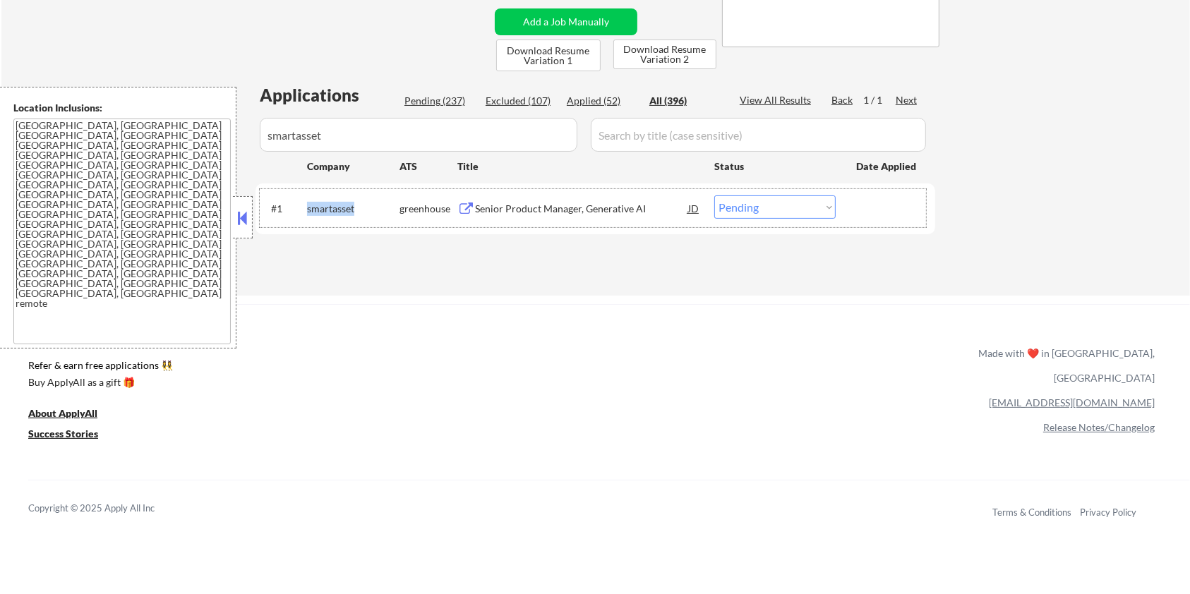
drag, startPoint x: 356, startPoint y: 208, endPoint x: 305, endPoint y: 221, distance: 52.4
click at [305, 221] on div "#1 smartasset greenhouse Senior Product Manager, Generative AI JD Choose an opt…" at bounding box center [593, 208] width 666 height 38
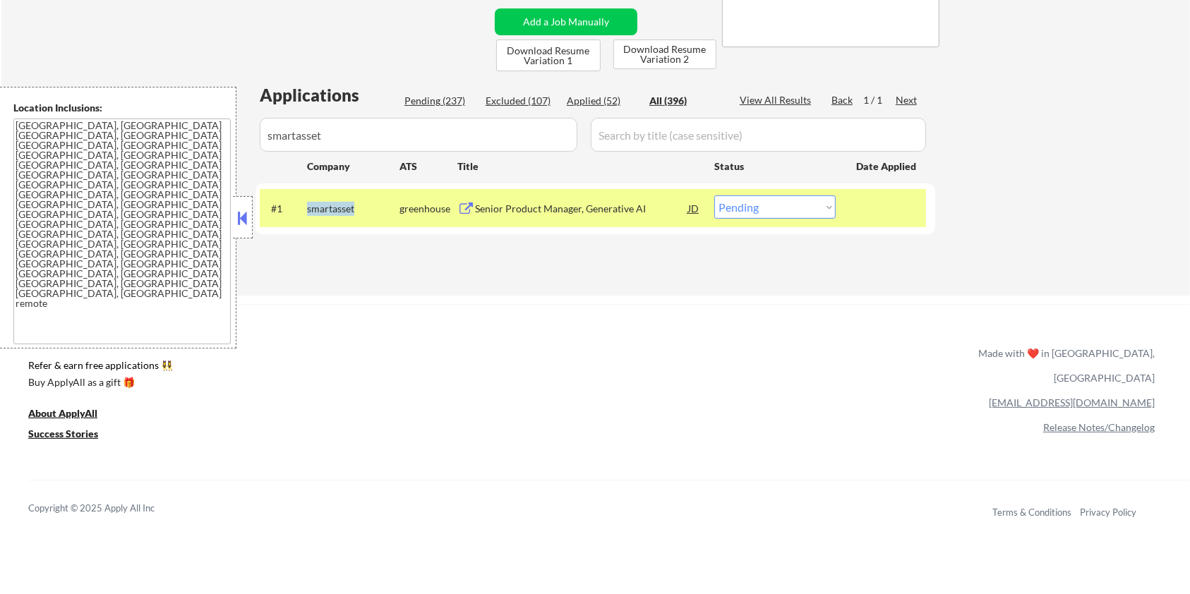
copy div "smartasset"
click at [796, 203] on select "Choose an option... Pending Applied Excluded (Questions) Excluded (Expired) Exc…" at bounding box center [774, 207] width 121 height 23
select select ""excluded__expired_""
click at [714, 196] on select "Choose an option... Pending Applied Excluded (Questions) Excluded (Expired) Exc…" at bounding box center [774, 207] width 121 height 23
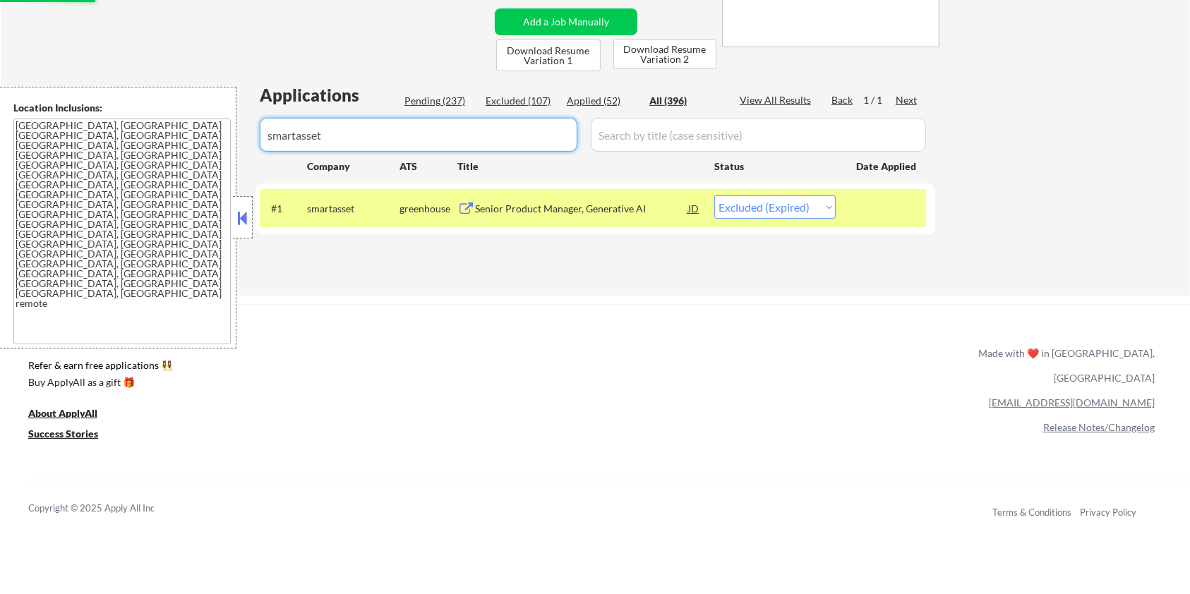
drag, startPoint x: 381, startPoint y: 141, endPoint x: 169, endPoint y: 138, distance: 211.8
click at [169, 138] on body "← Return to /applysquad Mailslurp Inbox Job Search Builder Zoe Henderson User E…" at bounding box center [595, 15] width 1190 height 594
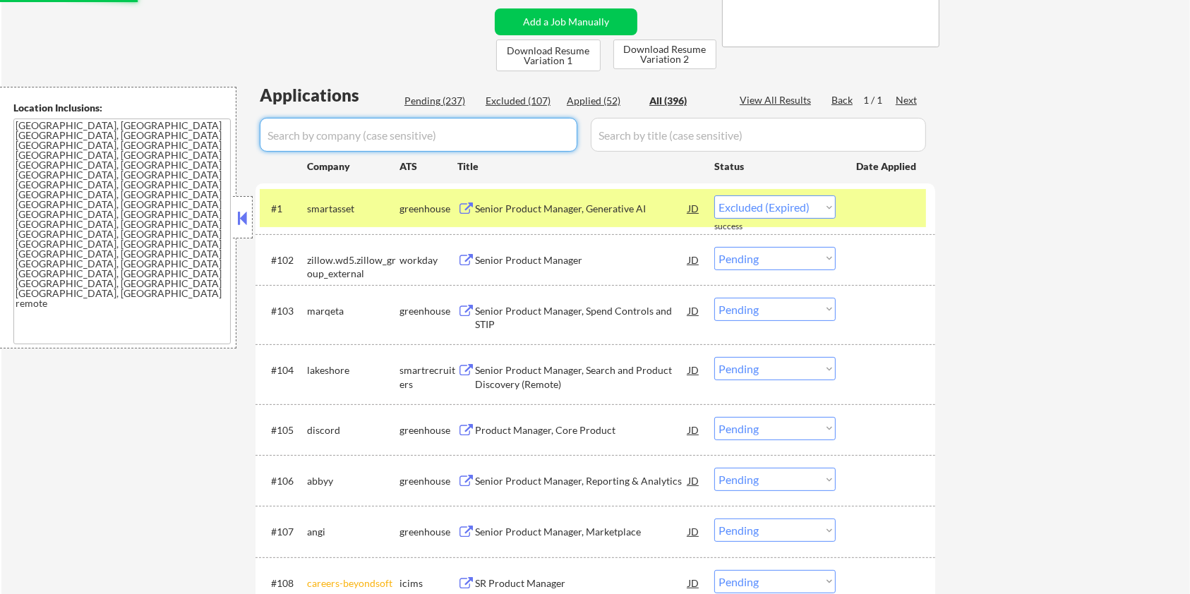
select select ""applied""
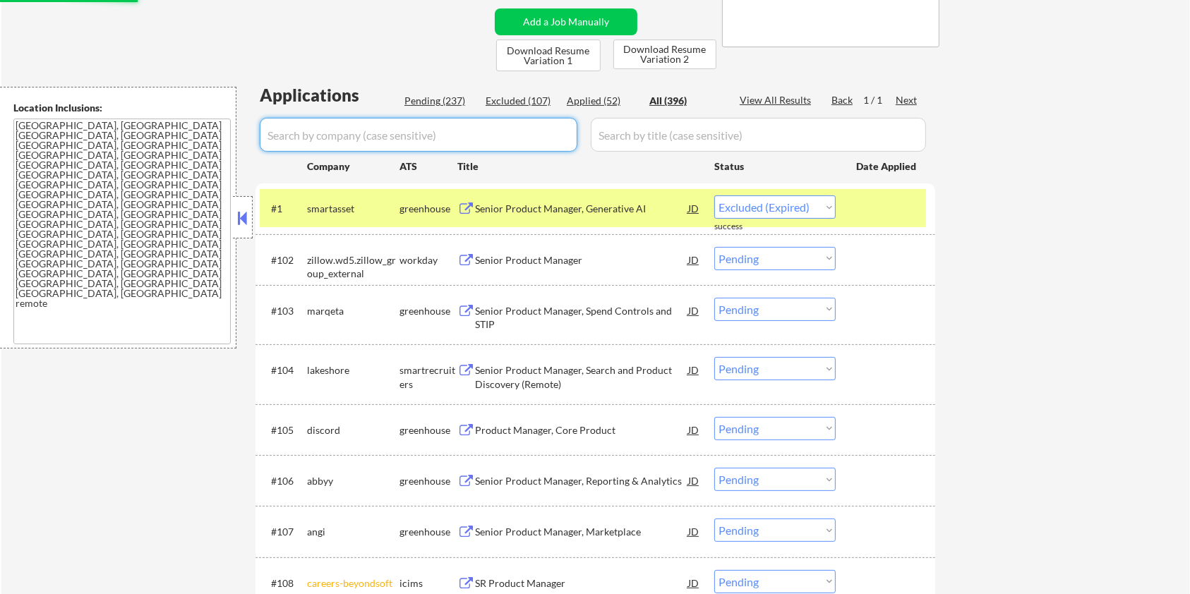
select select ""applied""
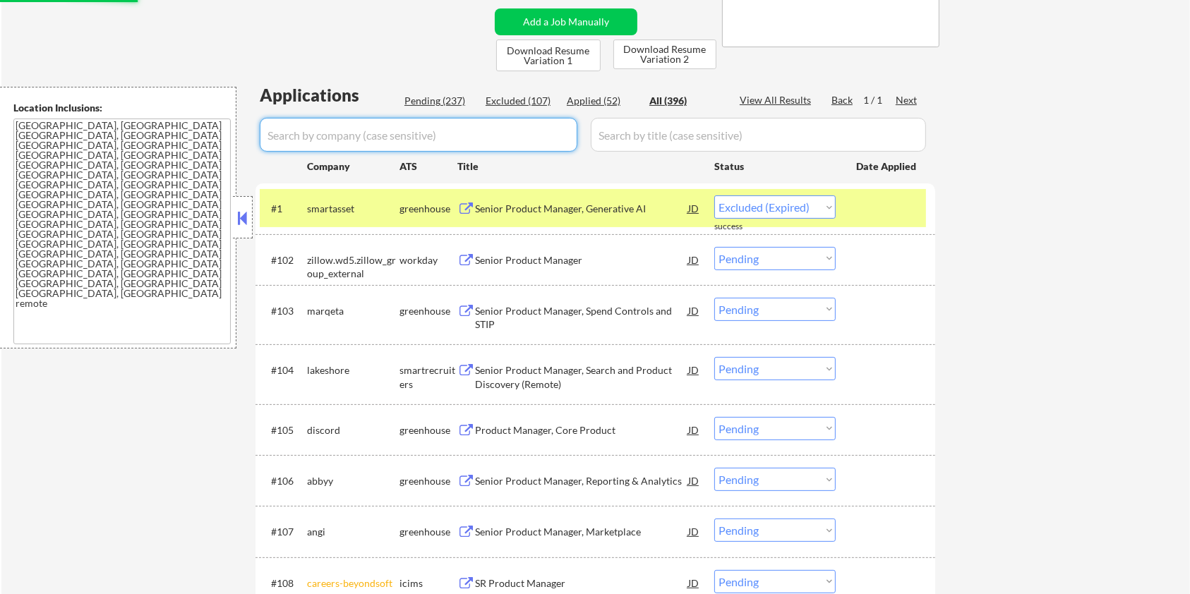
select select ""applied""
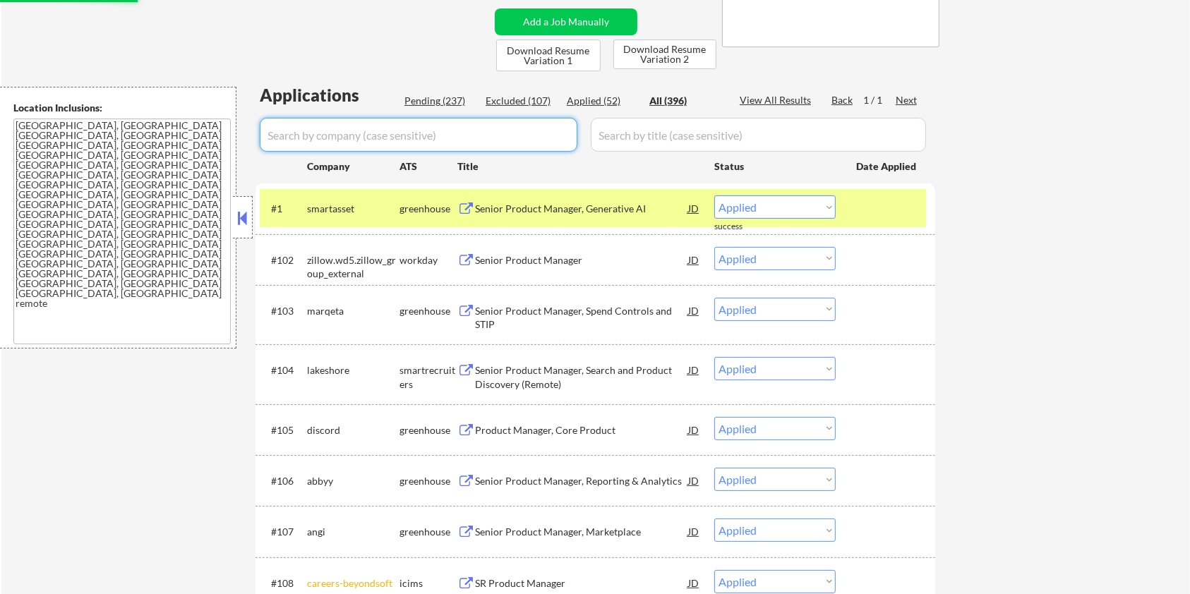
select select ""applied""
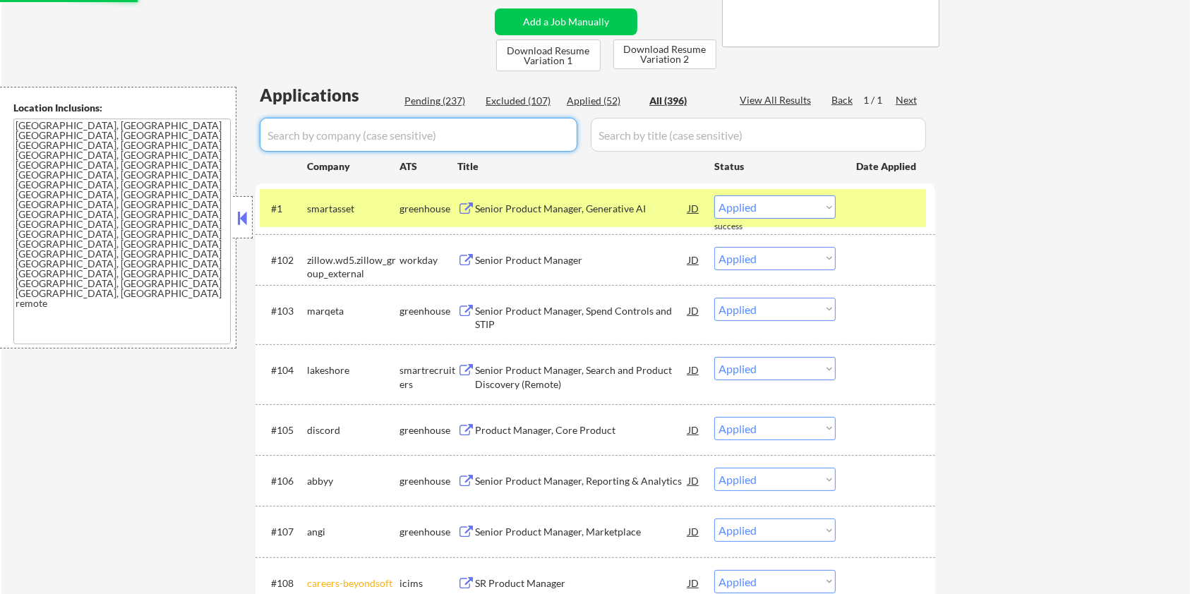
select select ""applied""
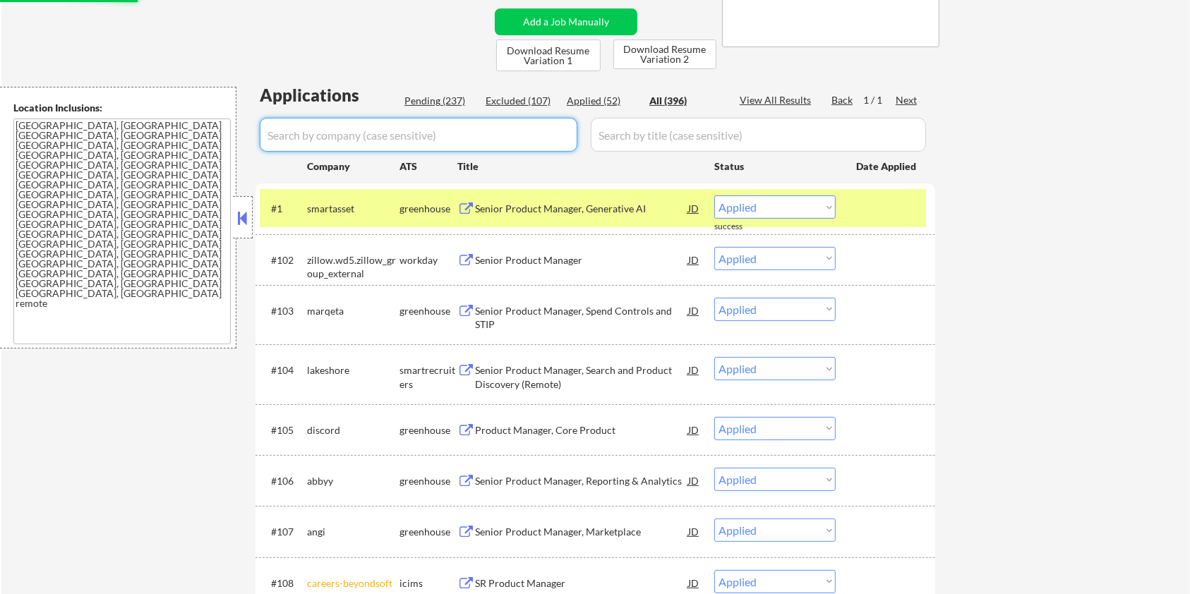
select select ""applied""
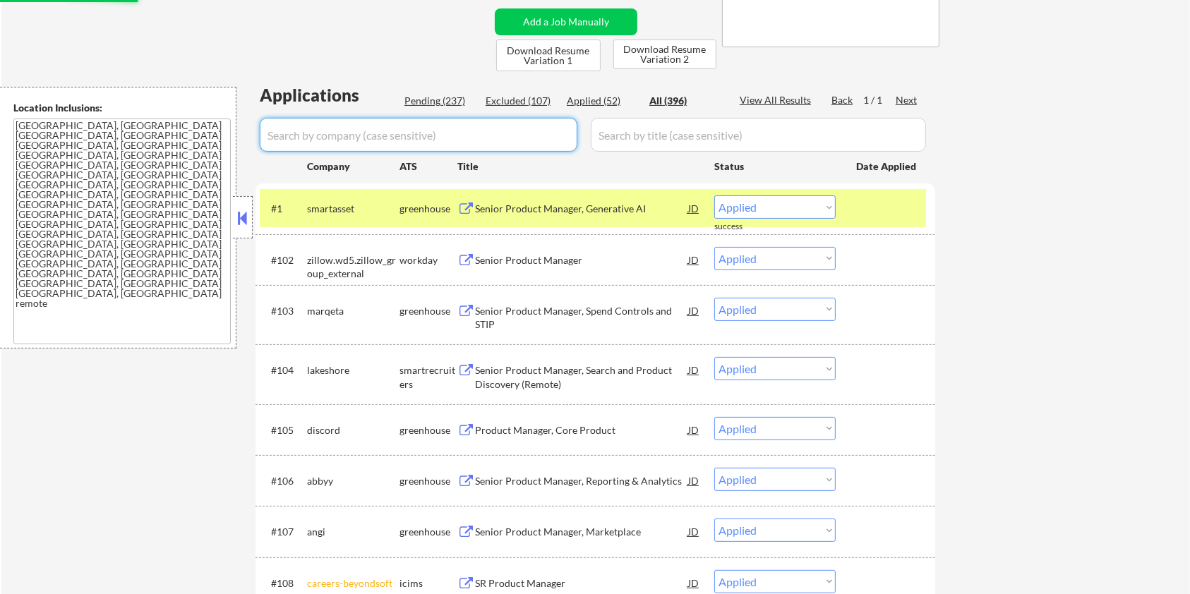
select select ""applied""
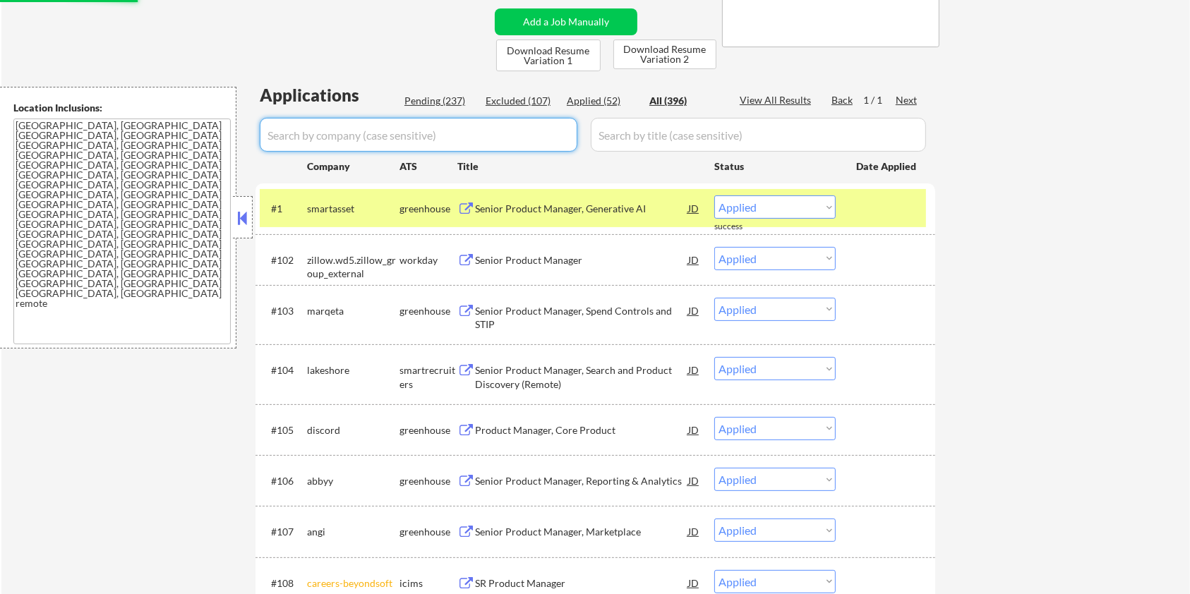
select select ""applied""
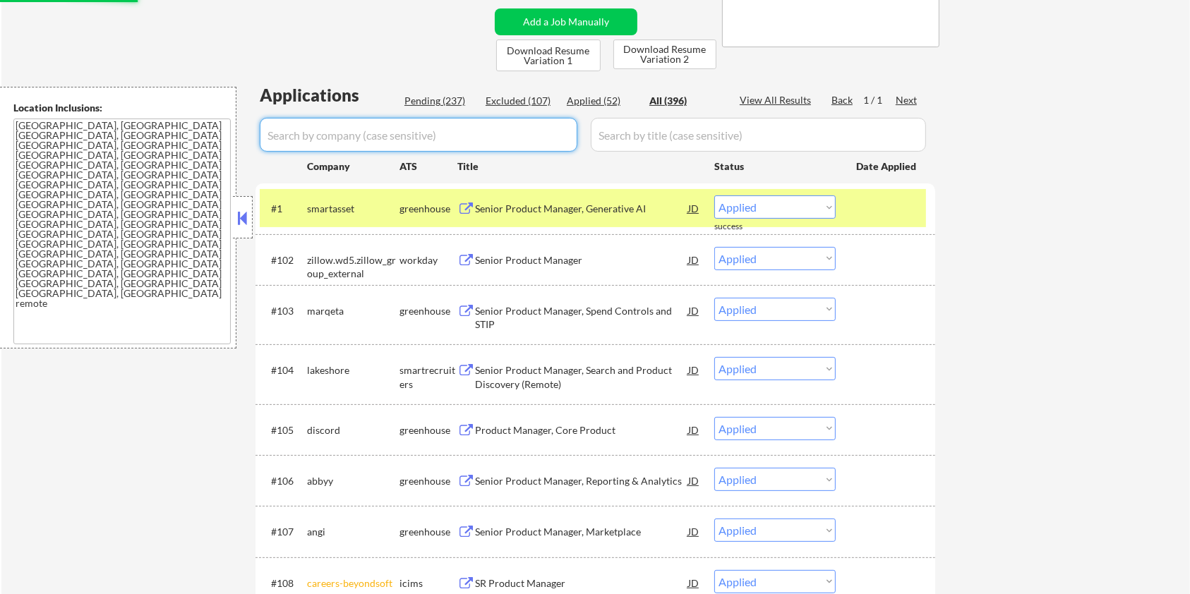
select select ""excluded__blocklist_""
select select ""applied""
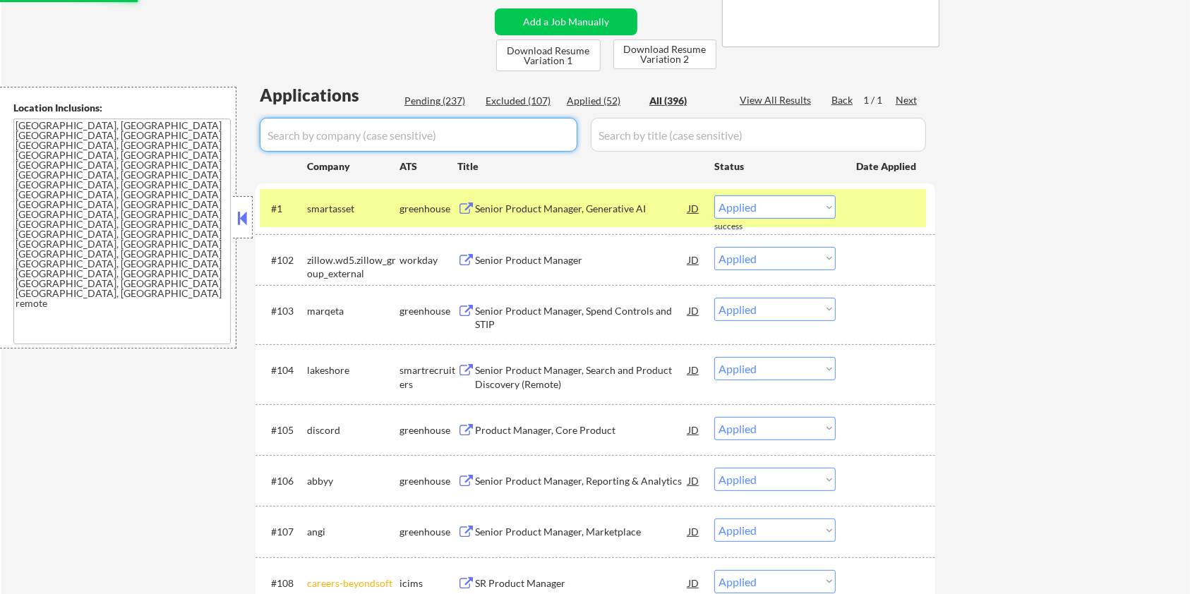
select select ""applied""
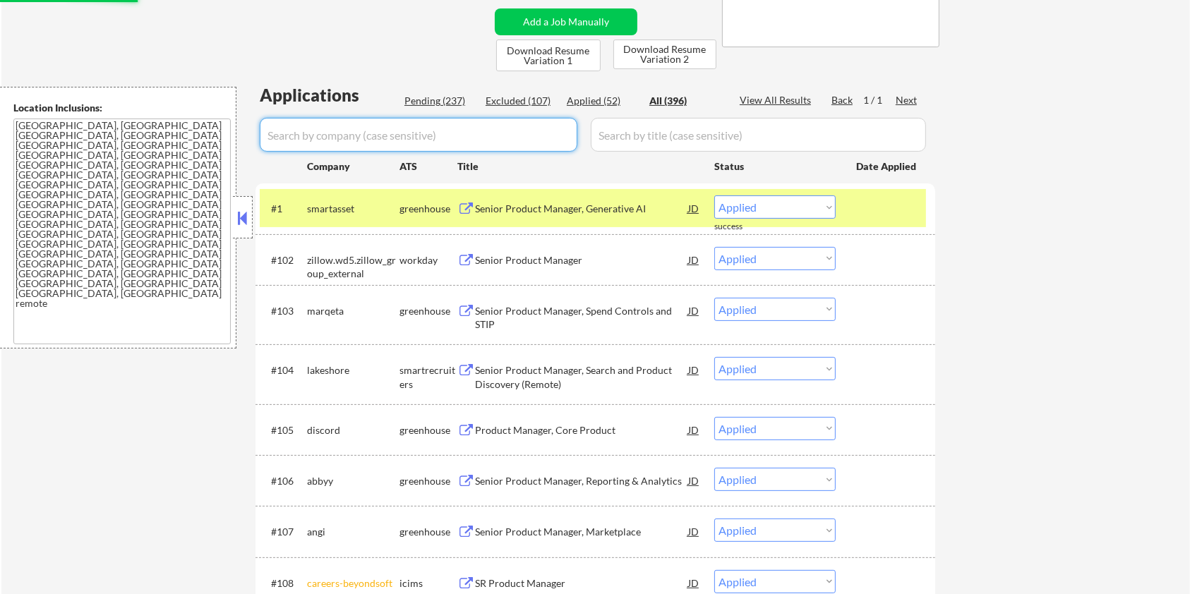
select select ""applied""
select select ""excluded__expired_""
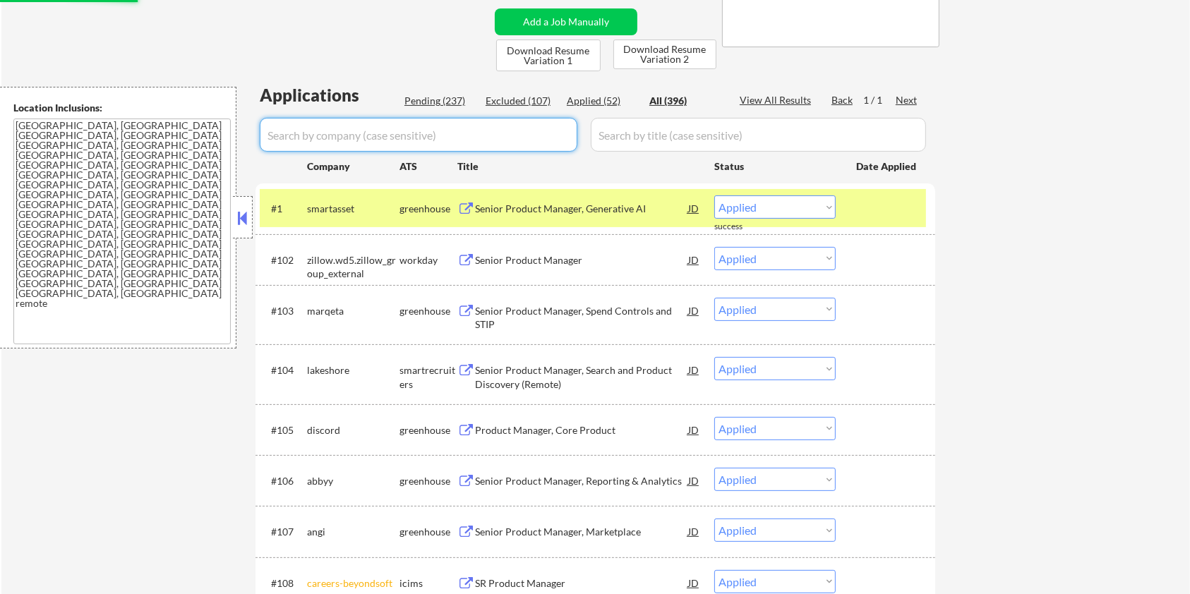
select select ""excluded__location_""
select select ""excluded__bad_match_""
select select ""excluded__expired_""
select select ""excluded""
select select ""excluded__location_""
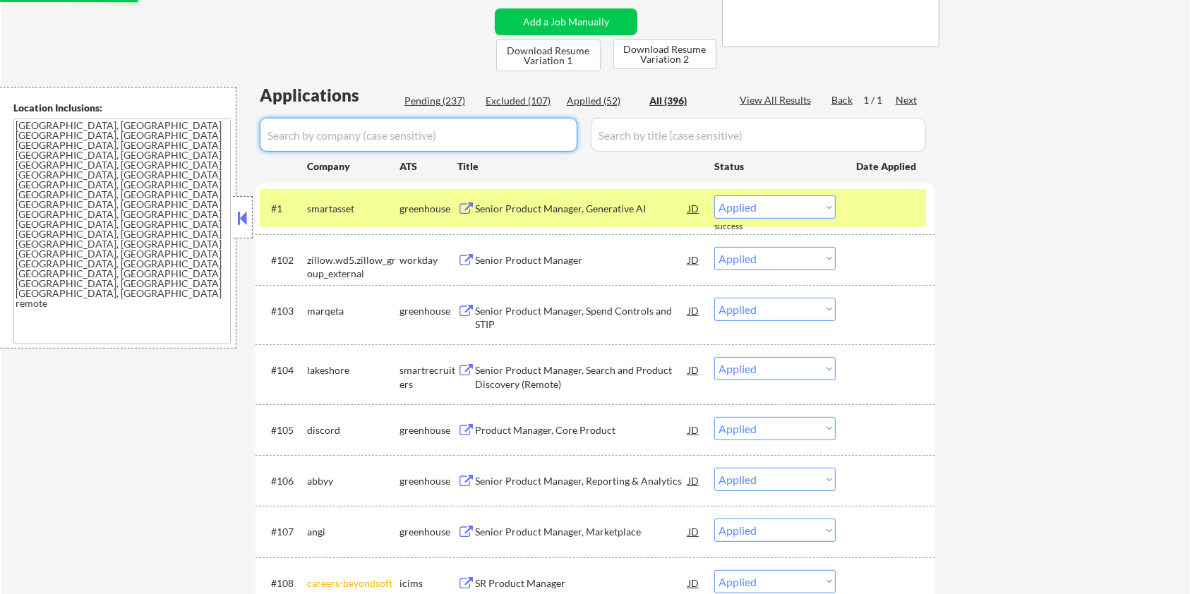
select select ""excluded__location_""
select select ""excluded""
select select ""excluded__location_""
select select ""excluded__blocklist_""
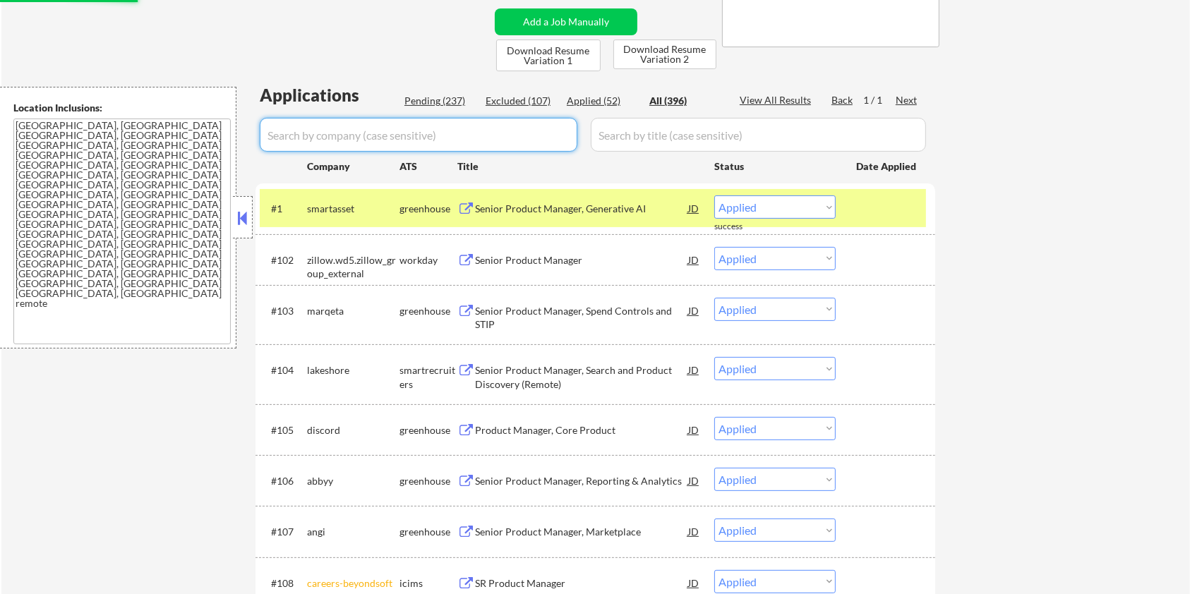
select select ""excluded__salary_""
select select ""excluded__blocklist_""
select select ""excluded__location_""
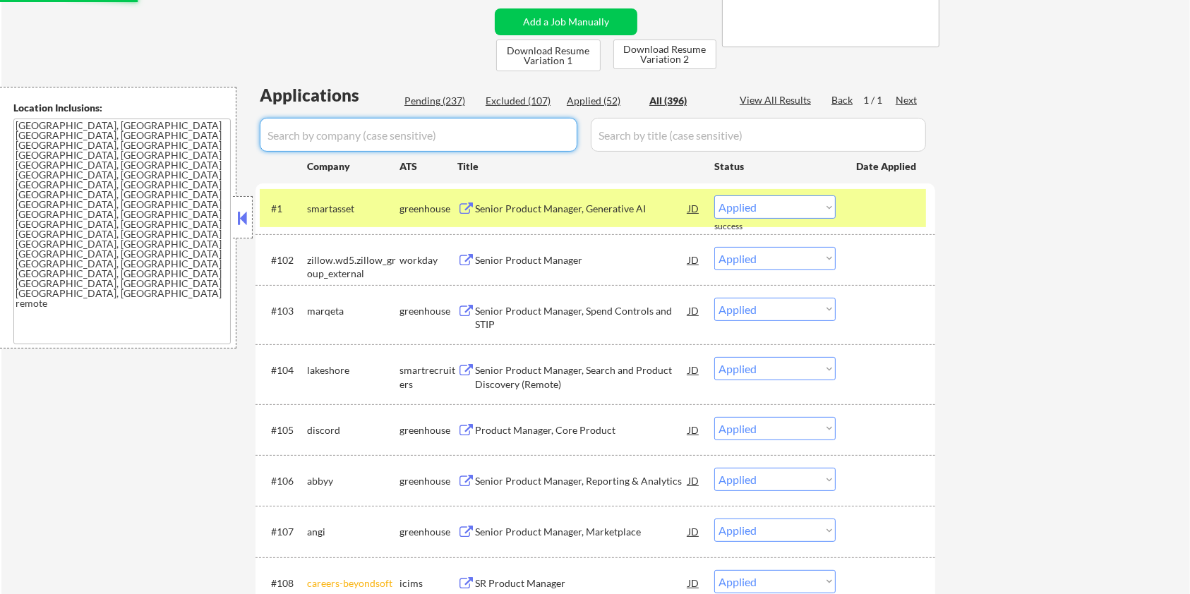
select select ""excluded__salary_""
select select ""excluded__expired_""
select select ""excluded__bad_match_""
select select ""excluded__blocklist_""
select select ""excluded__bad_match_""
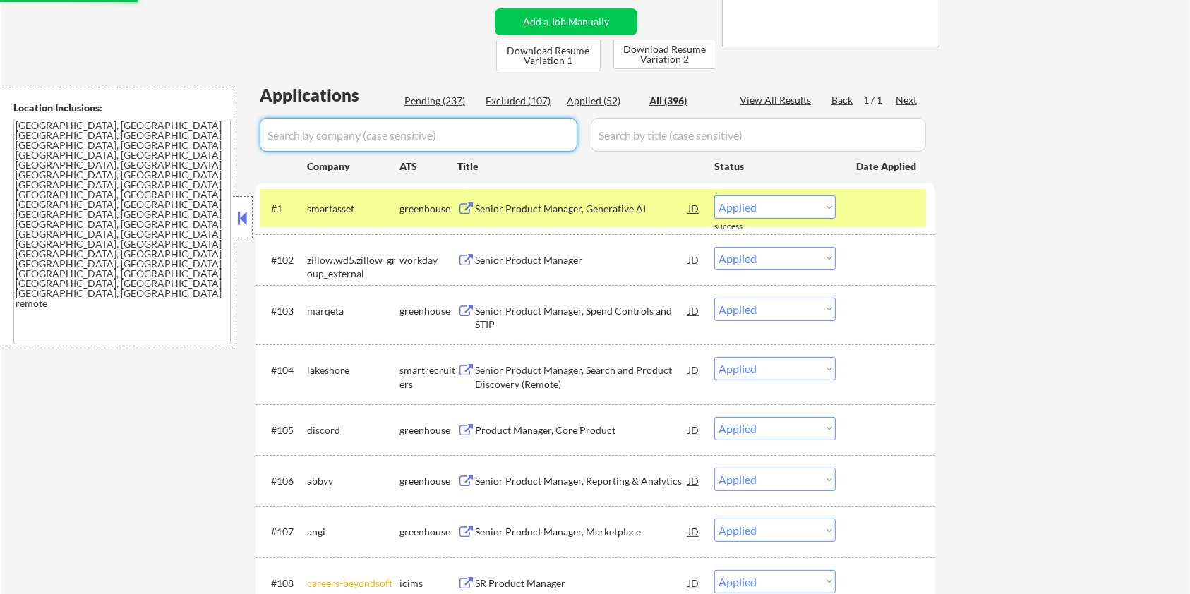
select select ""excluded__location_""
select select ""excluded__bad_match_""
select select ""excluded""
select select ""excluded__bad_match_""
select select ""excluded__blocklist_""
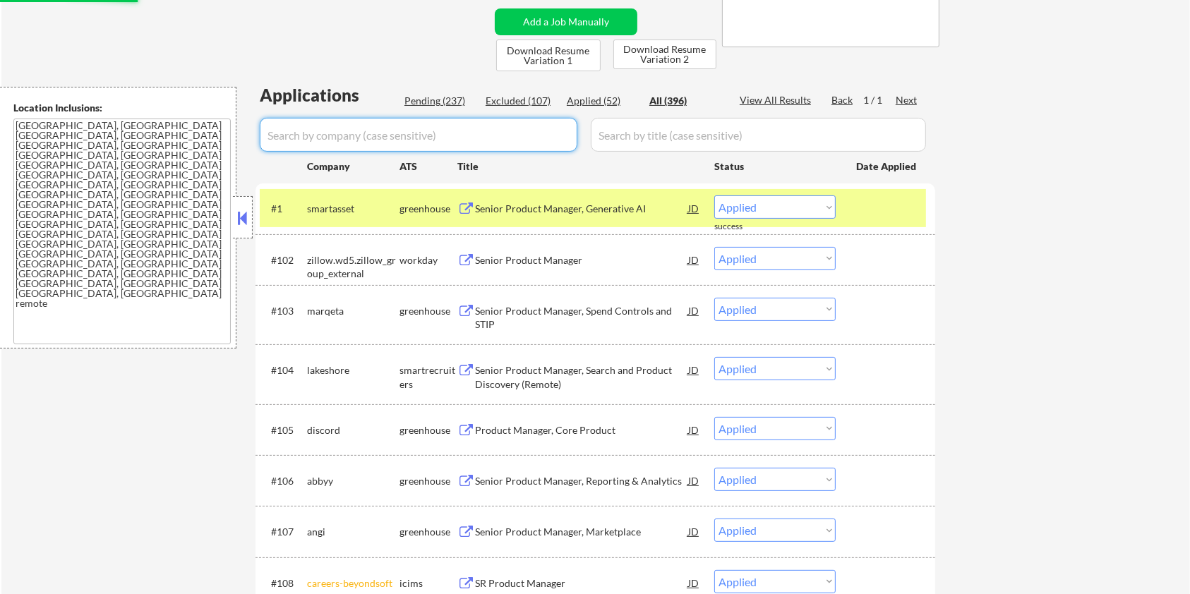
select select ""excluded__salary_""
select select ""excluded__location_""
select select ""excluded""
select select ""excluded__location_""
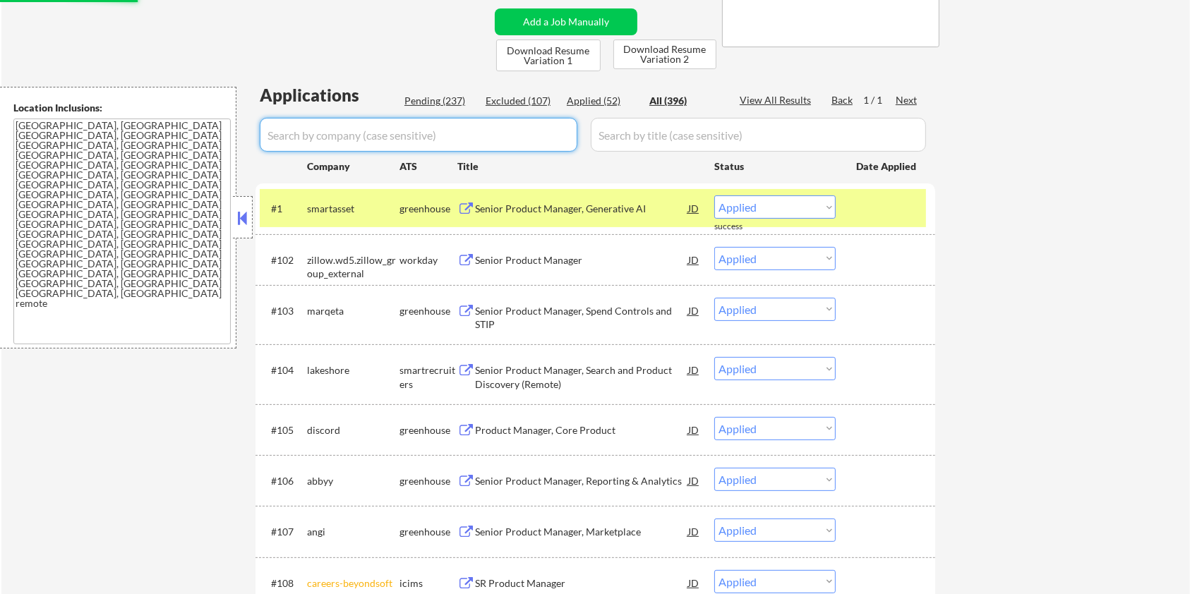
select select ""excluded""
select select ""excluded__expired_""
select select ""excluded__bad_match_""
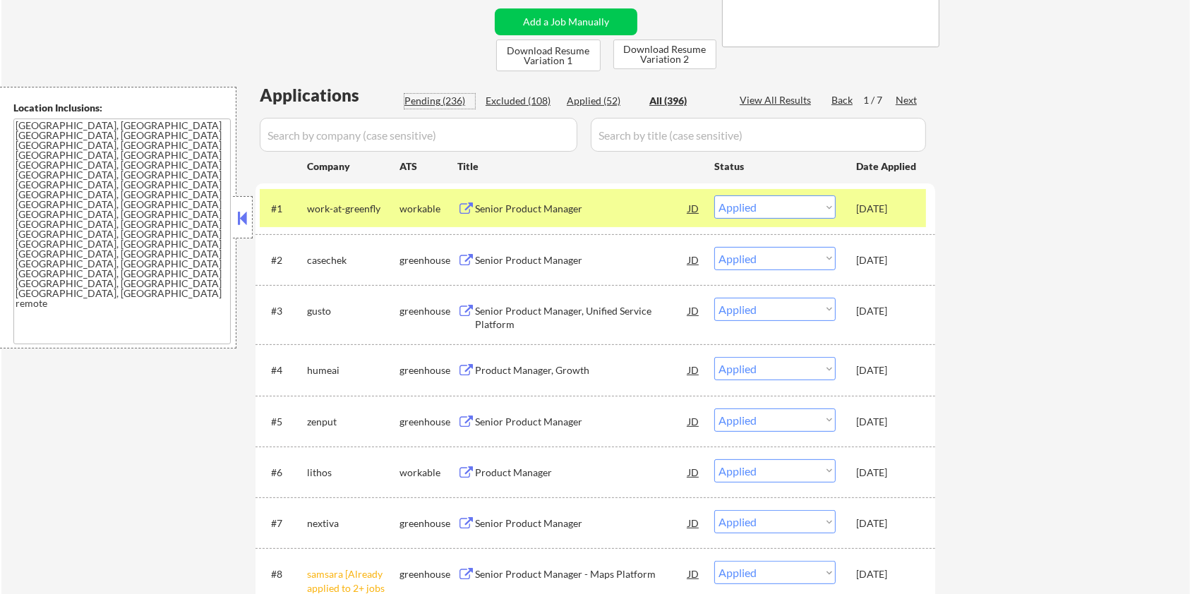
click at [438, 99] on div "Pending (236)" at bounding box center [440, 101] width 71 height 14
select select ""pending""
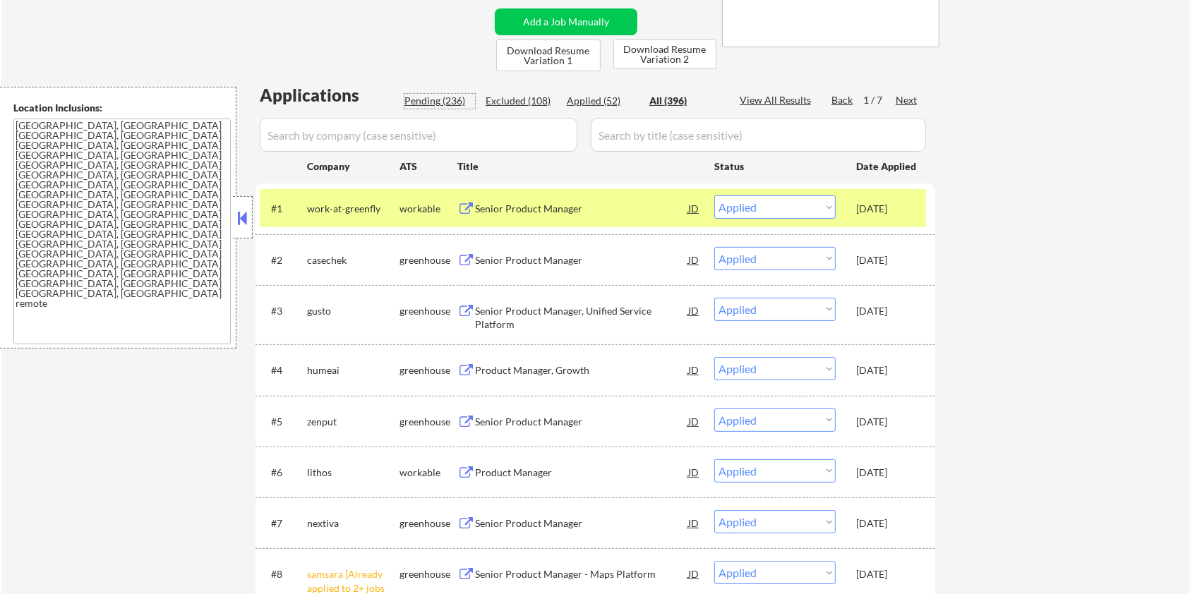
select select ""pending""
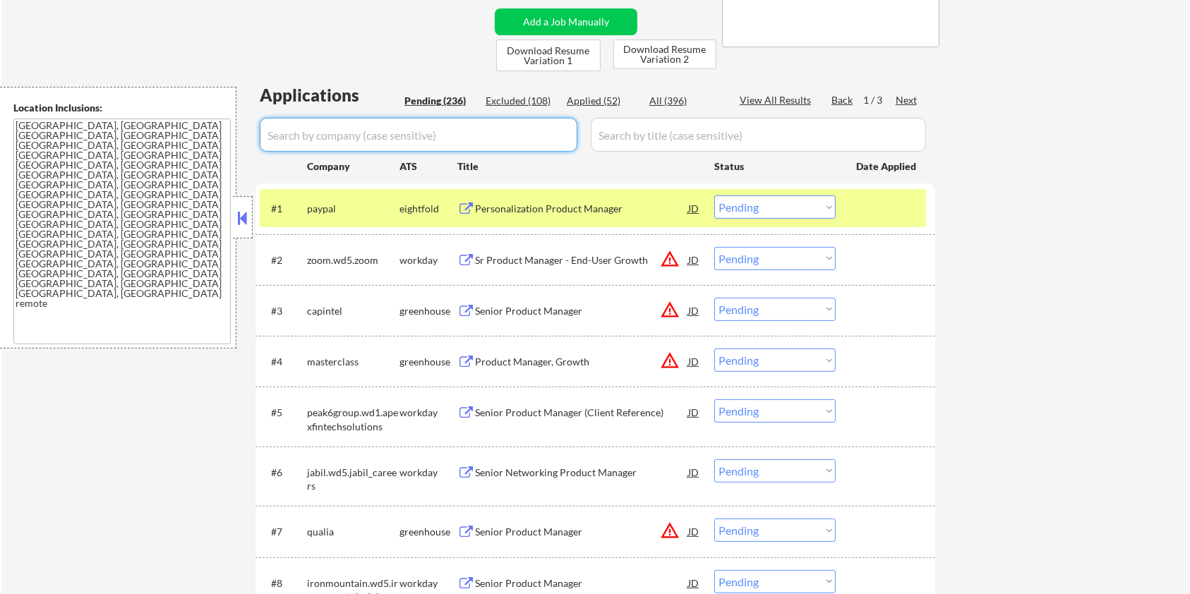
click at [458, 138] on input "input" at bounding box center [419, 135] width 318 height 34
click at [893, 221] on div "#1 paypal eightfold Personalization Product Manager JD Choose an option... Pend…" at bounding box center [593, 208] width 666 height 38
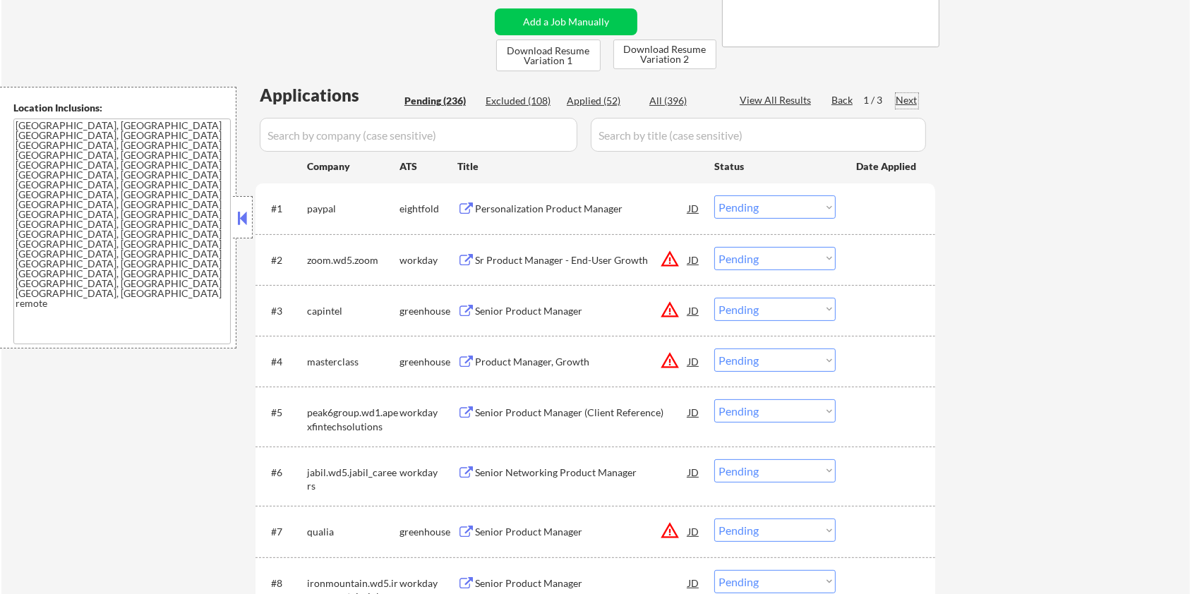
click at [915, 98] on div "Next" at bounding box center [907, 100] width 23 height 14
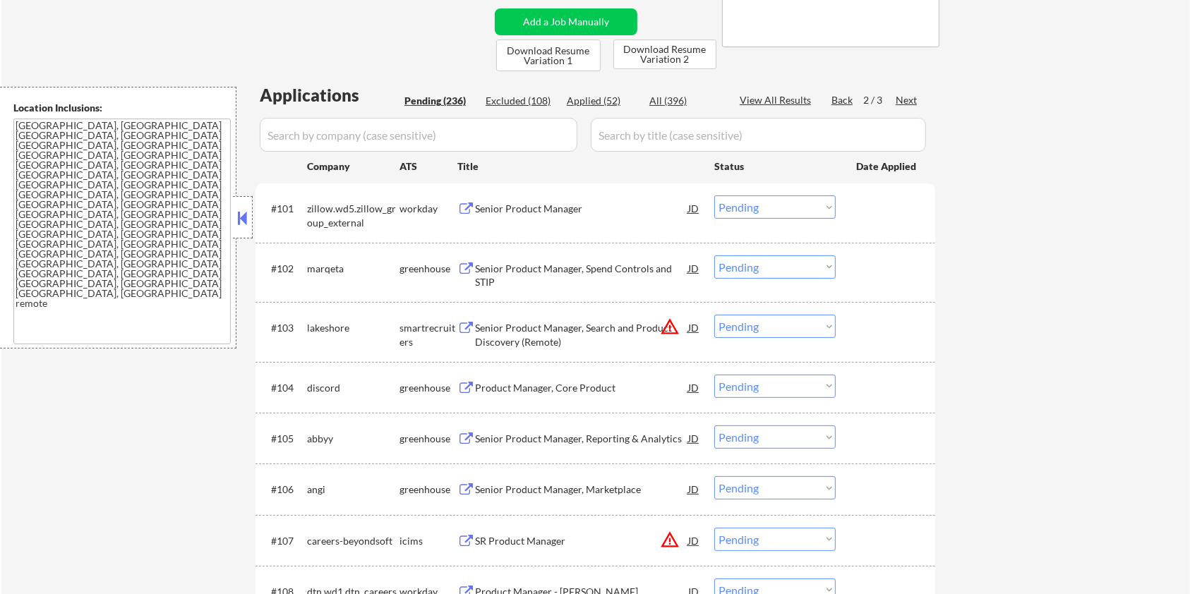
click at [508, 263] on div "Senior Product Manager, Spend Controls and STIP" at bounding box center [581, 276] width 213 height 28
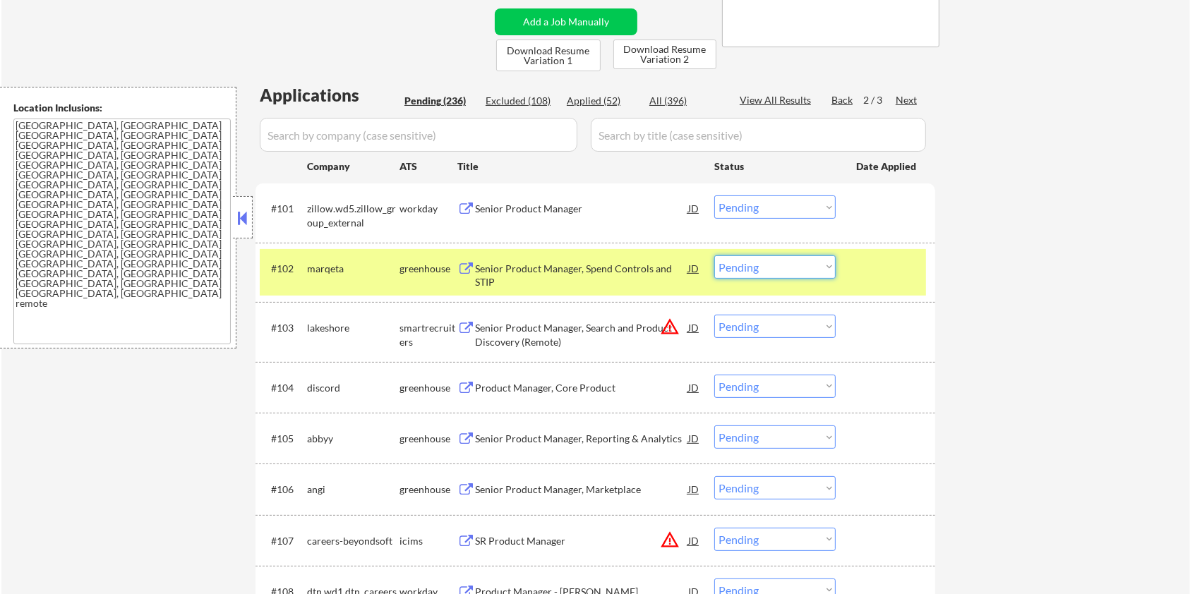
click at [813, 264] on select "Choose an option... Pending Applied Excluded (Questions) Excluded (Expired) Exc…" at bounding box center [774, 267] width 121 height 23
click at [714, 256] on select "Choose an option... Pending Applied Excluded (Questions) Excluded (Expired) Exc…" at bounding box center [774, 267] width 121 height 23
click at [520, 391] on div "Product Manager, Core Product" at bounding box center [581, 388] width 213 height 14
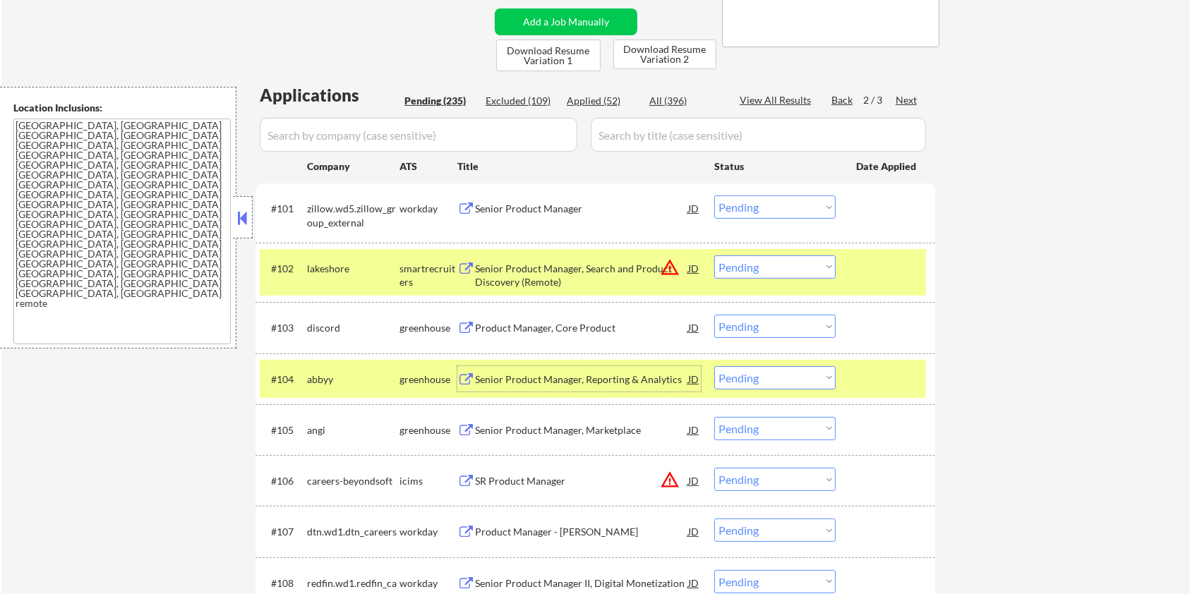
click at [754, 324] on select "Choose an option... Pending Applied Excluded (Questions) Excluded (Expired) Exc…" at bounding box center [774, 326] width 121 height 23
click at [714, 315] on select "Choose an option... Pending Applied Excluded (Questions) Excluded (Expired) Exc…" at bounding box center [774, 326] width 121 height 23
drag, startPoint x: 338, startPoint y: 376, endPoint x: 304, endPoint y: 381, distance: 35.1
click at [304, 381] on div "#104 abbyy greenhouse Senior Product Manager, Reporting & Analytics JD warning_…" at bounding box center [593, 379] width 666 height 38
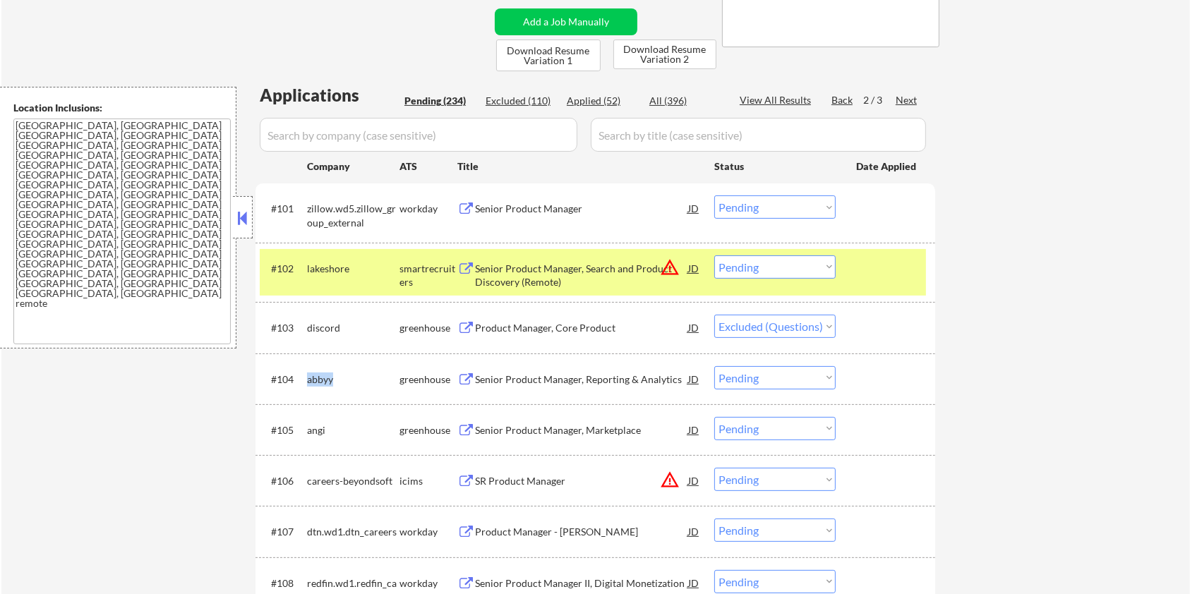
copy div "abbyy"
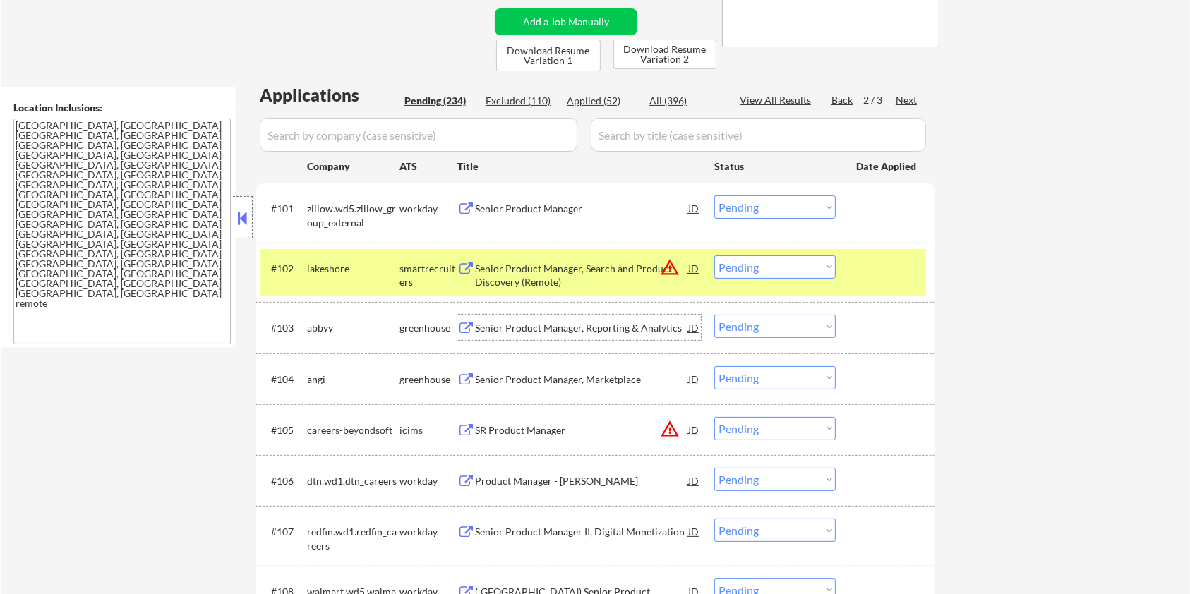
click at [527, 325] on div "Senior Product Manager, Reporting & Analytics" at bounding box center [581, 328] width 213 height 14
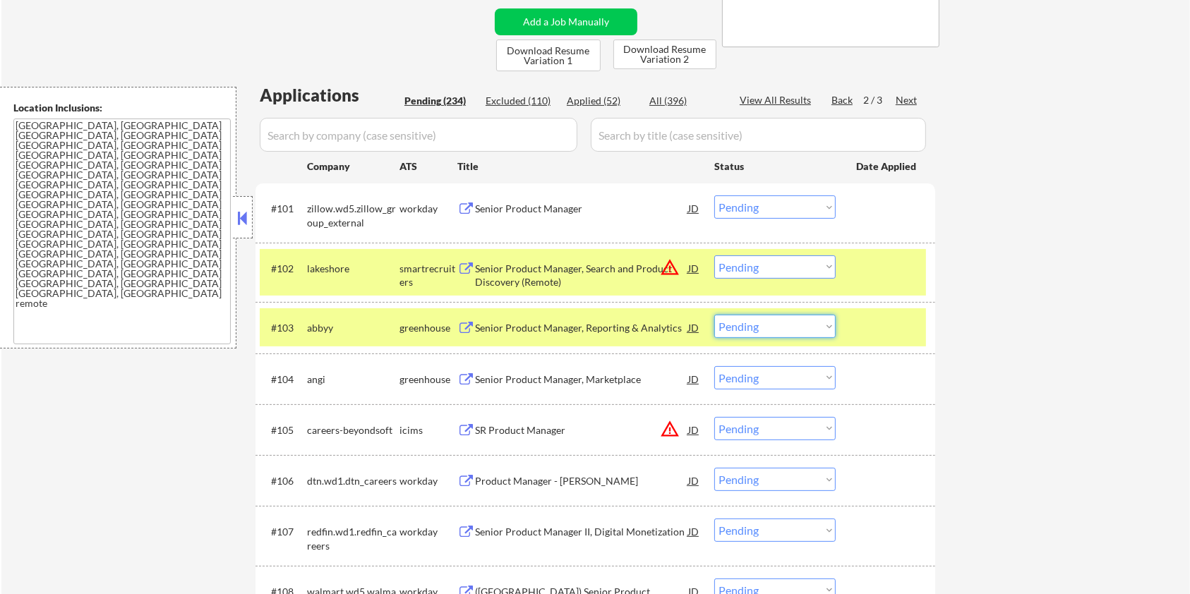
click at [815, 320] on select "Choose an option... Pending Applied Excluded (Questions) Excluded (Expired) Exc…" at bounding box center [774, 326] width 121 height 23
click at [714, 315] on select "Choose an option... Pending Applied Excluded (Questions) Excluded (Expired) Exc…" at bounding box center [774, 326] width 121 height 23
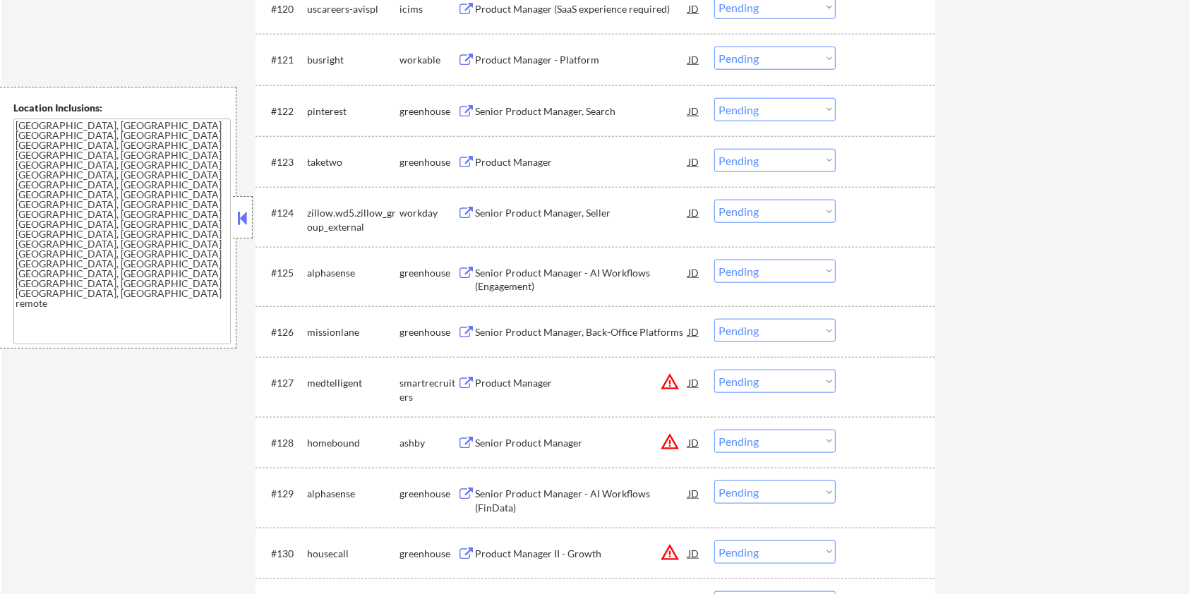
scroll to position [1412, 0]
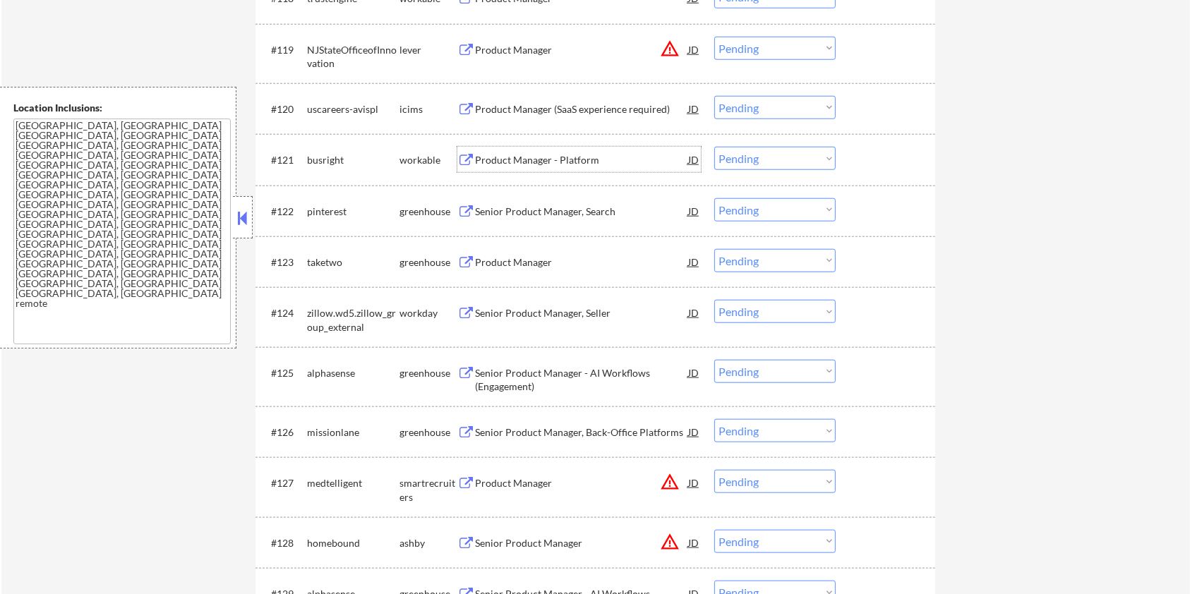
click at [525, 160] on div "Product Manager - Platform" at bounding box center [581, 160] width 213 height 14
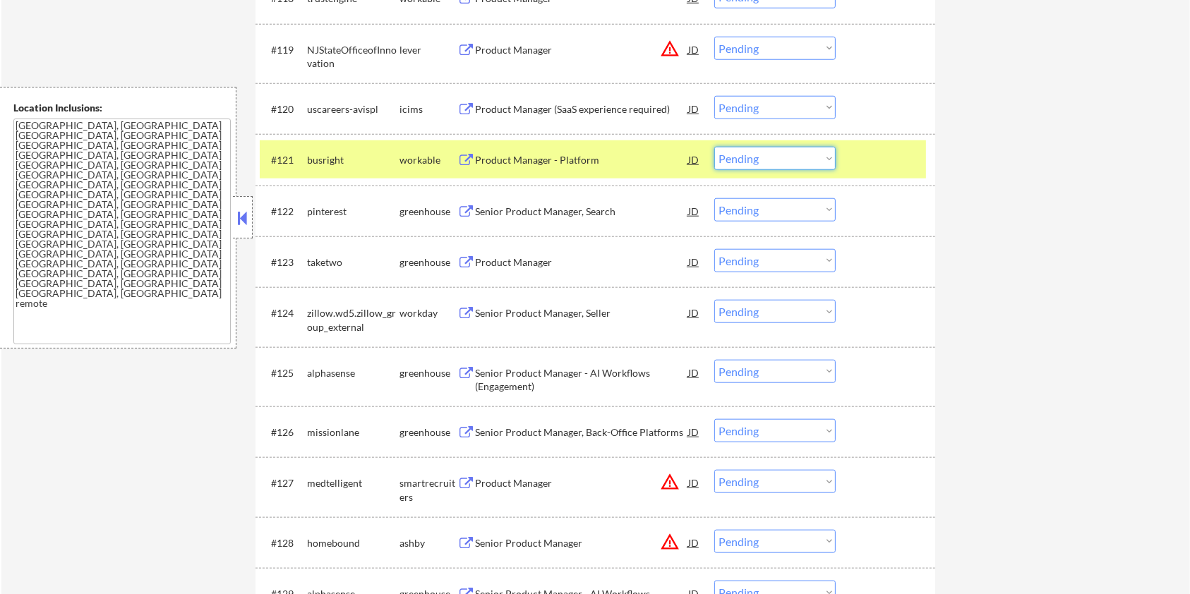
click at [815, 158] on select "Choose an option... Pending Applied Excluded (Questions) Excluded (Expired) Exc…" at bounding box center [774, 158] width 121 height 23
click at [714, 147] on select "Choose an option... Pending Applied Excluded (Questions) Excluded (Expired) Exc…" at bounding box center [774, 158] width 121 height 23
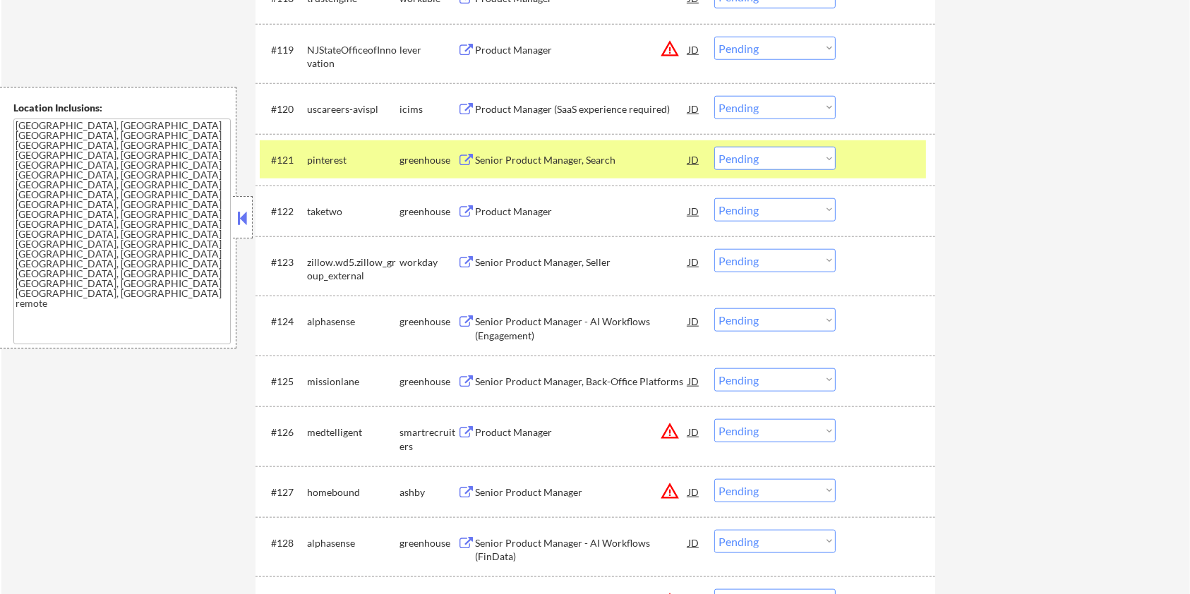
click at [469, 208] on button at bounding box center [466, 211] width 18 height 13
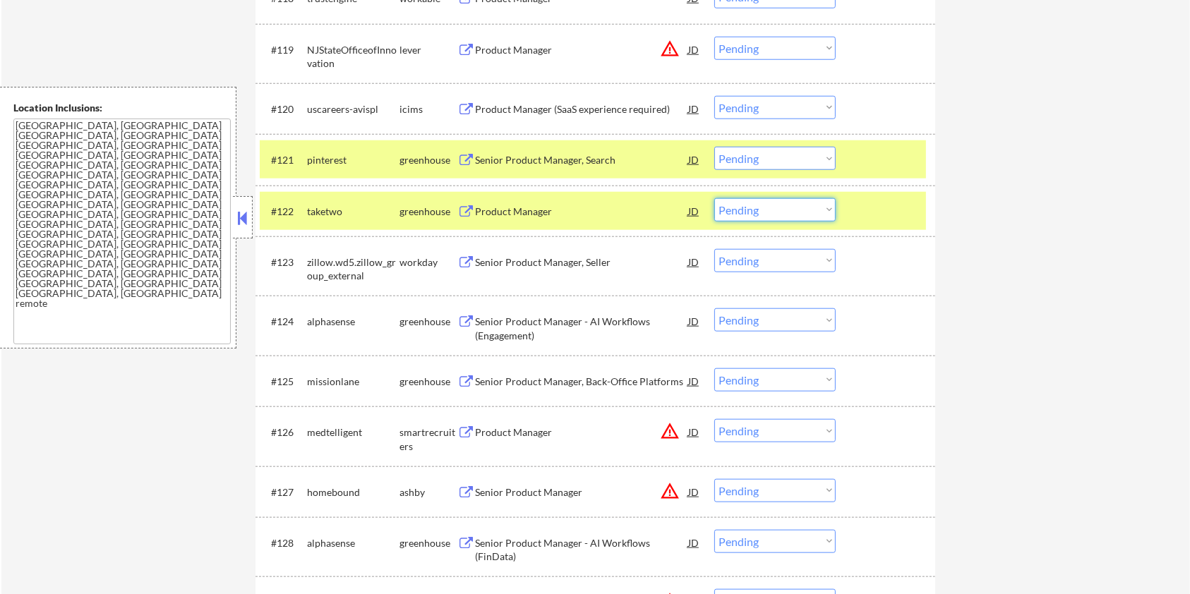
click at [818, 210] on select "Choose an option... Pending Applied Excluded (Questions) Excluded (Expired) Exc…" at bounding box center [774, 209] width 121 height 23
click at [714, 198] on select "Choose an option... Pending Applied Excluded (Questions) Excluded (Expired) Exc…" at bounding box center [774, 209] width 121 height 23
click at [489, 491] on div "Senior Product Manager" at bounding box center [581, 493] width 213 height 14
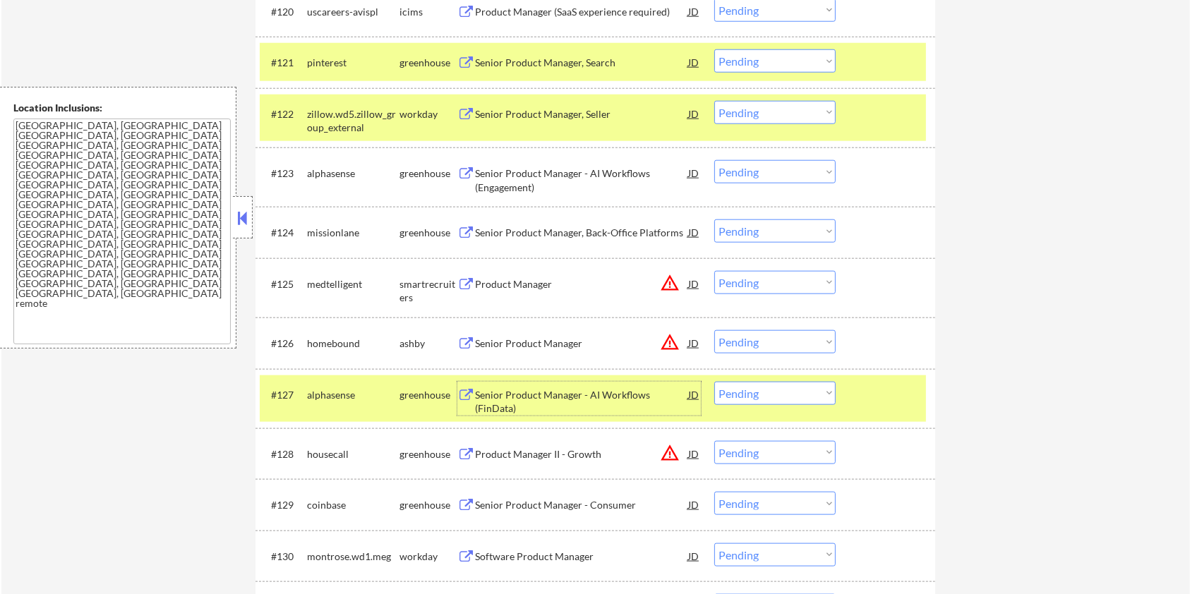
scroll to position [1600, 0]
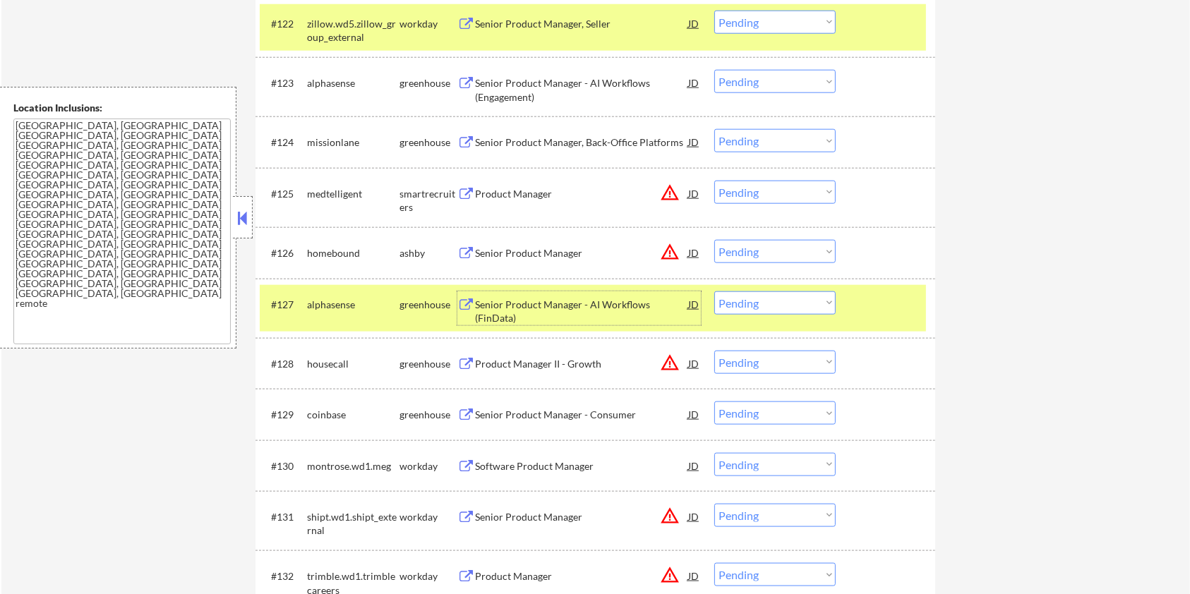
click at [765, 251] on select "Choose an option... Pending Applied Excluded (Questions) Excluded (Expired) Exc…" at bounding box center [774, 251] width 121 height 23
click at [714, 240] on select "Choose an option... Pending Applied Excluded (Questions) Excluded (Expired) Exc…" at bounding box center [774, 251] width 121 height 23
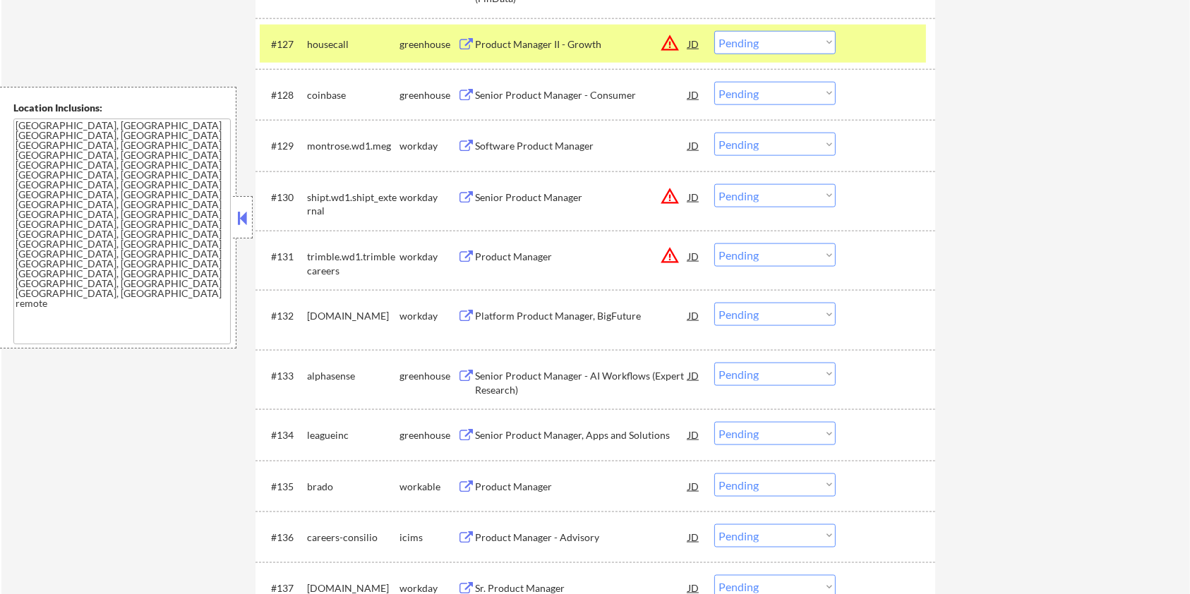
scroll to position [1882, 0]
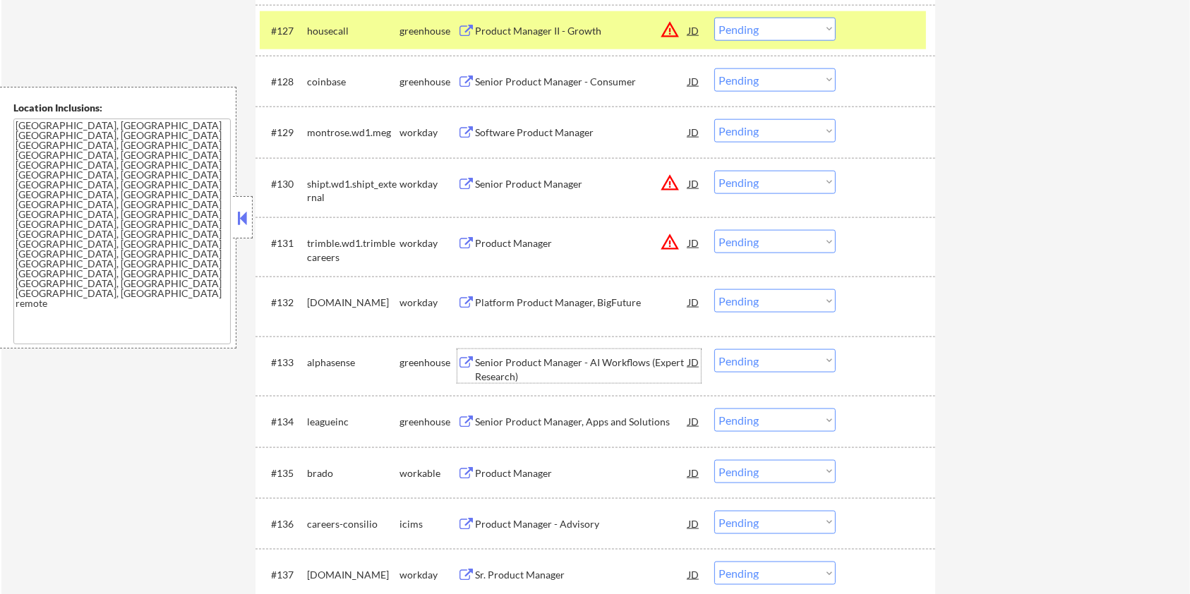
click at [505, 361] on div "Senior Product Manager - AI Workflows (Expert Research)" at bounding box center [581, 370] width 213 height 28
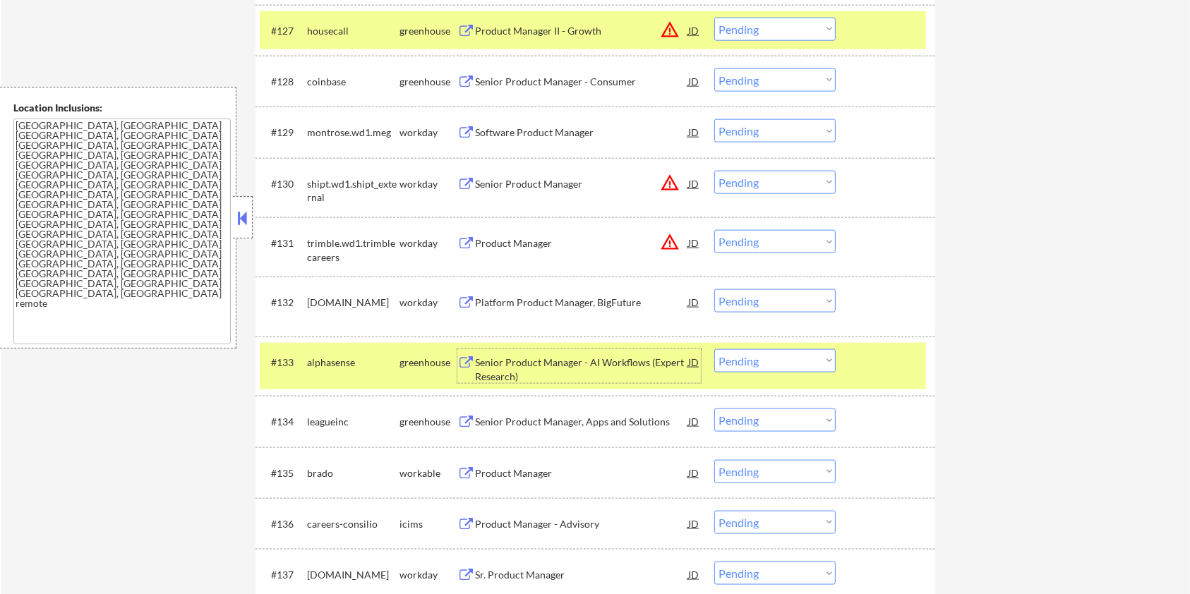
click at [779, 359] on select "Choose an option... Pending Applied Excluded (Questions) Excluded (Expired) Exc…" at bounding box center [774, 360] width 121 height 23
click at [714, 349] on select "Choose an option... Pending Applied Excluded (Questions) Excluded (Expired) Exc…" at bounding box center [774, 360] width 121 height 23
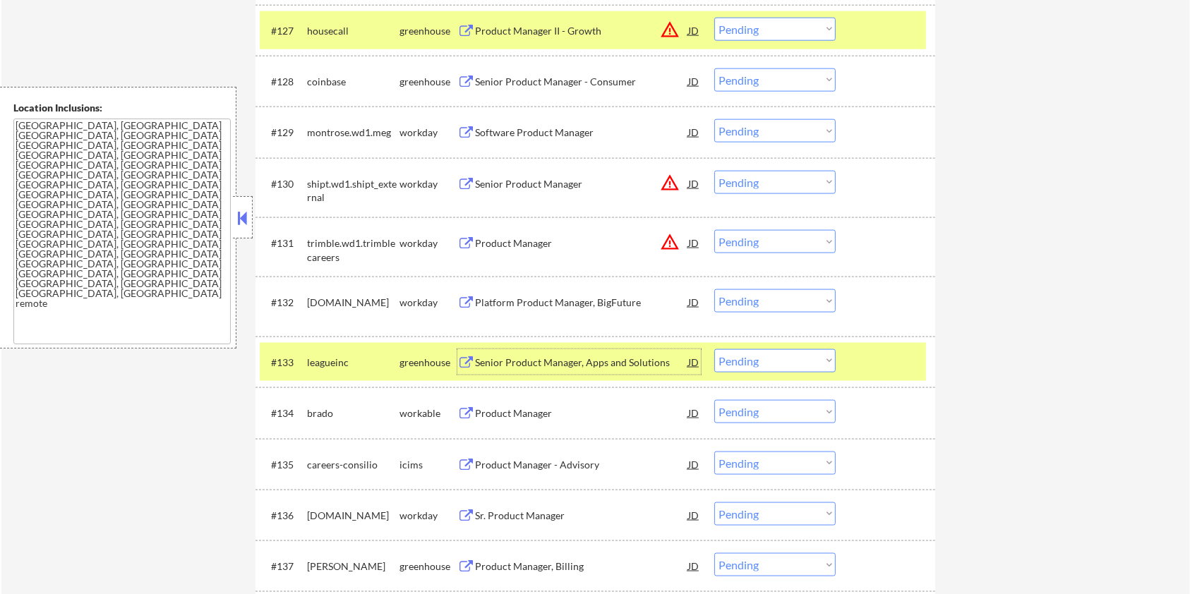
click at [484, 364] on div "Senior Product Manager, Apps and Solutions" at bounding box center [581, 363] width 213 height 14
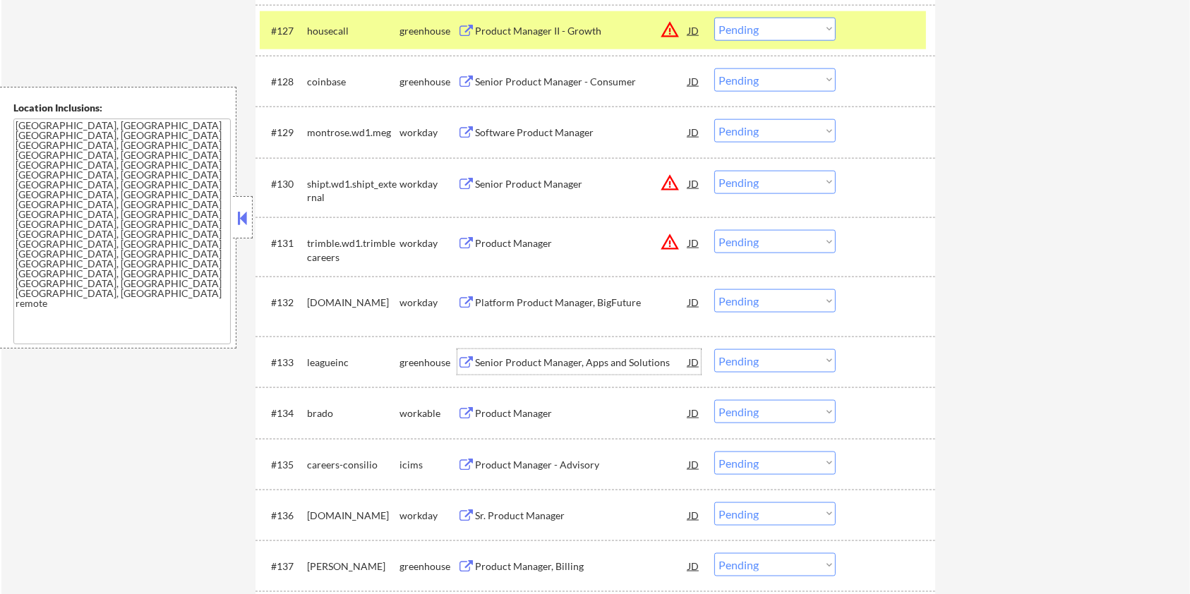
click at [791, 359] on select "Choose an option... Pending Applied Excluded (Questions) Excluded (Expired) Exc…" at bounding box center [774, 360] width 121 height 23
click at [714, 349] on select "Choose an option... Pending Applied Excluded (Questions) Excluded (Expired) Exc…" at bounding box center [774, 360] width 121 height 23
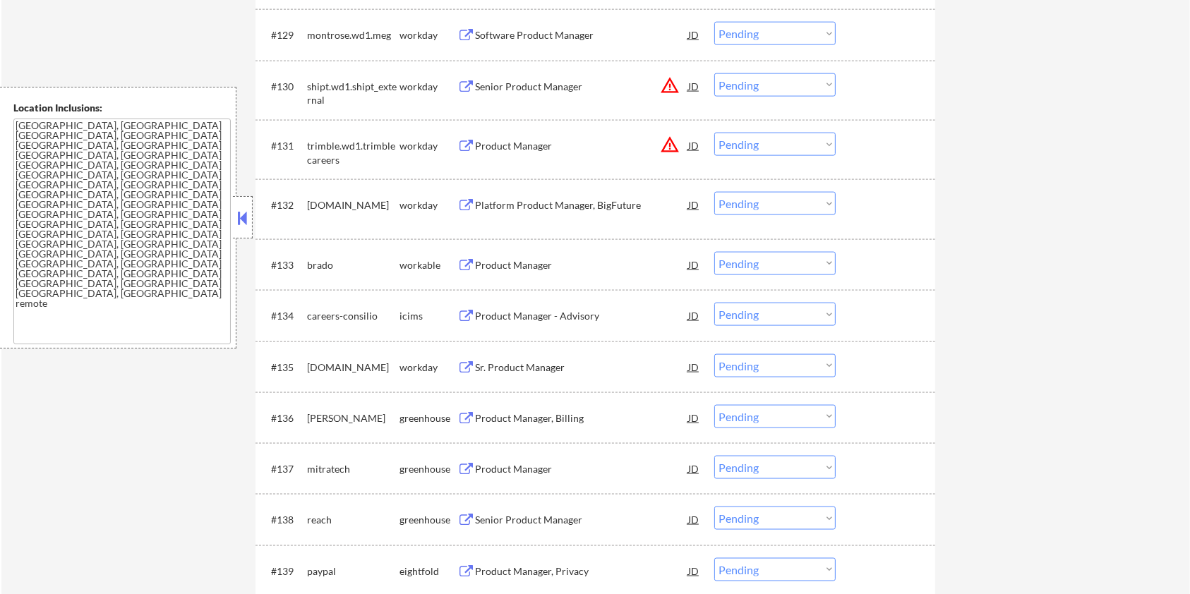
scroll to position [2071, 0]
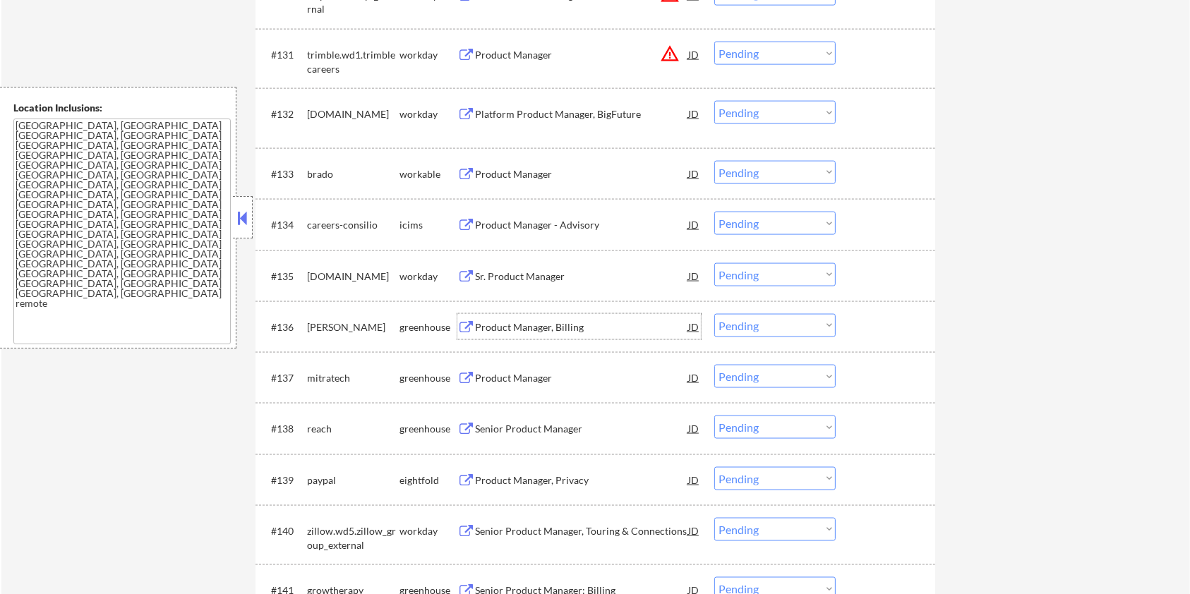
click at [535, 323] on div "Product Manager, Billing" at bounding box center [581, 328] width 213 height 14
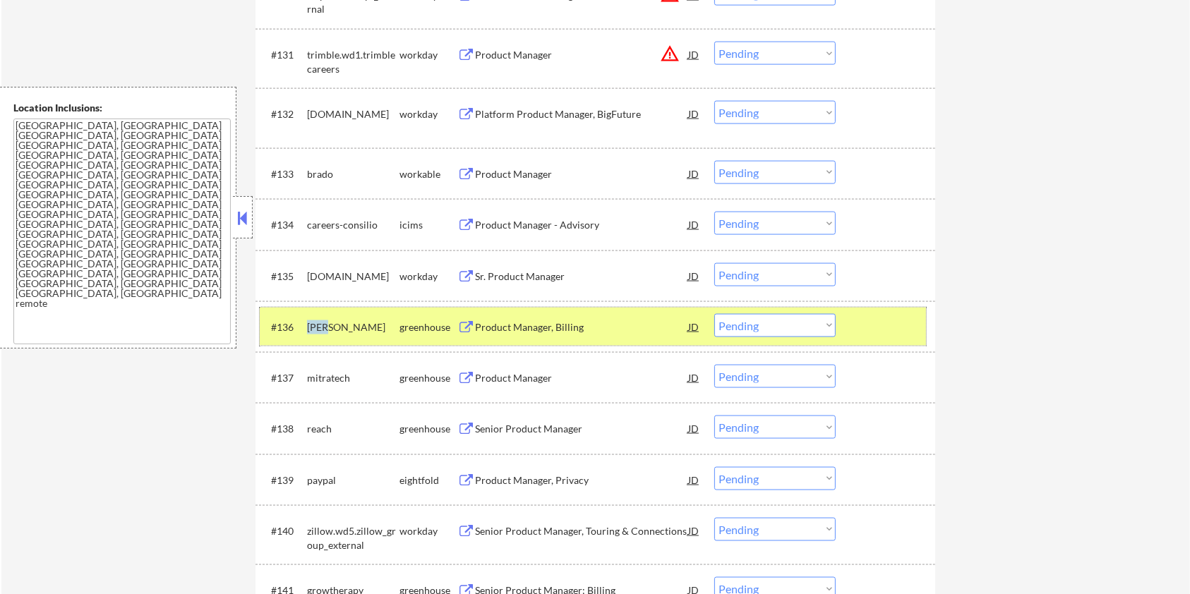
drag, startPoint x: 343, startPoint y: 323, endPoint x: 306, endPoint y: 332, distance: 37.8
click at [307, 332] on div "alma" at bounding box center [353, 328] width 92 height 14
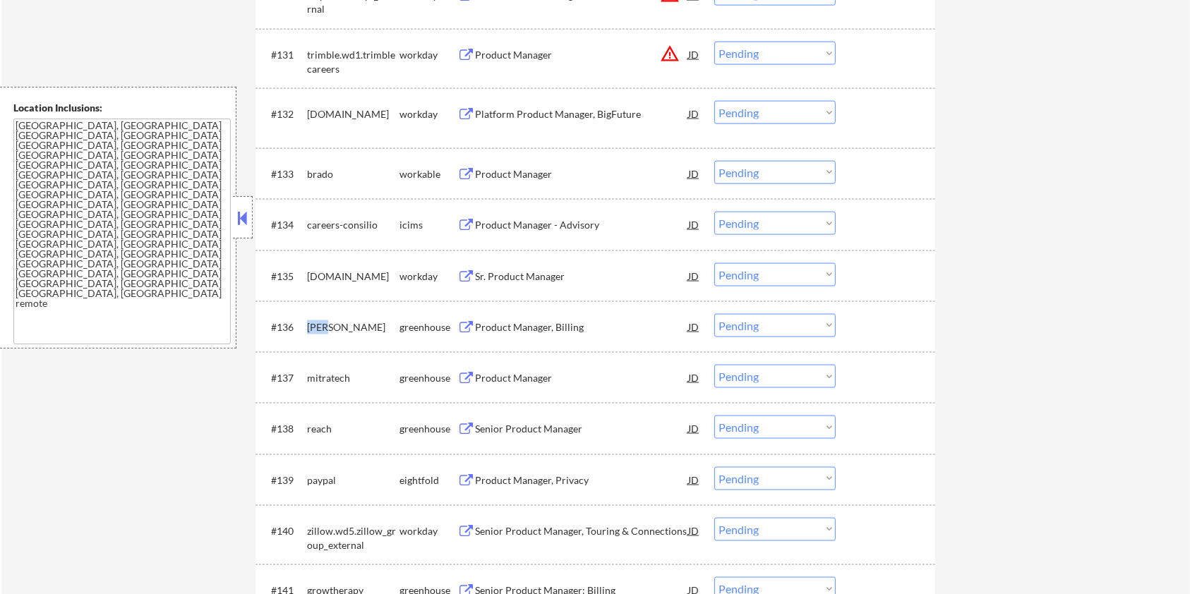
copy div "alma"
click at [780, 325] on select "Choose an option... Pending Applied Excluded (Questions) Excluded (Expired) Exc…" at bounding box center [774, 325] width 121 height 23
click at [714, 314] on select "Choose an option... Pending Applied Excluded (Questions) Excluded (Expired) Exc…" at bounding box center [774, 325] width 121 height 23
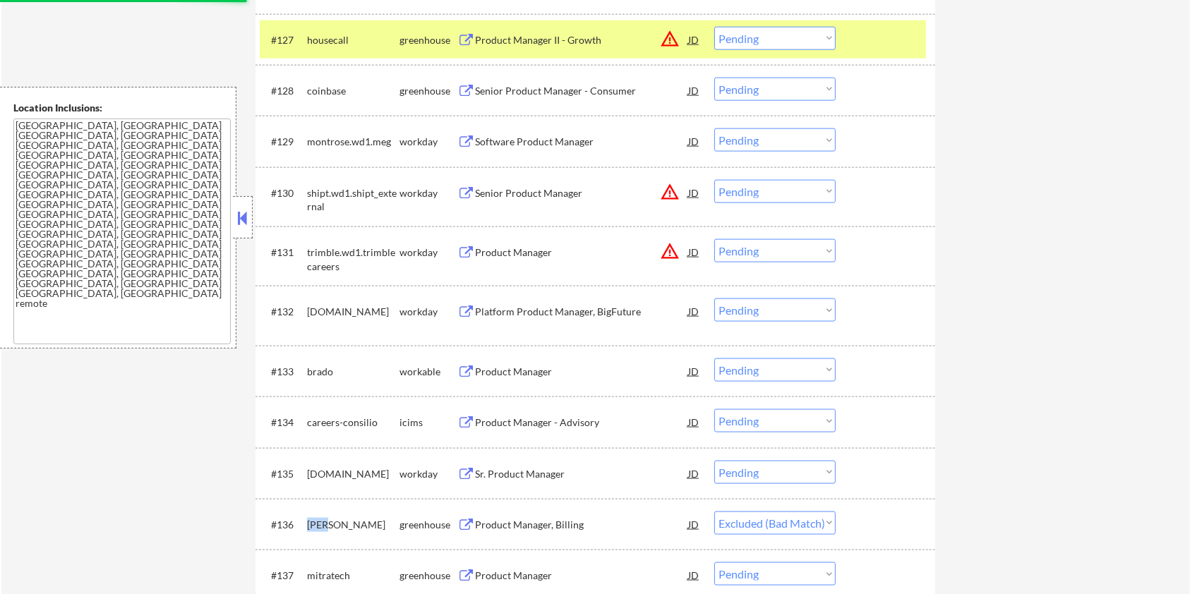
scroll to position [1882, 0]
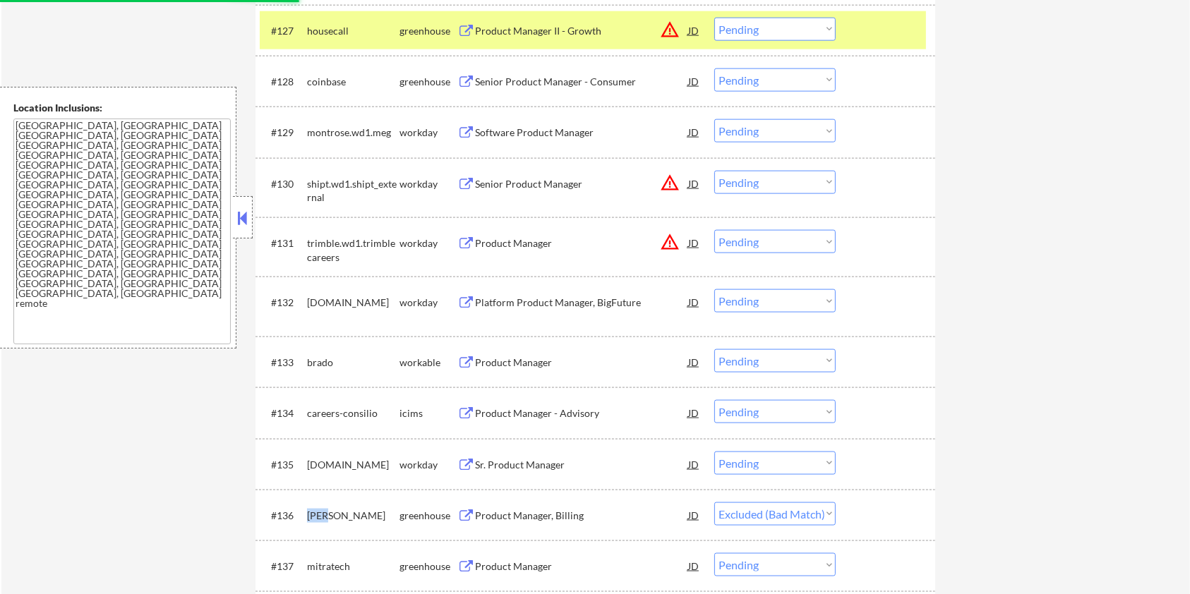
click at [496, 360] on div "Product Manager" at bounding box center [581, 363] width 213 height 14
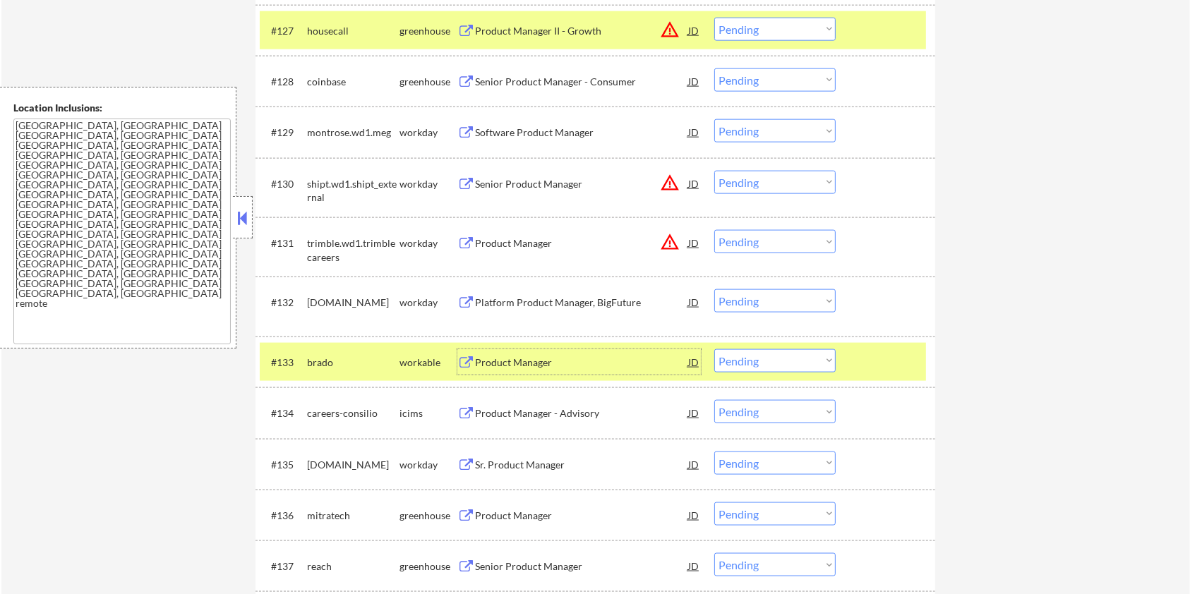
click at [753, 354] on select "Choose an option... Pending Applied Excluded (Questions) Excluded (Expired) Exc…" at bounding box center [774, 360] width 121 height 23
click at [714, 349] on select "Choose an option... Pending Applied Excluded (Questions) Excluded (Expired) Exc…" at bounding box center [774, 360] width 121 height 23
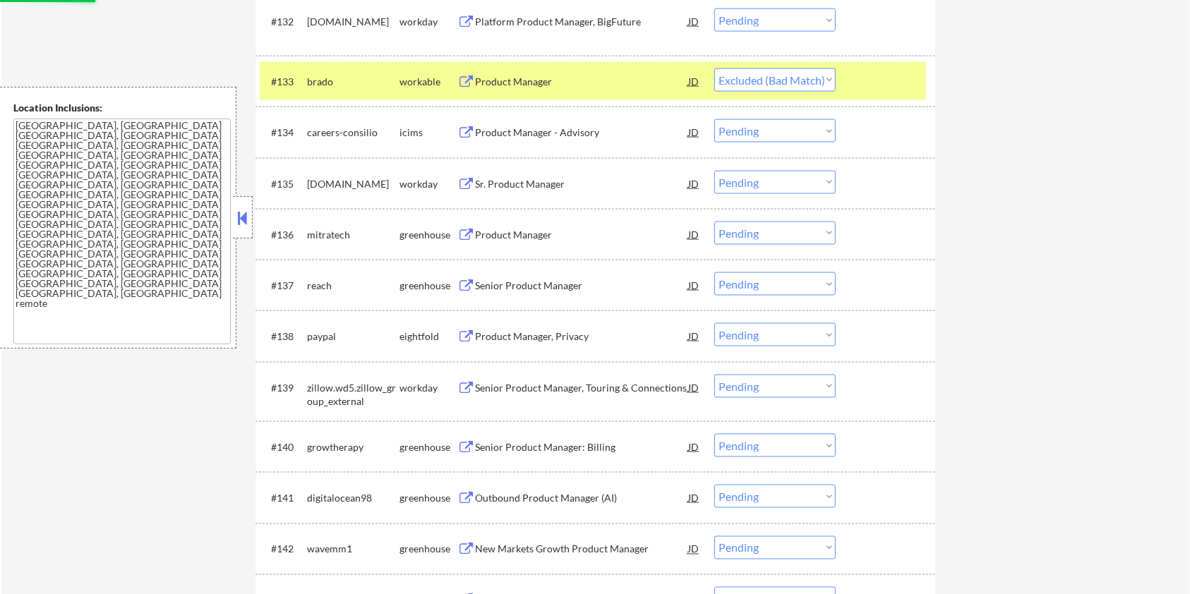
scroll to position [2165, 0]
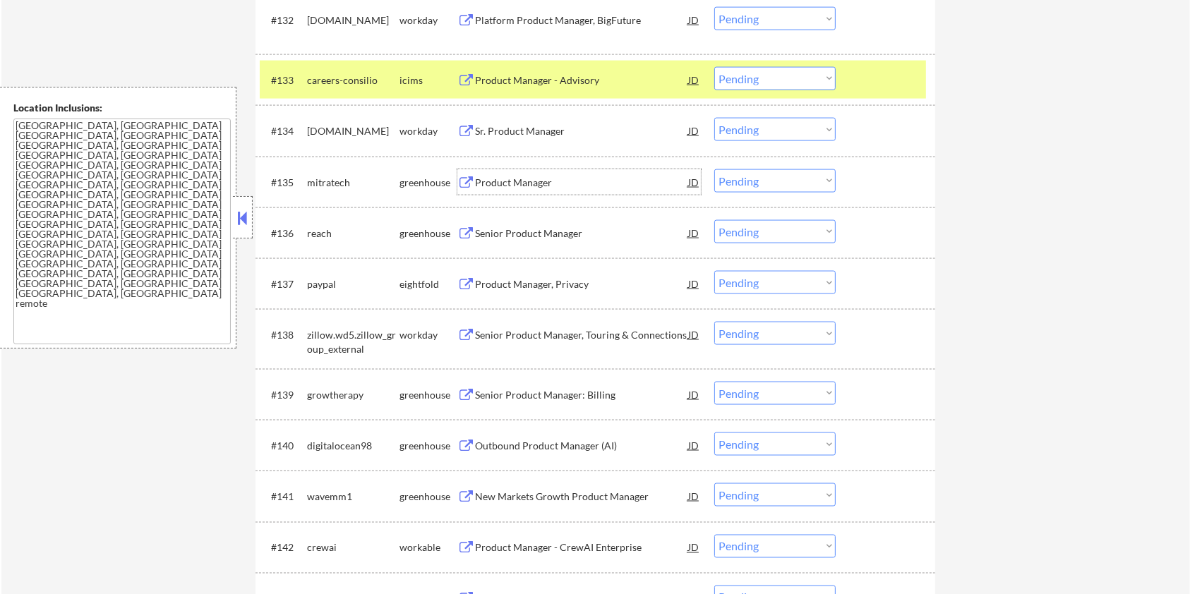
click at [525, 178] on div "Product Manager" at bounding box center [581, 183] width 213 height 14
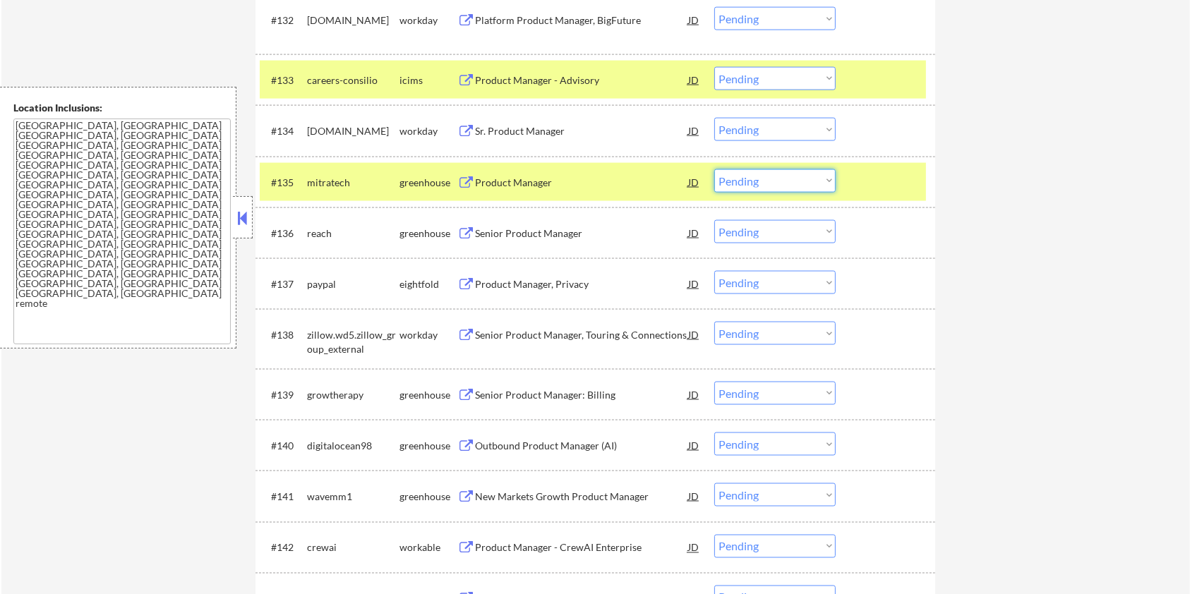
click at [795, 184] on select "Choose an option... Pending Applied Excluded (Questions) Excluded (Expired) Exc…" at bounding box center [774, 180] width 121 height 23
click at [714, 169] on select "Choose an option... Pending Applied Excluded (Questions) Excluded (Expired) Exc…" at bounding box center [774, 180] width 121 height 23
click at [875, 83] on div at bounding box center [887, 79] width 62 height 25
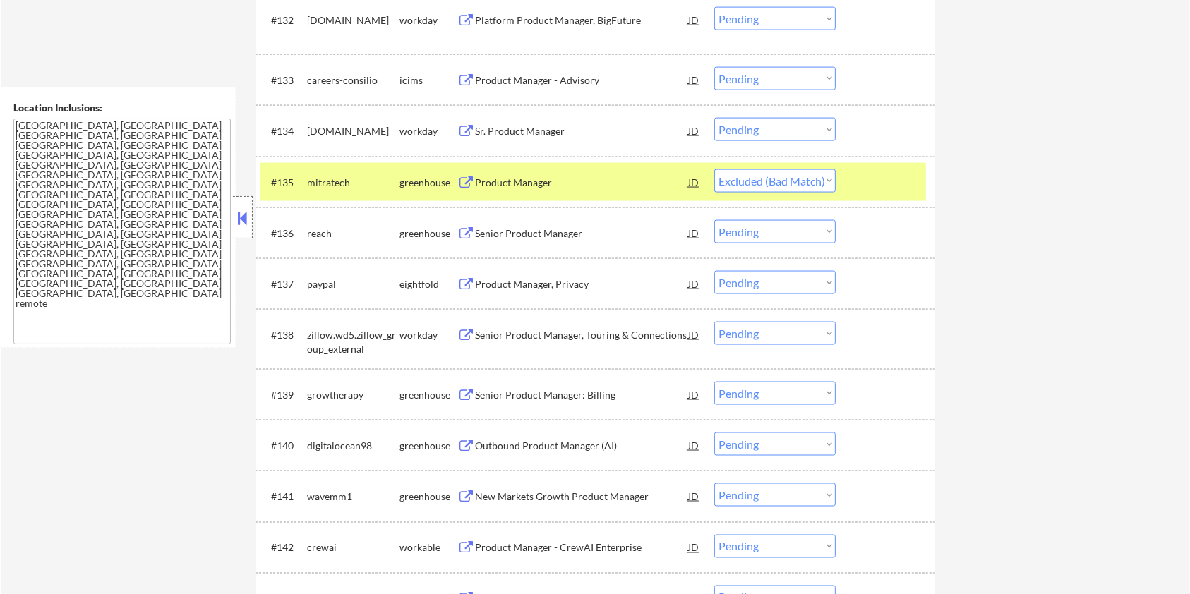
click at [880, 173] on div at bounding box center [887, 181] width 62 height 25
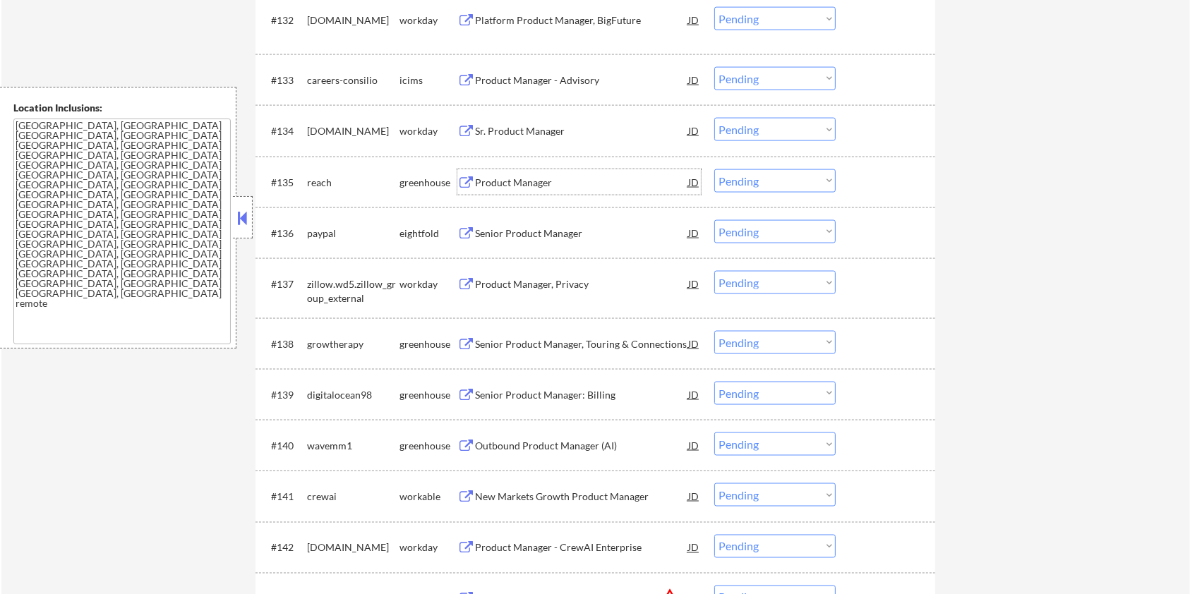
click at [506, 180] on div "Product Manager" at bounding box center [581, 183] width 213 height 14
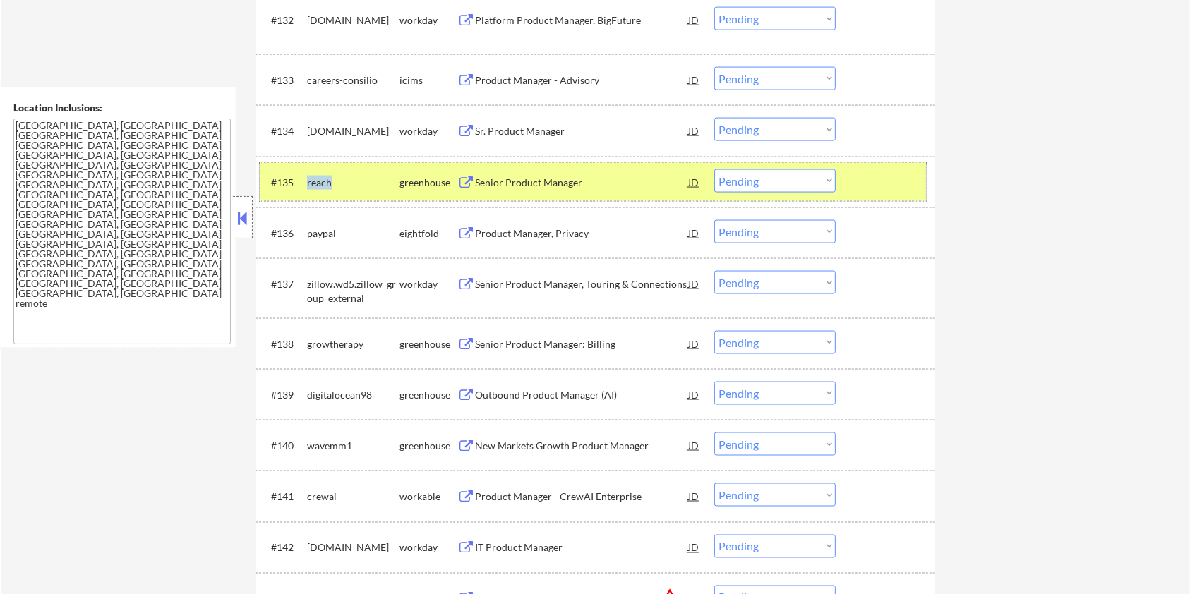
drag, startPoint x: 342, startPoint y: 181, endPoint x: 306, endPoint y: 185, distance: 35.6
click at [307, 185] on div "reach" at bounding box center [353, 183] width 92 height 14
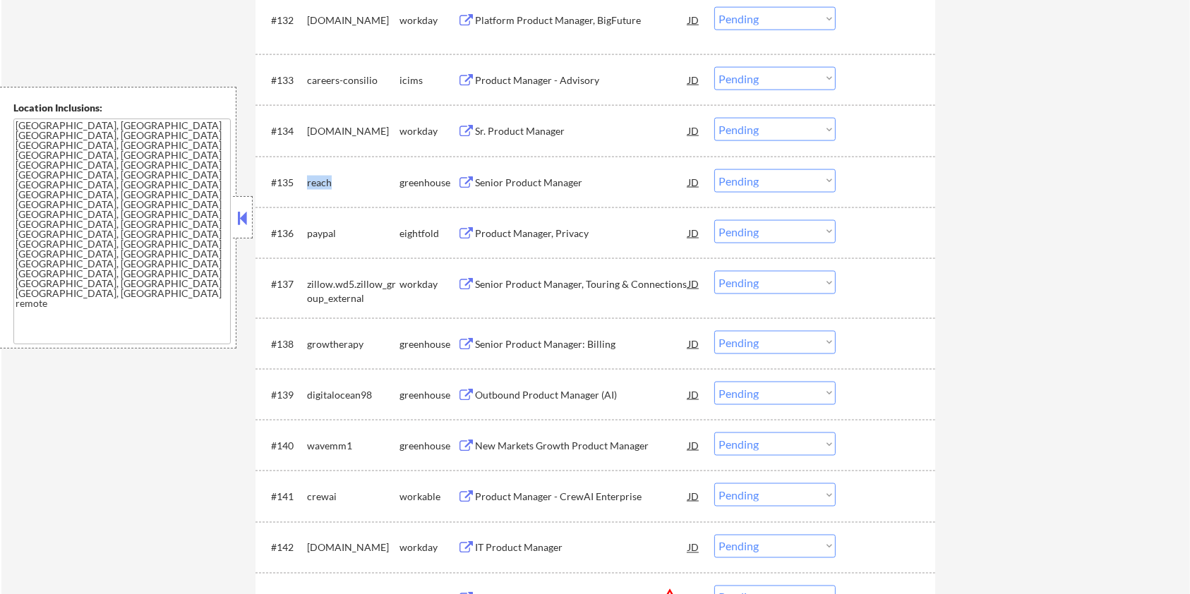
copy div "reach"
click at [766, 179] on select "Choose an option... Pending Applied Excluded (Questions) Excluded (Expired) Exc…" at bounding box center [774, 180] width 121 height 23
click at [714, 169] on select "Choose an option... Pending Applied Excluded (Questions) Excluded (Expired) Exc…" at bounding box center [774, 180] width 121 height 23
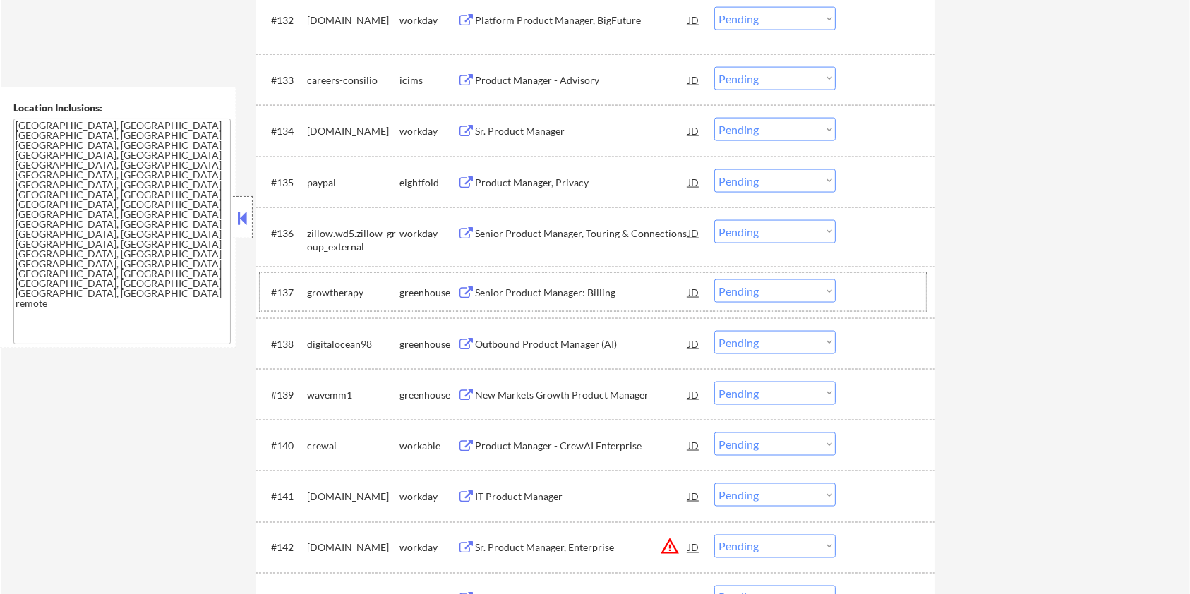
click at [365, 287] on div "growtherapy" at bounding box center [353, 293] width 92 height 14
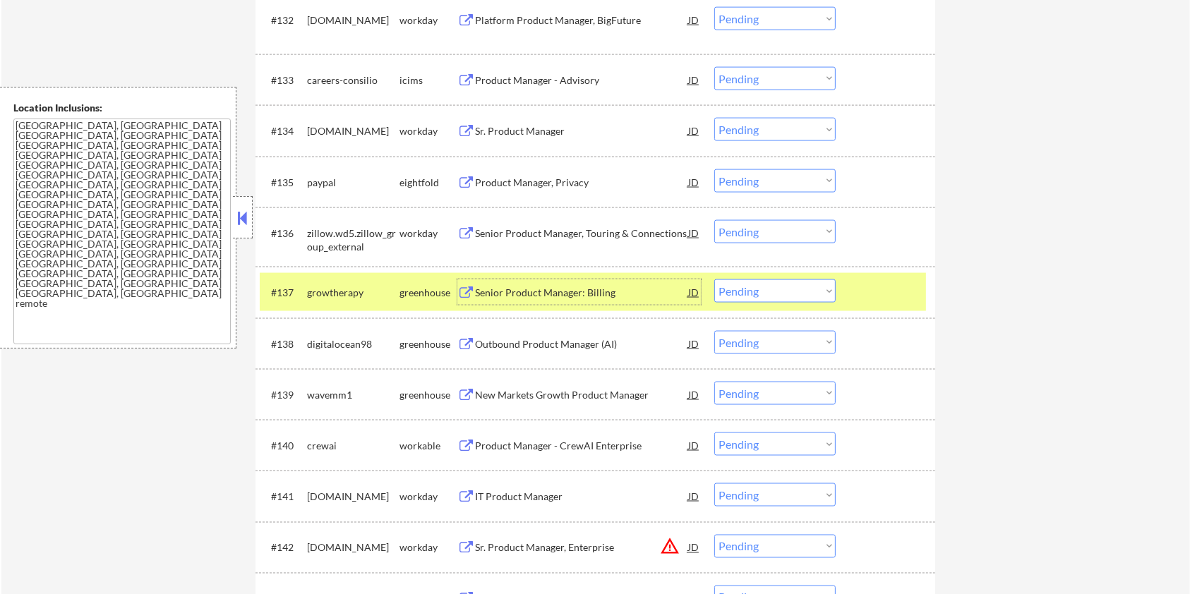
click at [479, 294] on div "Senior Product Manager: Billing" at bounding box center [581, 293] width 213 height 14
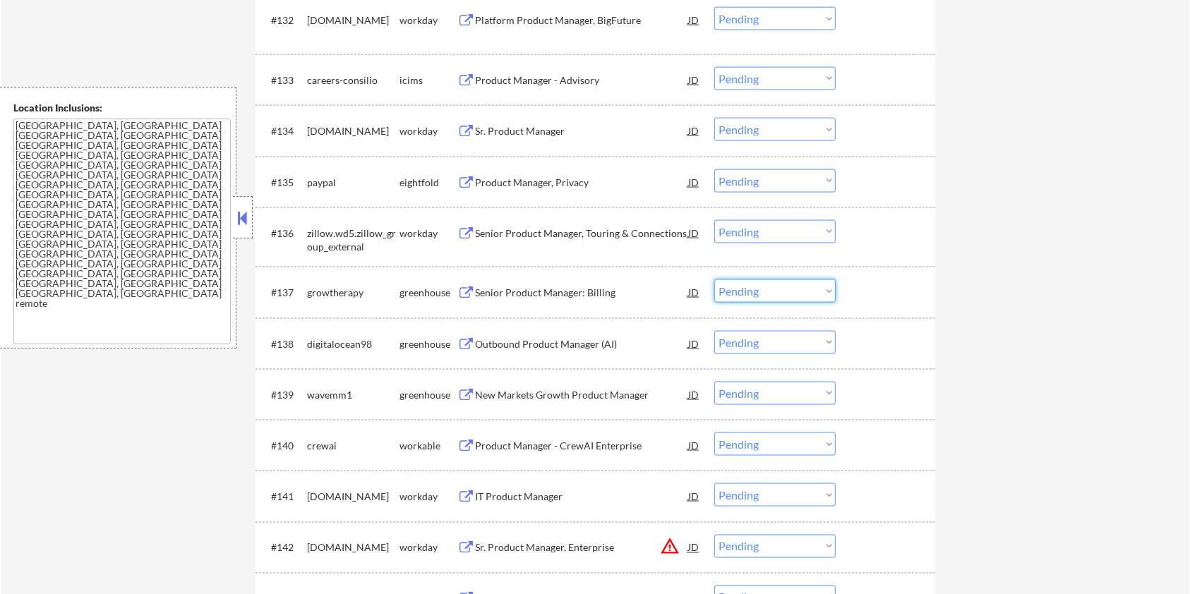
click at [792, 294] on select "Choose an option... Pending Applied Excluded (Questions) Excluded (Expired) Exc…" at bounding box center [774, 291] width 121 height 23
click at [714, 280] on select "Choose an option... Pending Applied Excluded (Questions) Excluded (Expired) Exc…" at bounding box center [774, 291] width 121 height 23
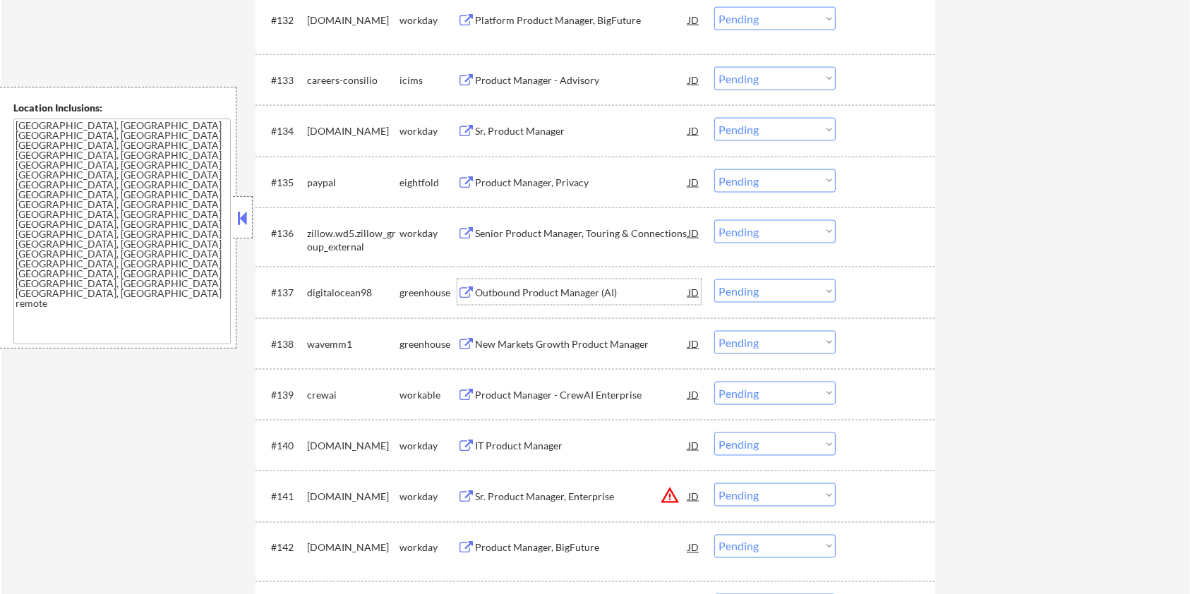
click at [518, 298] on div "Outbound Product Manager (AI)" at bounding box center [581, 293] width 213 height 14
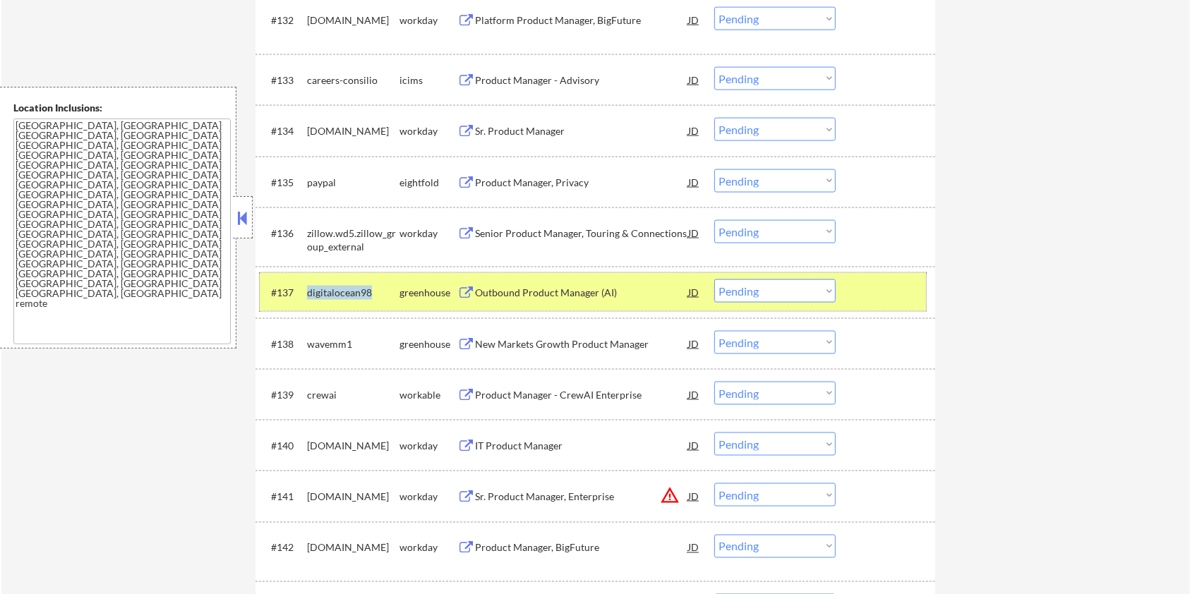
drag, startPoint x: 374, startPoint y: 287, endPoint x: 307, endPoint y: 285, distance: 67.1
click at [307, 286] on div "digitalocean98" at bounding box center [353, 293] width 92 height 14
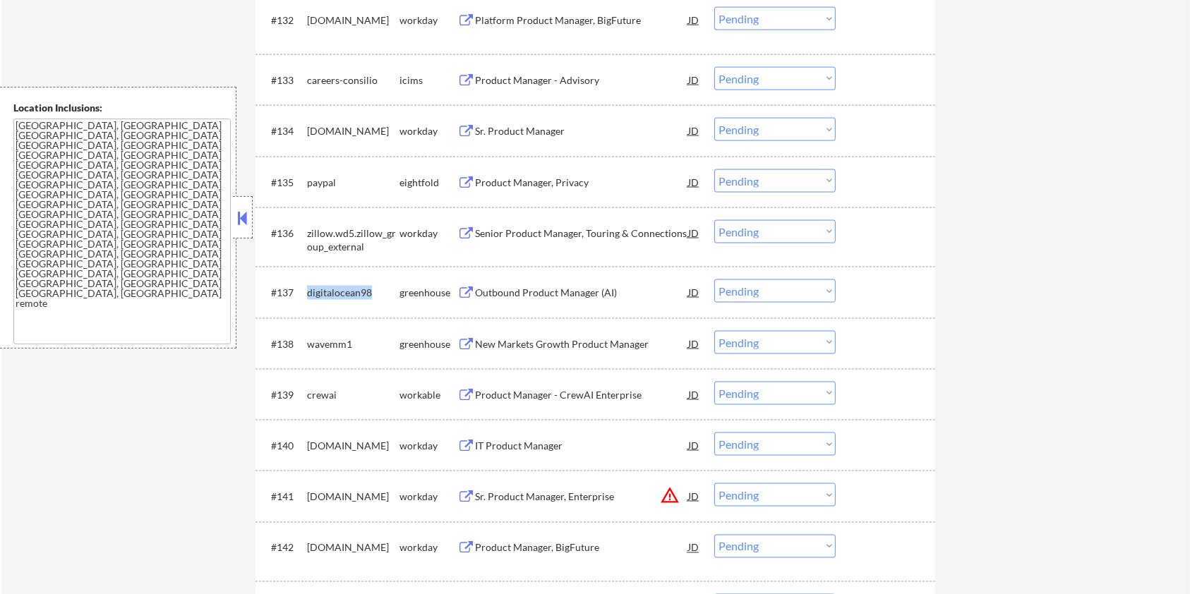
copy div "digitalocean98"
click at [796, 293] on select "Choose an option... Pending Applied Excluded (Questions) Excluded (Expired) Exc…" at bounding box center [774, 291] width 121 height 23
click at [714, 280] on select "Choose an option... Pending Applied Excluded (Questions) Excluded (Expired) Exc…" at bounding box center [774, 291] width 121 height 23
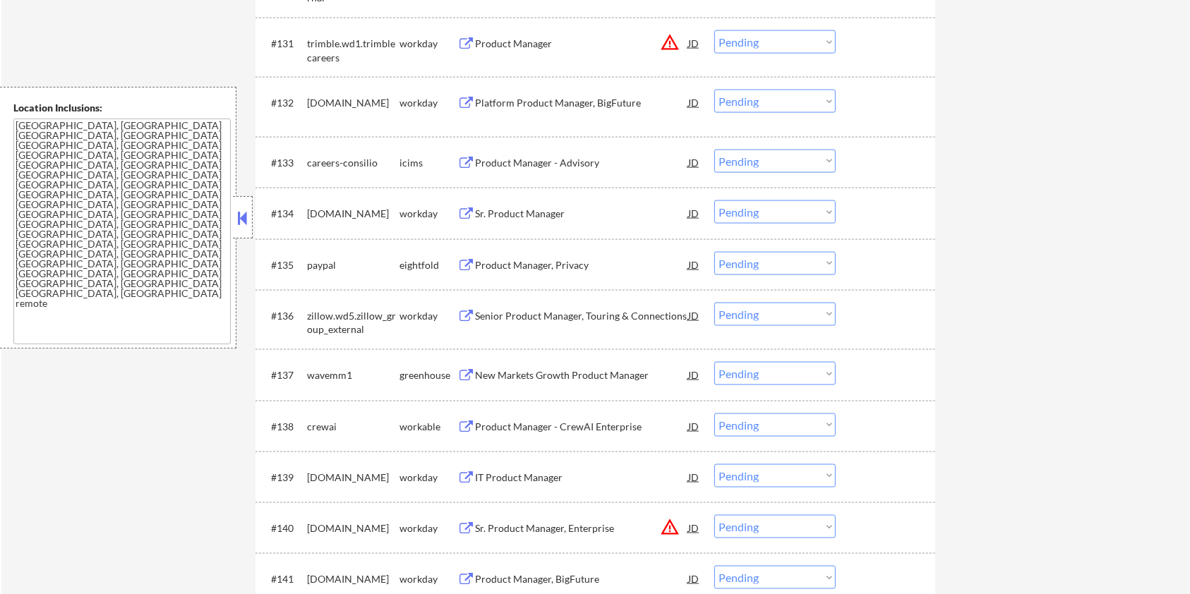
scroll to position [2071, 0]
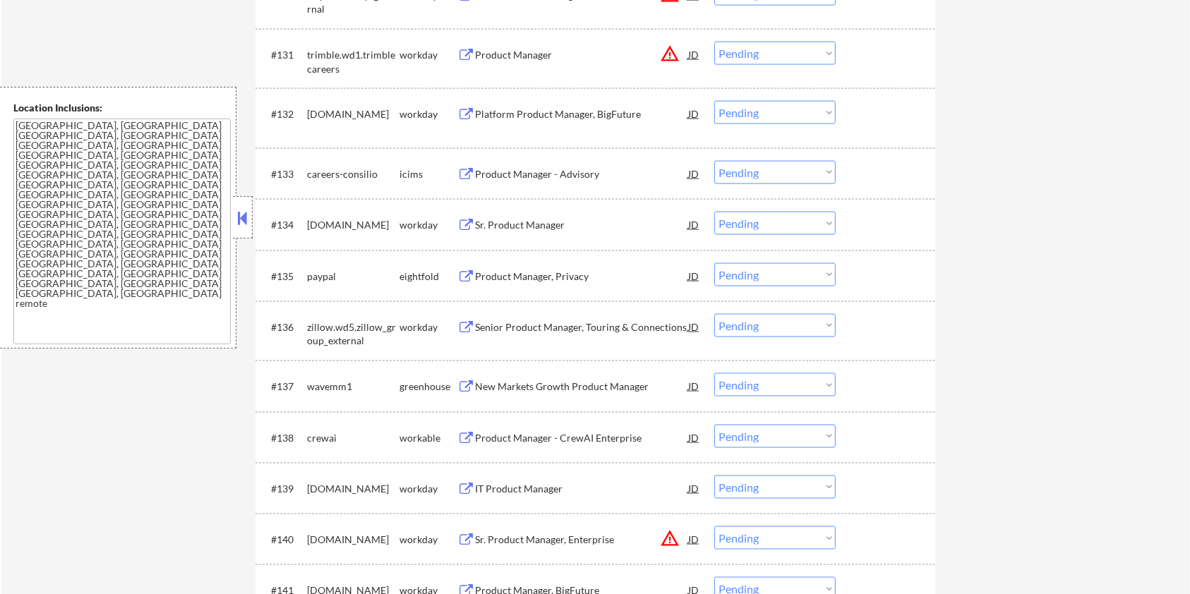
click at [469, 435] on button at bounding box center [466, 438] width 18 height 13
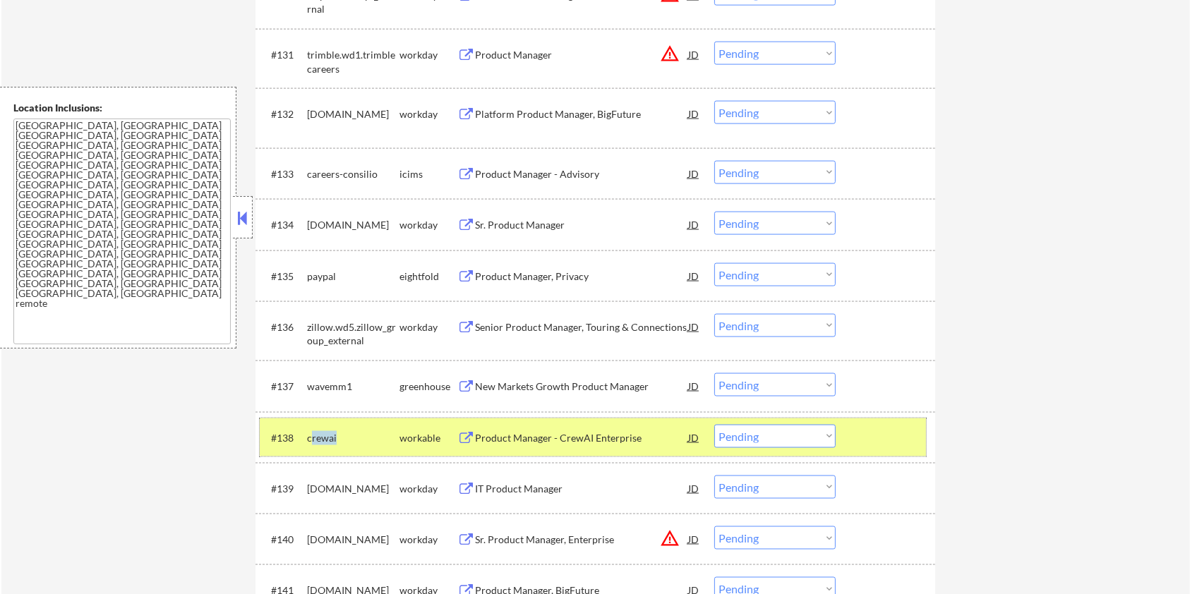
drag, startPoint x: 338, startPoint y: 435, endPoint x: 311, endPoint y: 426, distance: 28.8
click at [311, 426] on div "crewai" at bounding box center [353, 437] width 92 height 25
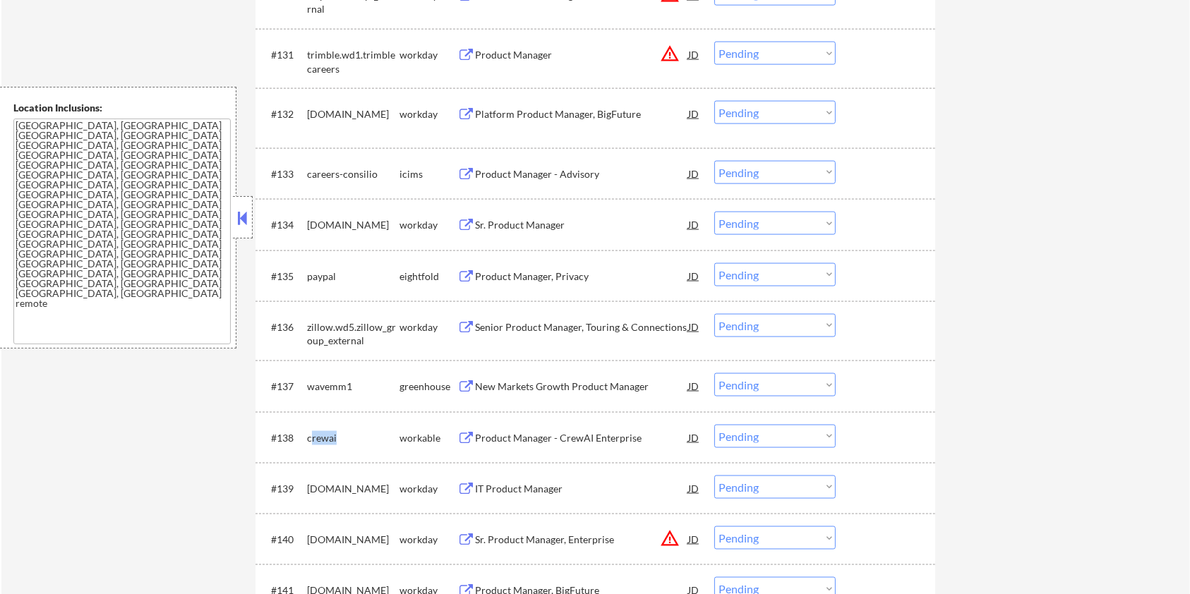
click at [333, 436] on div "crewai" at bounding box center [353, 438] width 92 height 14
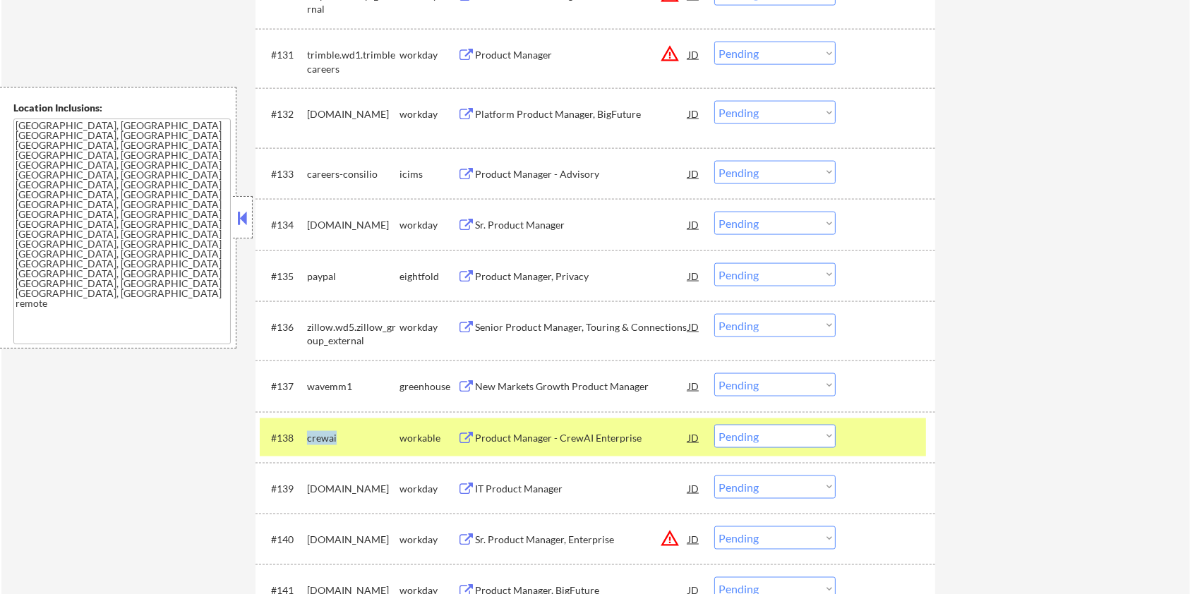
drag, startPoint x: 336, startPoint y: 429, endPoint x: 307, endPoint y: 434, distance: 29.5
click at [307, 434] on div "crewai" at bounding box center [353, 437] width 92 height 25
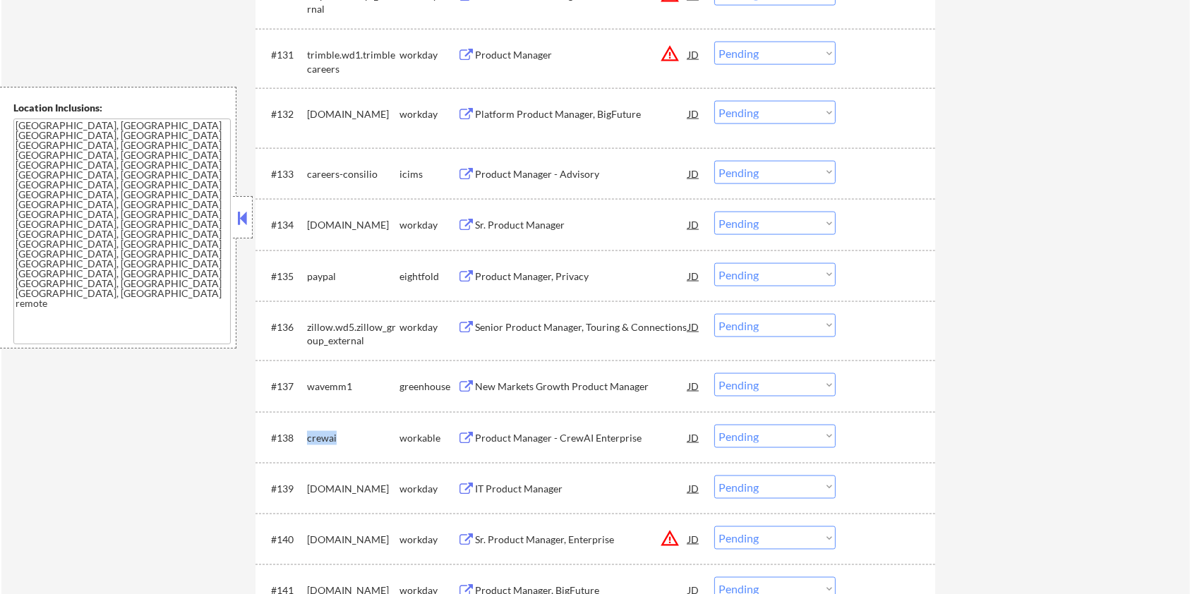
copy div "crewai"
click at [520, 440] on div "Product Manager - CrewAI Enterprise" at bounding box center [581, 438] width 213 height 14
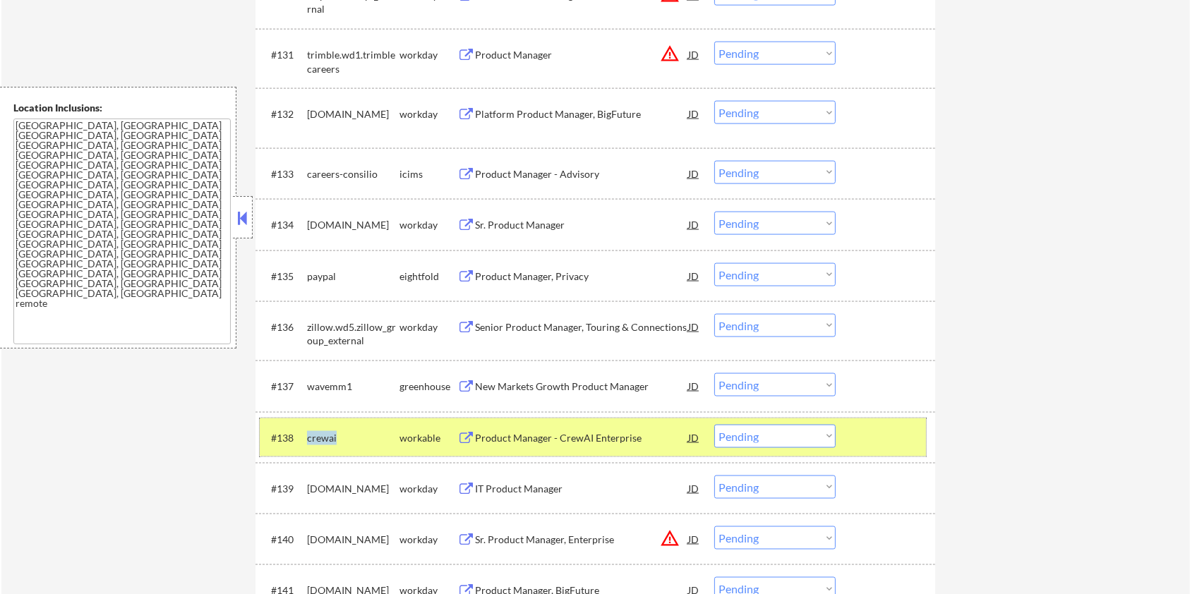
drag, startPoint x: 345, startPoint y: 432, endPoint x: 306, endPoint y: 430, distance: 39.6
click at [306, 430] on div "#138 crewai workable Product Manager - CrewAI Enterprise JD warning_amber Choos…" at bounding box center [593, 438] width 666 height 38
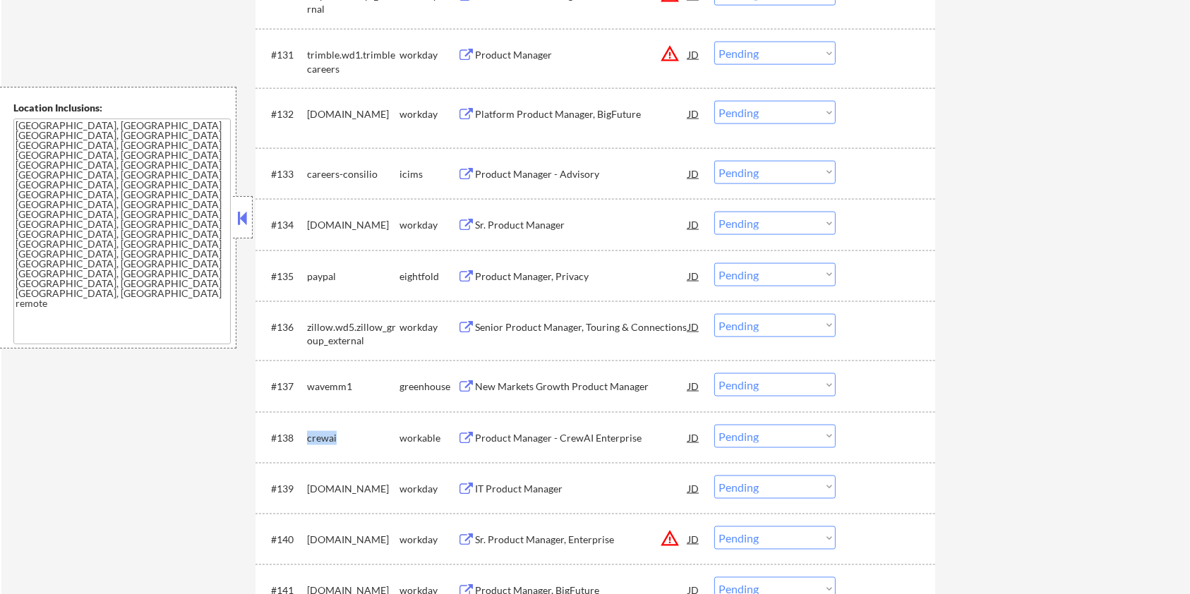
copy div "crewai"
click at [771, 438] on select "Choose an option... Pending Applied Excluded (Questions) Excluded (Expired) Exc…" at bounding box center [774, 436] width 121 height 23
click at [714, 425] on select "Choose an option... Pending Applied Excluded (Questions) Excluded (Expired) Exc…" at bounding box center [774, 436] width 121 height 23
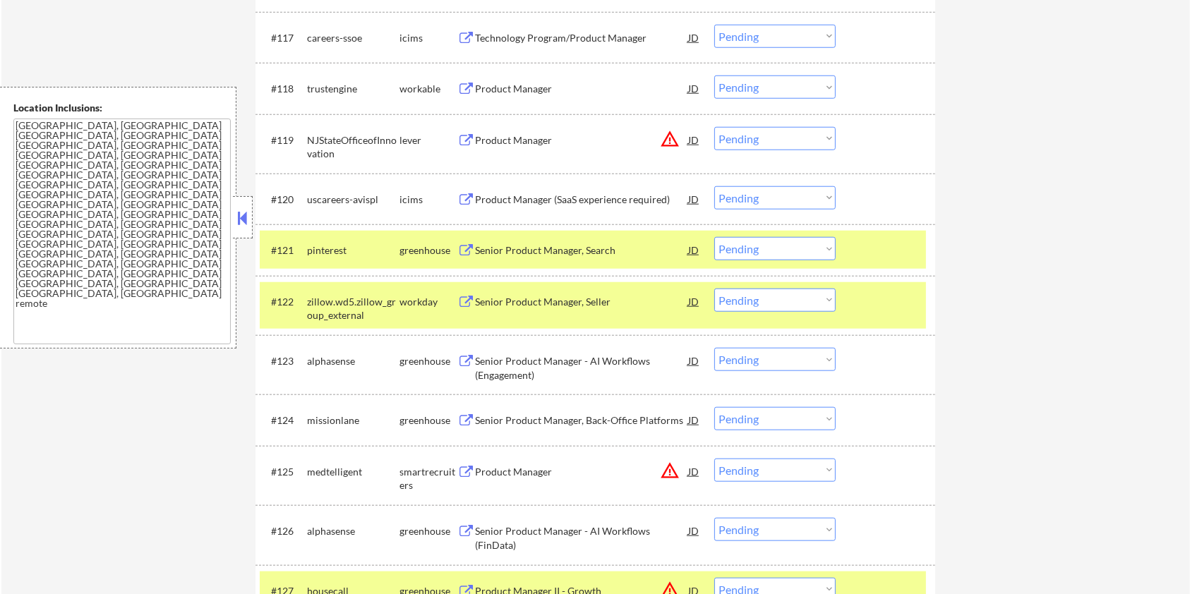
scroll to position [1223, 0]
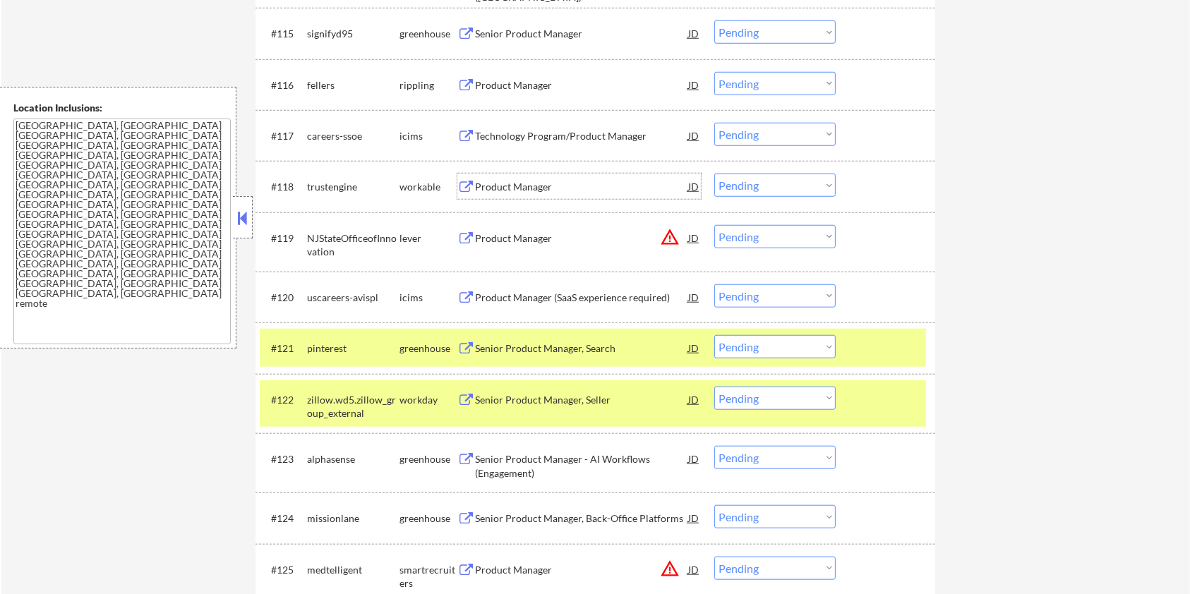
click at [497, 187] on div "Product Manager" at bounding box center [581, 187] width 213 height 14
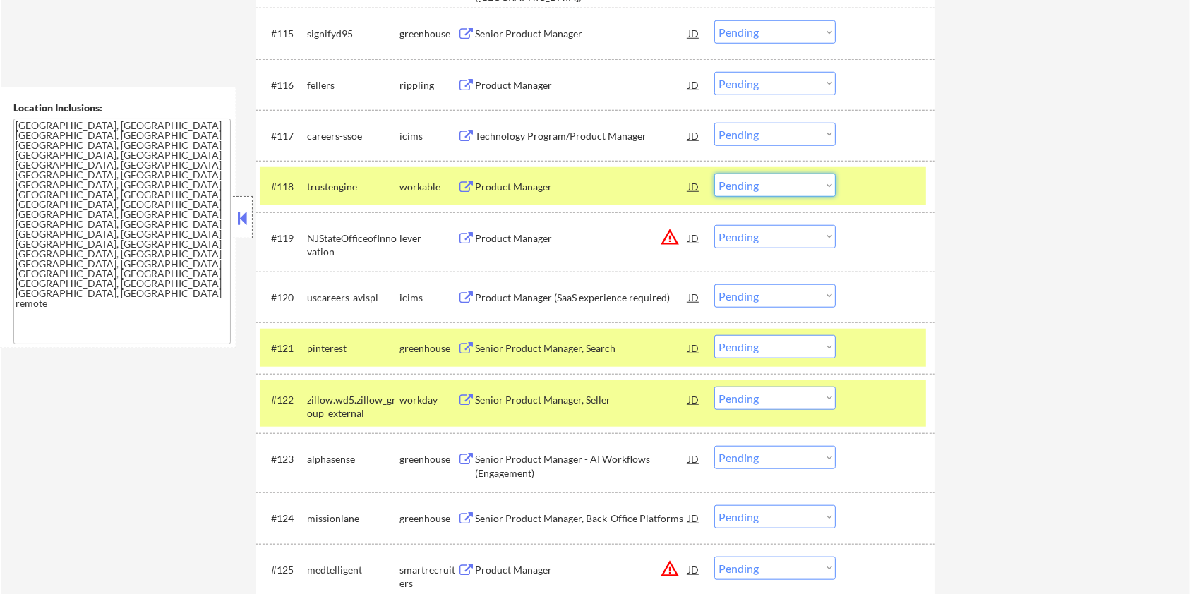
click at [786, 180] on select "Choose an option... Pending Applied Excluded (Questions) Excluded (Expired) Exc…" at bounding box center [774, 185] width 121 height 23
click at [714, 174] on select "Choose an option... Pending Applied Excluded (Questions) Excluded (Expired) Exc…" at bounding box center [774, 185] width 121 height 23
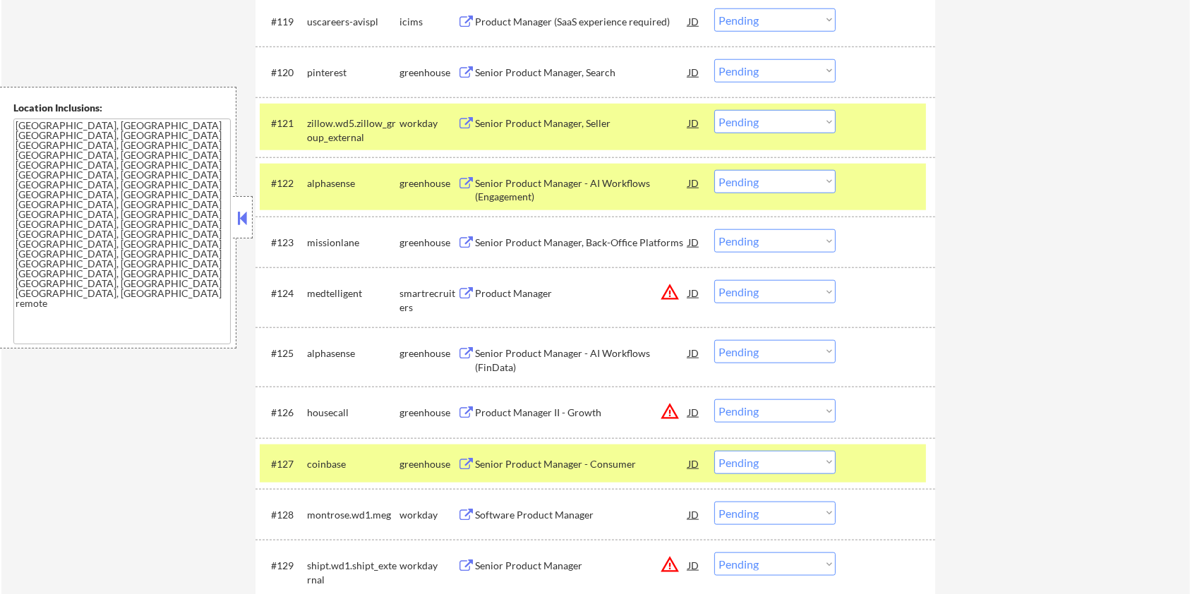
scroll to position [1506, 0]
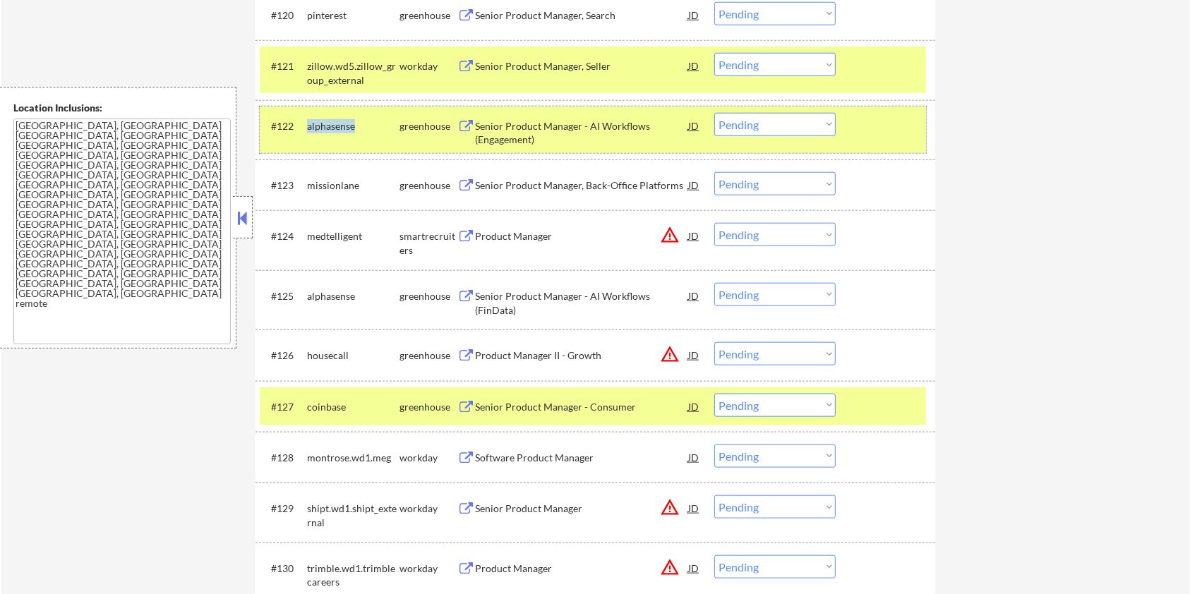
drag, startPoint x: 371, startPoint y: 121, endPoint x: 304, endPoint y: 124, distance: 67.1
click at [304, 124] on div "#122 alphasense greenhouse Senior Product Manager - AI Workflows (Engagement) J…" at bounding box center [593, 130] width 666 height 47
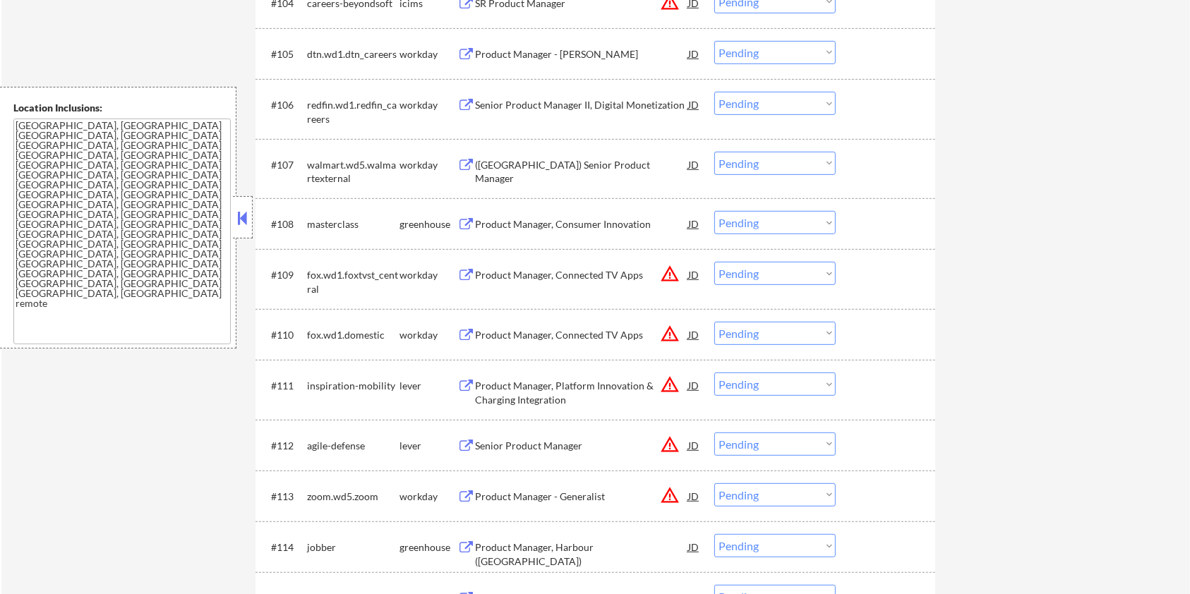
scroll to position [376, 0]
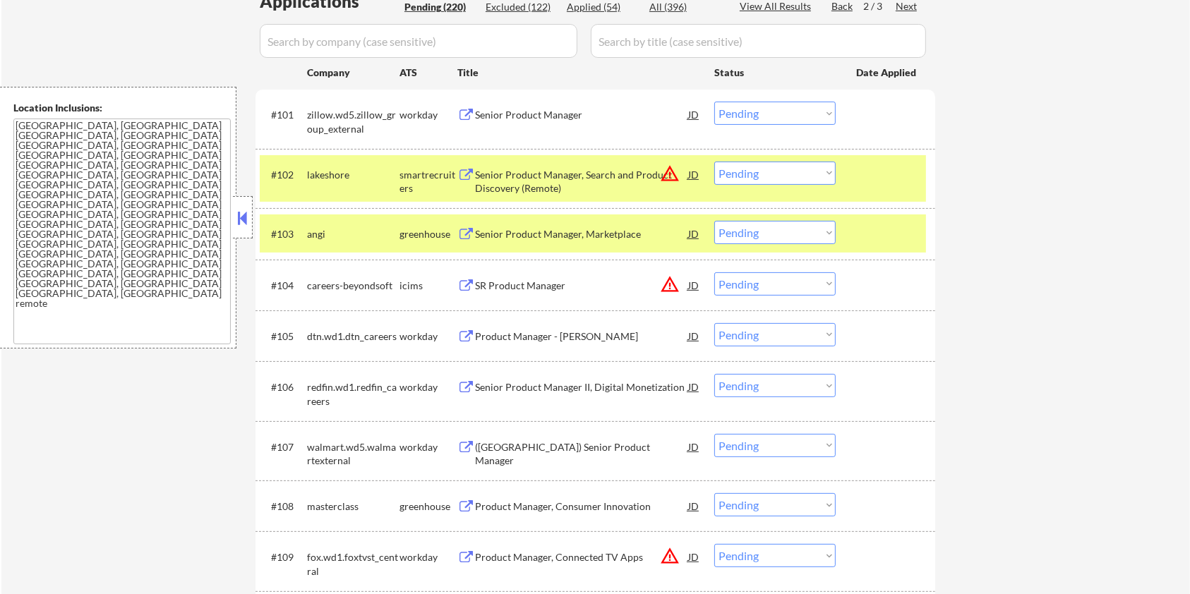
click at [315, 51] on input "input" at bounding box center [419, 41] width 318 height 34
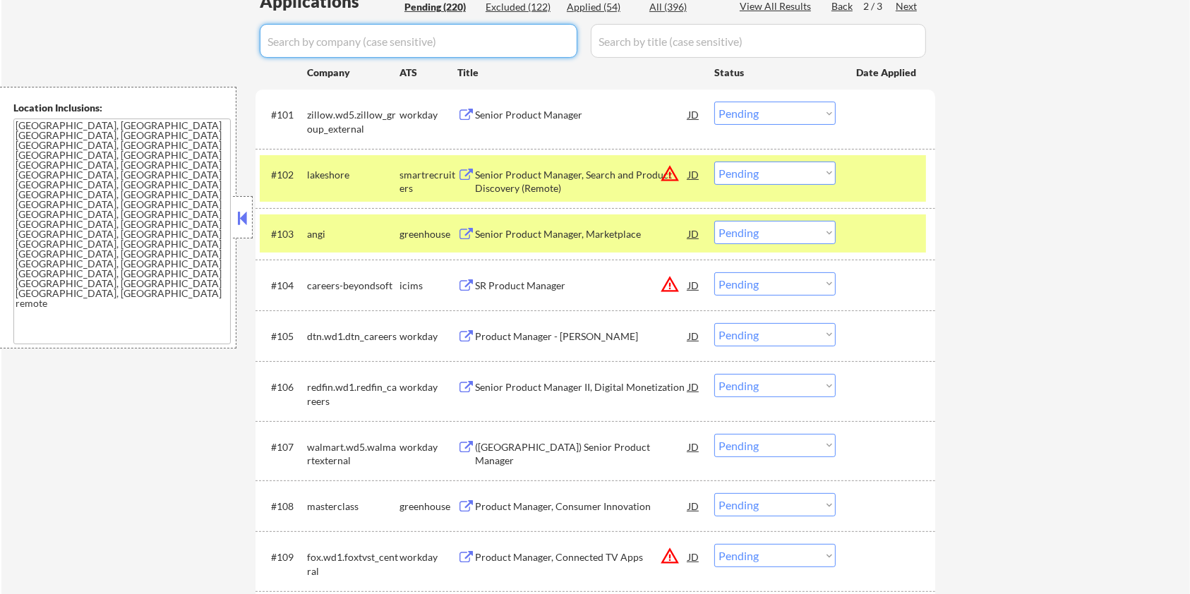
paste input "alphasense"
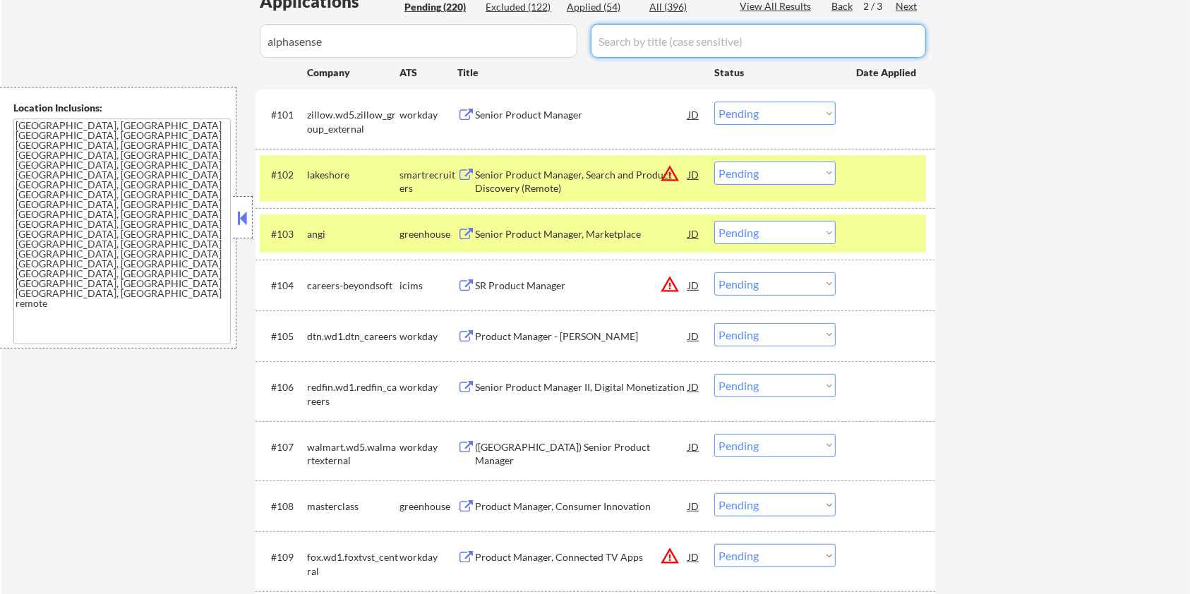
click at [640, 37] on input "input" at bounding box center [758, 41] width 335 height 34
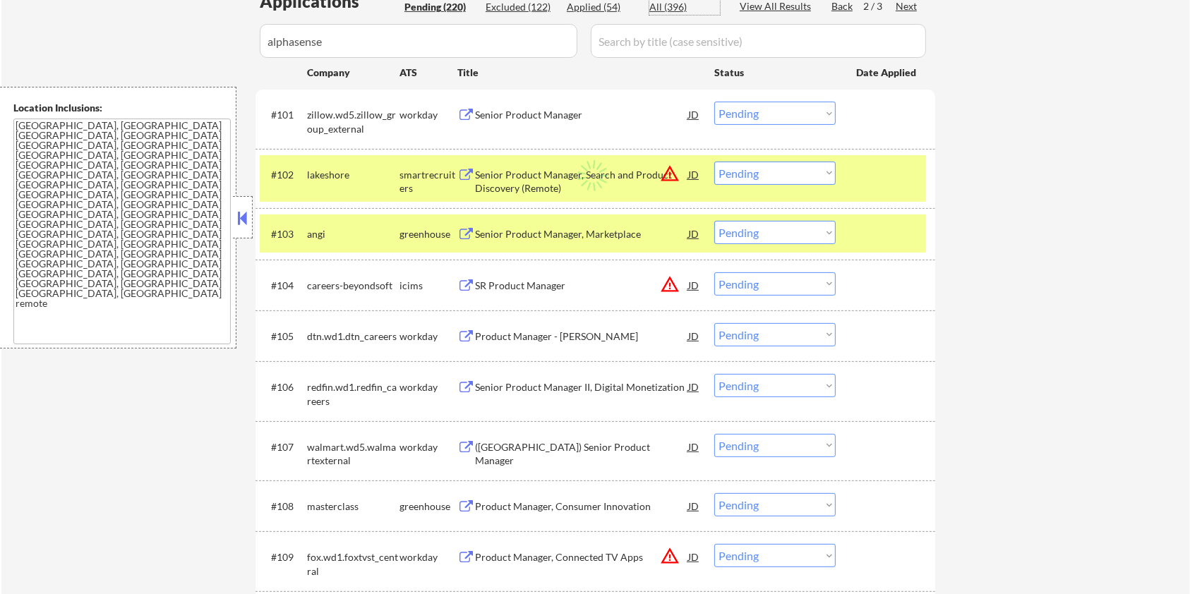
click at [651, 3] on div "All (396)" at bounding box center [685, 7] width 71 height 14
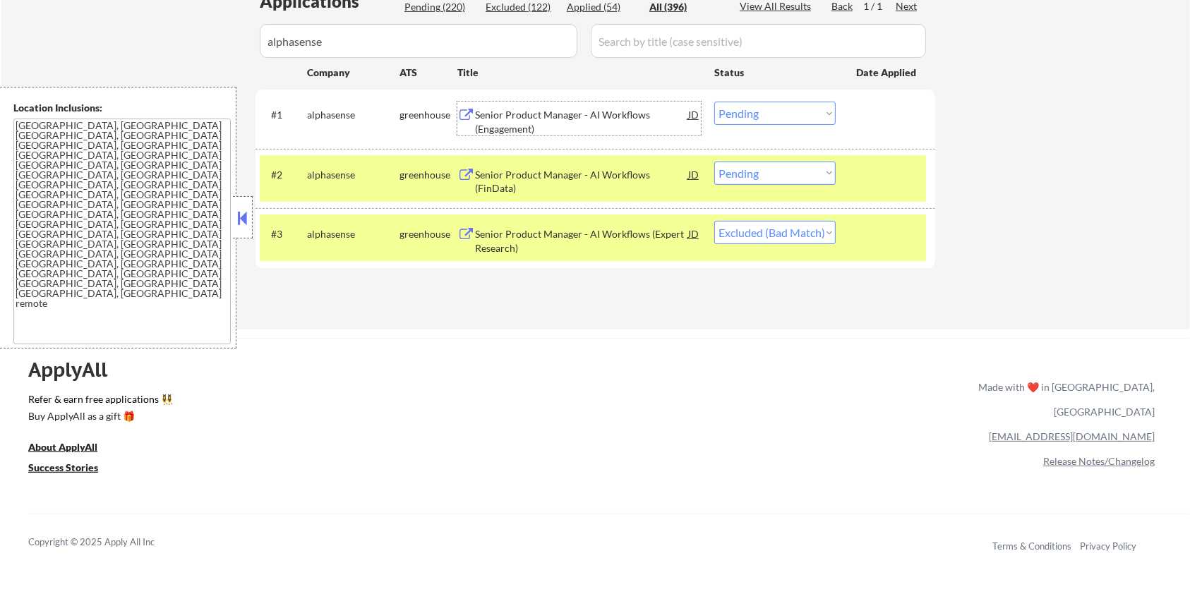
click at [559, 119] on div "Senior Product Manager - AI Workflows (Engagement)" at bounding box center [581, 122] width 213 height 28
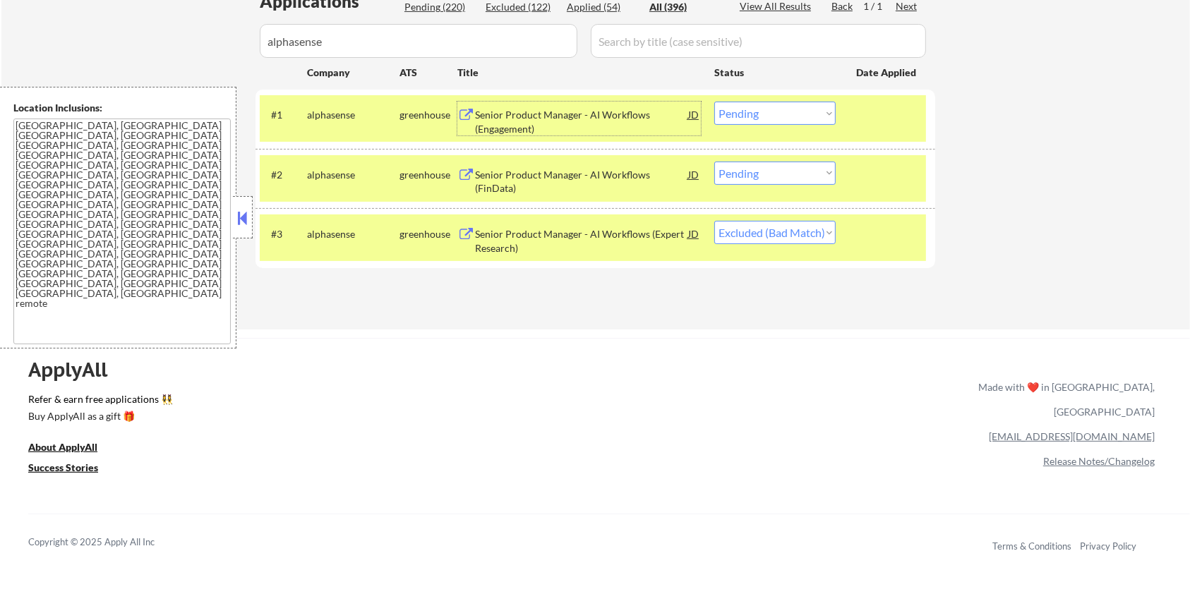
click at [767, 110] on select "Choose an option... Pending Applied Excluded (Questions) Excluded (Expired) Exc…" at bounding box center [774, 113] width 121 height 23
click at [714, 102] on select "Choose an option... Pending Applied Excluded (Questions) Excluded (Expired) Exc…" at bounding box center [774, 113] width 121 height 23
click at [523, 174] on div "Senior Product Manager - AI Workflows (FinData)" at bounding box center [581, 182] width 213 height 28
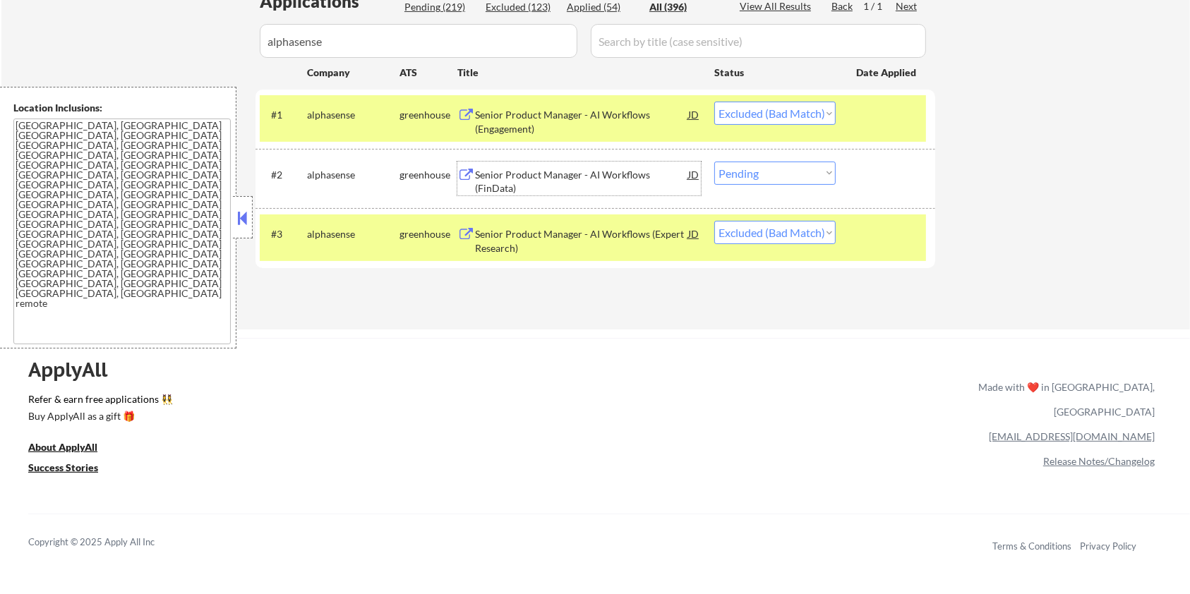
click at [754, 168] on select "Choose an option... Pending Applied Excluded (Questions) Excluded (Expired) Exc…" at bounding box center [774, 173] width 121 height 23
click at [714, 162] on select "Choose an option... Pending Applied Excluded (Questions) Excluded (Expired) Exc…" at bounding box center [774, 173] width 121 height 23
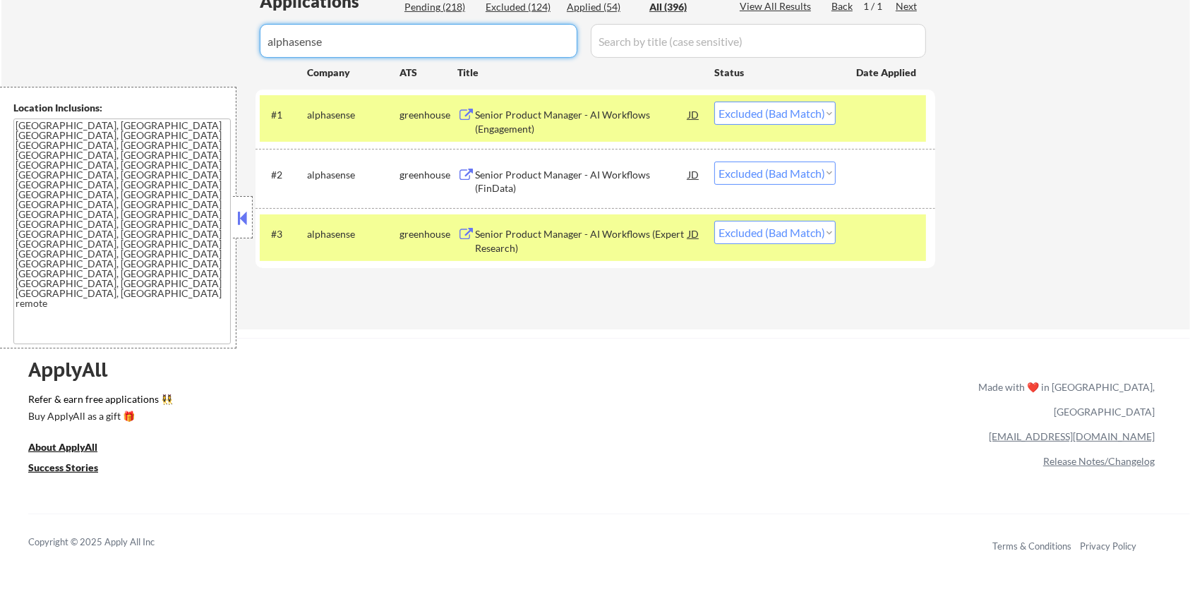
drag, startPoint x: 368, startPoint y: 49, endPoint x: 0, endPoint y: 48, distance: 367.8
click at [0, 48] on div "← Return to /applysquad Mailslurp Inbox Job Search Builder Zoe Henderson User E…" at bounding box center [595, 339] width 1190 height 1430
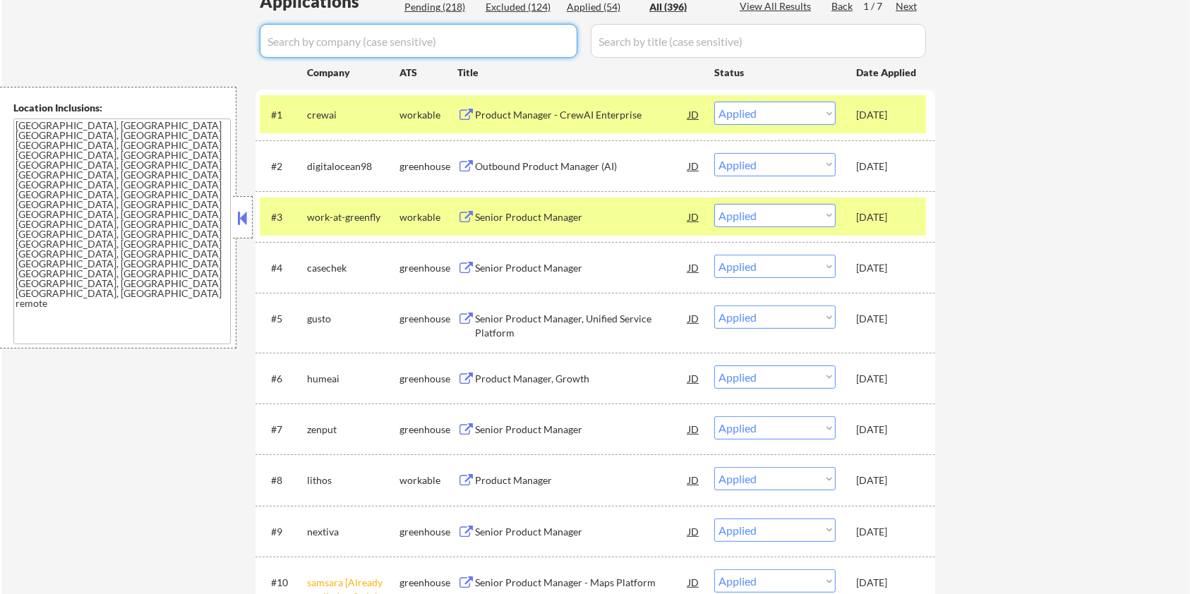
click at [433, 3] on div "Pending (218)" at bounding box center [440, 7] width 71 height 14
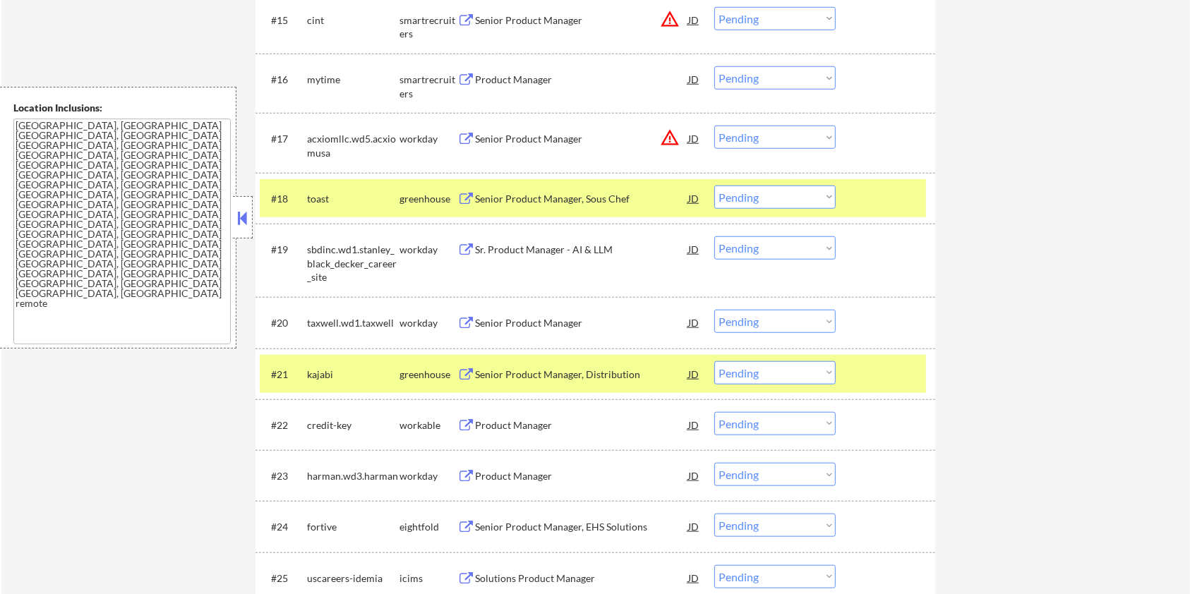
scroll to position [1317, 0]
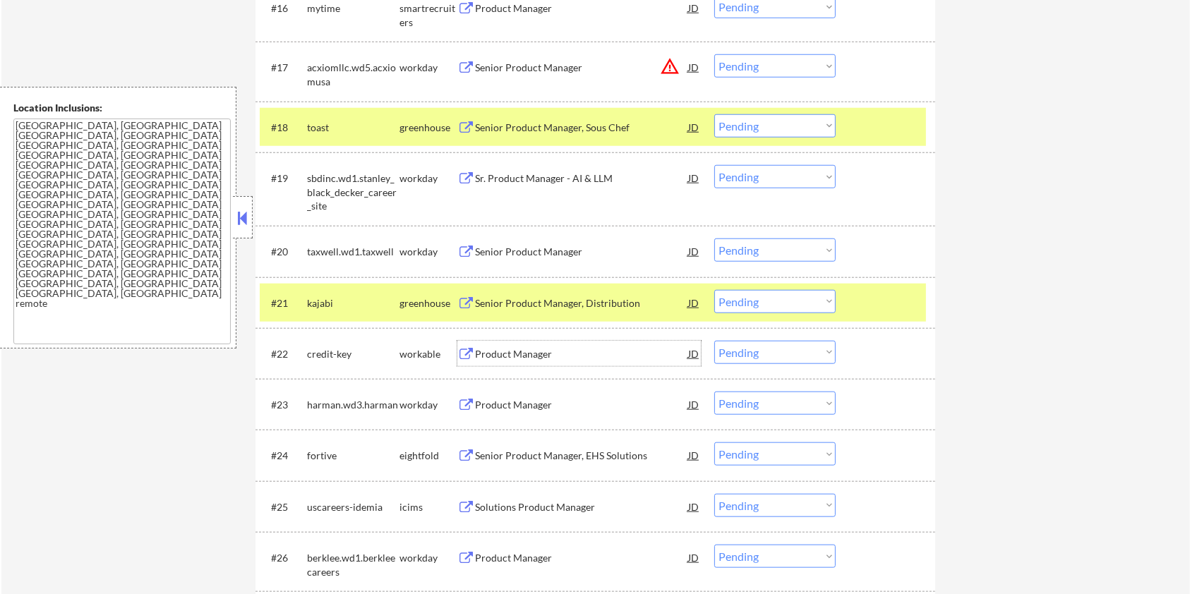
click at [481, 351] on div "Product Manager" at bounding box center [581, 354] width 213 height 14
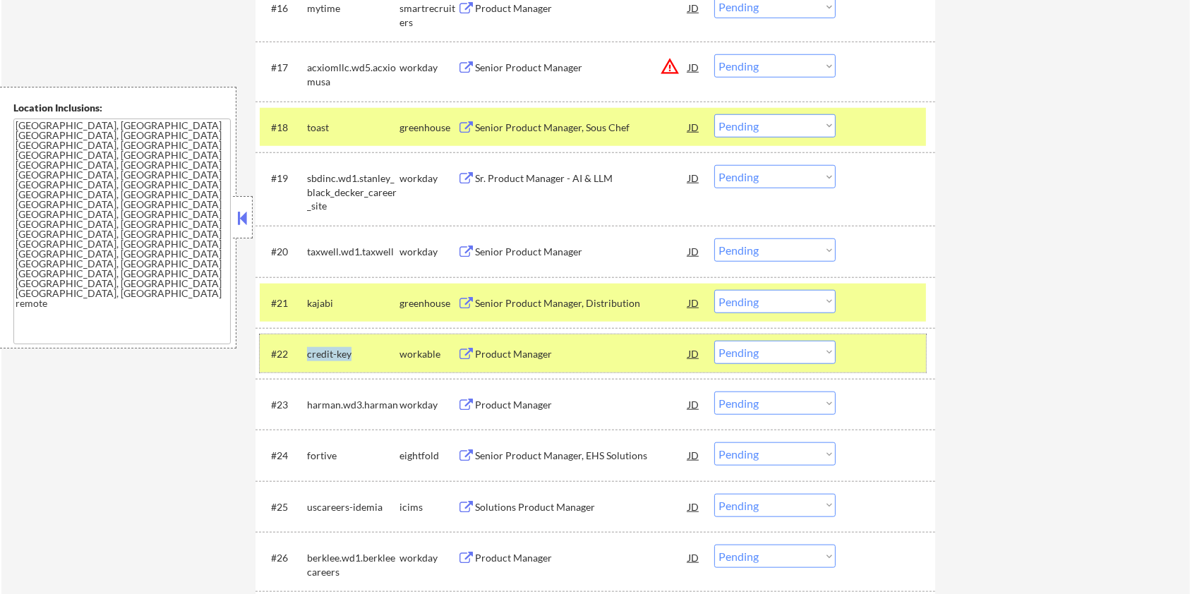
drag, startPoint x: 362, startPoint y: 351, endPoint x: 305, endPoint y: 351, distance: 57.2
click at [305, 351] on div "#22 credit-key workable Product Manager JD warning_amber Choose an option... Pe…" at bounding box center [593, 354] width 666 height 38
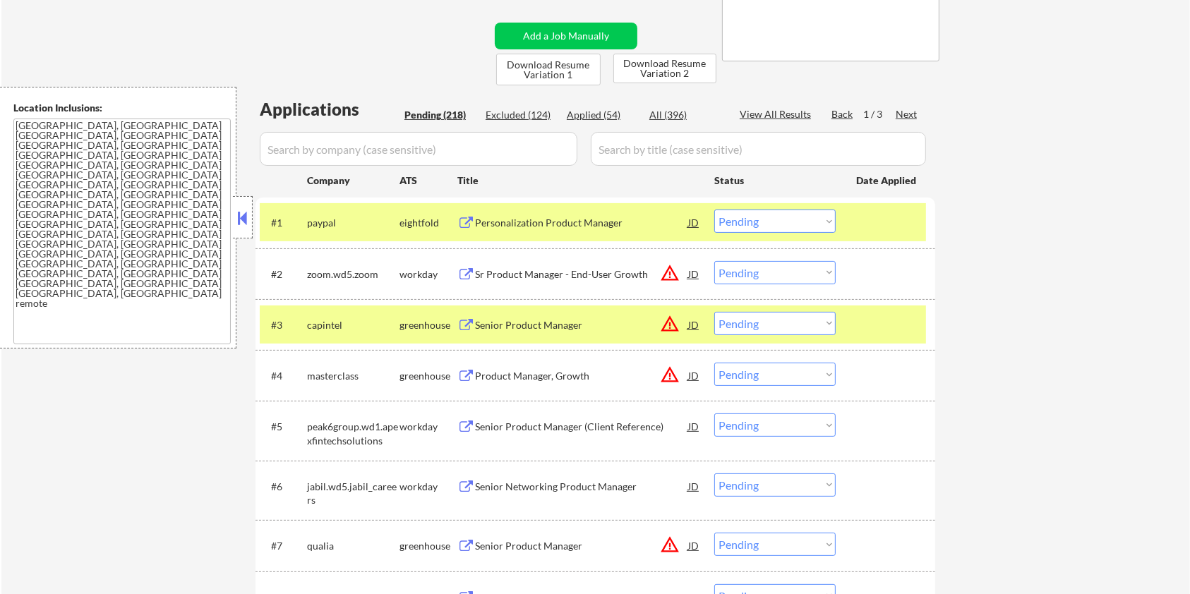
scroll to position [215, 0]
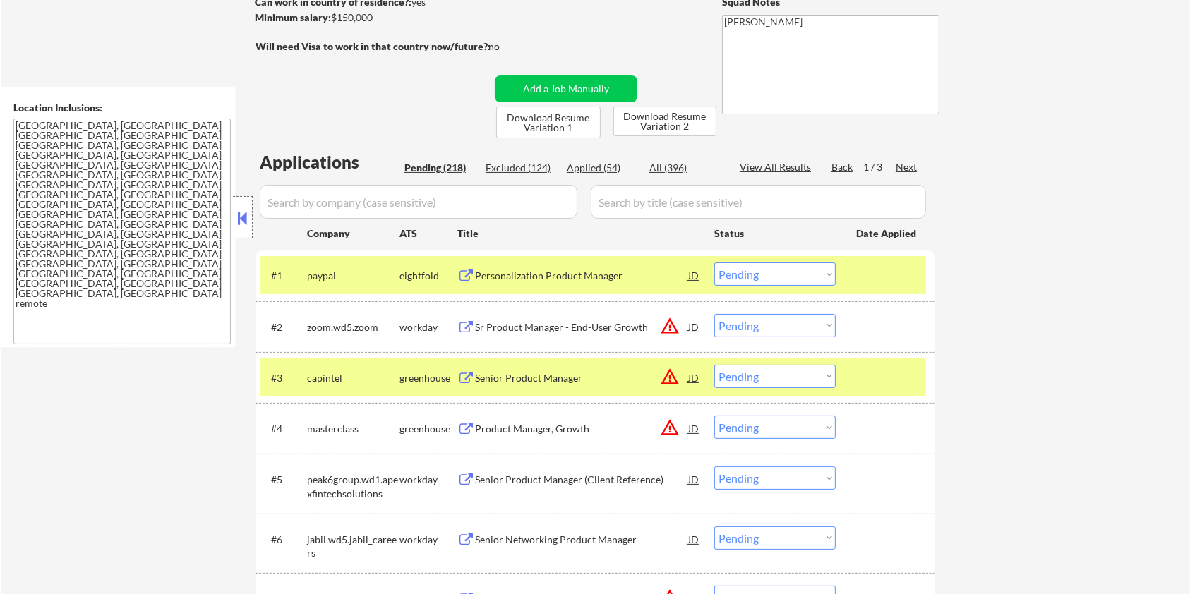
click at [424, 197] on input "input" at bounding box center [419, 202] width 318 height 34
paste input "credit-key"
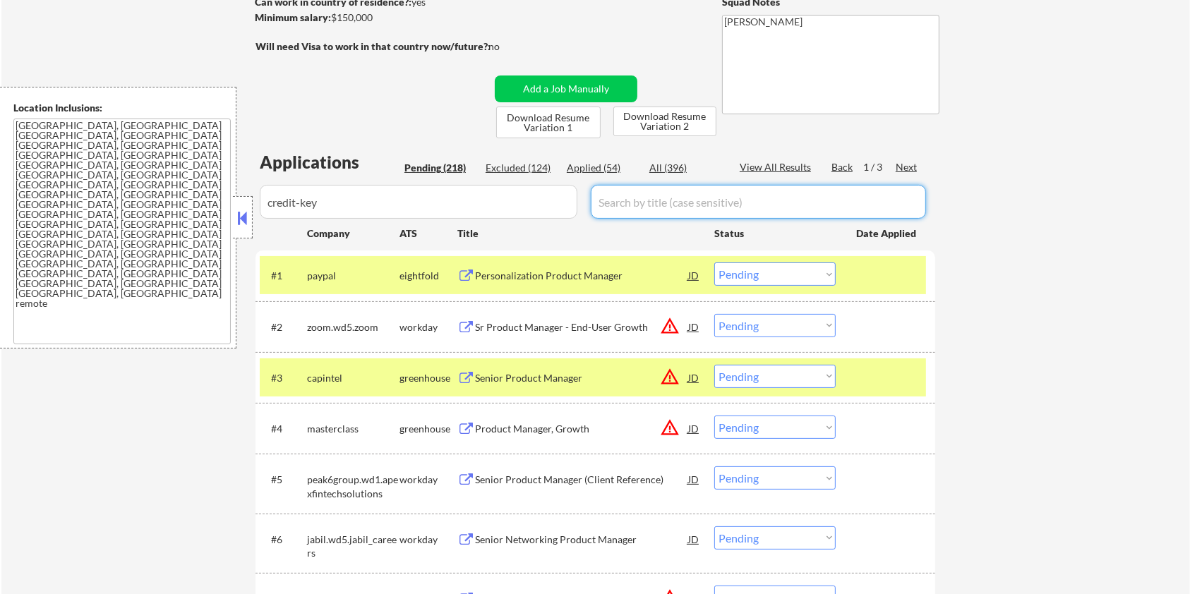
drag, startPoint x: 616, startPoint y: 203, endPoint x: 639, endPoint y: 186, distance: 28.4
click at [616, 202] on input "input" at bounding box center [758, 202] width 335 height 34
click at [664, 163] on div "All (396)" at bounding box center [685, 168] width 71 height 14
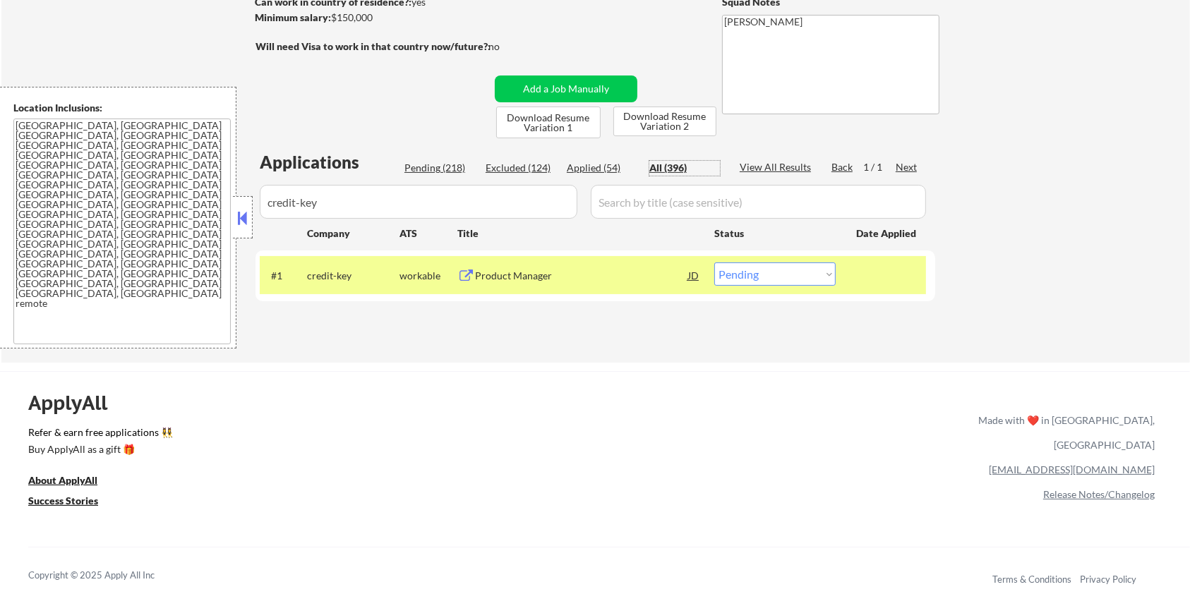
click at [786, 271] on select "Choose an option... Pending Applied Excluded (Questions) Excluded (Expired) Exc…" at bounding box center [774, 274] width 121 height 23
click at [714, 263] on select "Choose an option... Pending Applied Excluded (Questions) Excluded (Expired) Exc…" at bounding box center [774, 274] width 121 height 23
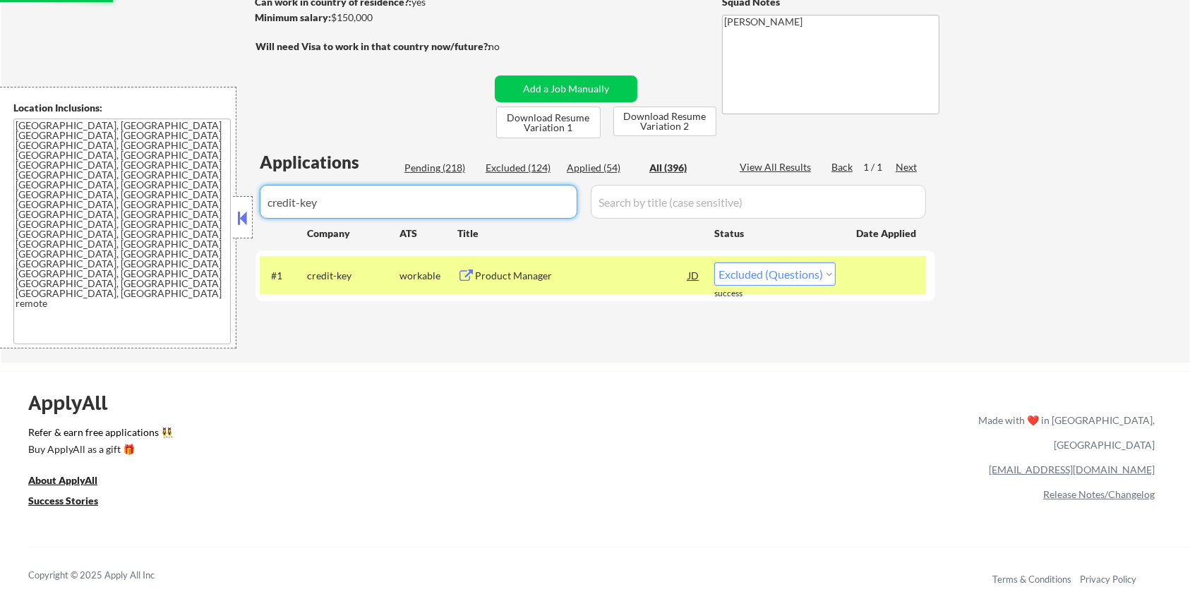
drag, startPoint x: 415, startPoint y: 203, endPoint x: 181, endPoint y: 202, distance: 234.4
click at [181, 202] on body "← Return to /applysquad Mailslurp Inbox Job Search Builder Zoe Henderson User E…" at bounding box center [595, 82] width 1190 height 594
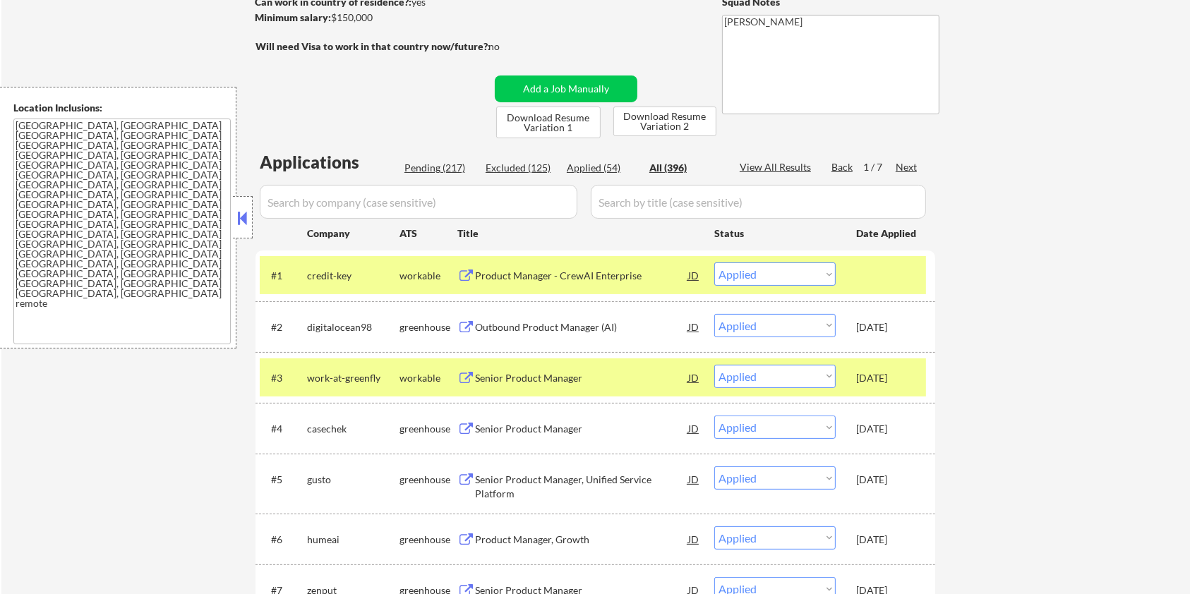
click at [429, 173] on div "Pending (217)" at bounding box center [440, 168] width 71 height 14
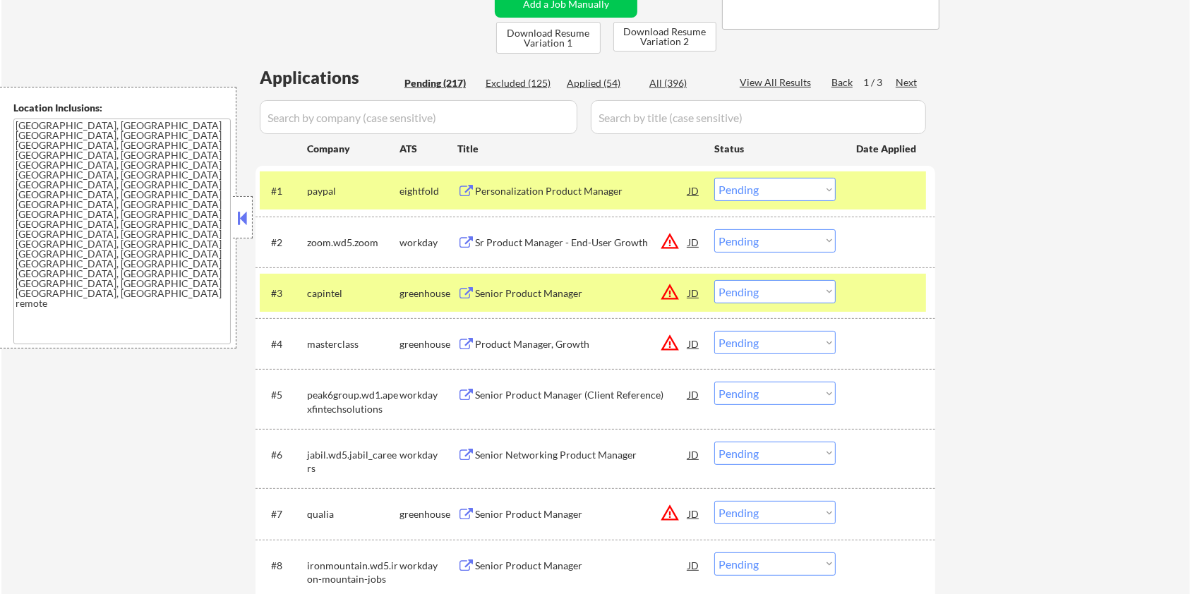
scroll to position [404, 0]
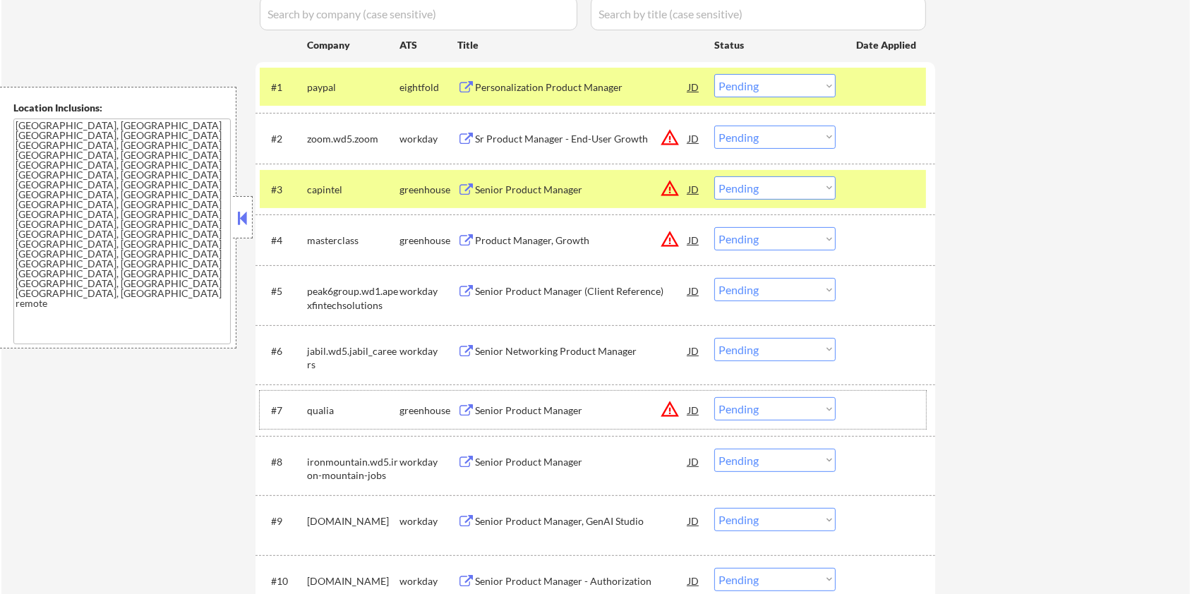
click at [333, 409] on div "qualia" at bounding box center [353, 411] width 92 height 14
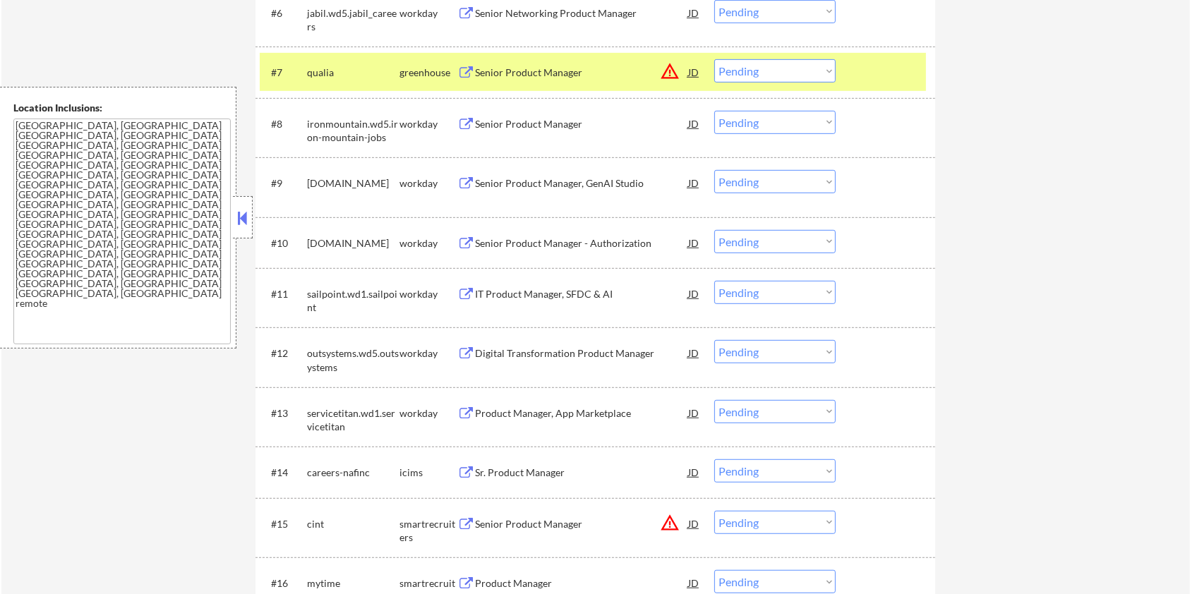
scroll to position [875, 0]
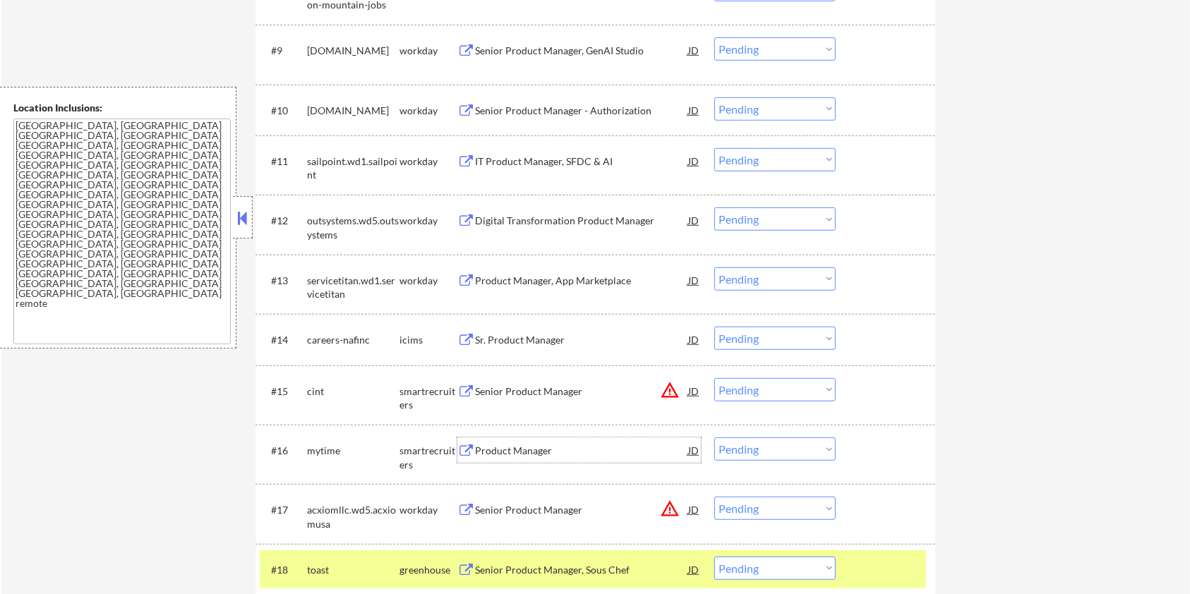
click at [481, 451] on div "Product Manager" at bounding box center [581, 451] width 213 height 14
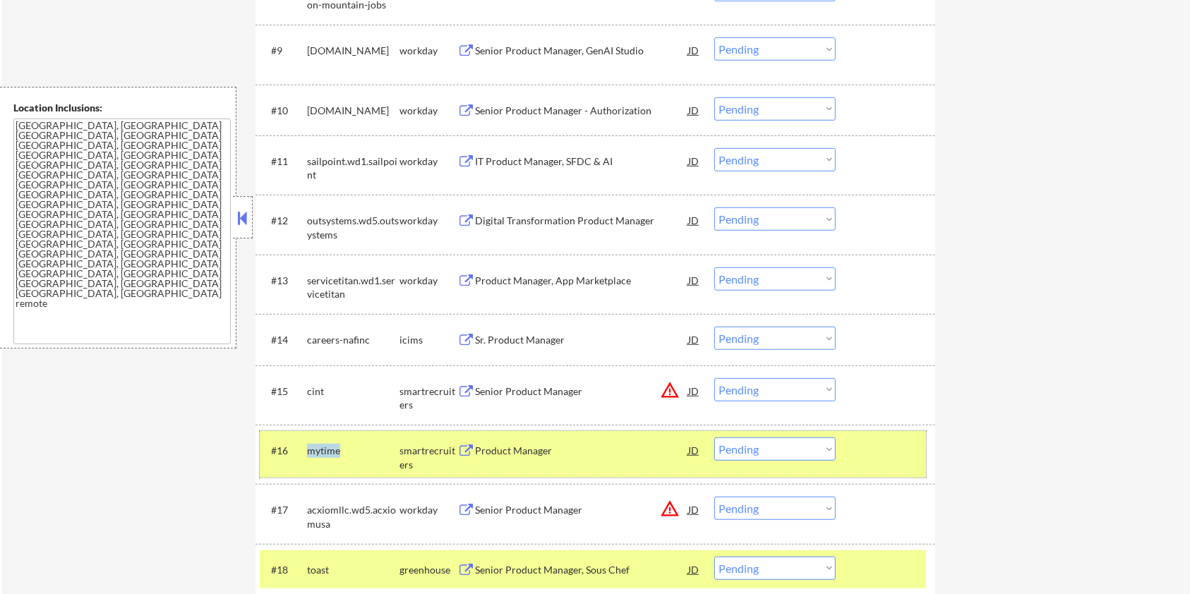
drag, startPoint x: 348, startPoint y: 447, endPoint x: 306, endPoint y: 454, distance: 42.2
click at [307, 454] on div "mytime" at bounding box center [353, 451] width 92 height 14
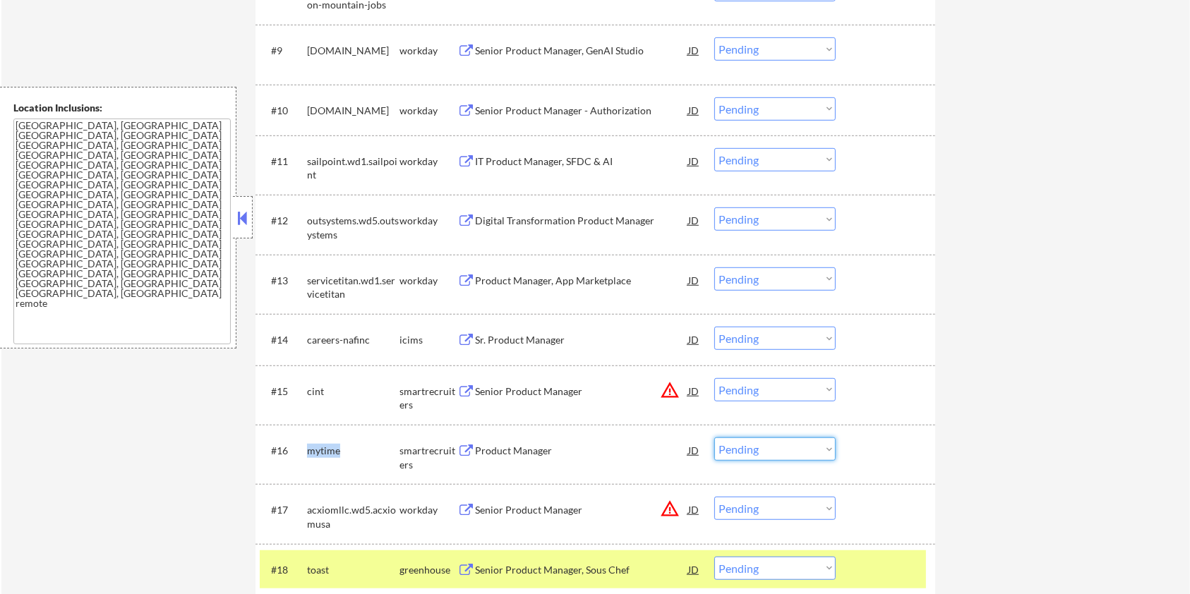
click at [760, 453] on select "Choose an option... Pending Applied Excluded (Questions) Excluded (Expired) Exc…" at bounding box center [774, 449] width 121 height 23
click at [714, 438] on select "Choose an option... Pending Applied Excluded (Questions) Excluded (Expired) Exc…" at bounding box center [774, 449] width 121 height 23
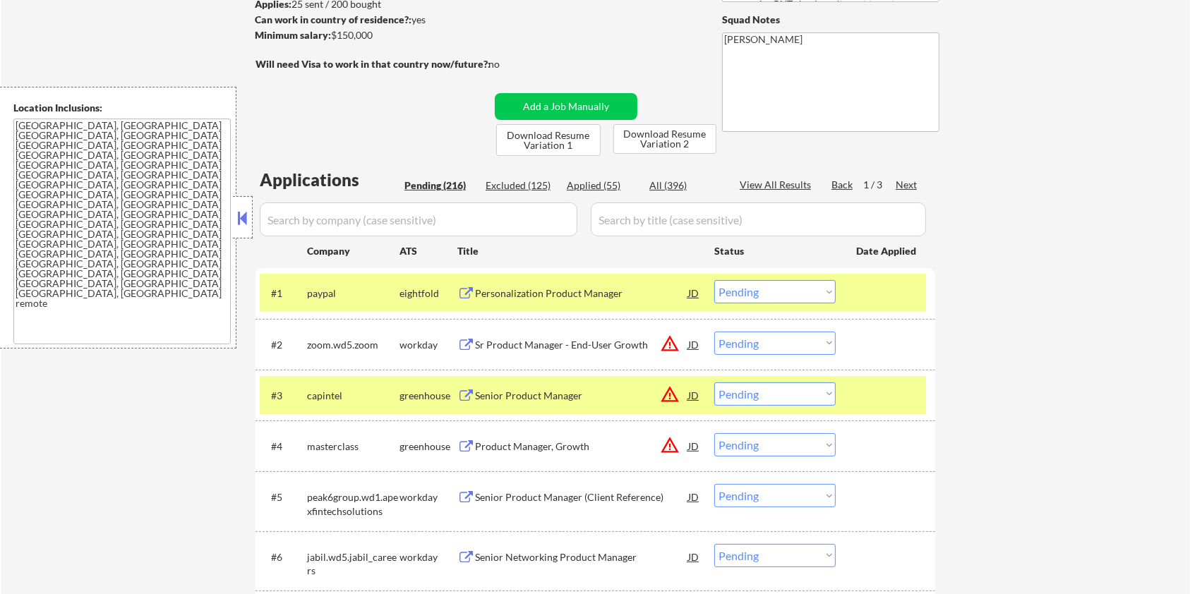
scroll to position [138, 0]
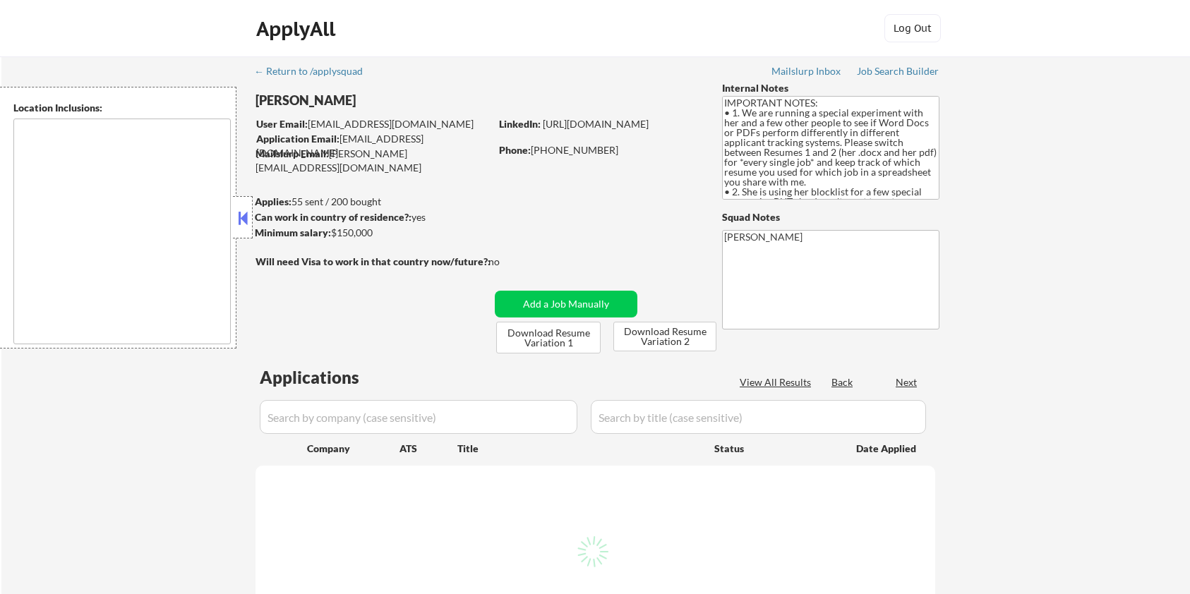
type textarea "[GEOGRAPHIC_DATA], [GEOGRAPHIC_DATA] [GEOGRAPHIC_DATA], [GEOGRAPHIC_DATA] [GEOG…"
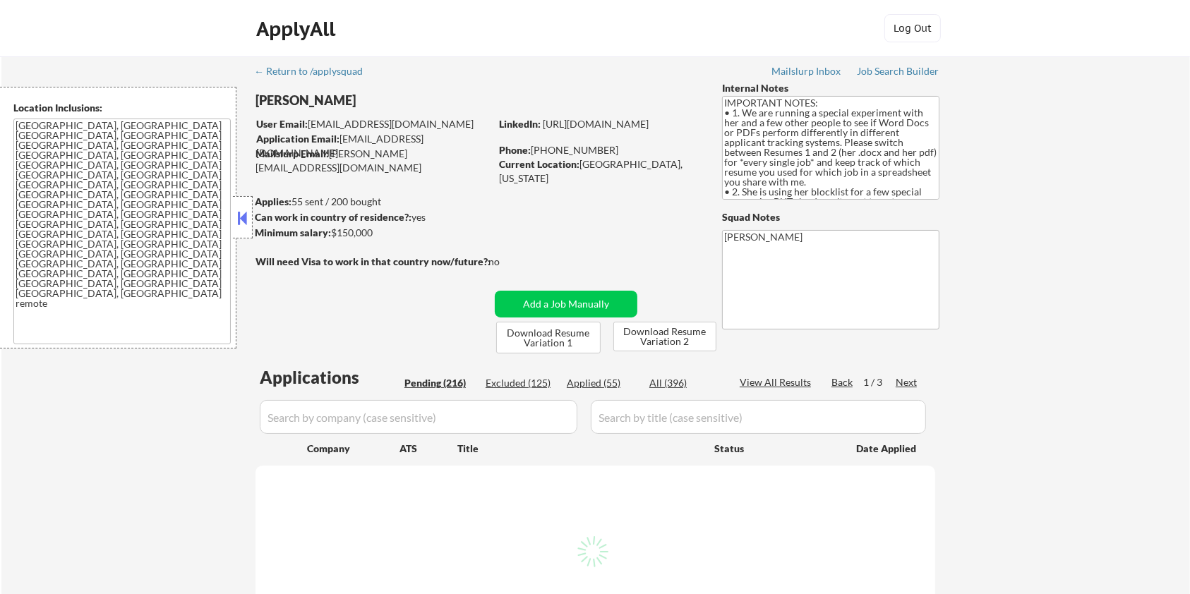
select select ""pending""
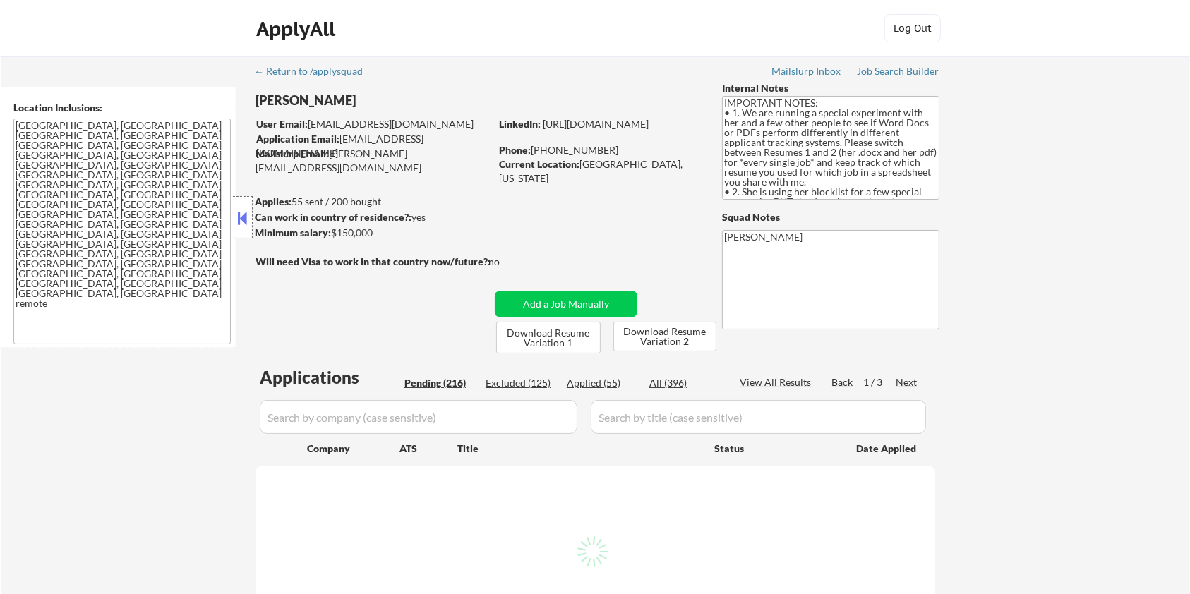
select select ""pending""
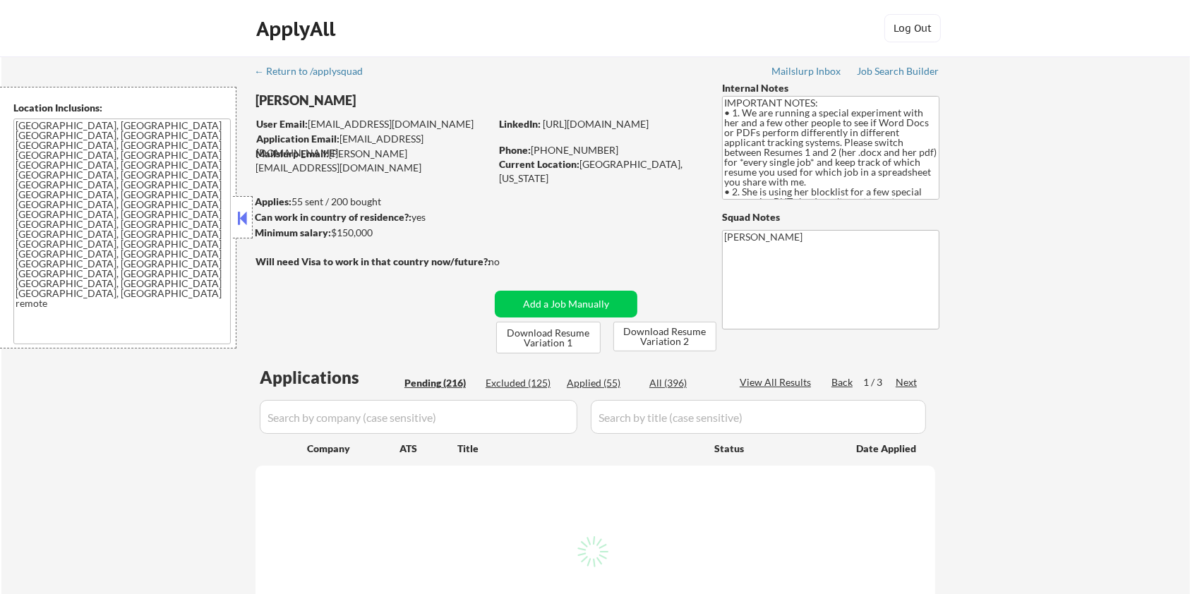
select select ""pending""
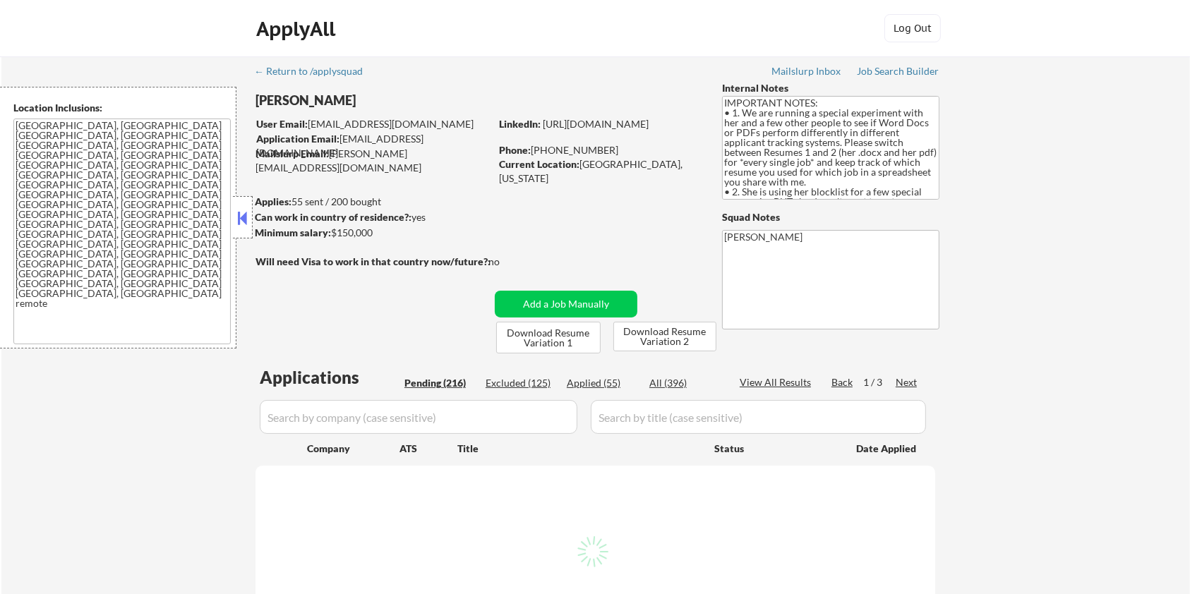
select select ""pending""
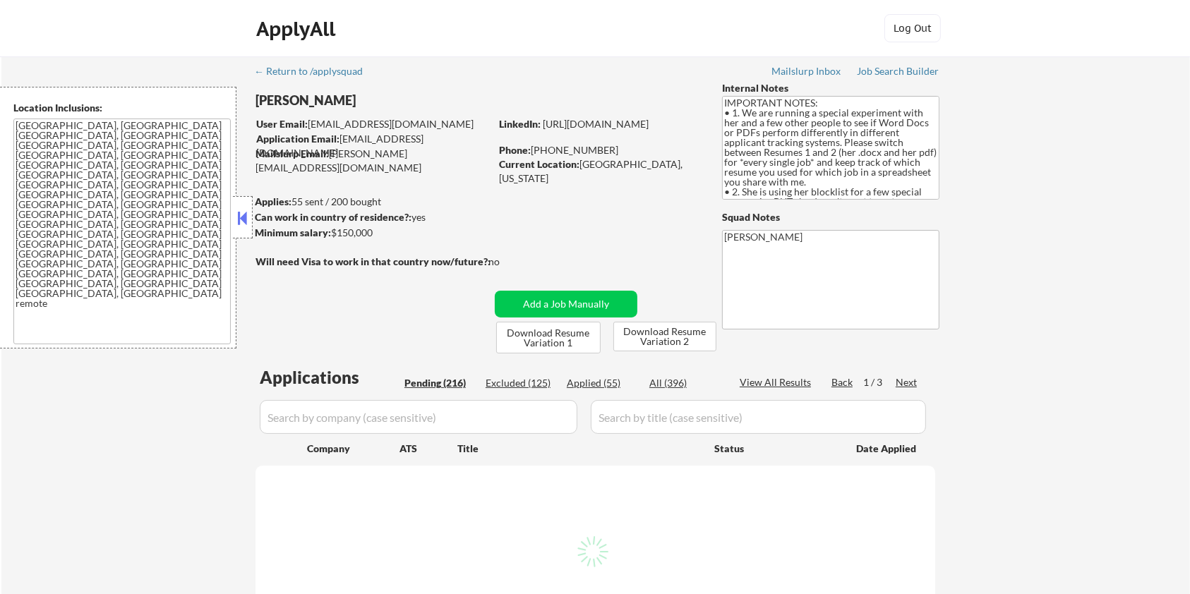
select select ""pending""
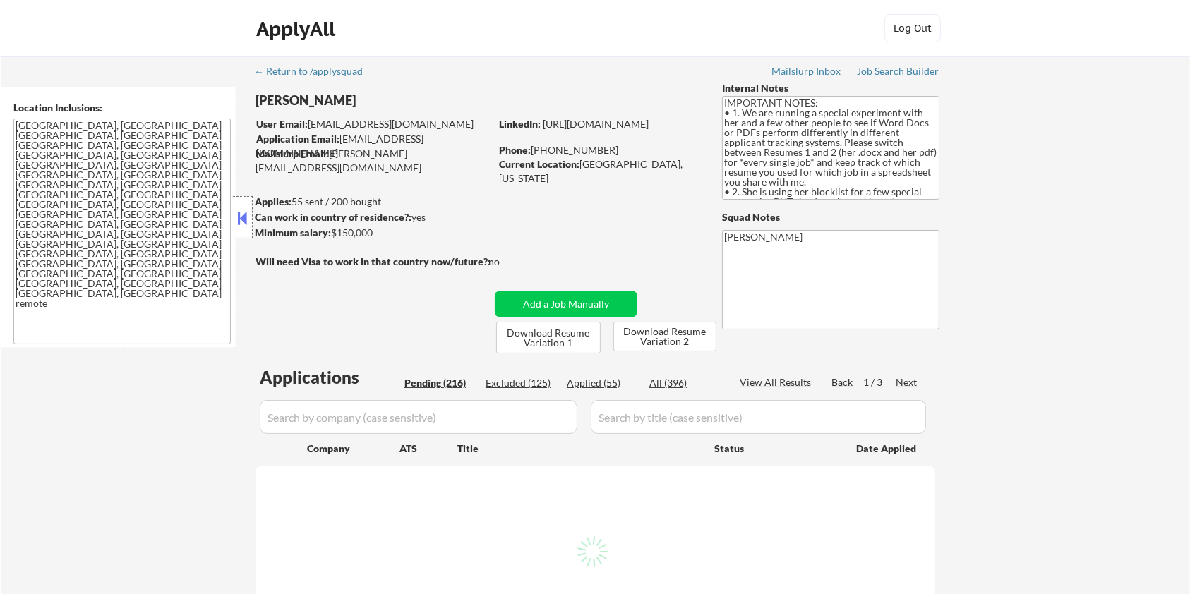
select select ""pending""
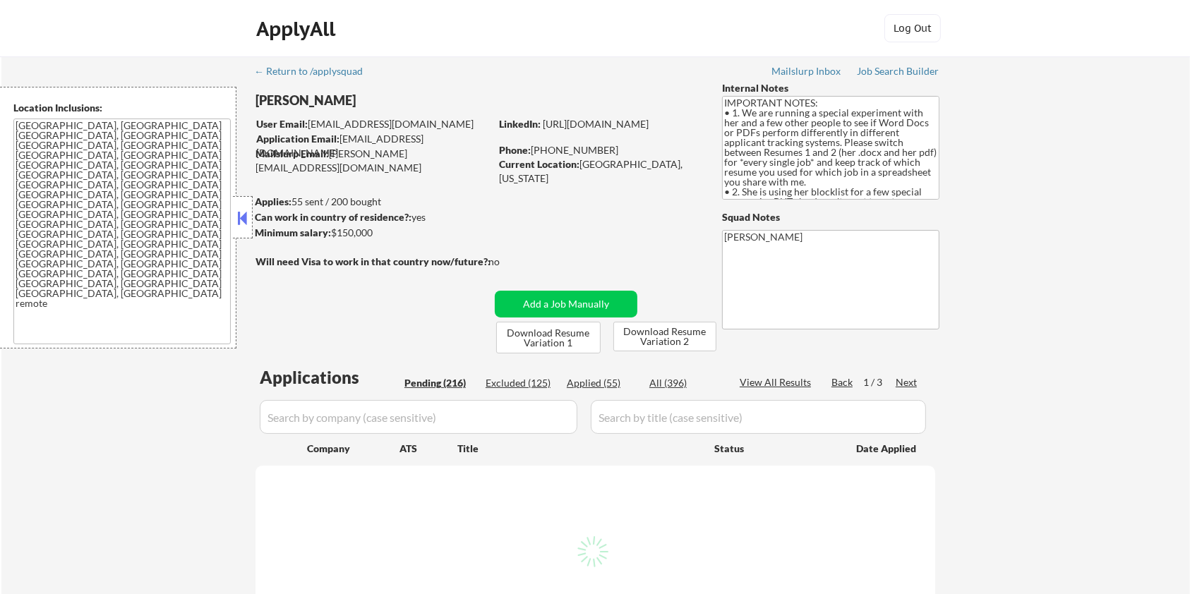
select select ""pending""
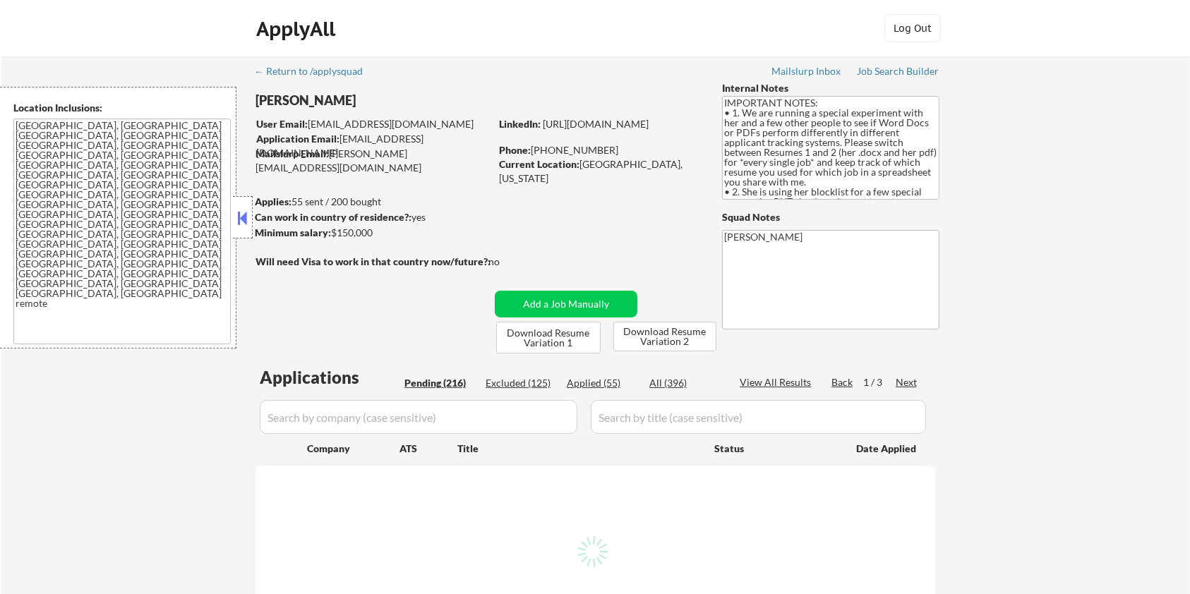
select select ""pending""
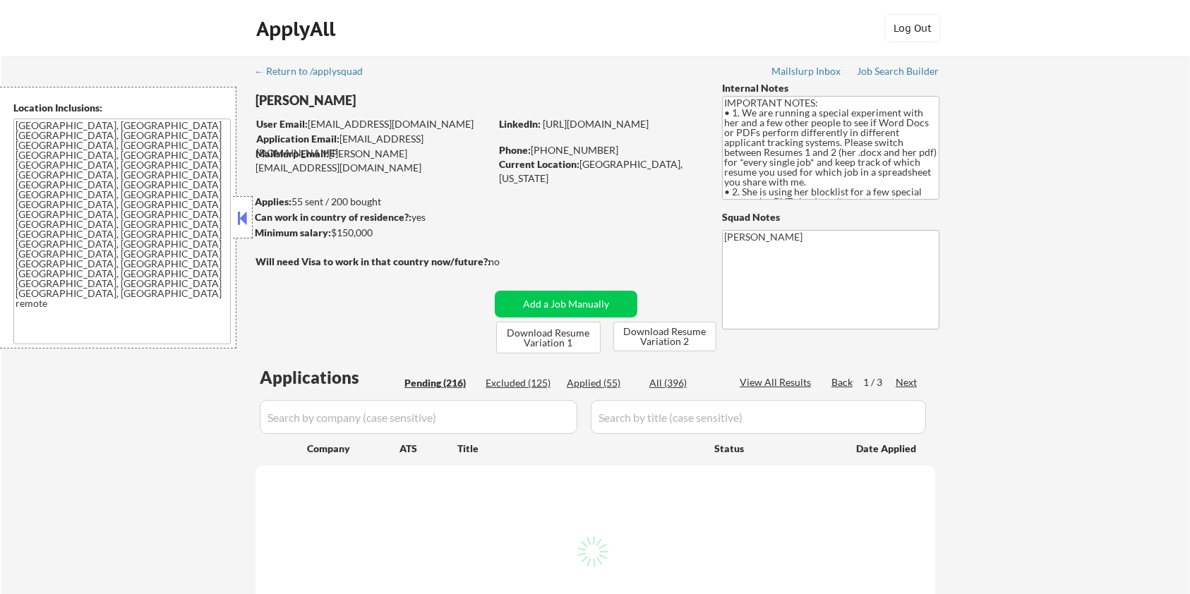
select select ""pending""
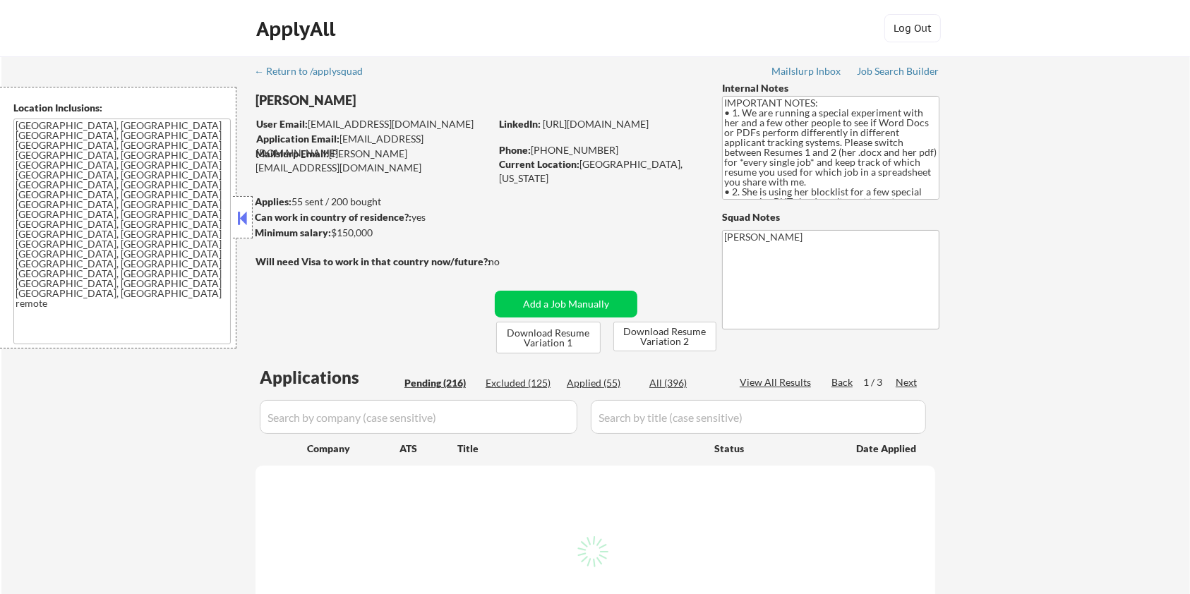
select select ""pending""
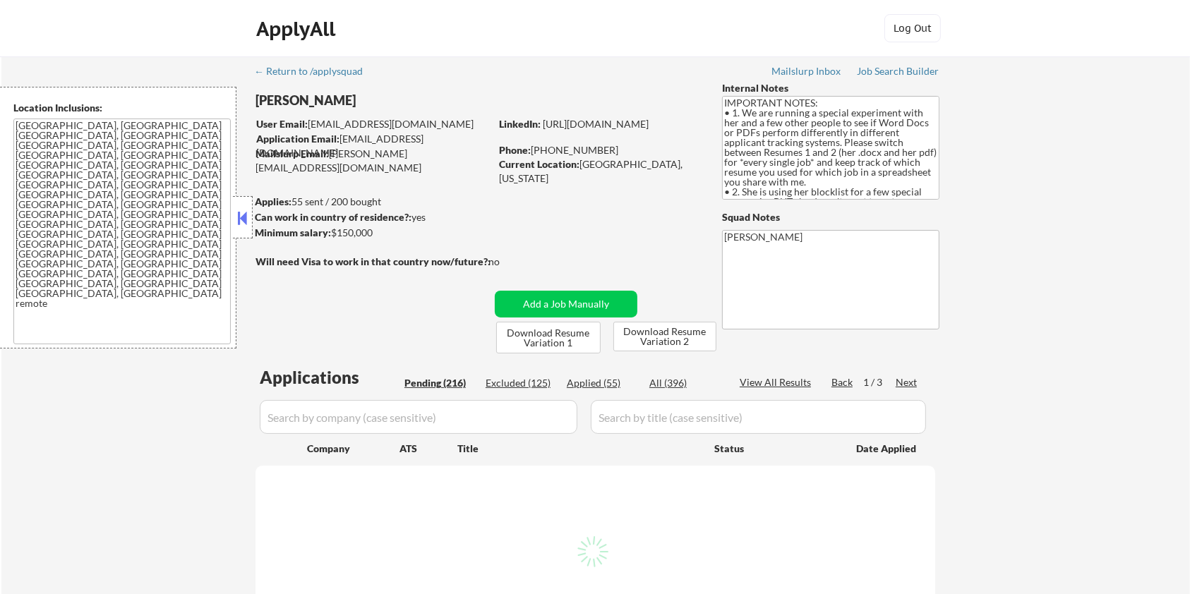
select select ""pending""
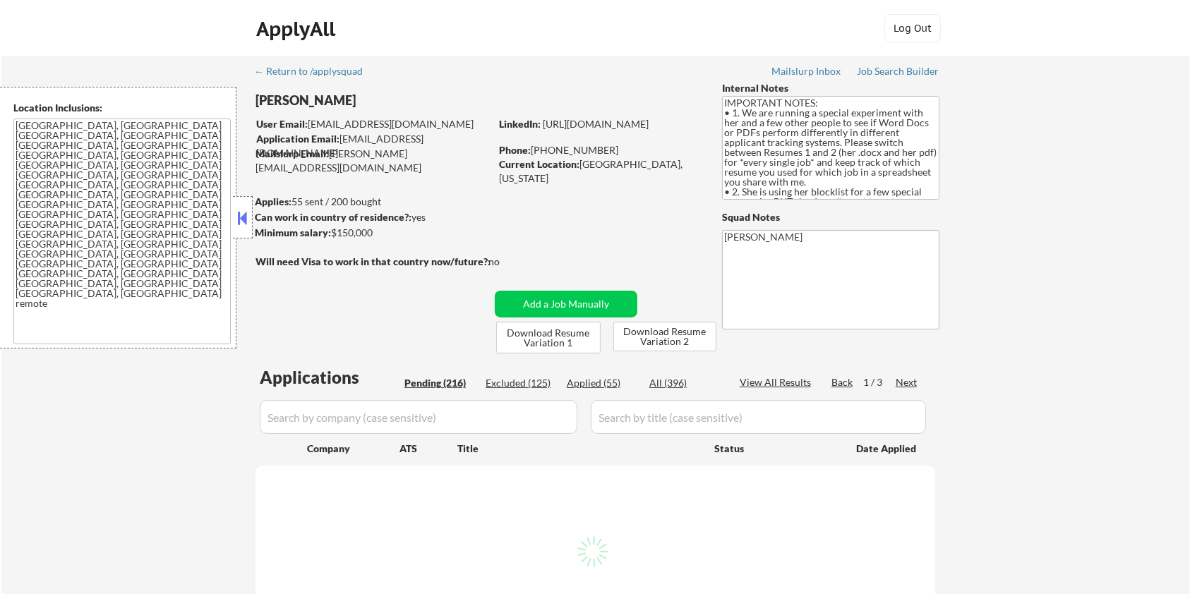
select select ""pending""
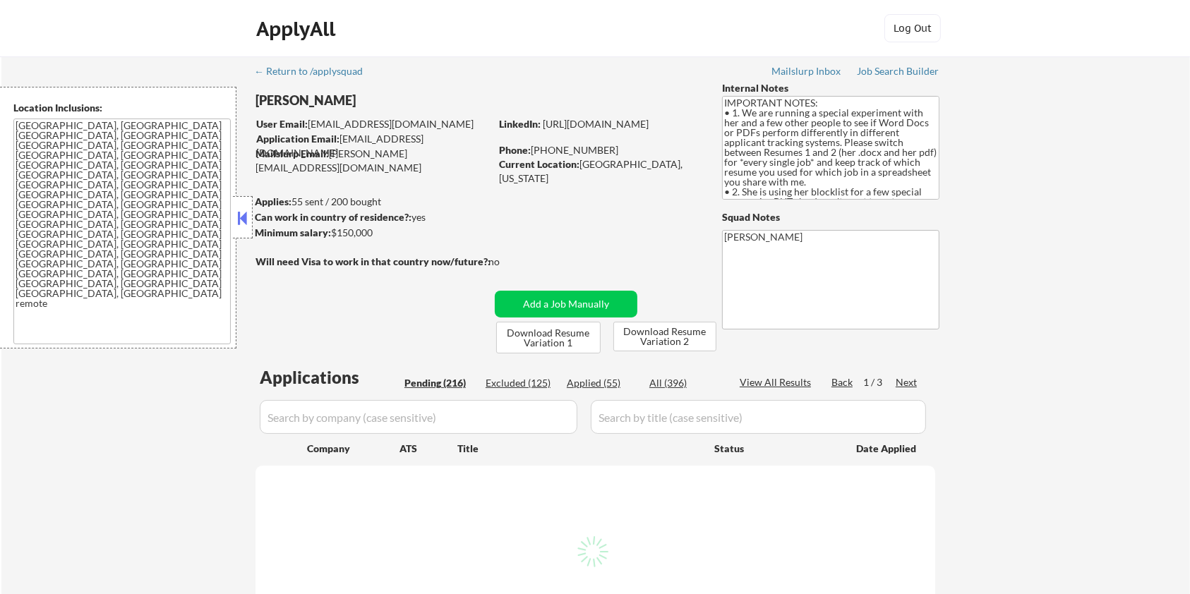
select select ""pending""
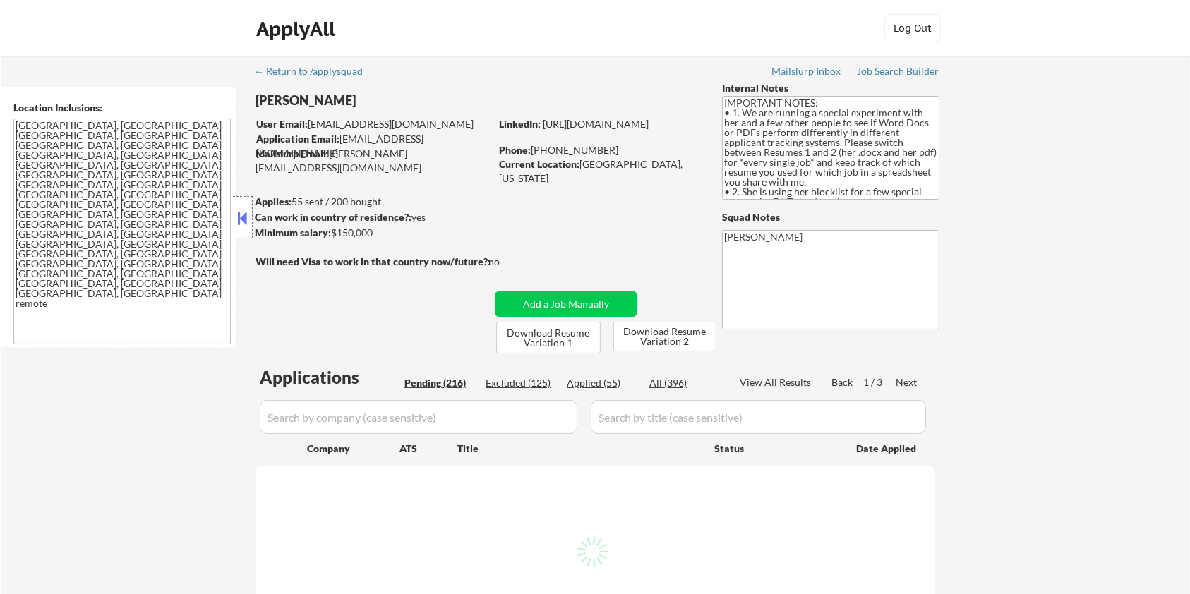
select select ""pending""
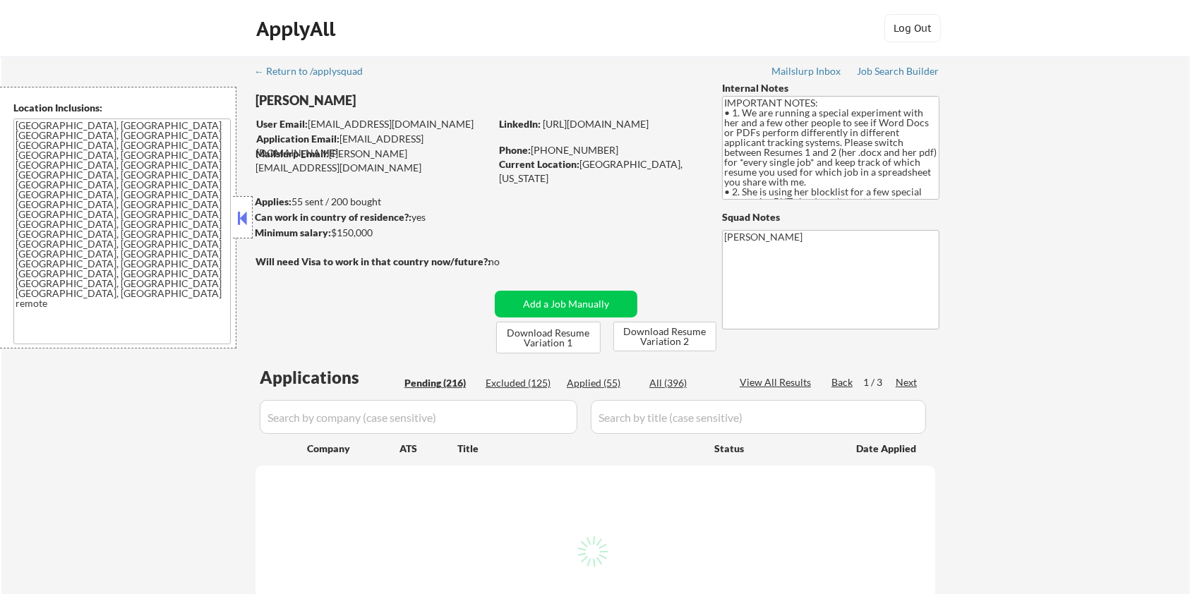
select select ""pending""
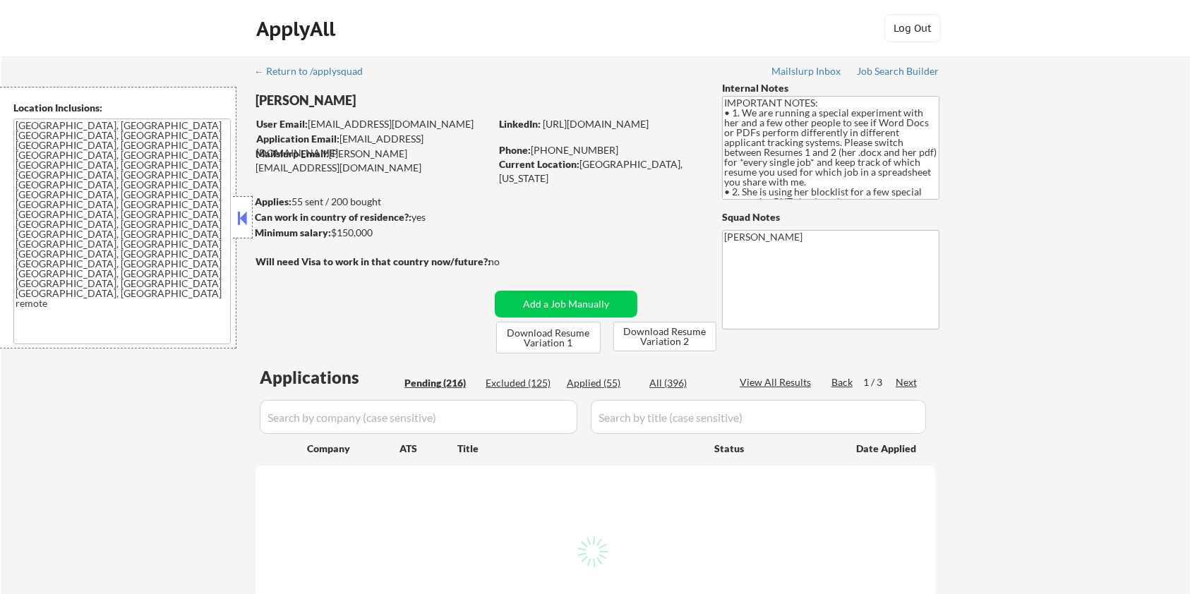
select select ""pending""
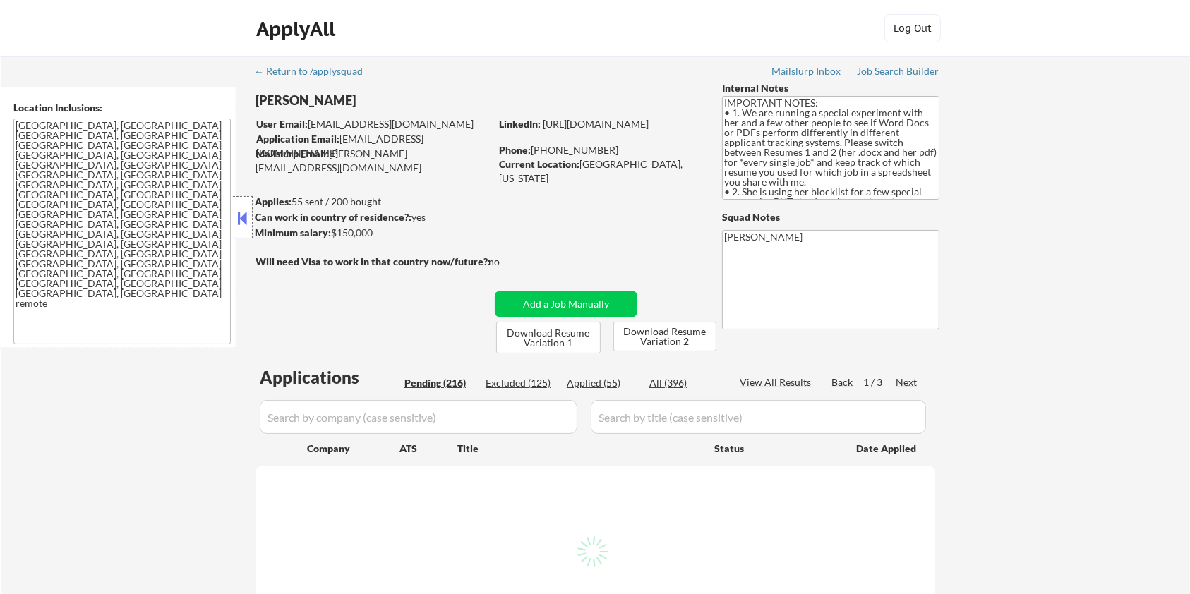
select select ""pending""
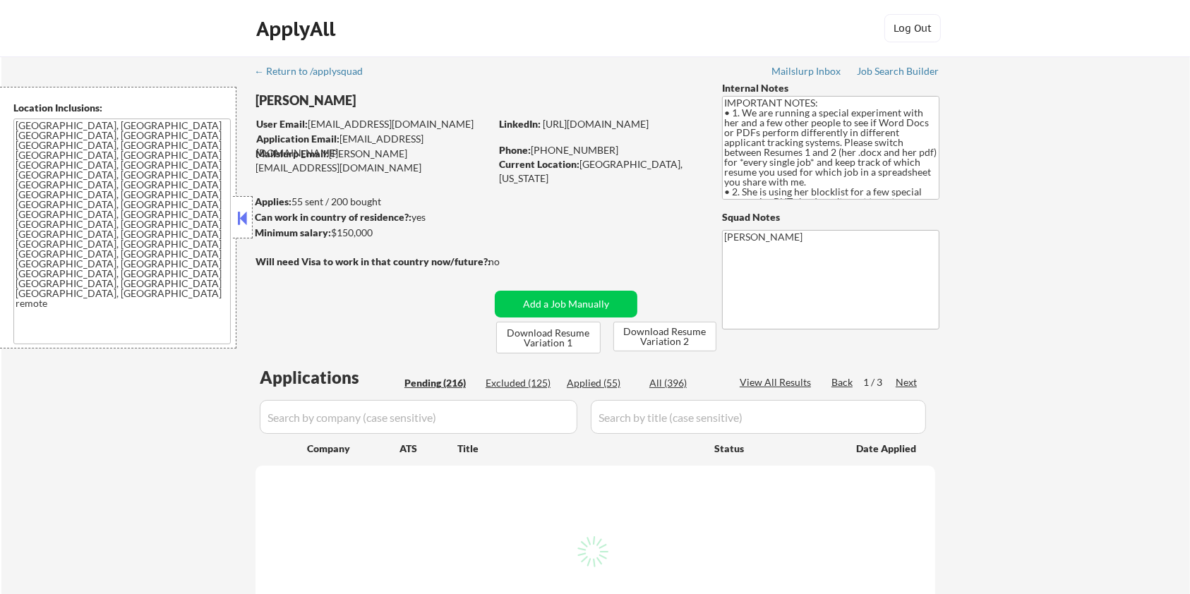
select select ""pending""
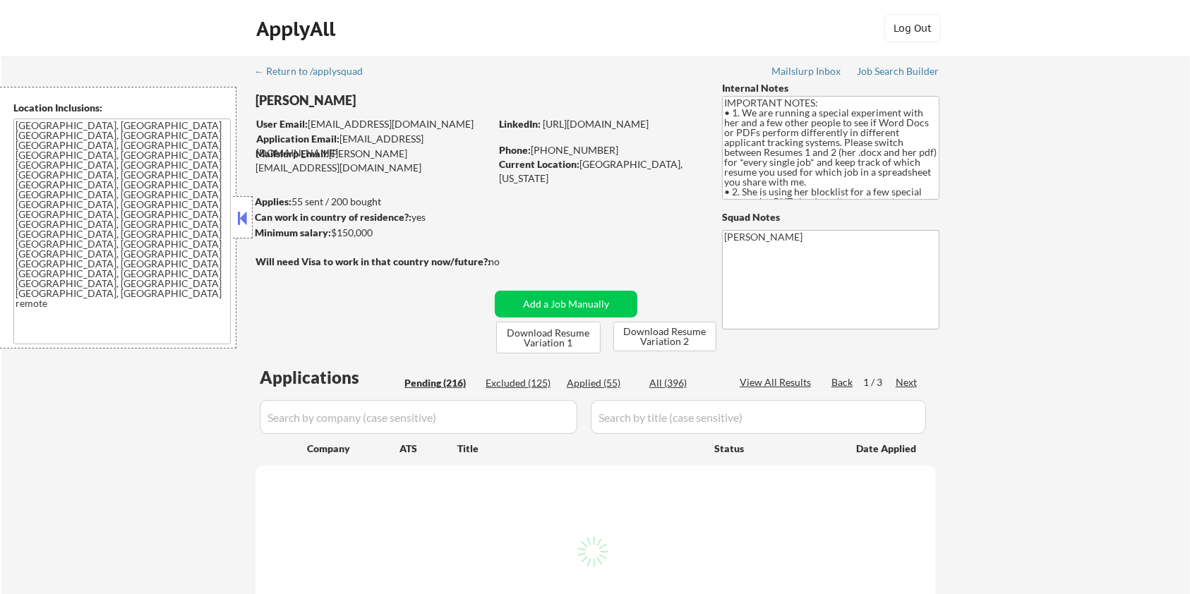
select select ""pending""
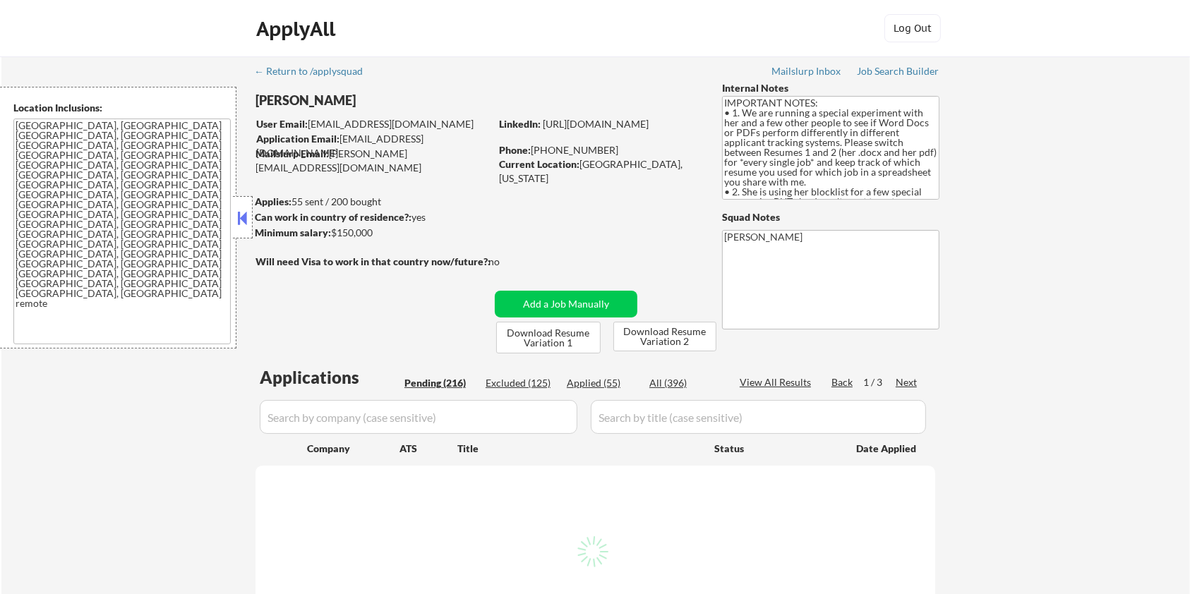
select select ""pending""
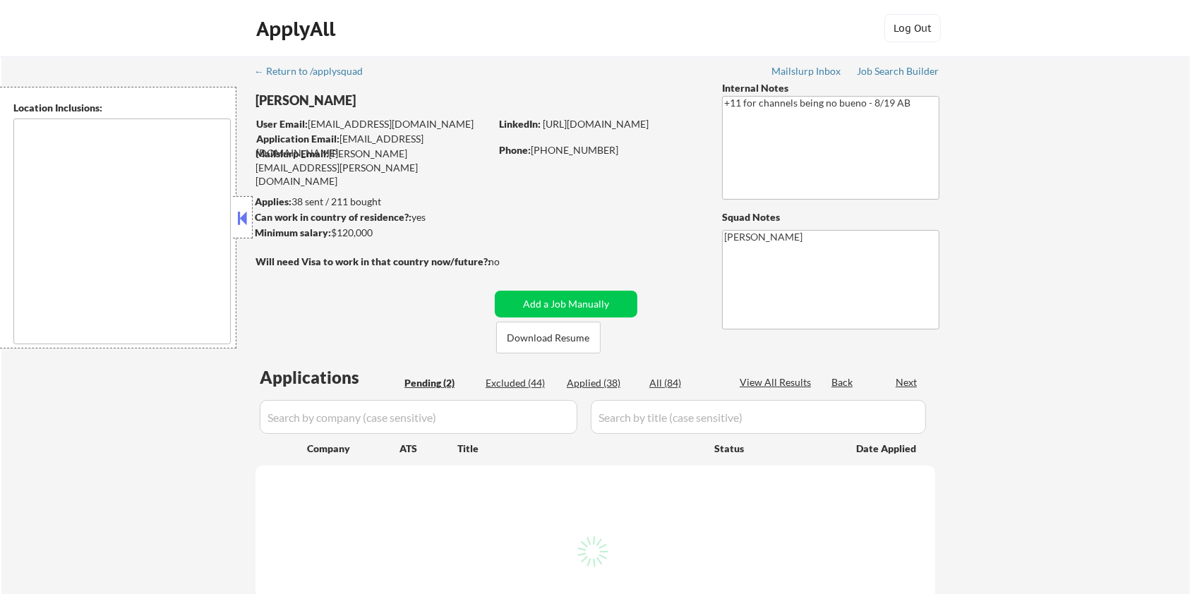
select select ""pending""
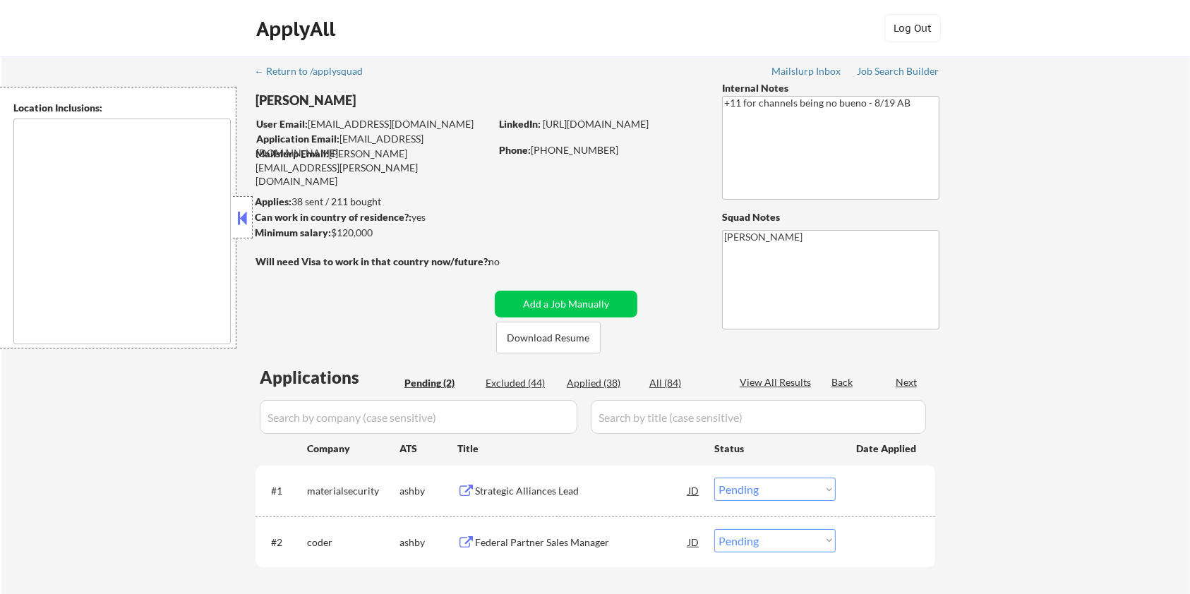
type textarea "remote"
click at [534, 491] on div "Strategic Alliances Lead" at bounding box center [581, 491] width 213 height 14
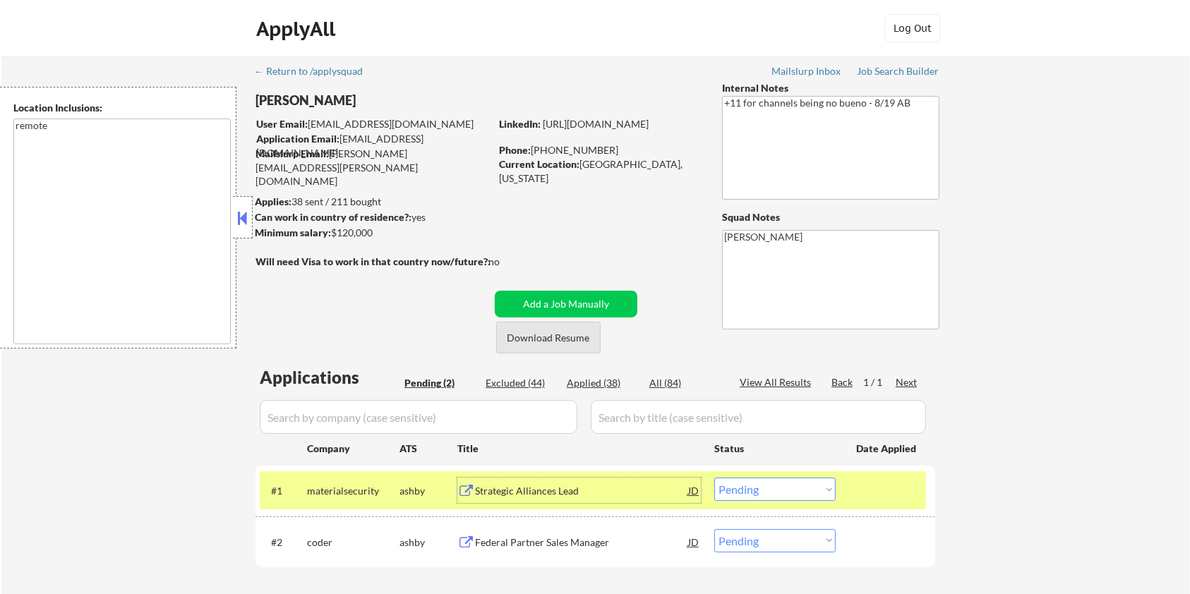
click at [517, 336] on button "Download Resume" at bounding box center [548, 338] width 104 height 32
click at [813, 493] on select "Choose an option... Pending Applied Excluded (Questions) Excluded (Expired) Exc…" at bounding box center [774, 489] width 121 height 23
click at [714, 478] on select "Choose an option... Pending Applied Excluded (Questions) Excluded (Expired) Exc…" at bounding box center [774, 489] width 121 height 23
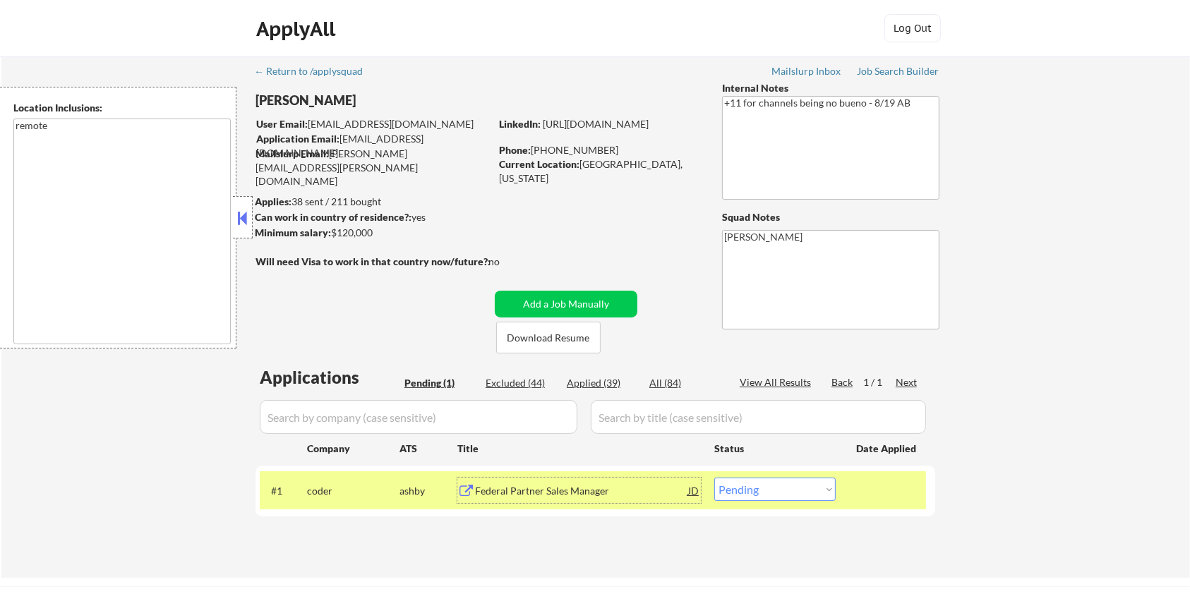
click at [514, 497] on div "Federal Partner Sales Manager" at bounding box center [581, 491] width 213 height 14
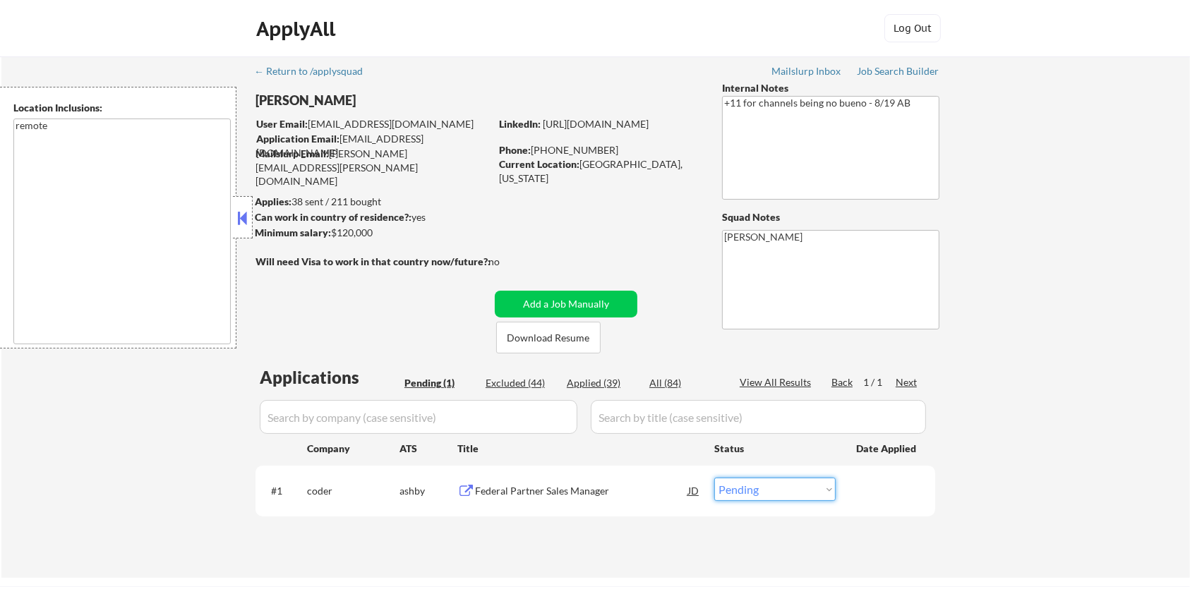
click at [756, 491] on select "Choose an option... Pending Applied Excluded (Questions) Excluded (Expired) Exc…" at bounding box center [774, 489] width 121 height 23
select select ""applied""
click at [714, 478] on select "Choose an option... Pending Applied Excluded (Questions) Excluded (Expired) Exc…" at bounding box center [774, 489] width 121 height 23
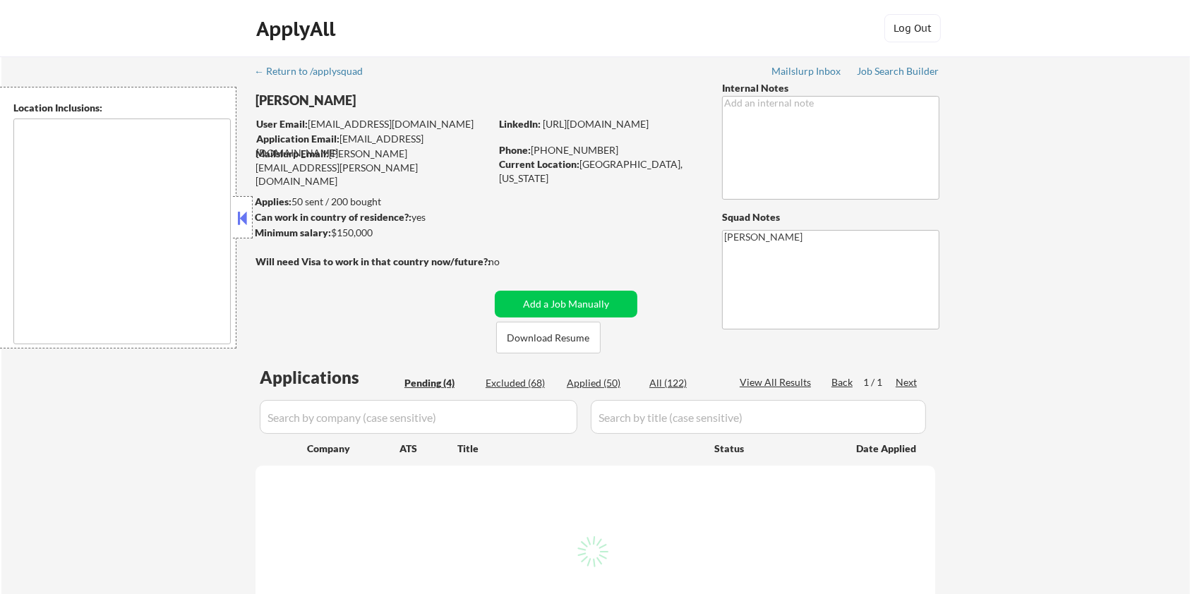
select select ""pending""
